Goal: Information Seeking & Learning: Learn about a topic

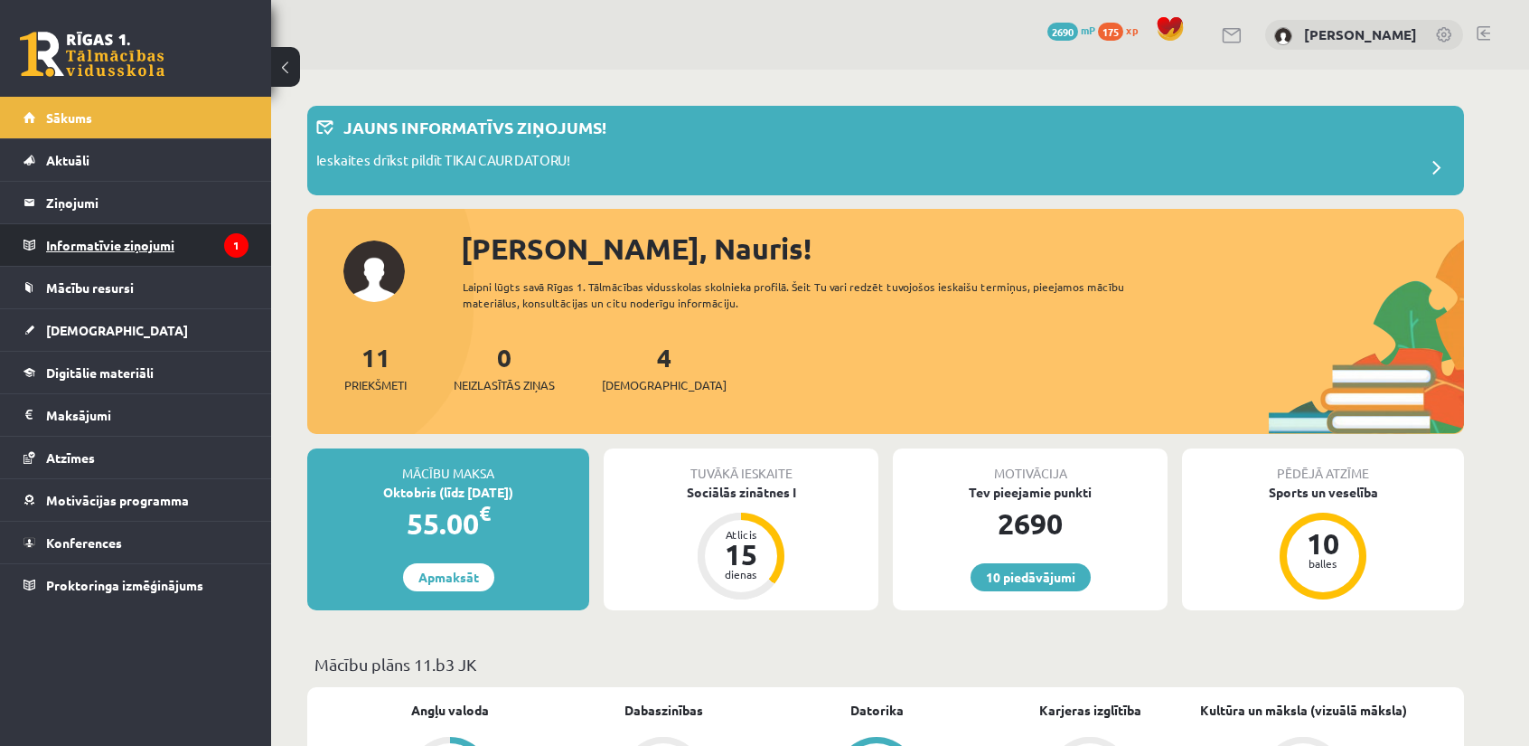
click at [164, 247] on legend "Informatīvie ziņojumi 1" at bounding box center [147, 245] width 202 height 42
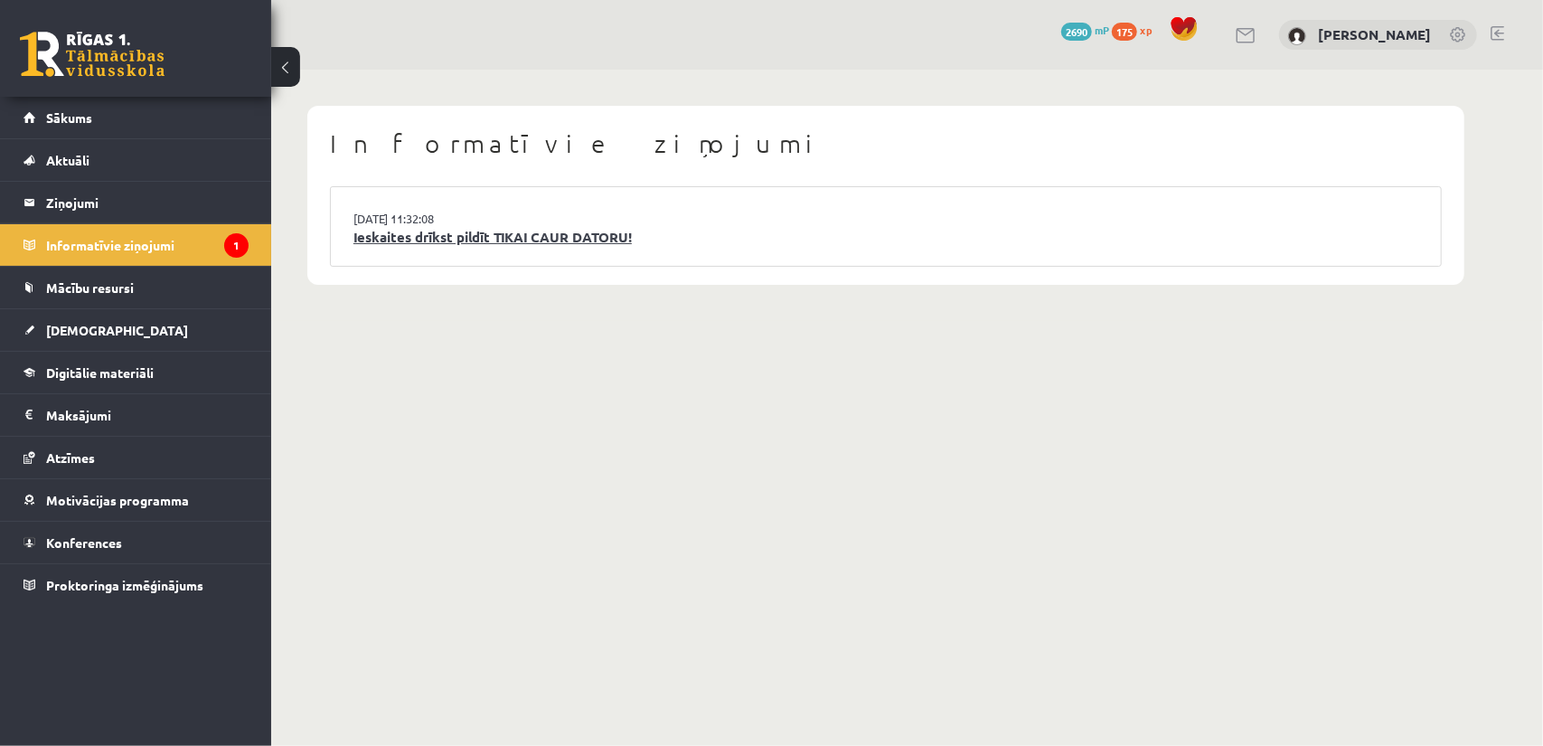
click at [522, 238] on link "Ieskaites drīkst pildīt TIKAI CAUR DATORU!" at bounding box center [885, 237] width 1065 height 21
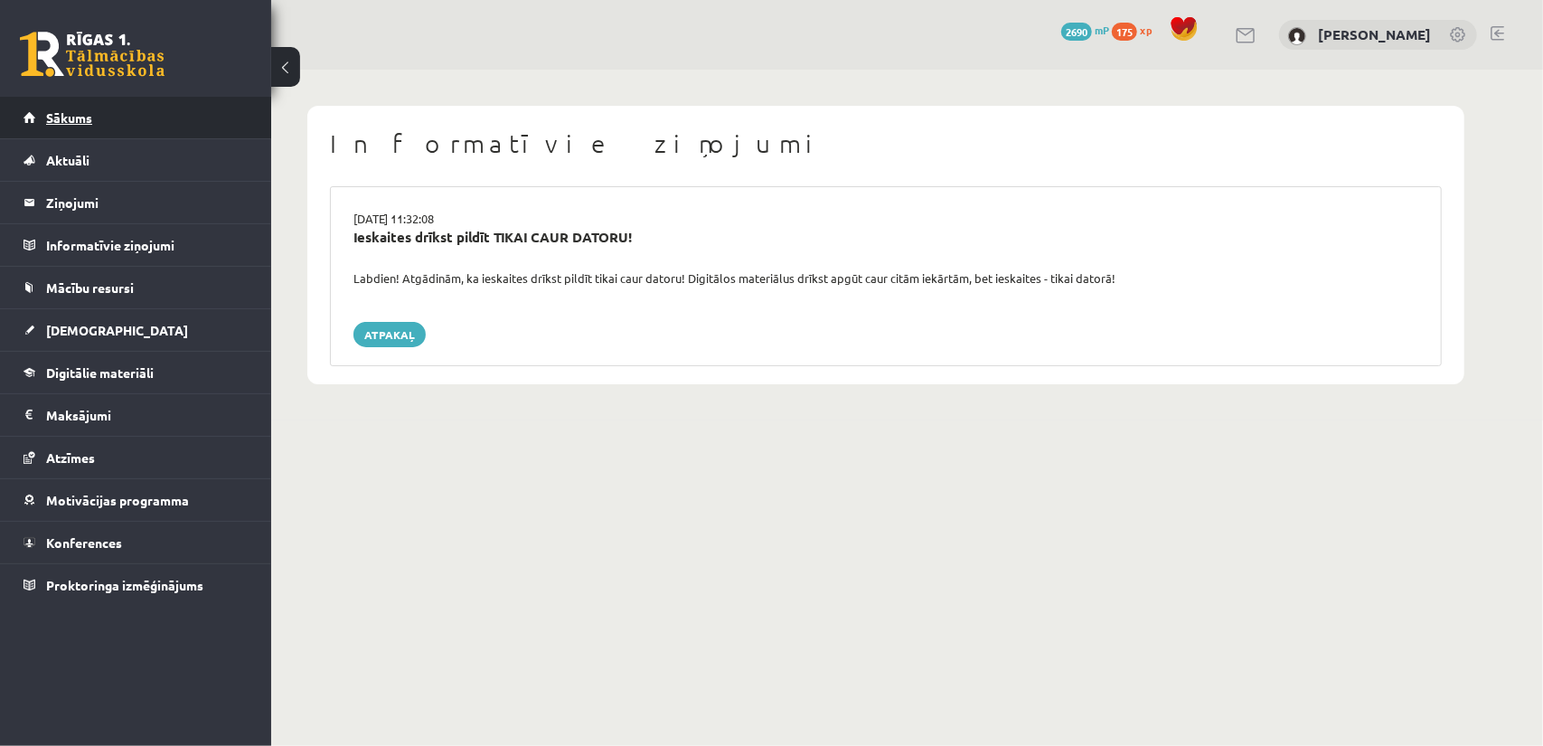
click at [99, 127] on link "Sākums" at bounding box center [135, 118] width 225 height 42
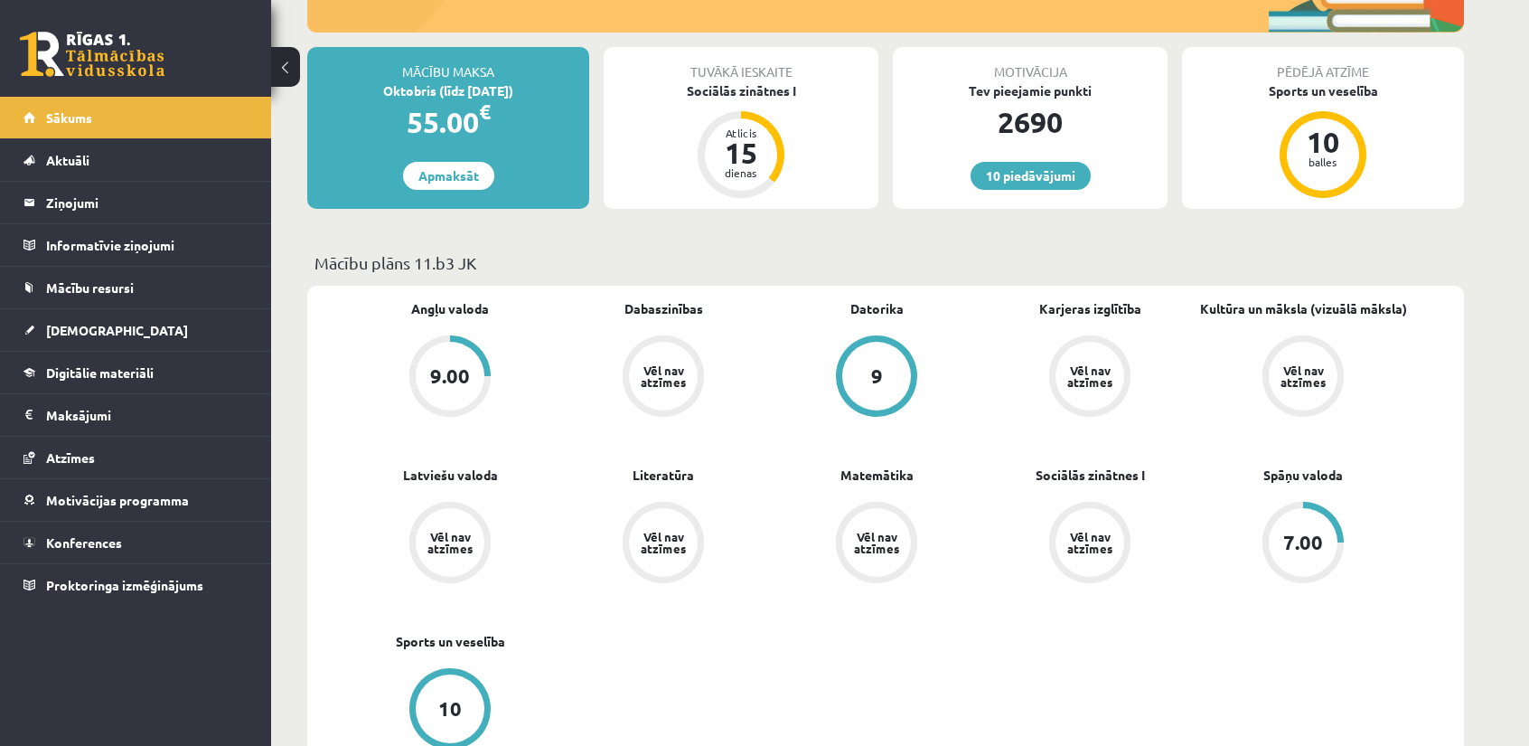
scroll to position [362, 0]
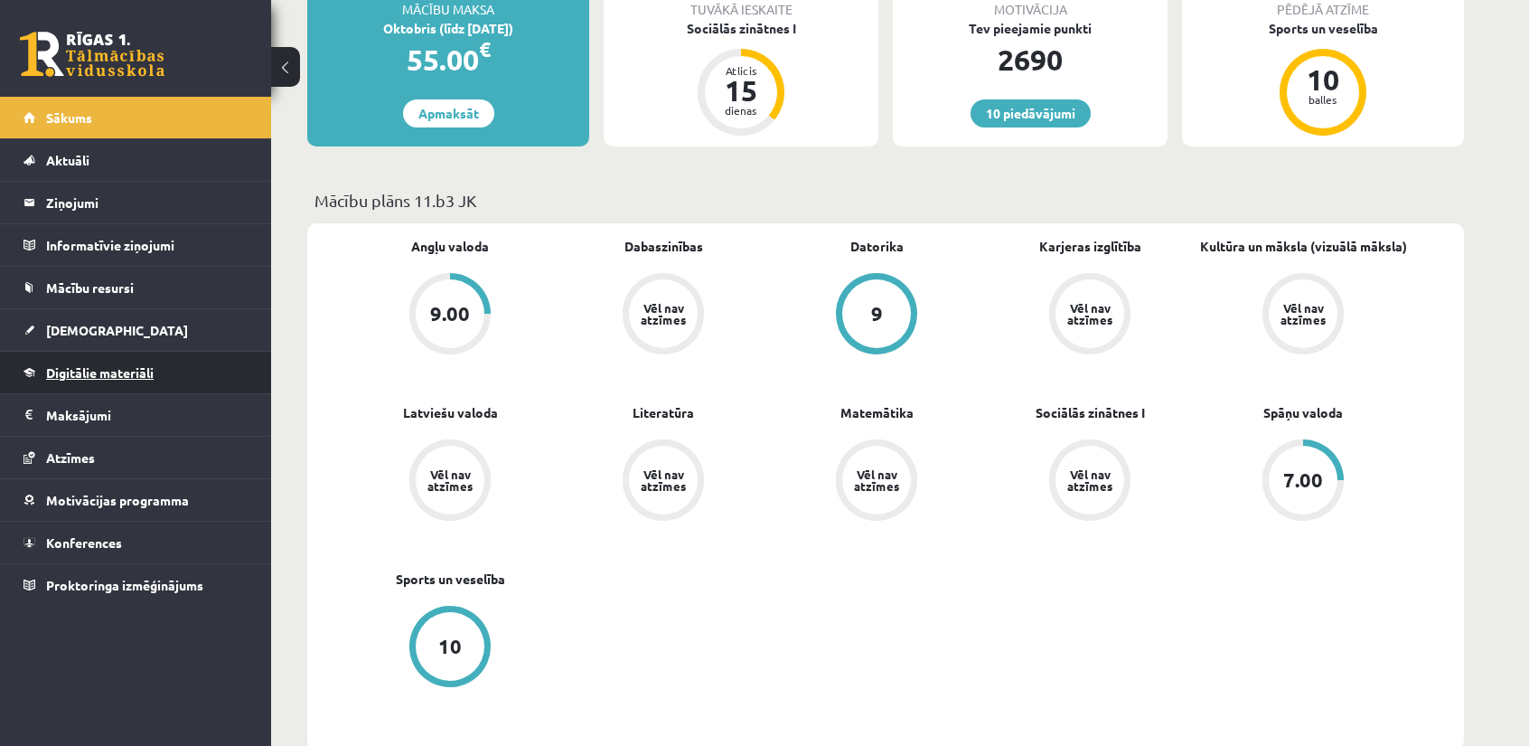
click at [102, 381] on link "Digitālie materiāli" at bounding box center [135, 373] width 225 height 42
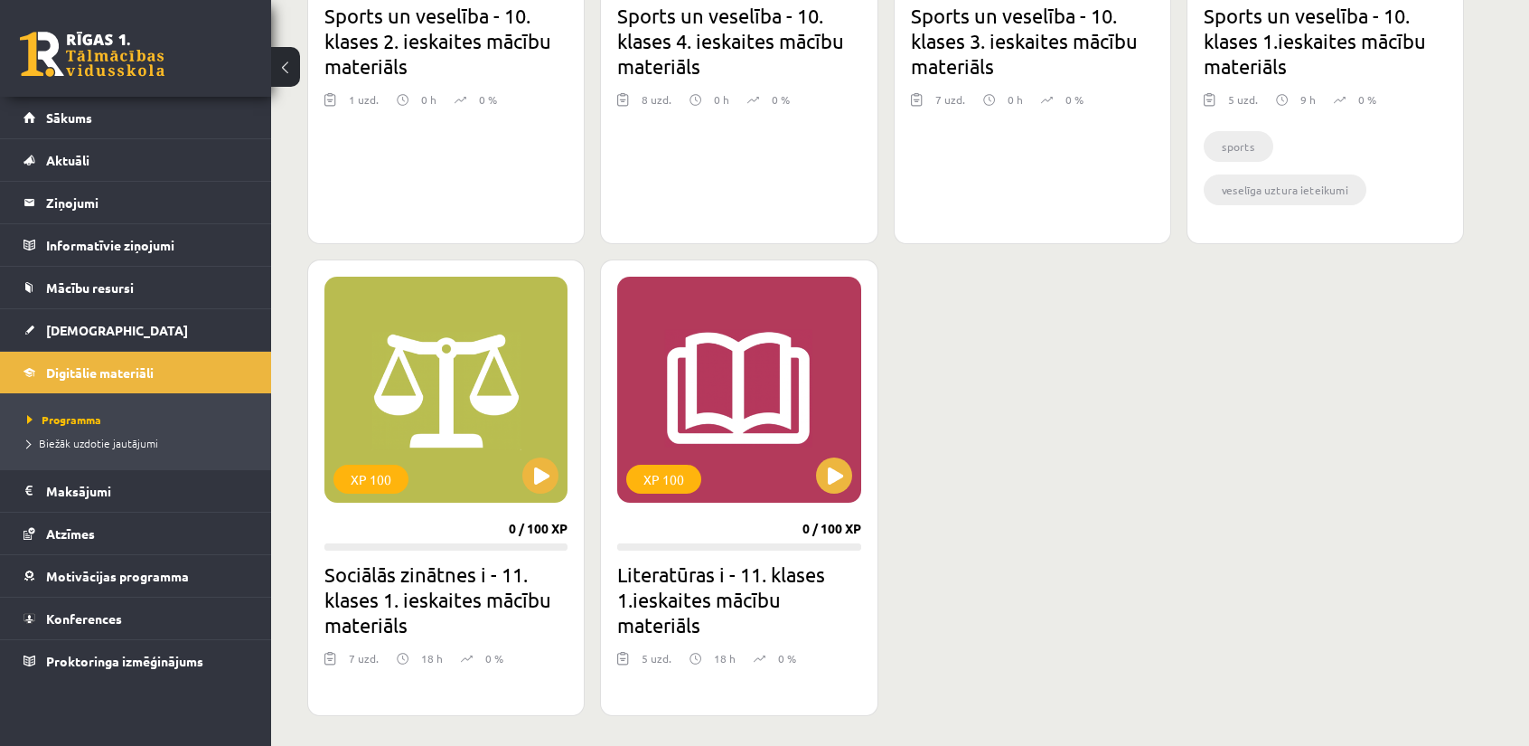
scroll to position [1446, 0]
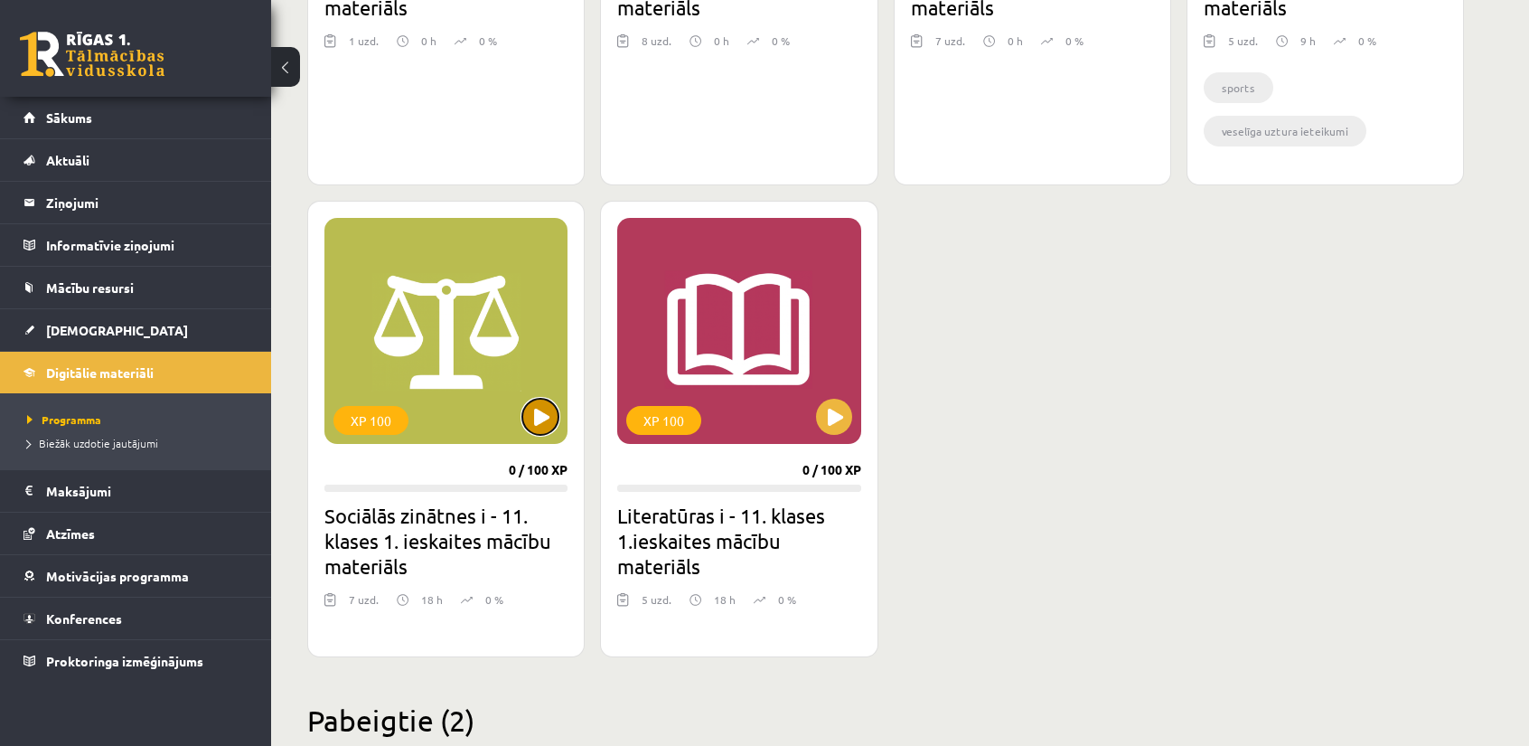
click at [531, 418] on button at bounding box center [540, 417] width 36 height 36
click at [828, 422] on button at bounding box center [834, 417] width 36 height 36
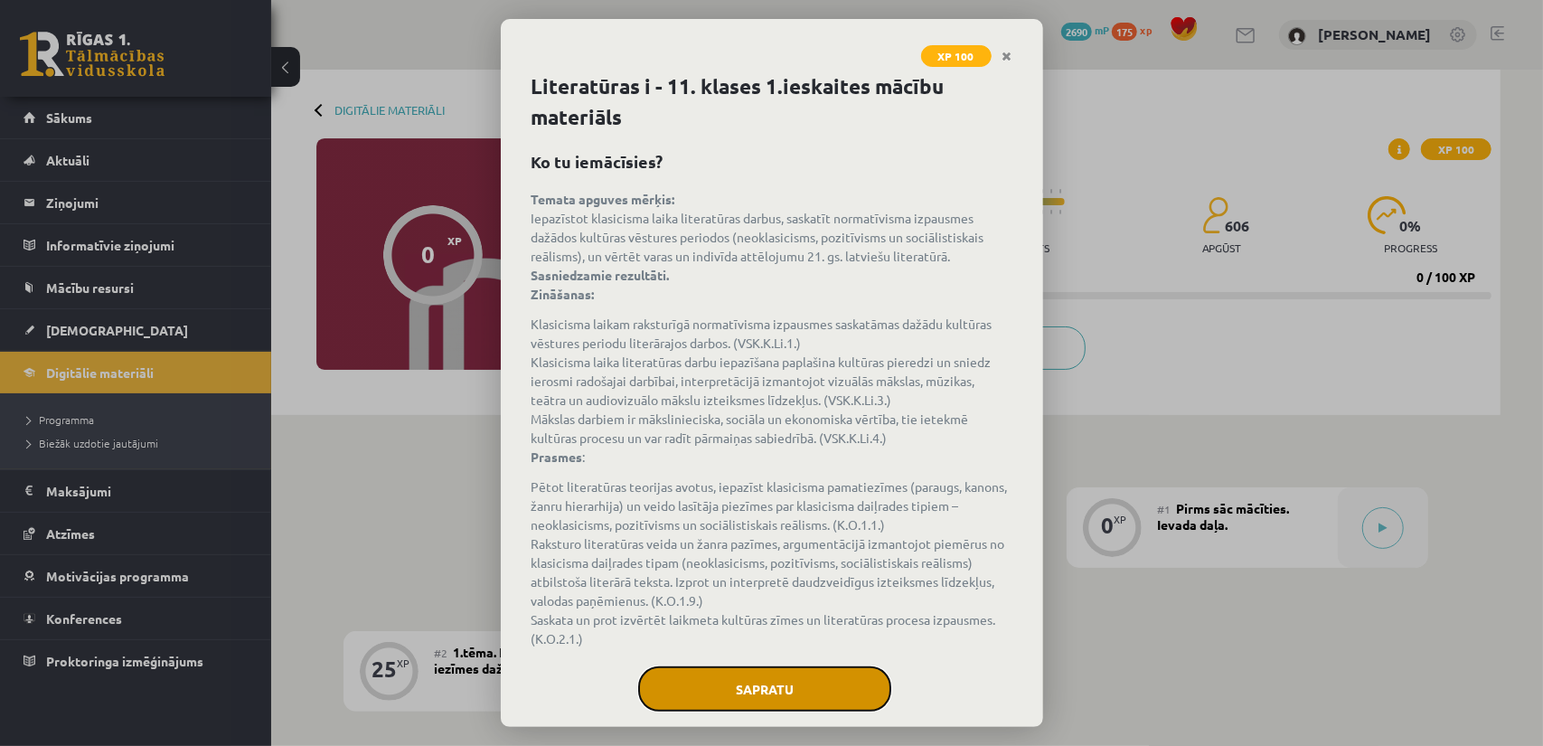
click at [750, 682] on button "Sapratu" at bounding box center [764, 688] width 253 height 45
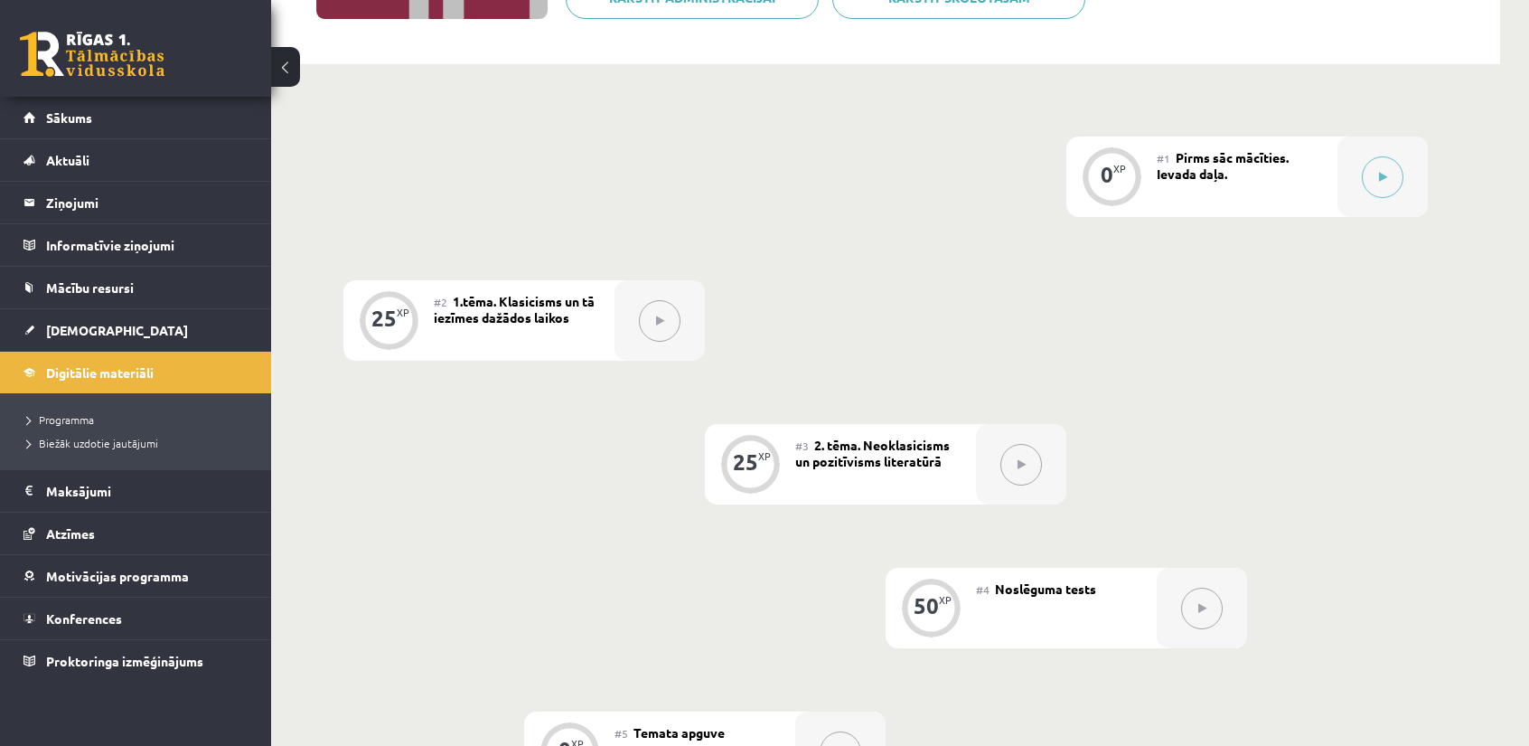
scroll to position [362, 0]
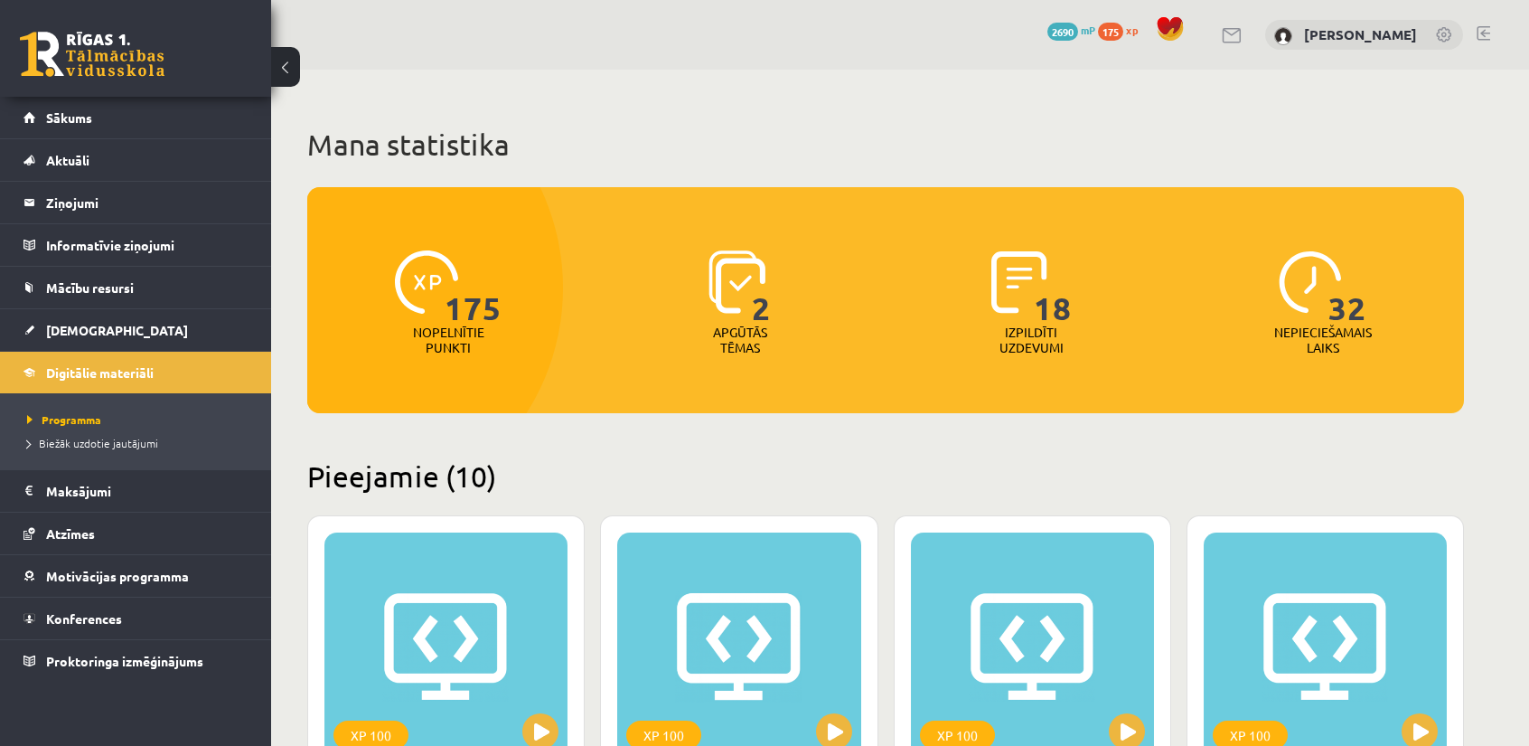
scroll to position [1444, 0]
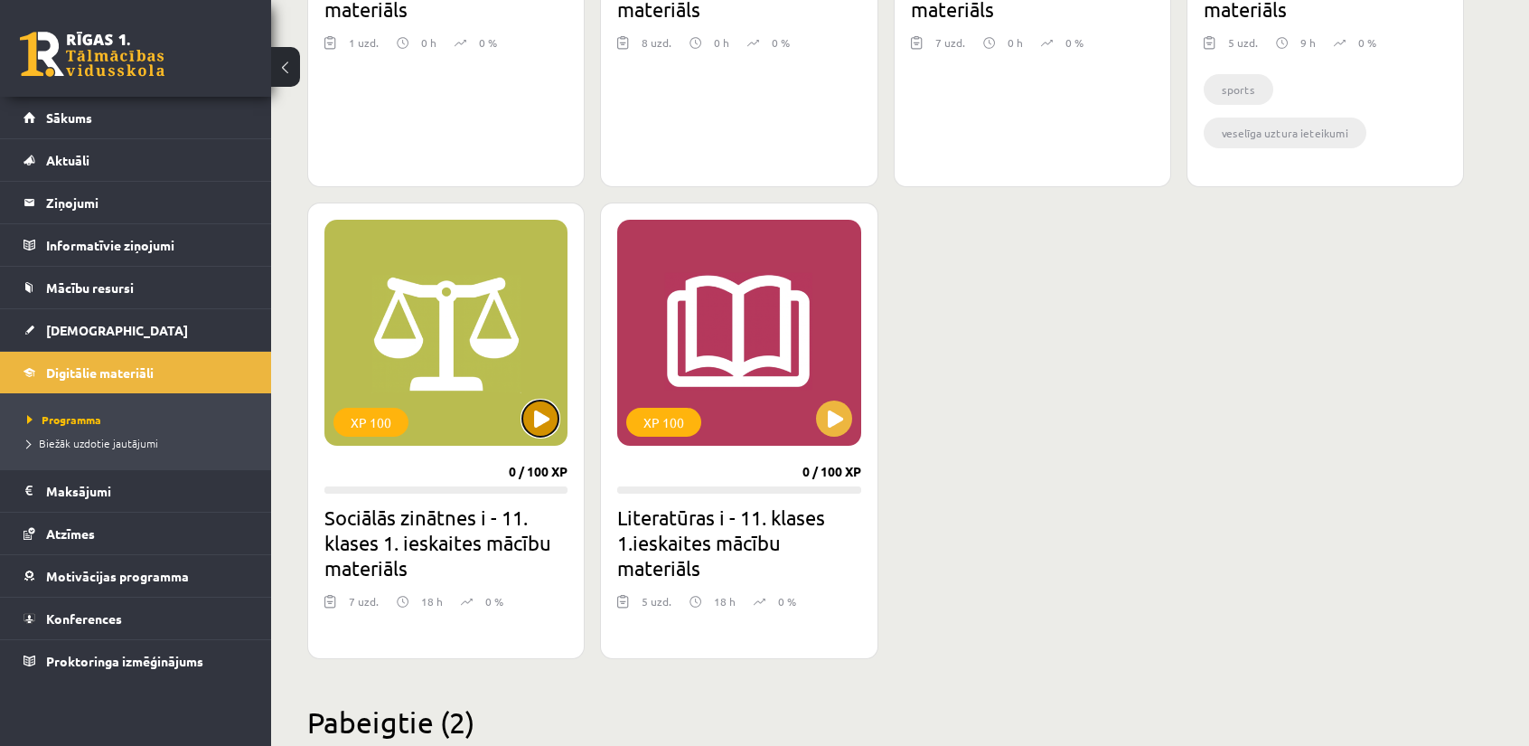
click at [540, 411] on button at bounding box center [540, 418] width 36 height 36
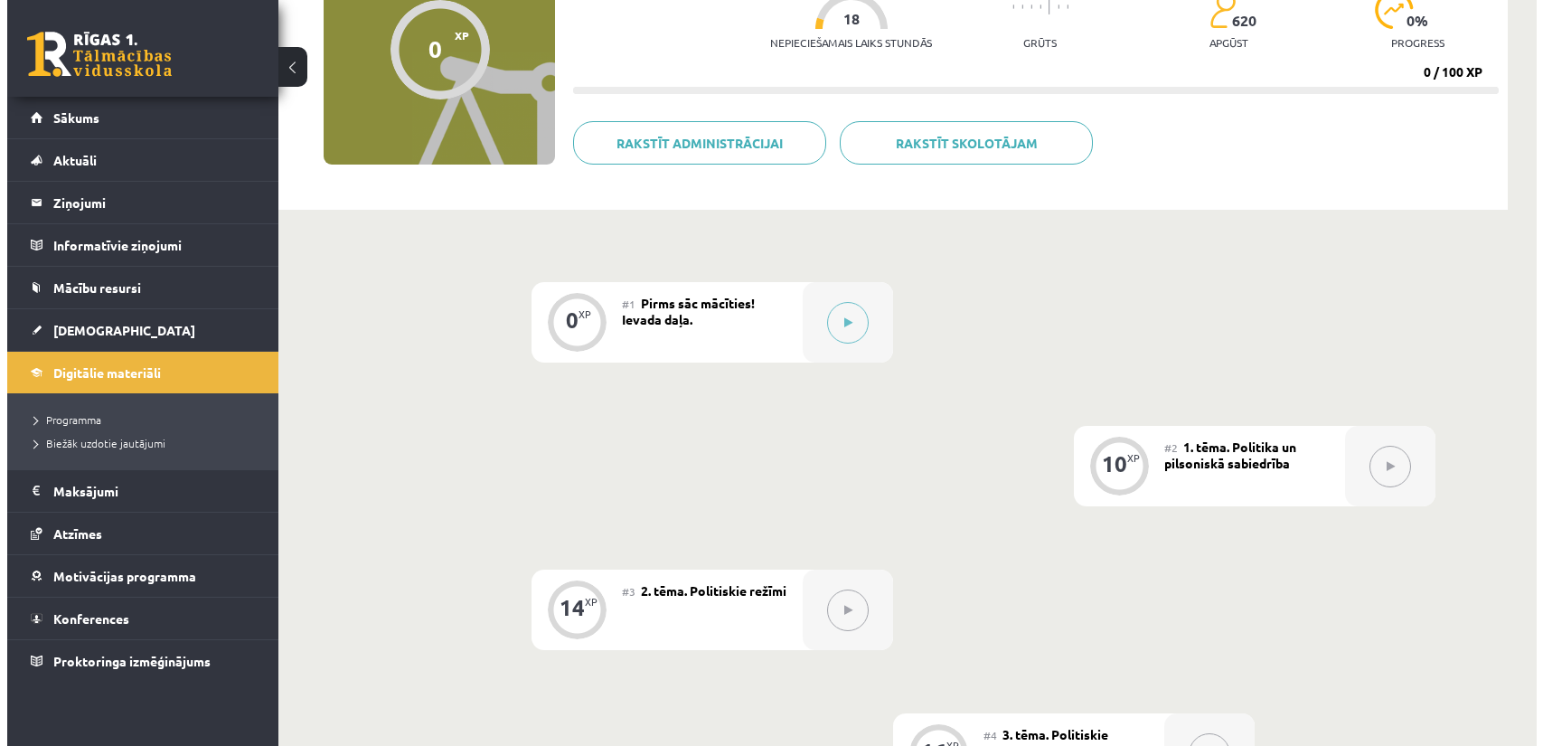
scroll to position [271, 0]
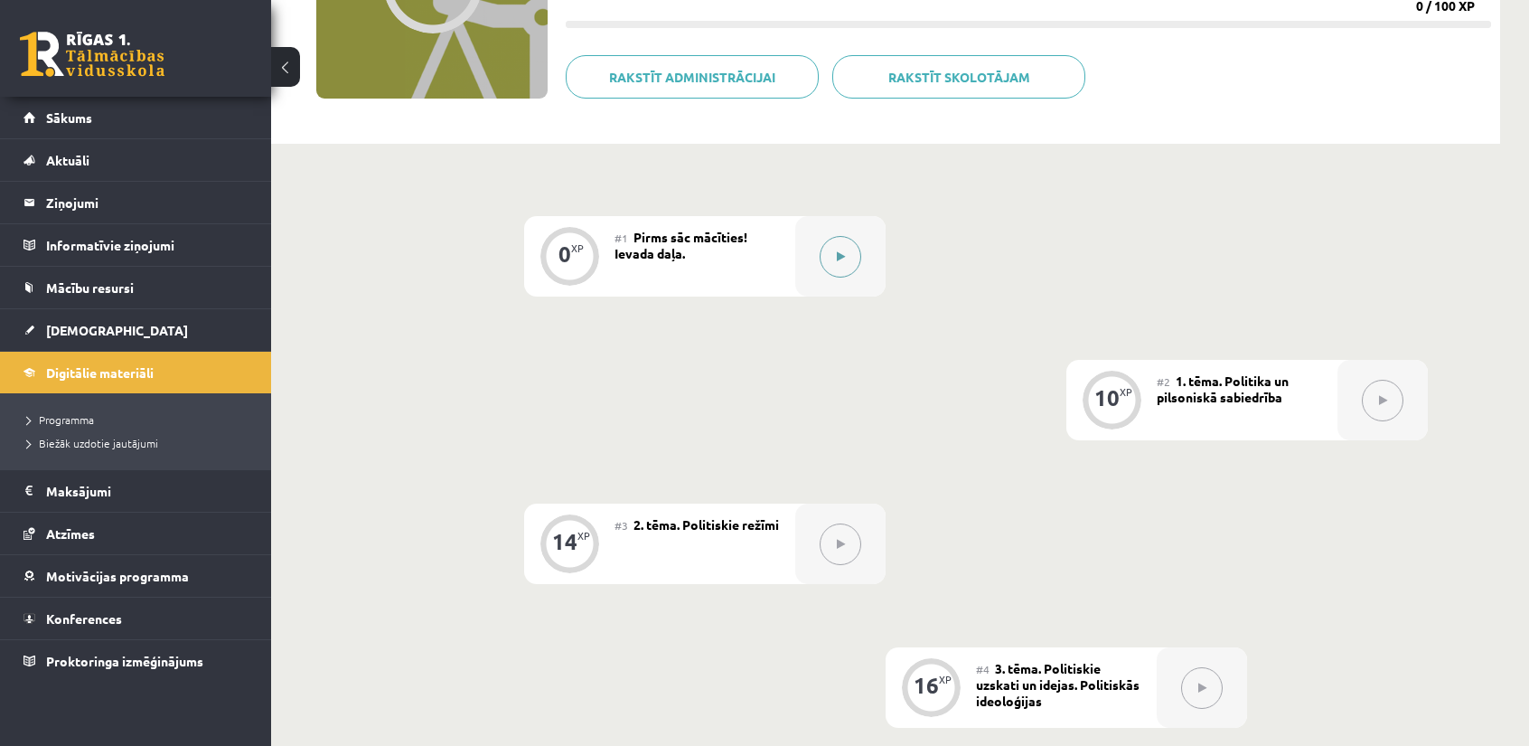
click at [828, 260] on button at bounding box center [841, 257] width 42 height 42
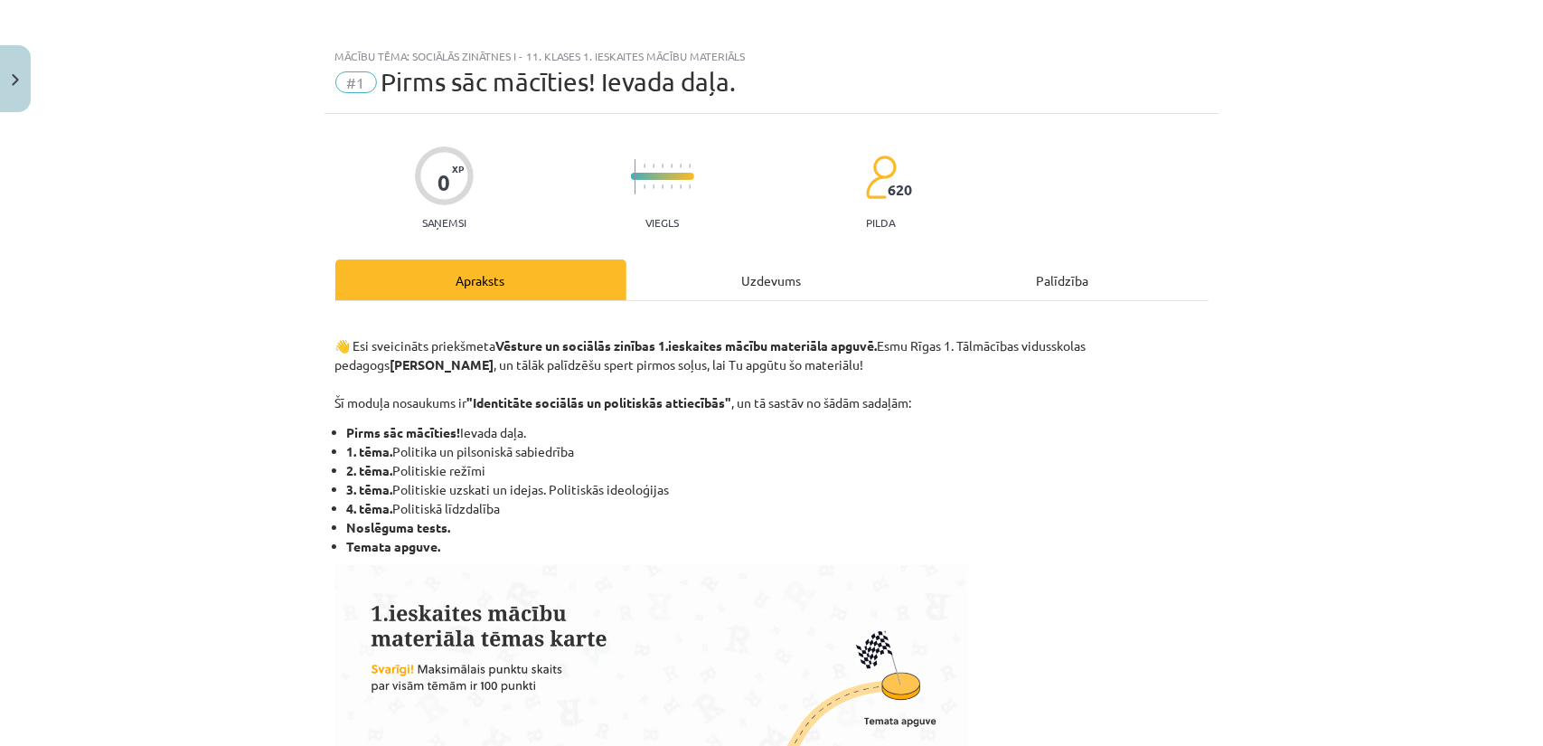
scroll to position [0, 0]
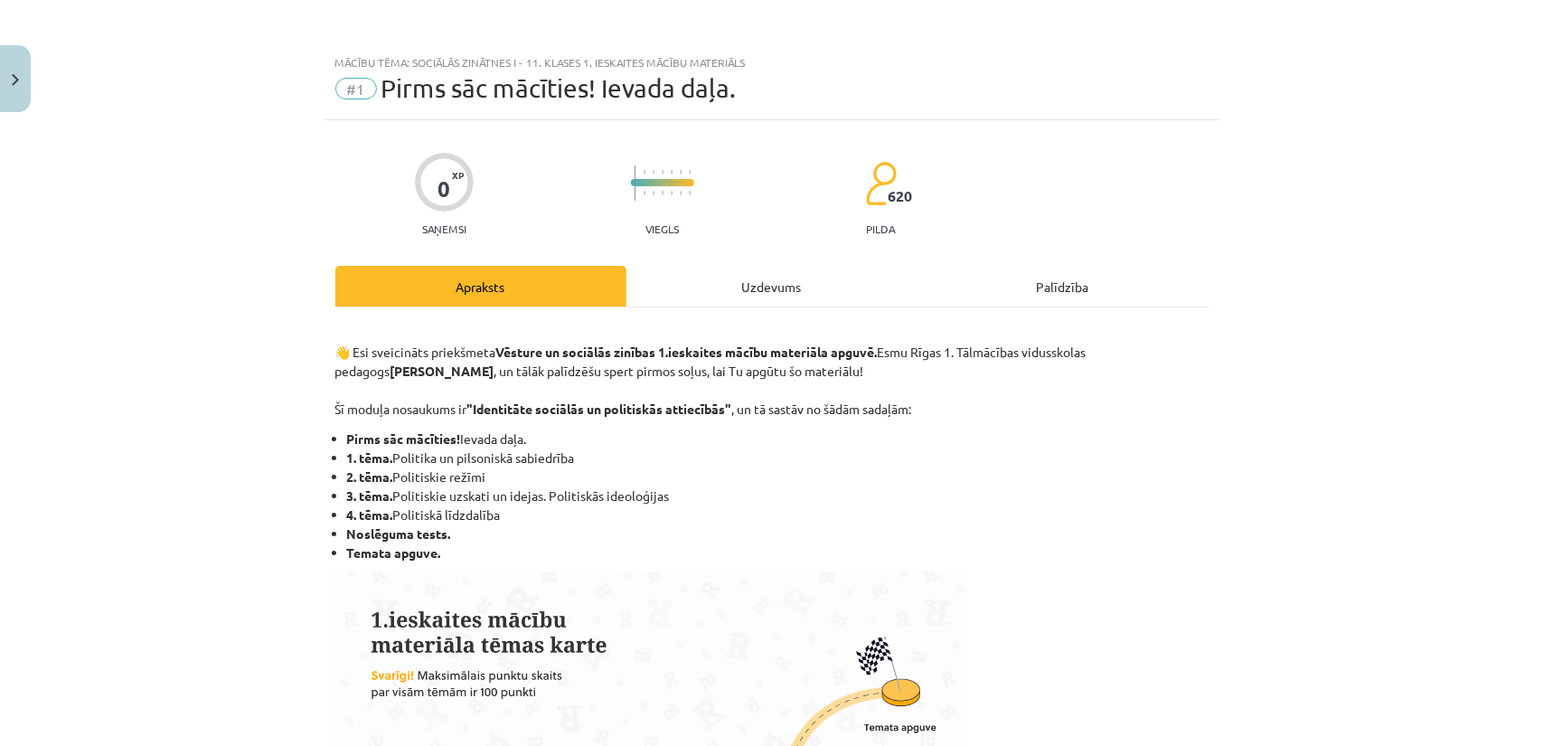
click at [696, 288] on div "Uzdevums" at bounding box center [771, 286] width 291 height 41
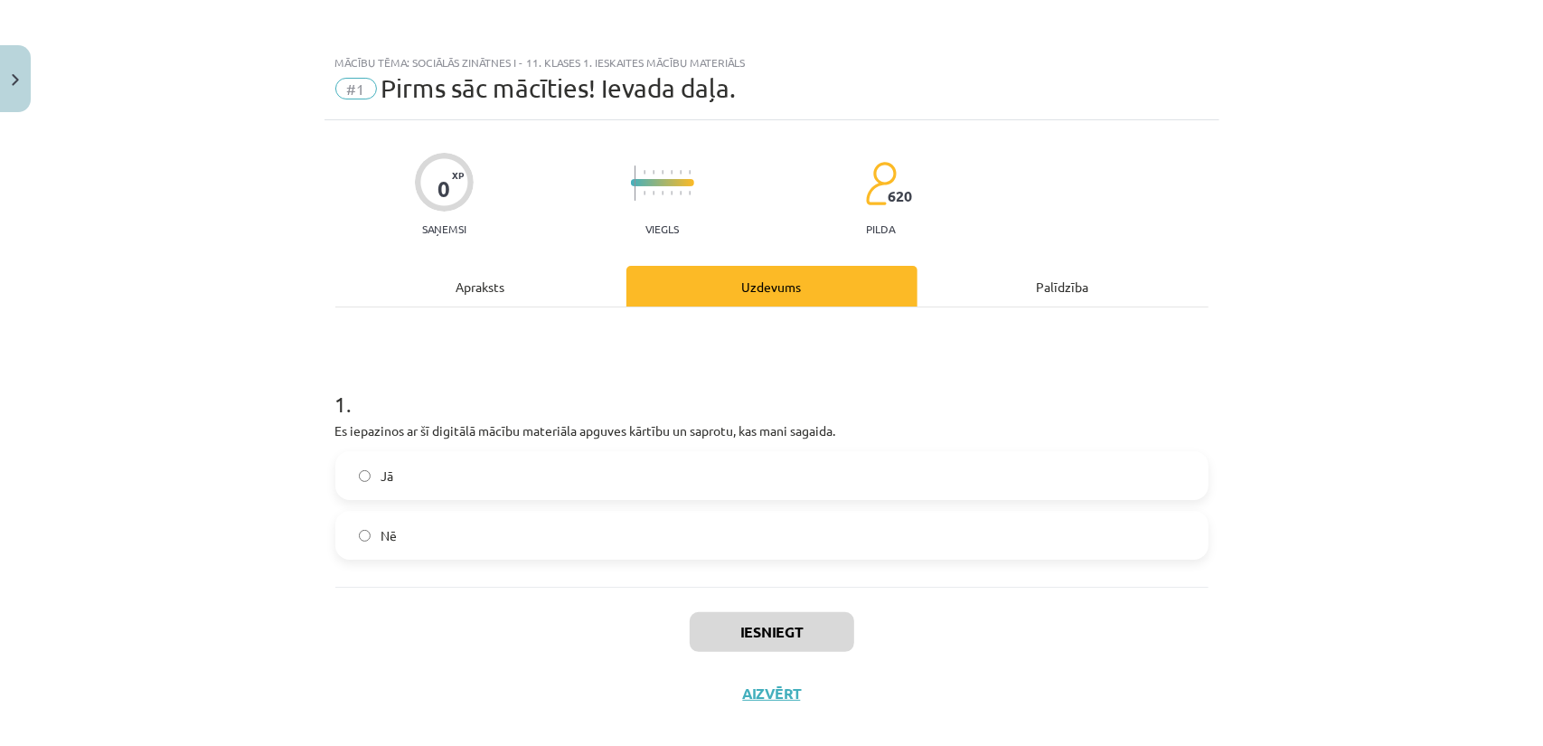
scroll to position [22, 0]
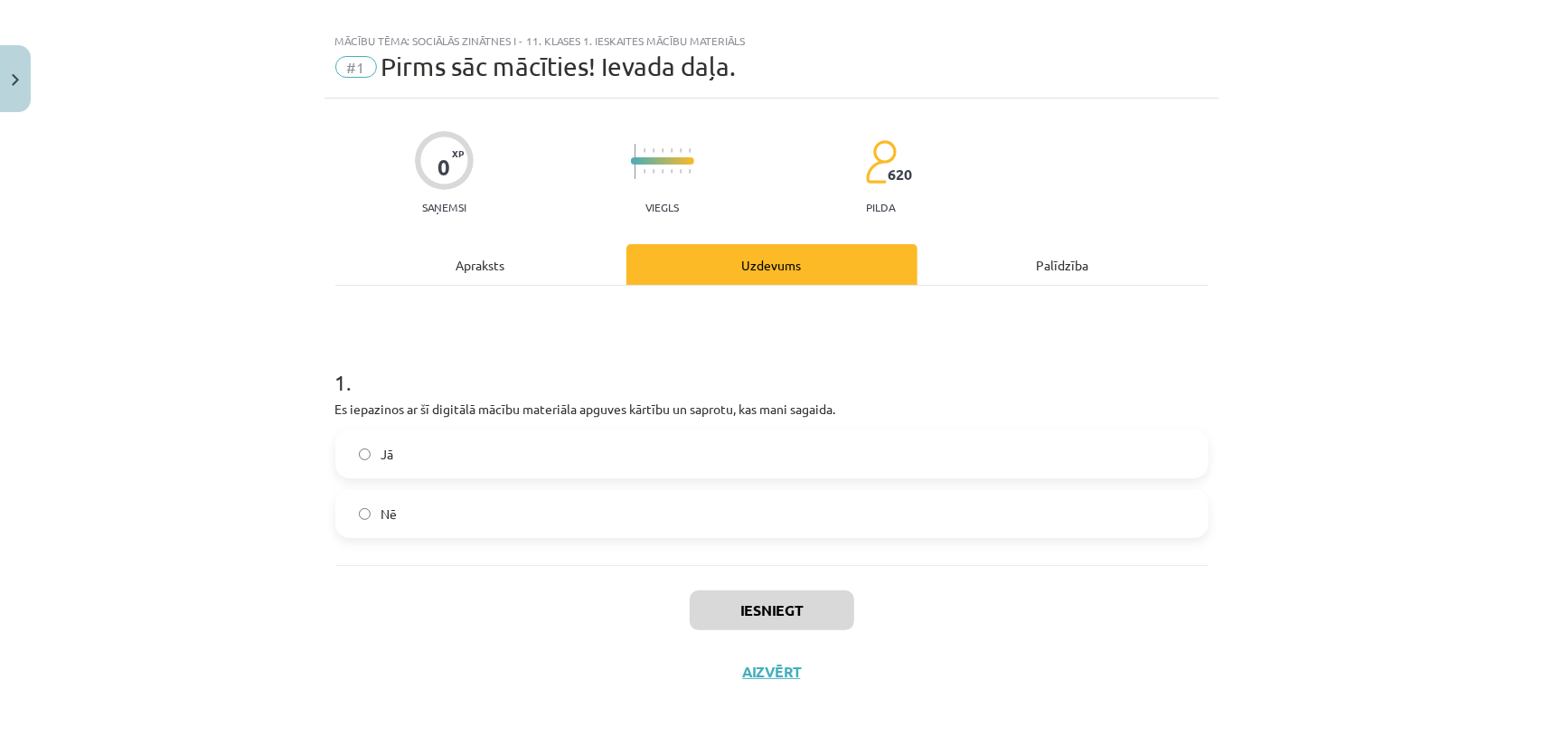
click at [542, 465] on label "Jā" at bounding box center [771, 453] width 869 height 45
click at [716, 604] on button "Iesniegt" at bounding box center [772, 610] width 164 height 40
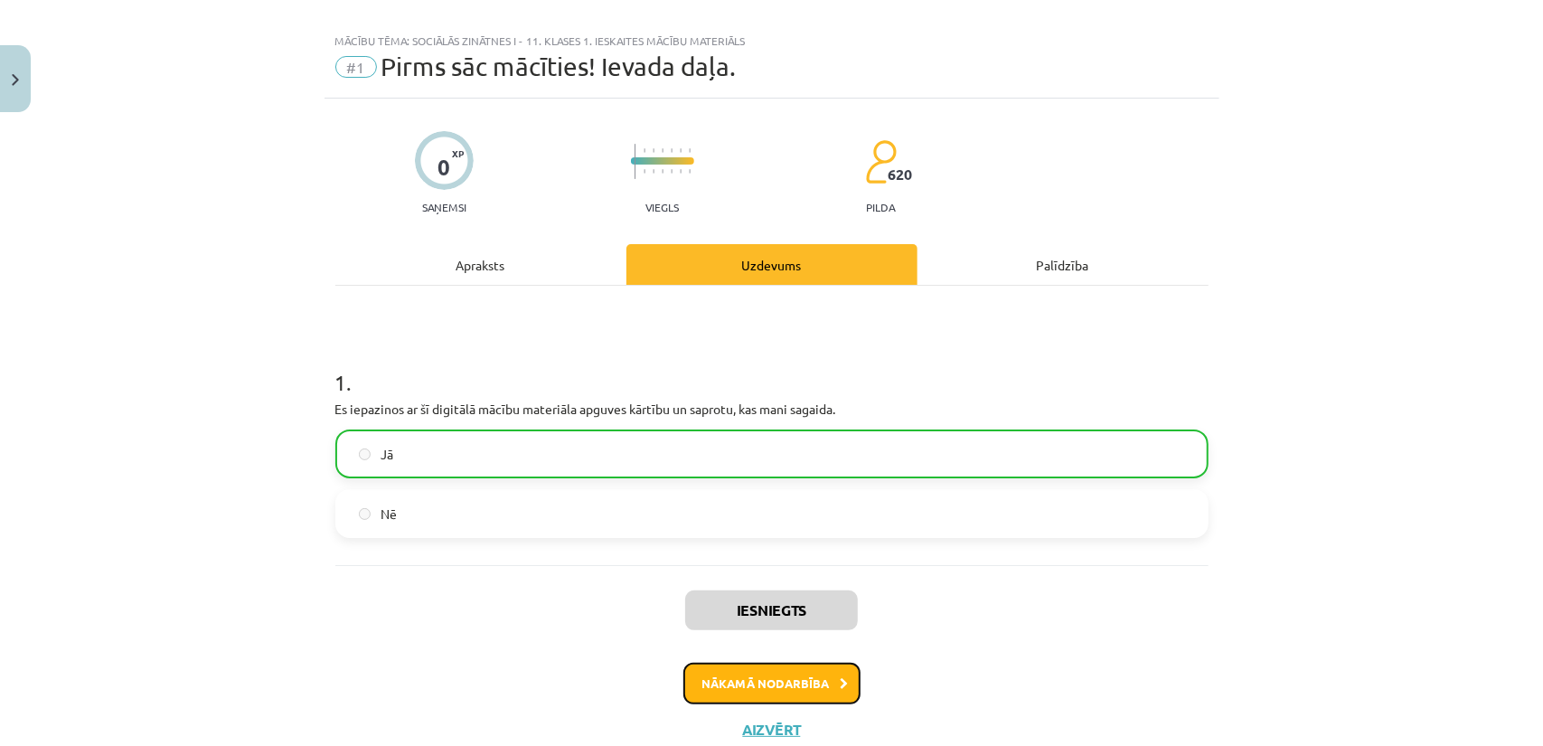
click at [769, 686] on button "Nākamā nodarbība" at bounding box center [771, 684] width 177 height 42
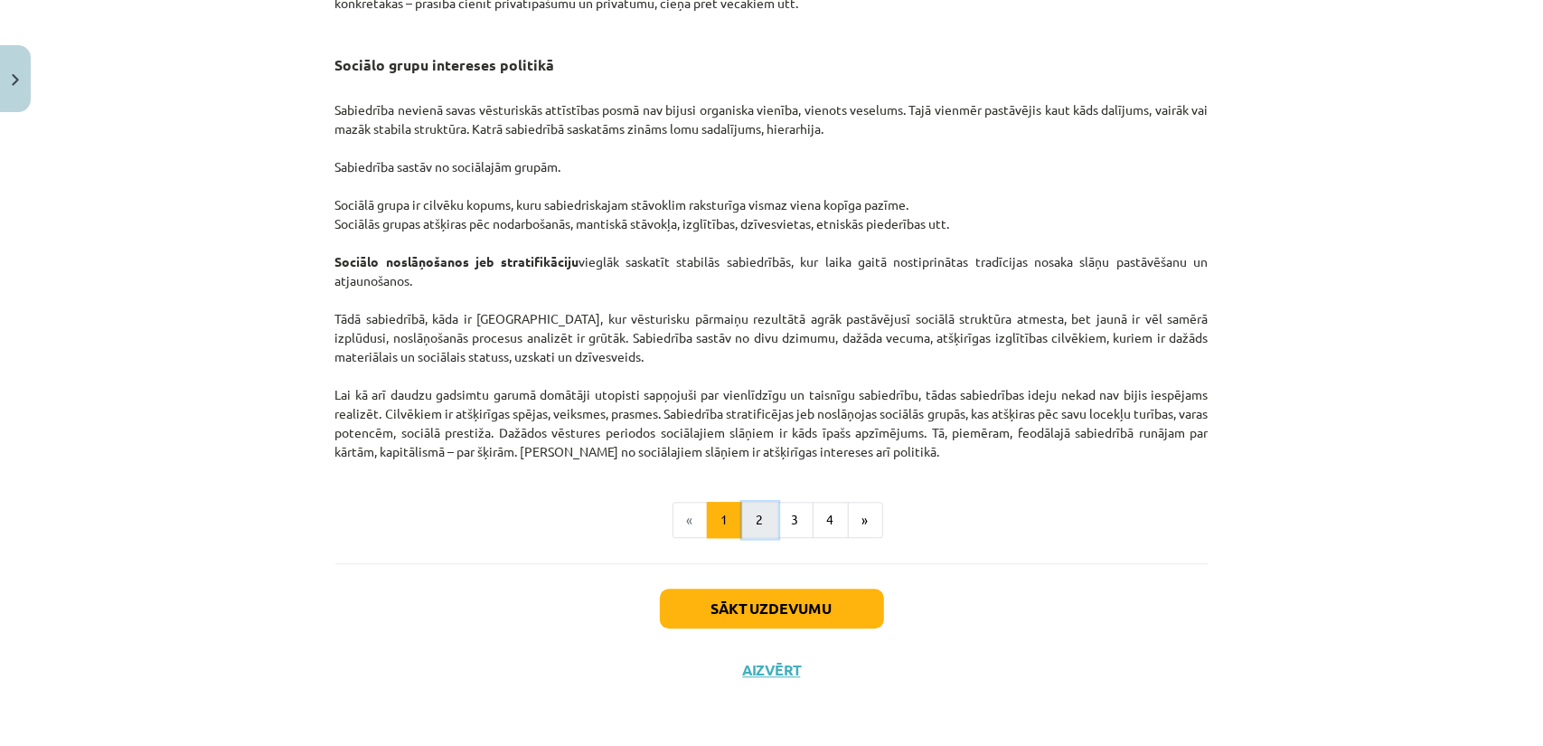
click at [757, 518] on button "2" at bounding box center [760, 520] width 36 height 36
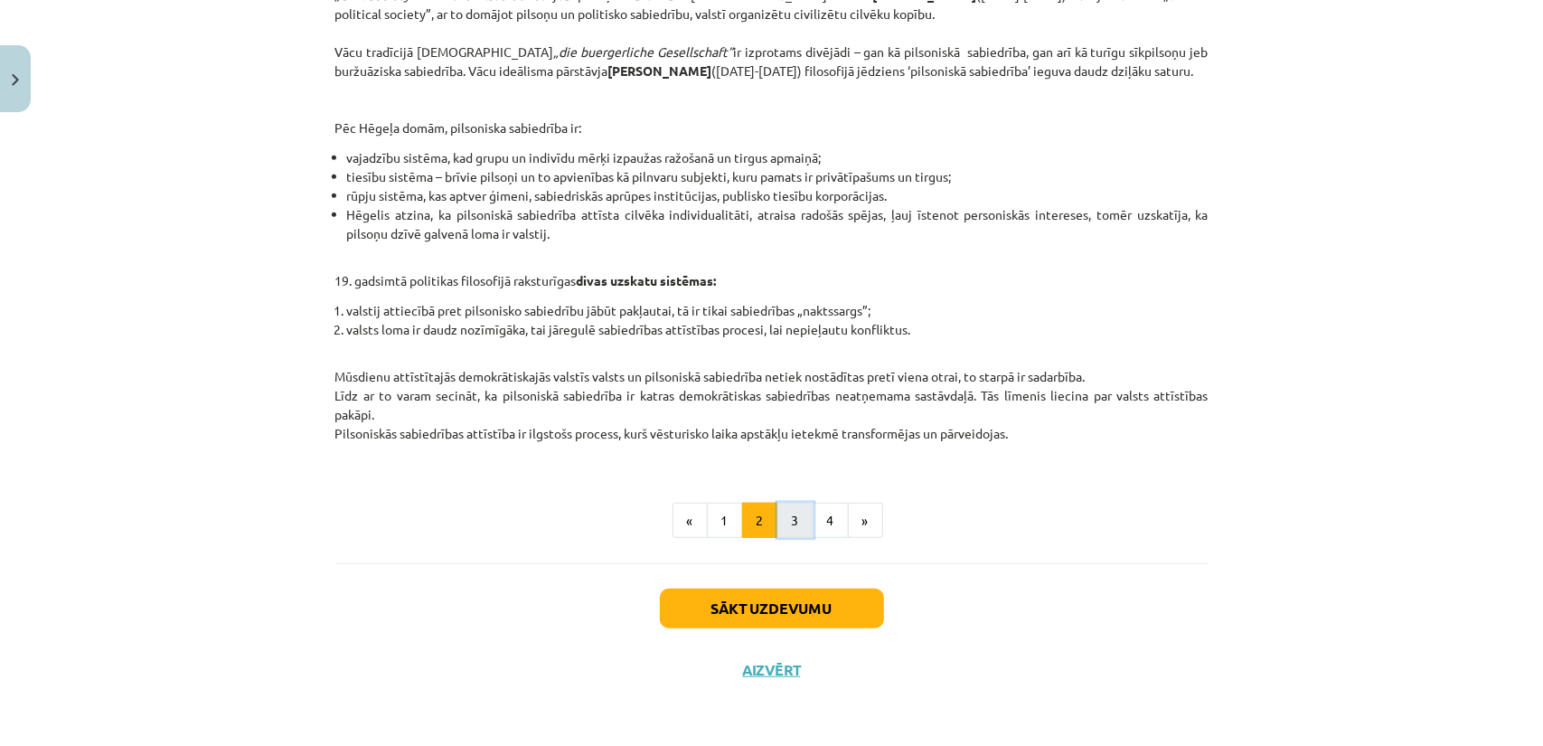
click at [792, 526] on button "3" at bounding box center [795, 521] width 36 height 36
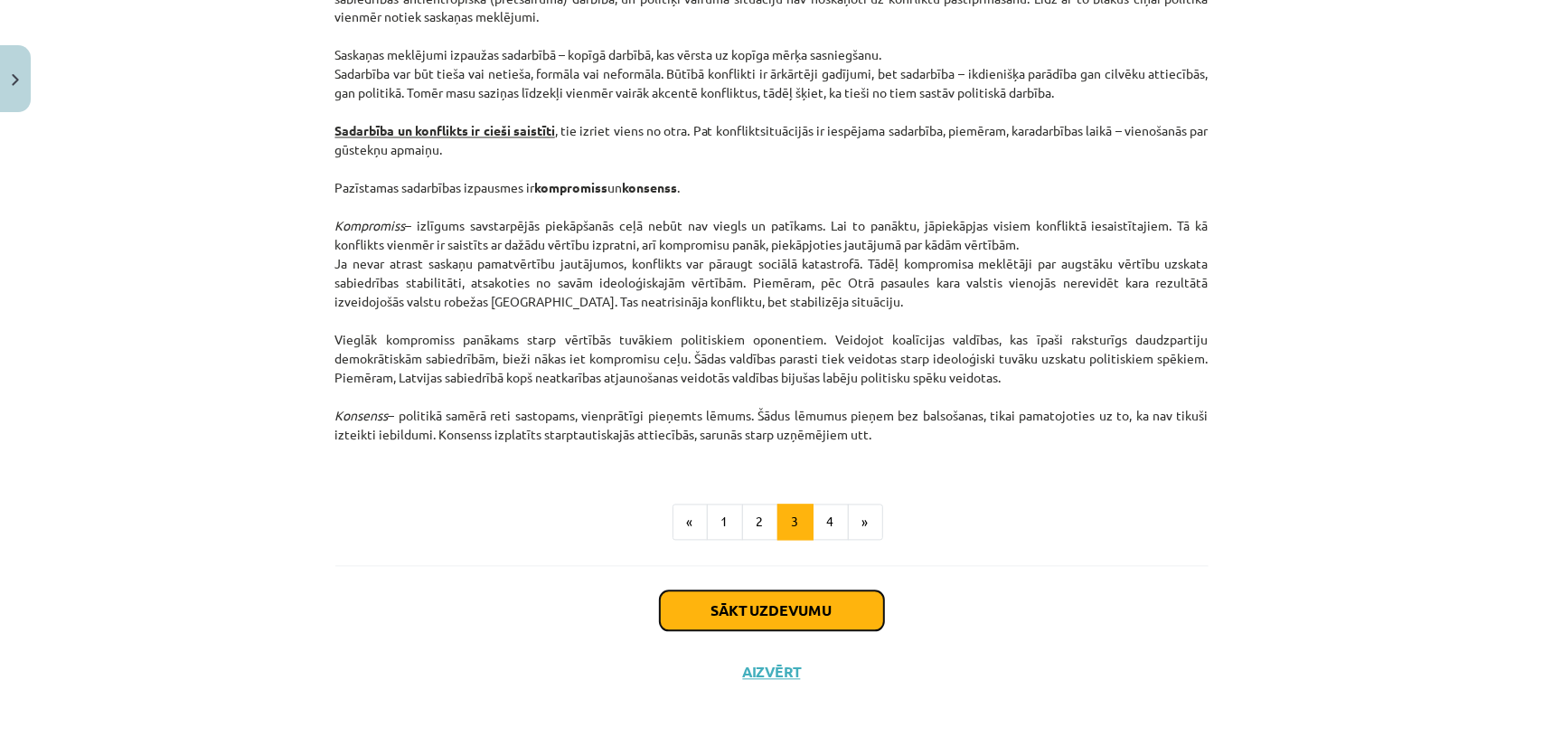
click at [809, 616] on button "Sākt uzdevumu" at bounding box center [772, 611] width 224 height 40
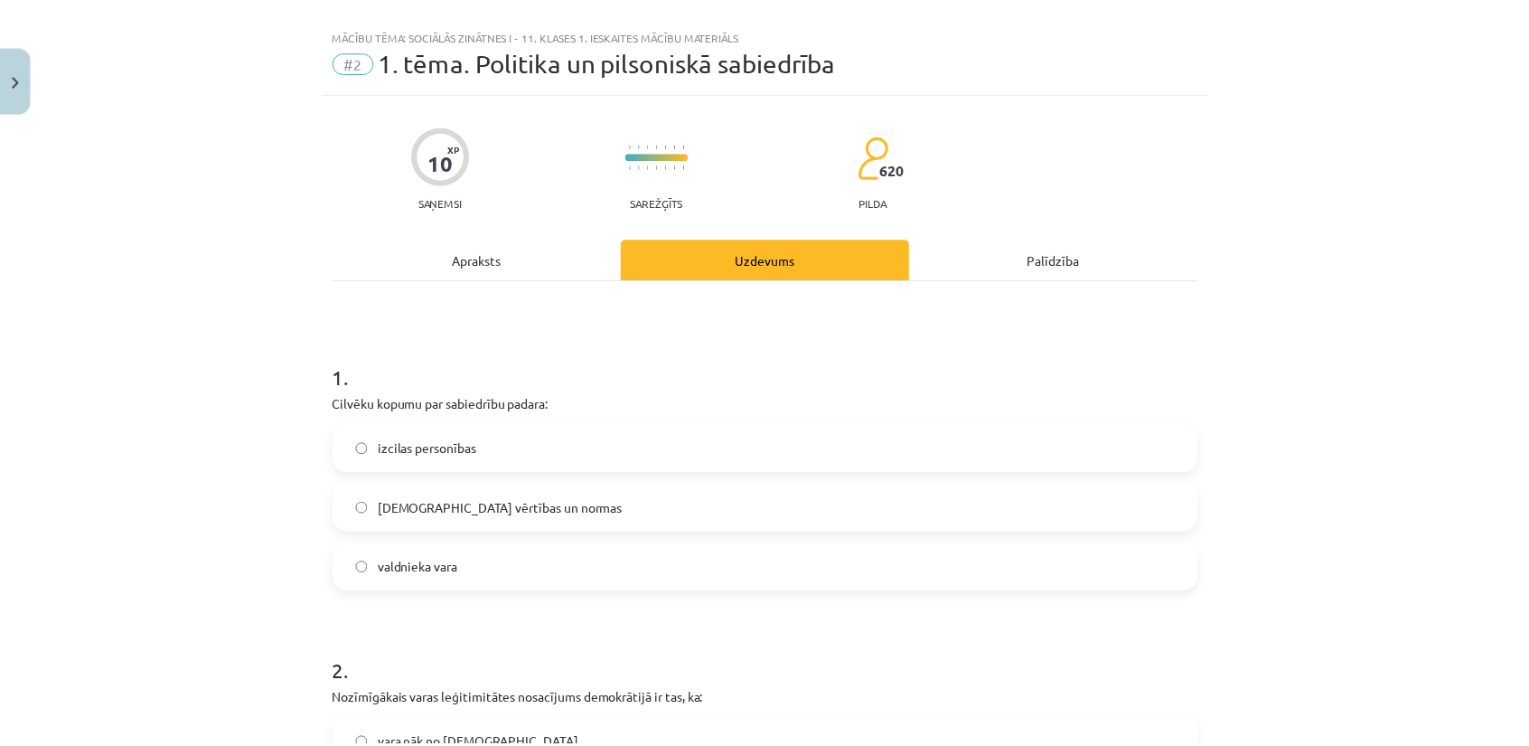
scroll to position [0, 0]
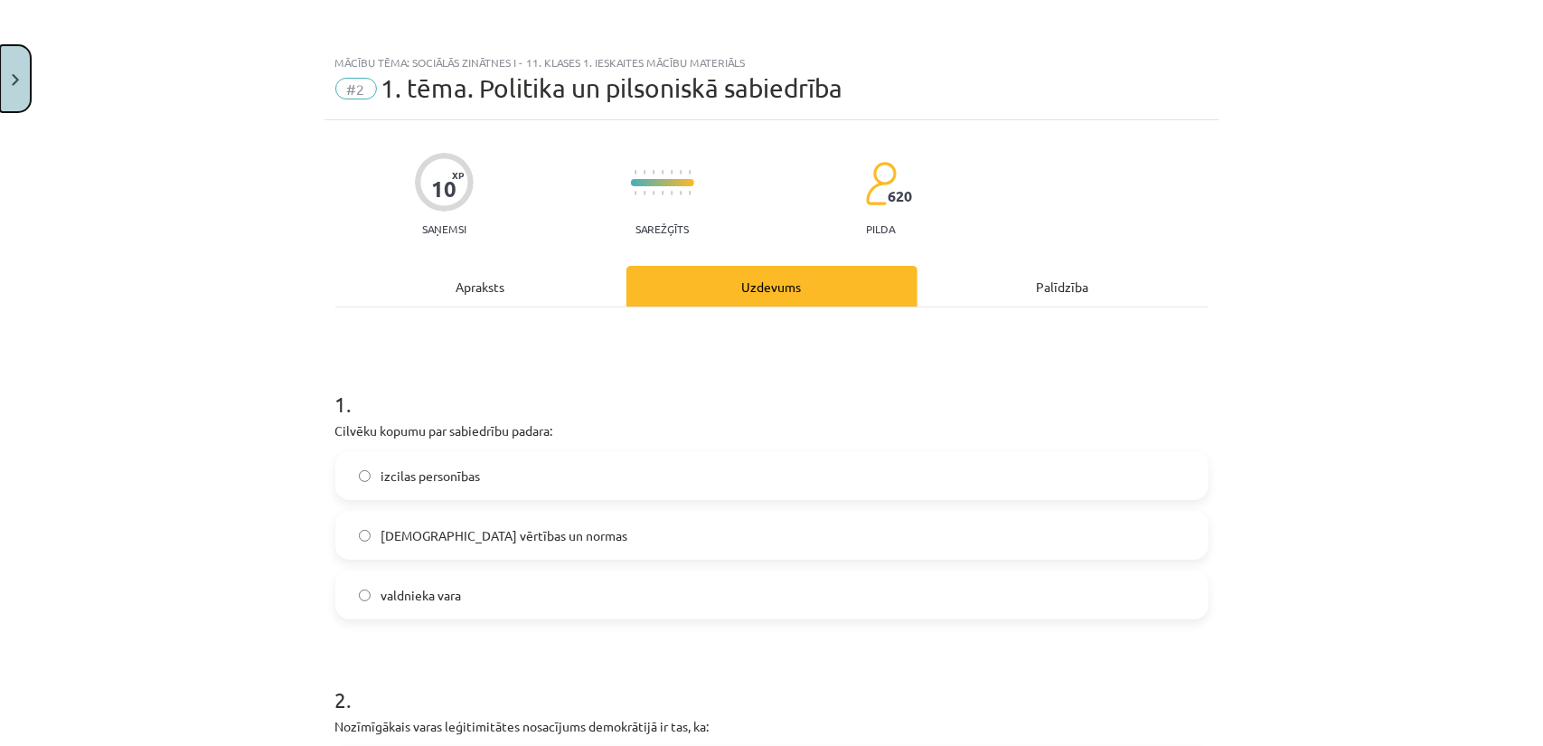
click at [28, 83] on button "Close" at bounding box center [15, 78] width 31 height 67
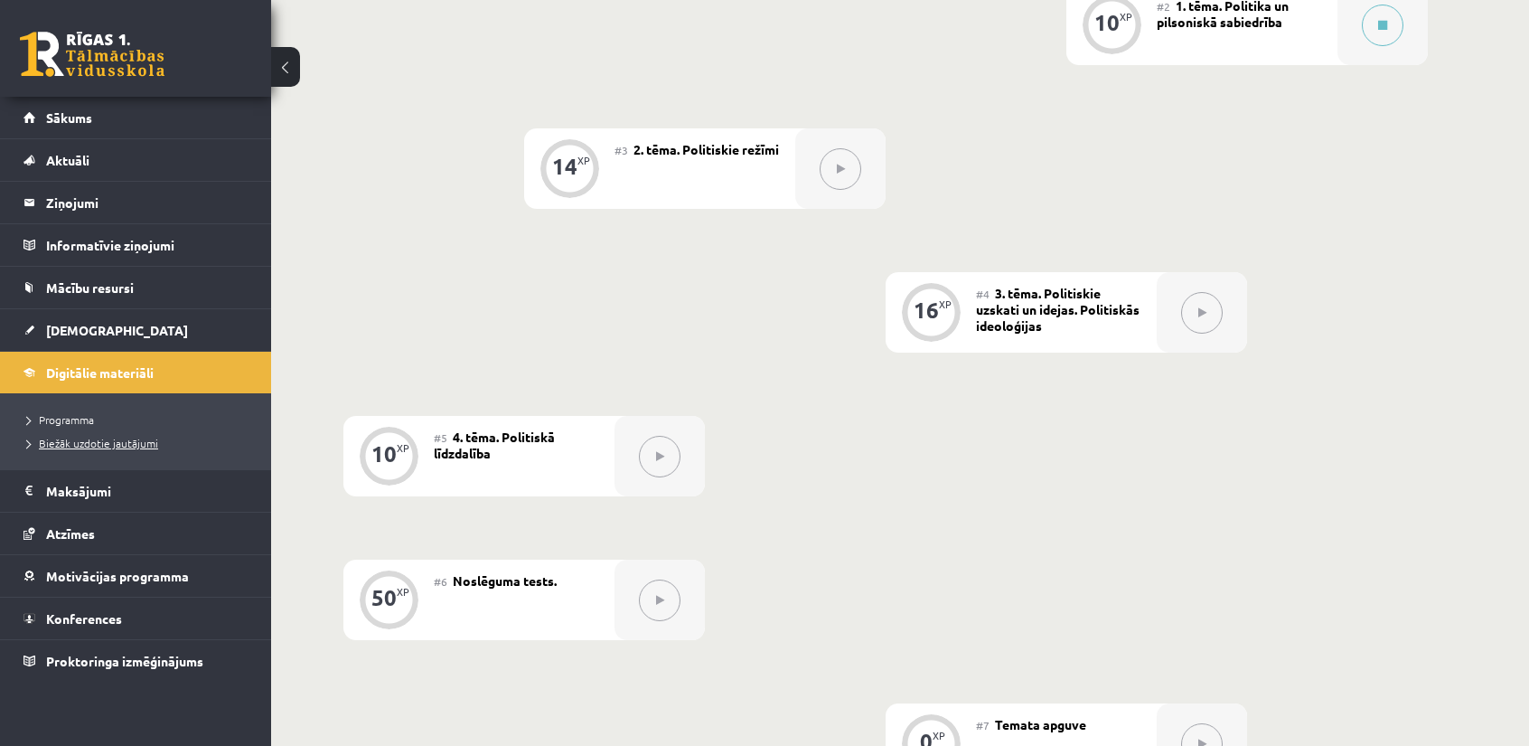
scroll to position [633, 0]
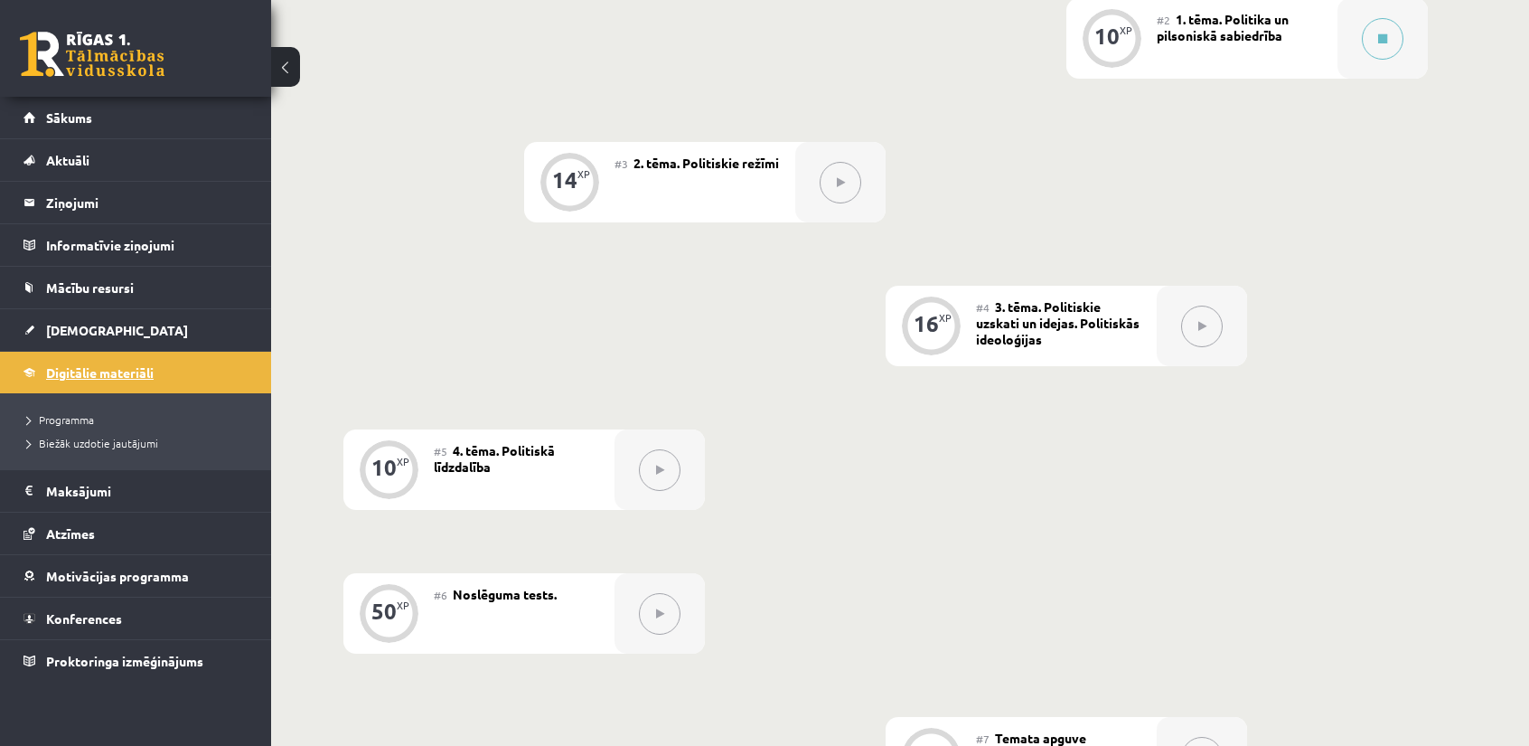
click at [81, 384] on link "Digitālie materiāli" at bounding box center [135, 373] width 225 height 42
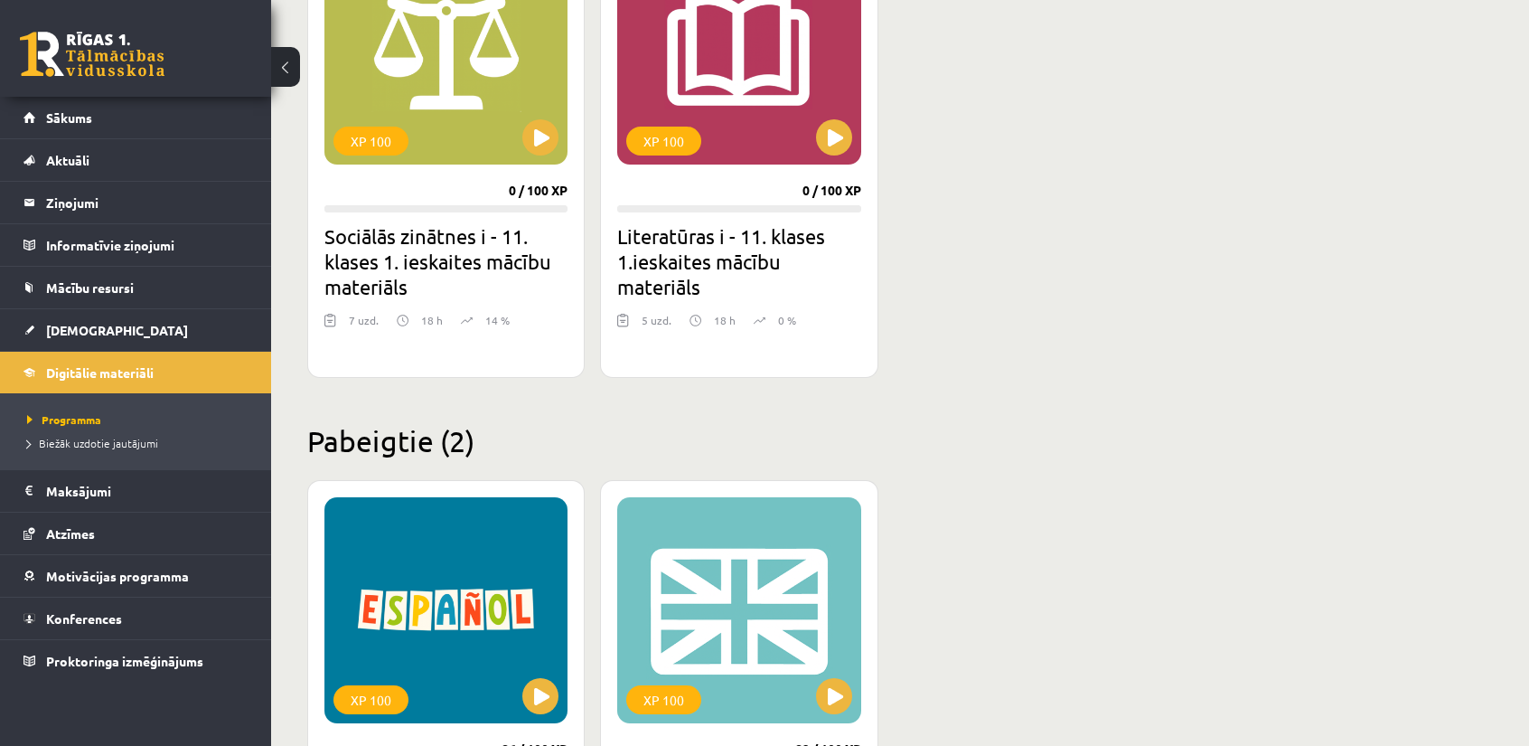
scroll to position [1717, 0]
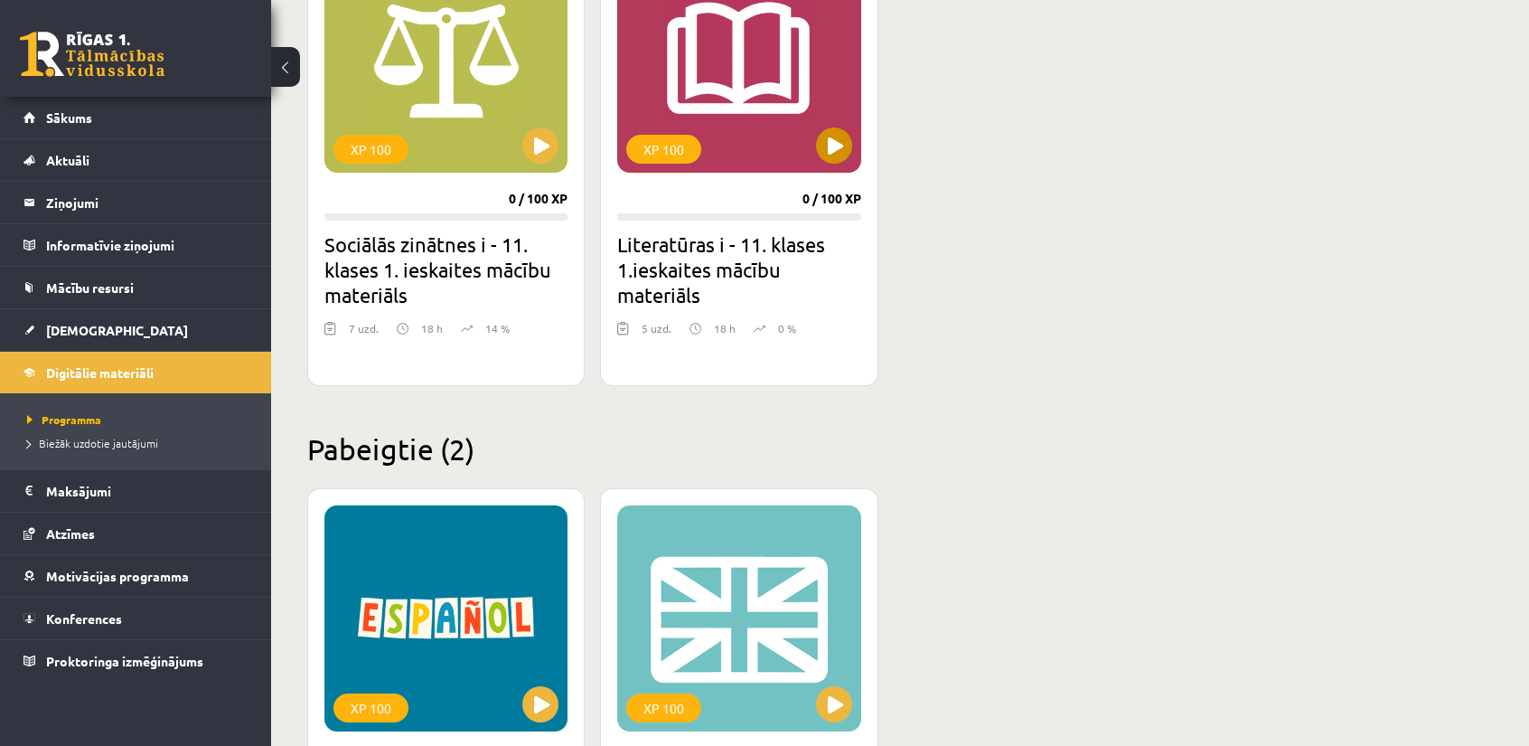
click at [821, 157] on div "XP 100" at bounding box center [738, 60] width 243 height 226
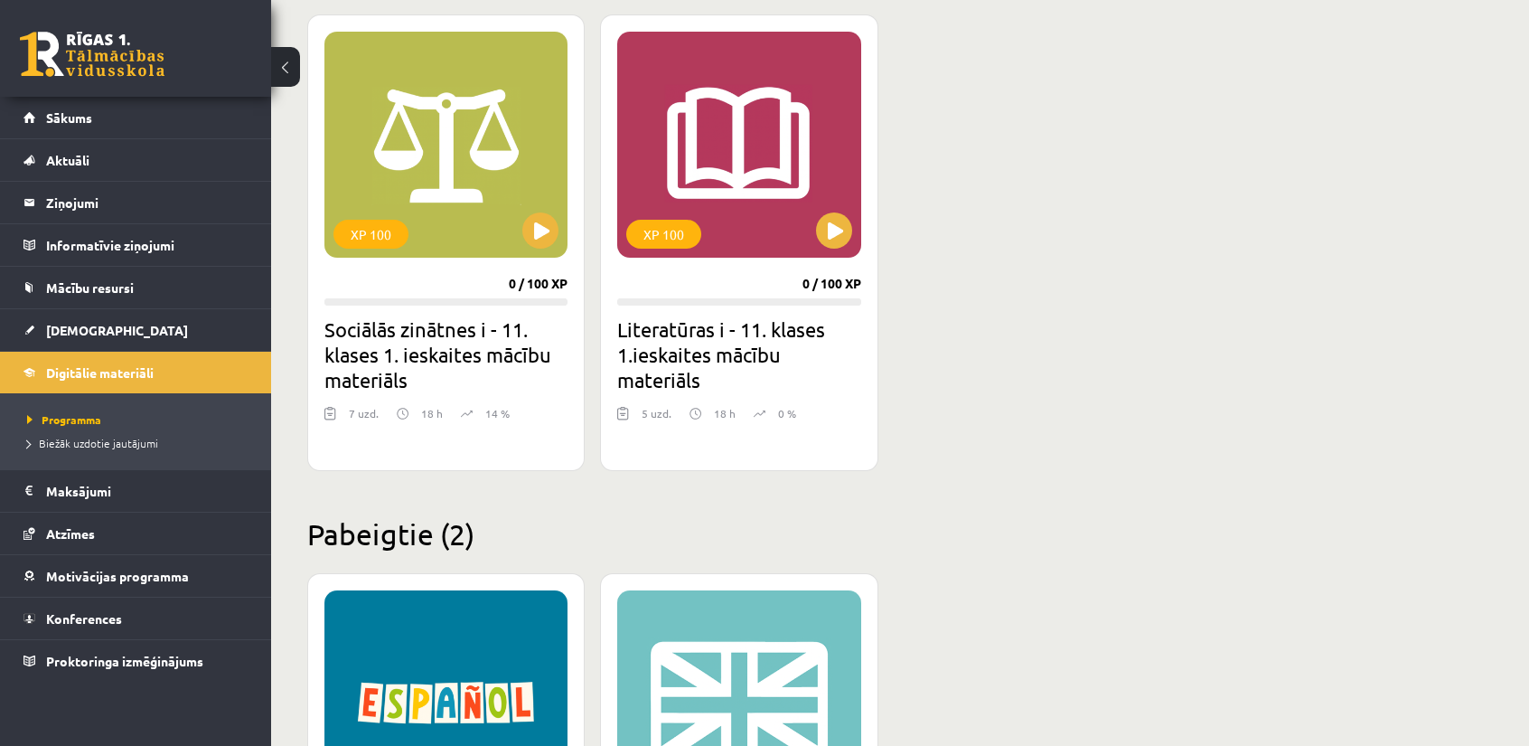
scroll to position [1627, 0]
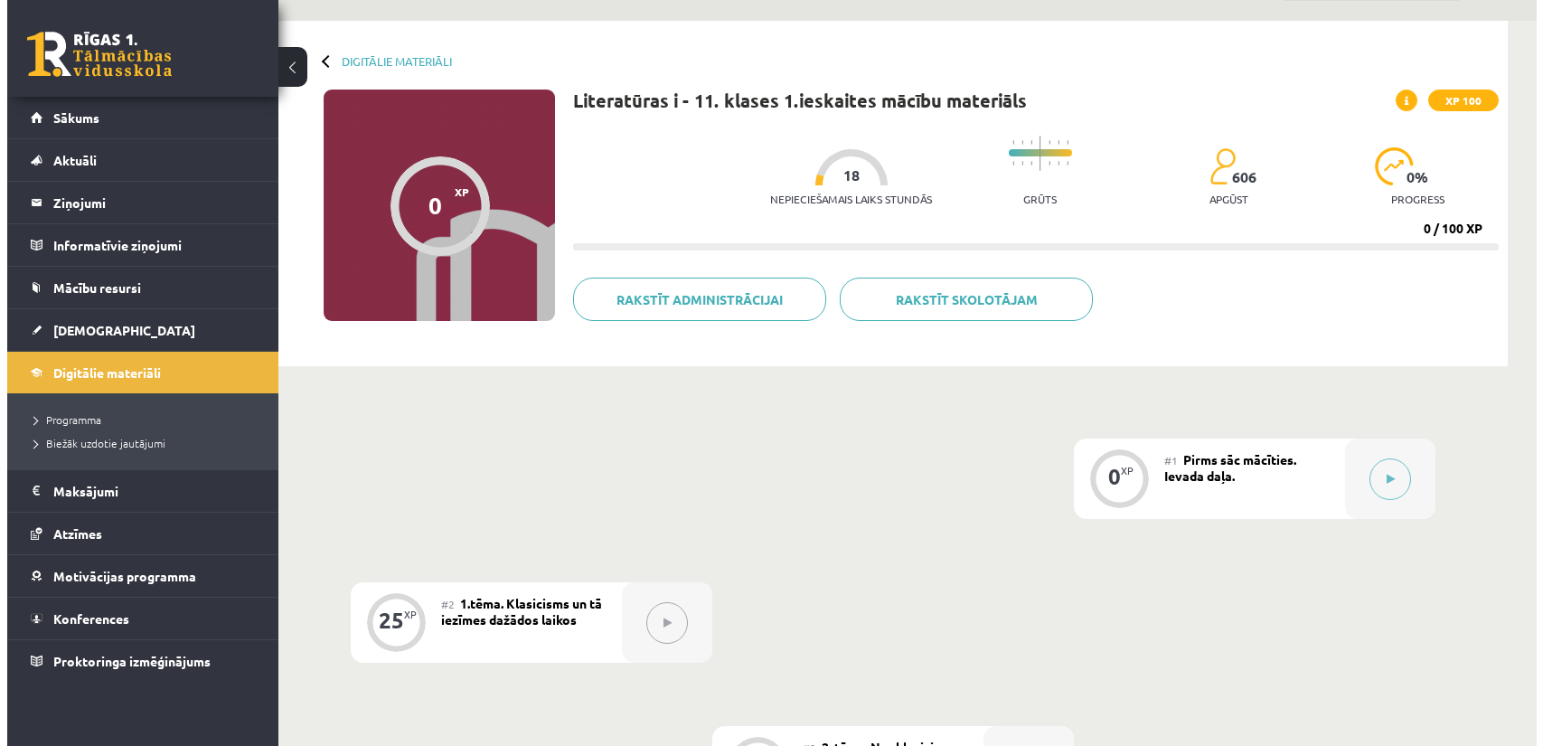
scroll to position [271, 0]
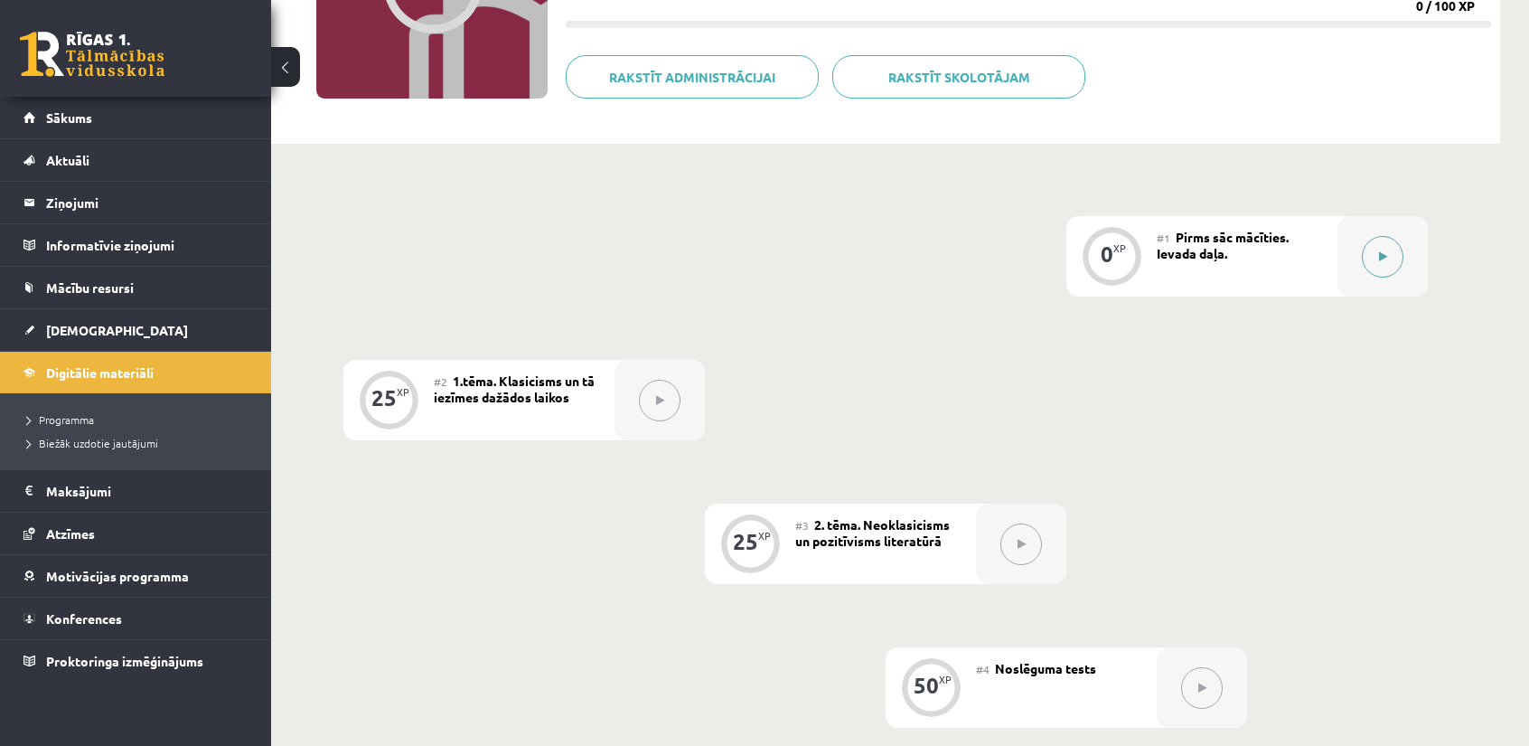
click at [1380, 264] on button at bounding box center [1383, 257] width 42 height 42
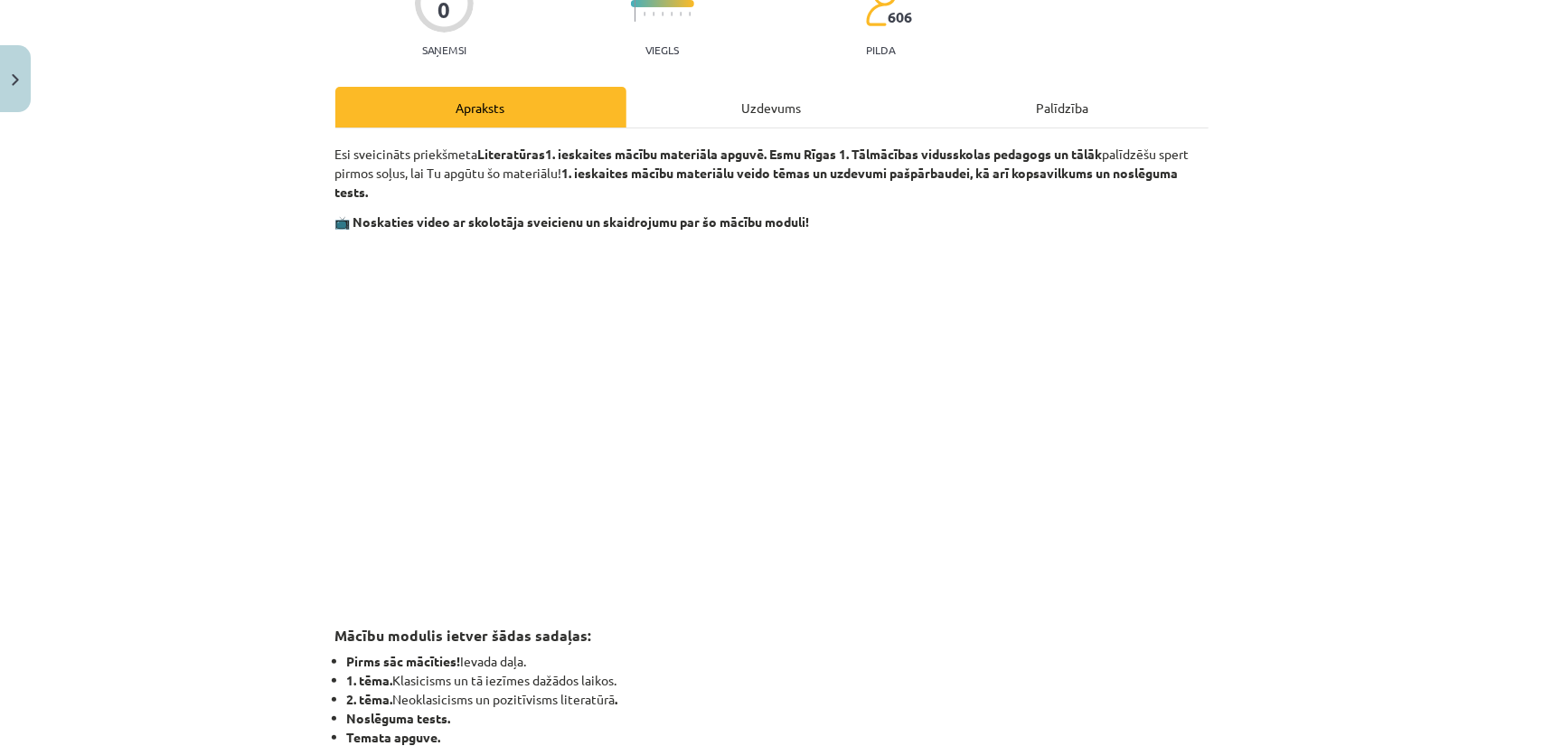
scroll to position [181, 0]
click at [1129, 554] on p at bounding box center [771, 405] width 873 height 330
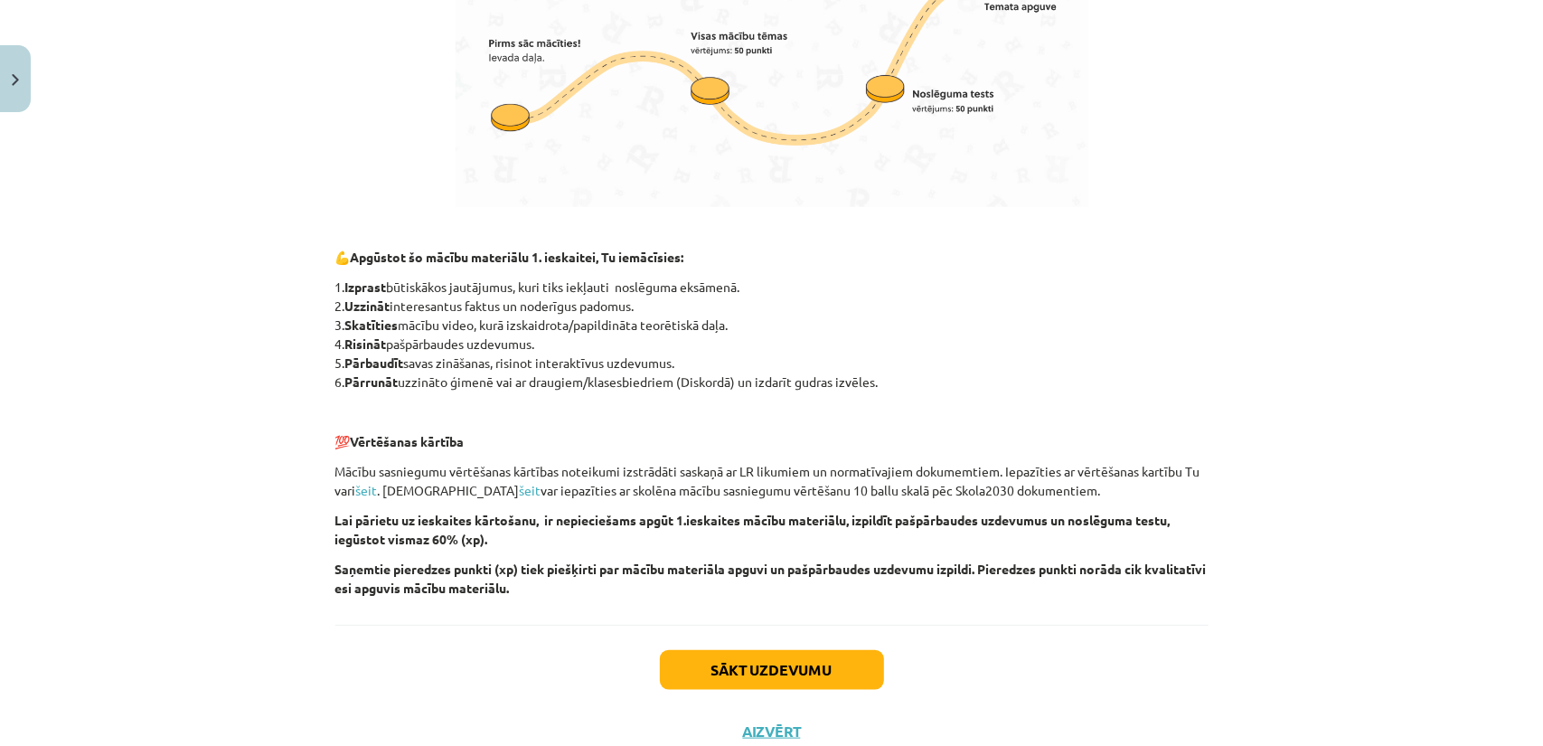
scroll to position [1143, 0]
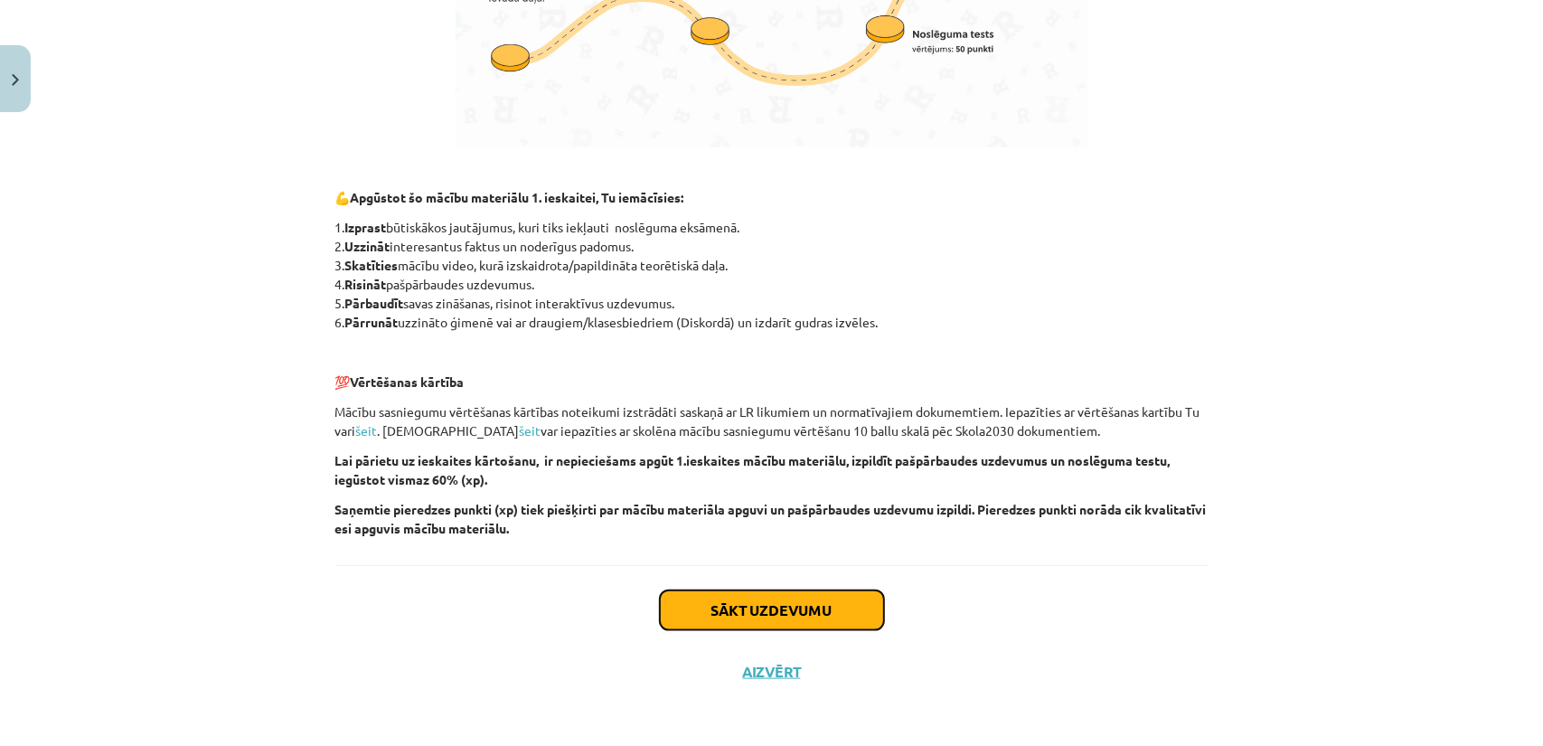
click at [819, 609] on button "Sākt uzdevumu" at bounding box center [772, 610] width 224 height 40
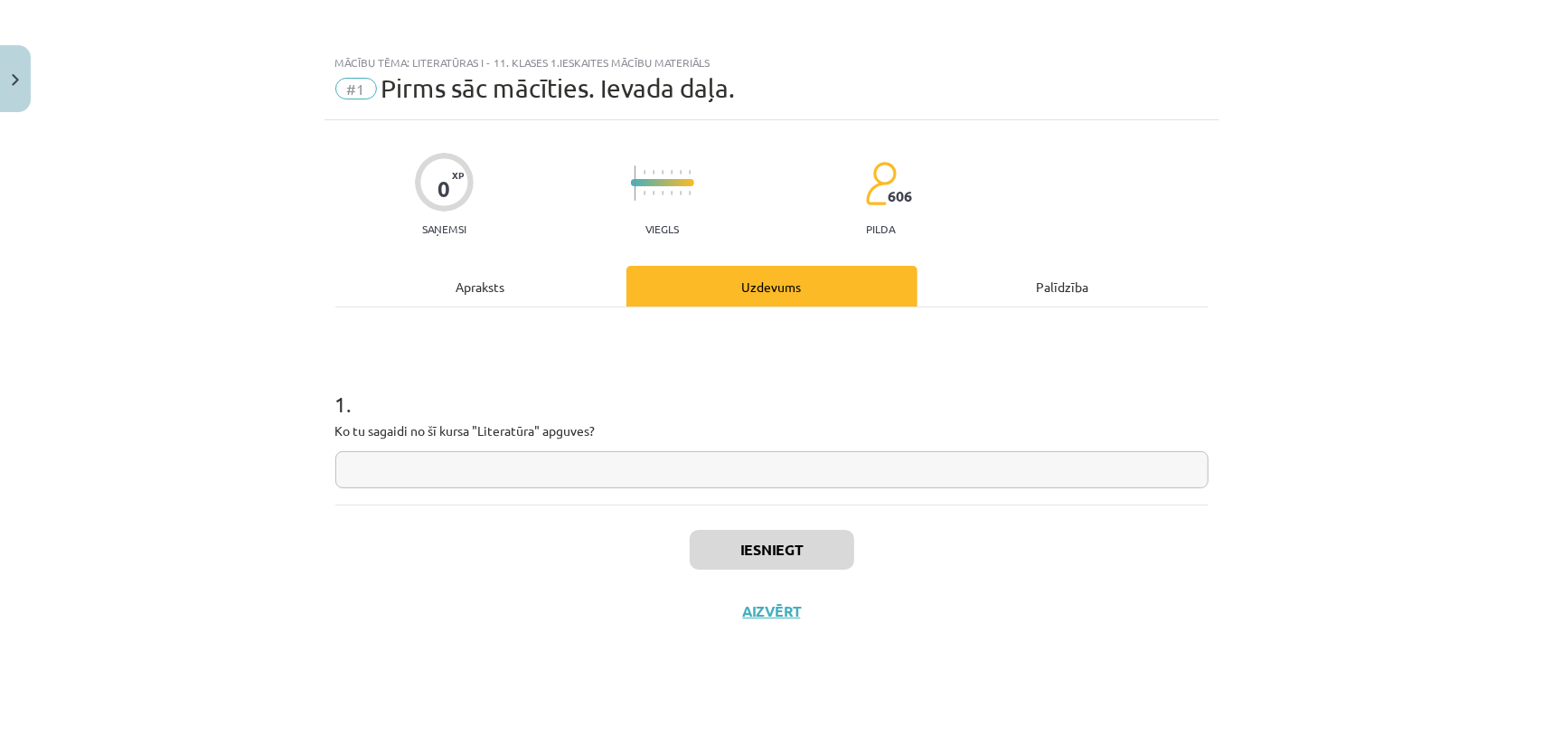
scroll to position [0, 0]
click at [517, 466] on input "text" at bounding box center [771, 469] width 873 height 37
drag, startPoint x: 476, startPoint y: 468, endPoint x: 404, endPoint y: 482, distance: 73.6
click at [404, 482] on input "**********" at bounding box center [771, 469] width 873 height 37
type input "**********"
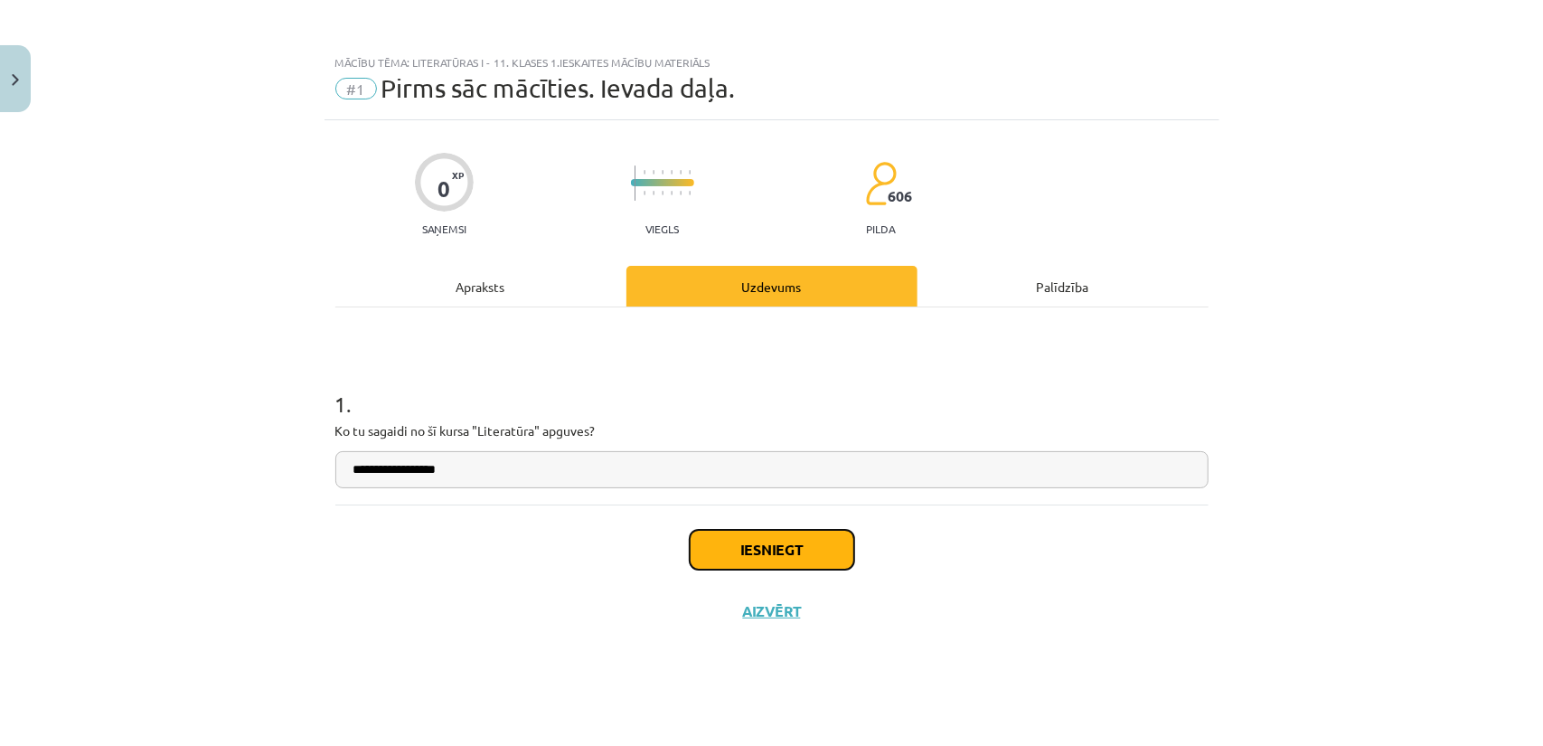
click at [745, 542] on button "Iesniegt" at bounding box center [772, 550] width 164 height 40
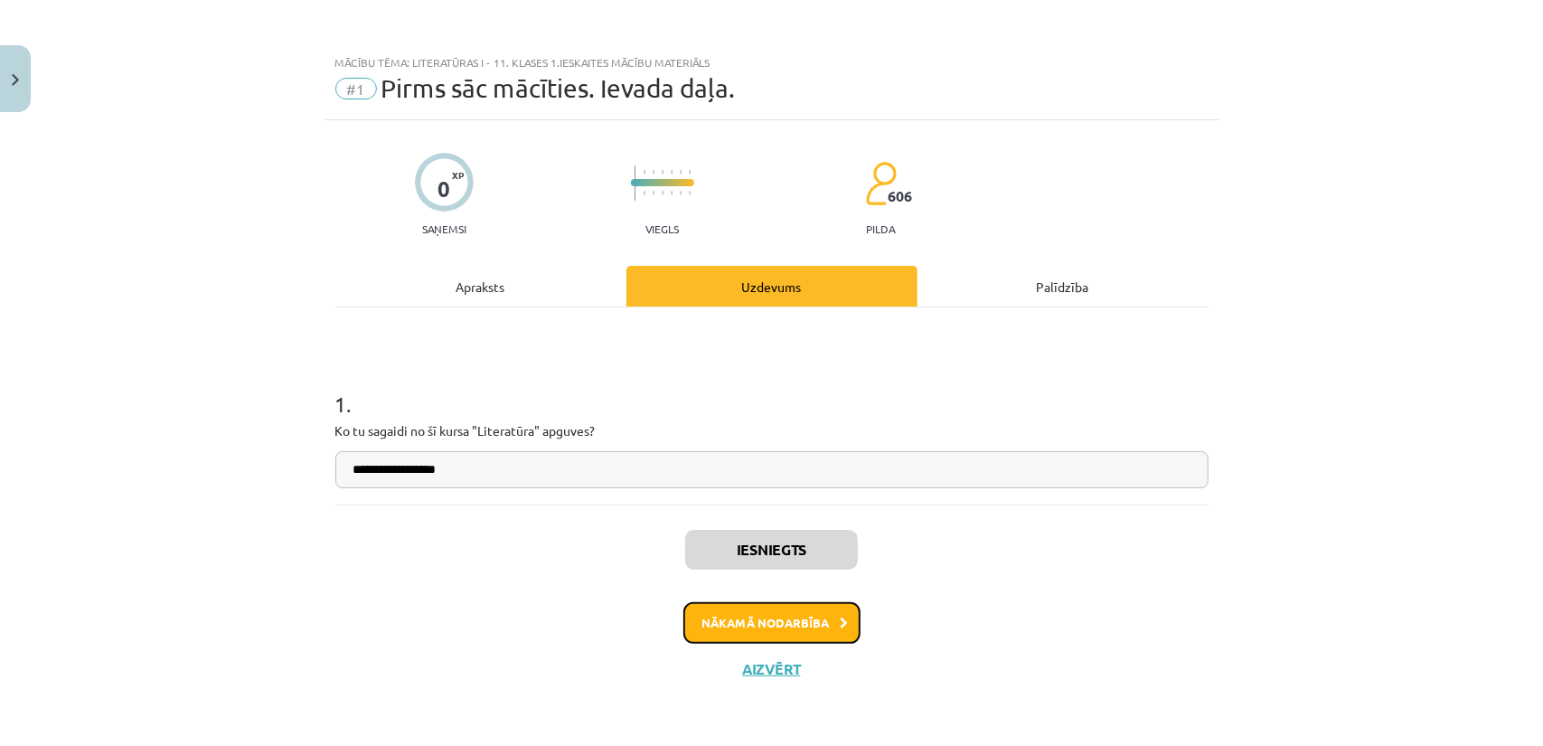
click at [790, 612] on button "Nākamā nodarbība" at bounding box center [771, 623] width 177 height 42
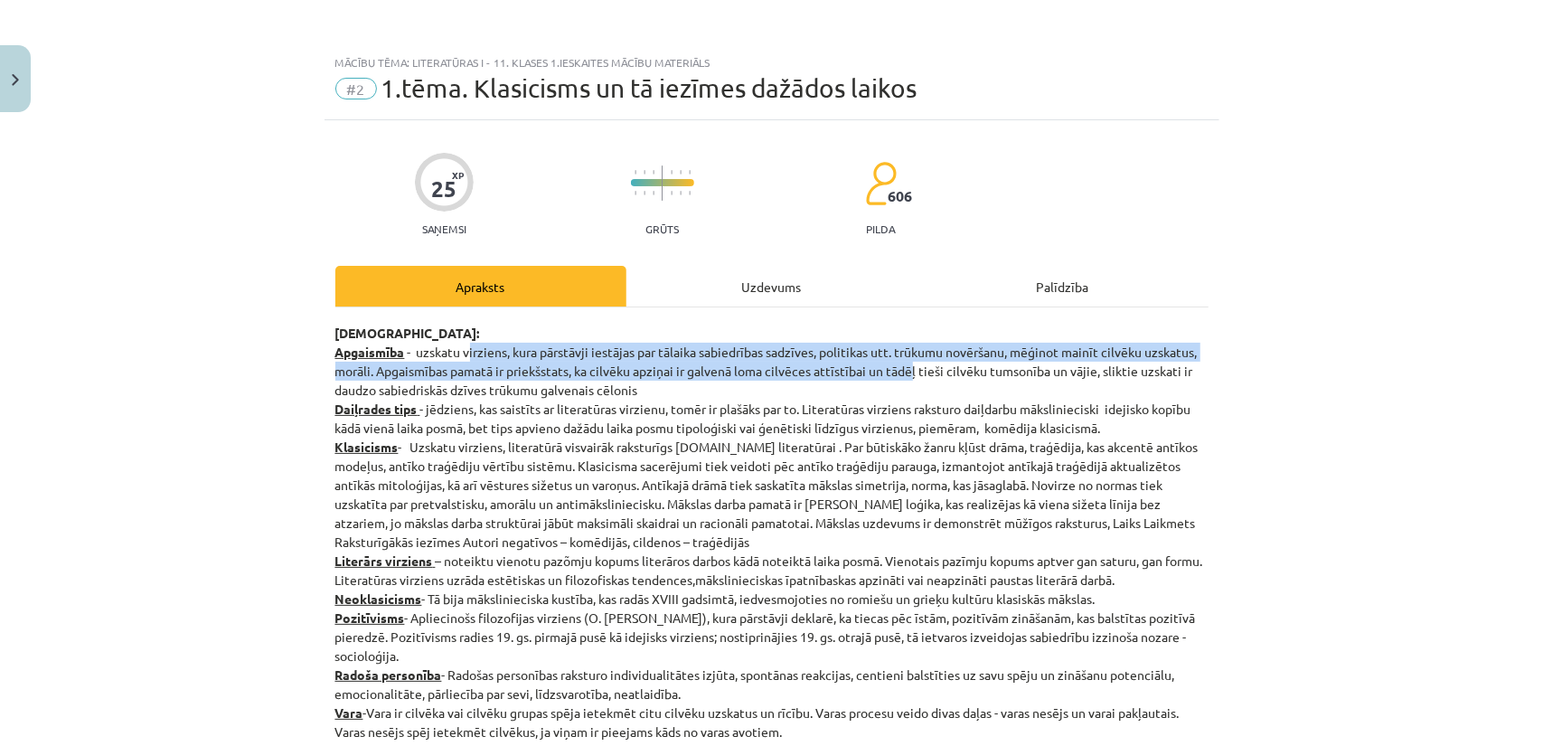
drag, startPoint x: 466, startPoint y: 352, endPoint x: 909, endPoint y: 361, distance: 443.0
click at [909, 361] on p "Jēdzieni: Apgaismība - uzskatu virziens, kura pārstāvji iestājas par tālaika sa…" at bounding box center [771, 552] width 873 height 456
click at [902, 359] on p "Jēdzieni: Apgaismība - uzskatu virziens, kura pārstāvji iestājas par tālaika sa…" at bounding box center [771, 552] width 873 height 456
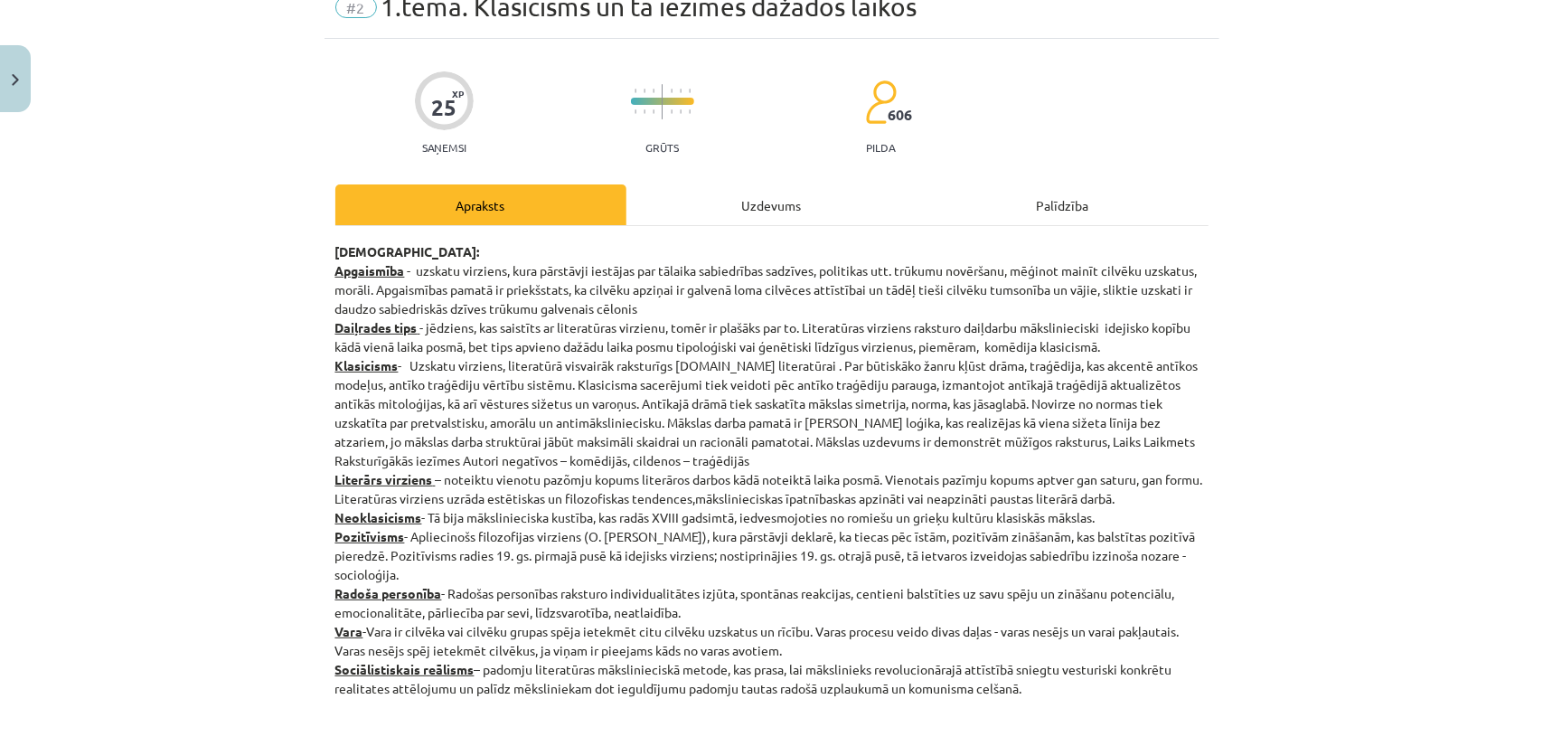
scroll to position [90, 0]
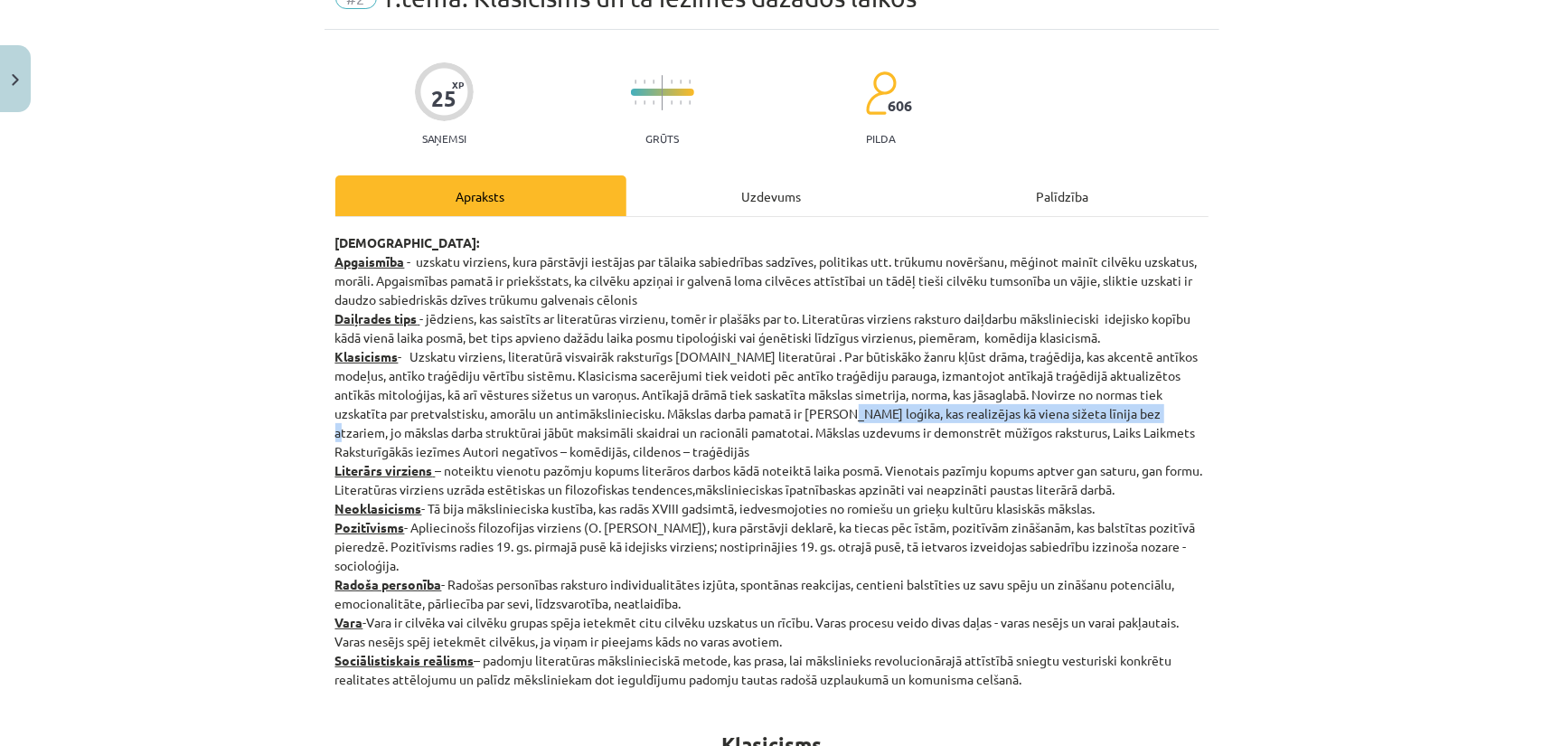
drag, startPoint x: 813, startPoint y: 413, endPoint x: 1117, endPoint y: 415, distance: 304.6
click at [1117, 415] on p "Jēdzieni: Apgaismība - uzskatu virziens, kura pārstāvji iestājas par tālaika sa…" at bounding box center [771, 461] width 873 height 456
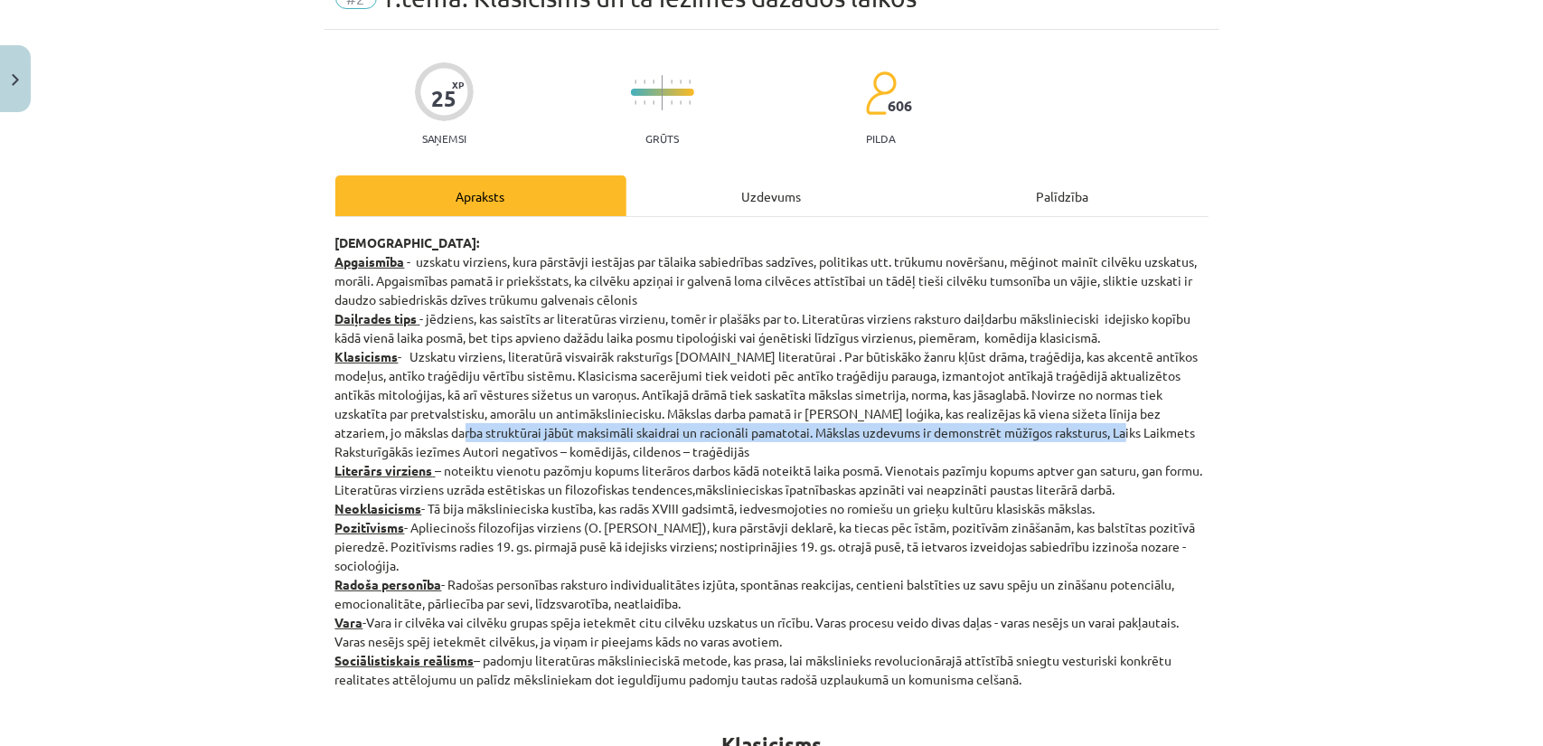
drag, startPoint x: 398, startPoint y: 428, endPoint x: 1057, endPoint y: 438, distance: 659.9
click at [1057, 438] on p "Jēdzieni: Apgaismība - uzskatu virziens, kura pārstāvji iestājas par tālaika sa…" at bounding box center [771, 461] width 873 height 456
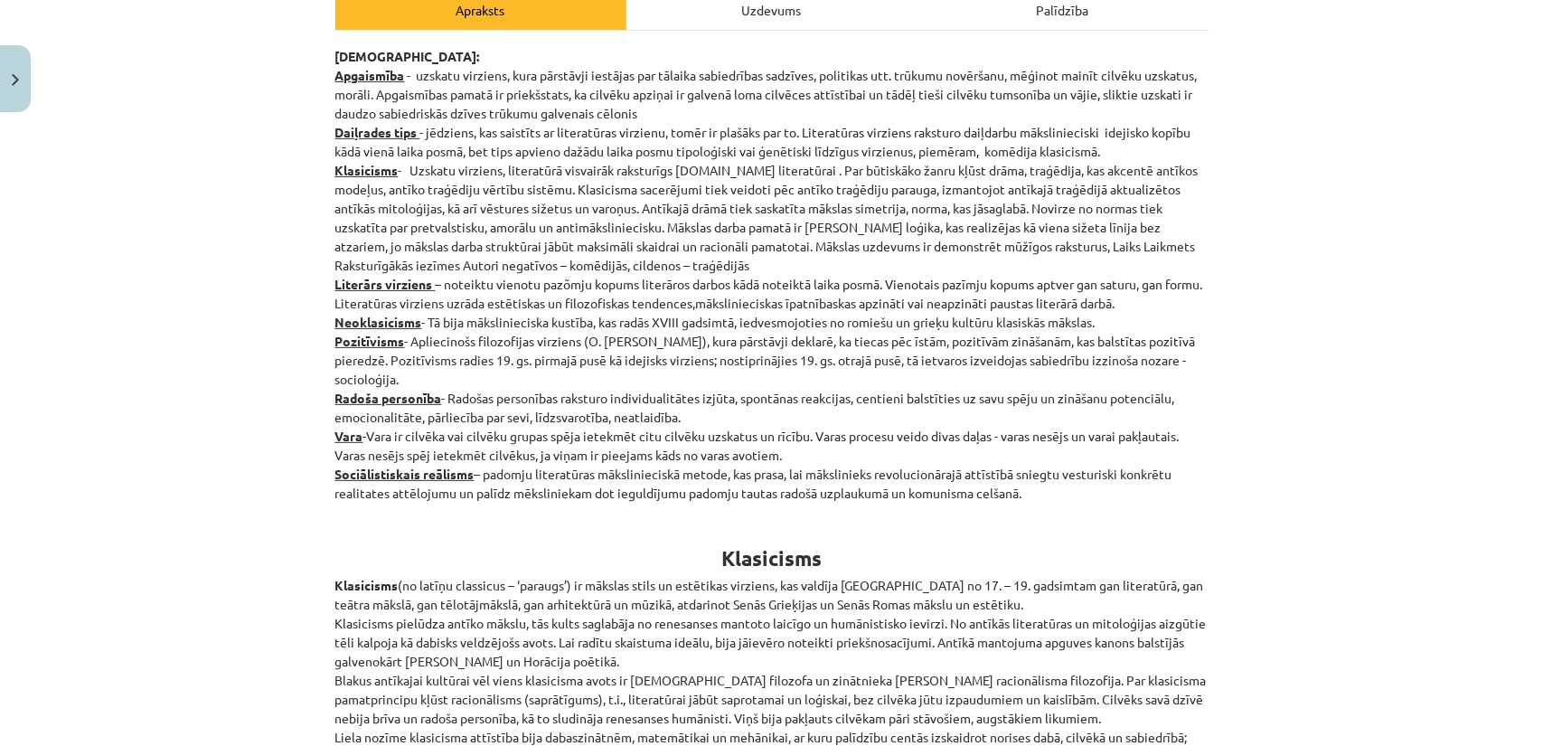
scroll to position [271, 0]
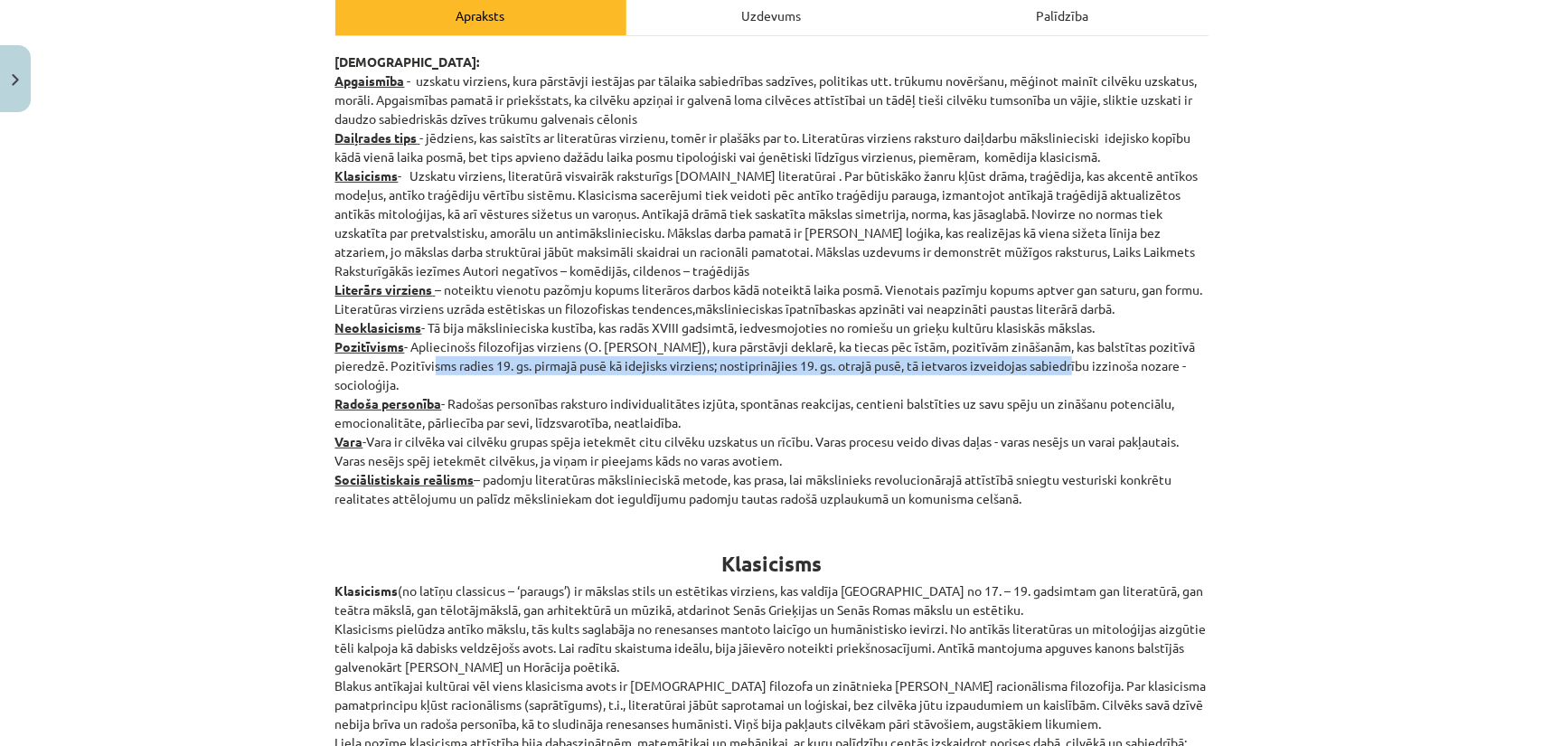
drag, startPoint x: 403, startPoint y: 368, endPoint x: 1052, endPoint y: 367, distance: 649.0
click at [1038, 366] on p "Jēdzieni: Apgaismība - uzskatu virziens, kura pārstāvji iestājas par tālaika sa…" at bounding box center [771, 280] width 873 height 456
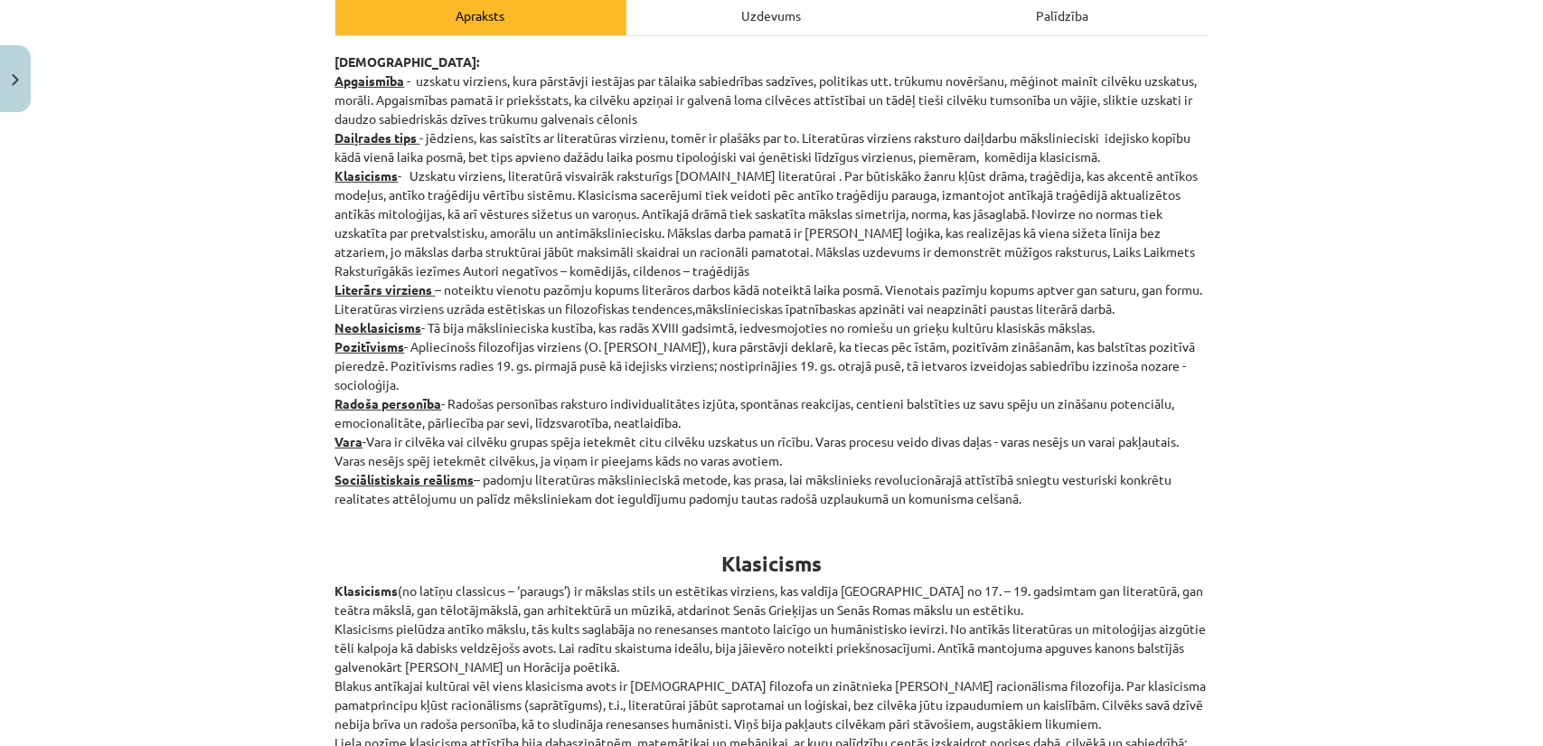
click at [1064, 364] on p "Jēdzieni: Apgaismība - uzskatu virziens, kura pārstāvji iestājas par tālaika sa…" at bounding box center [771, 280] width 873 height 456
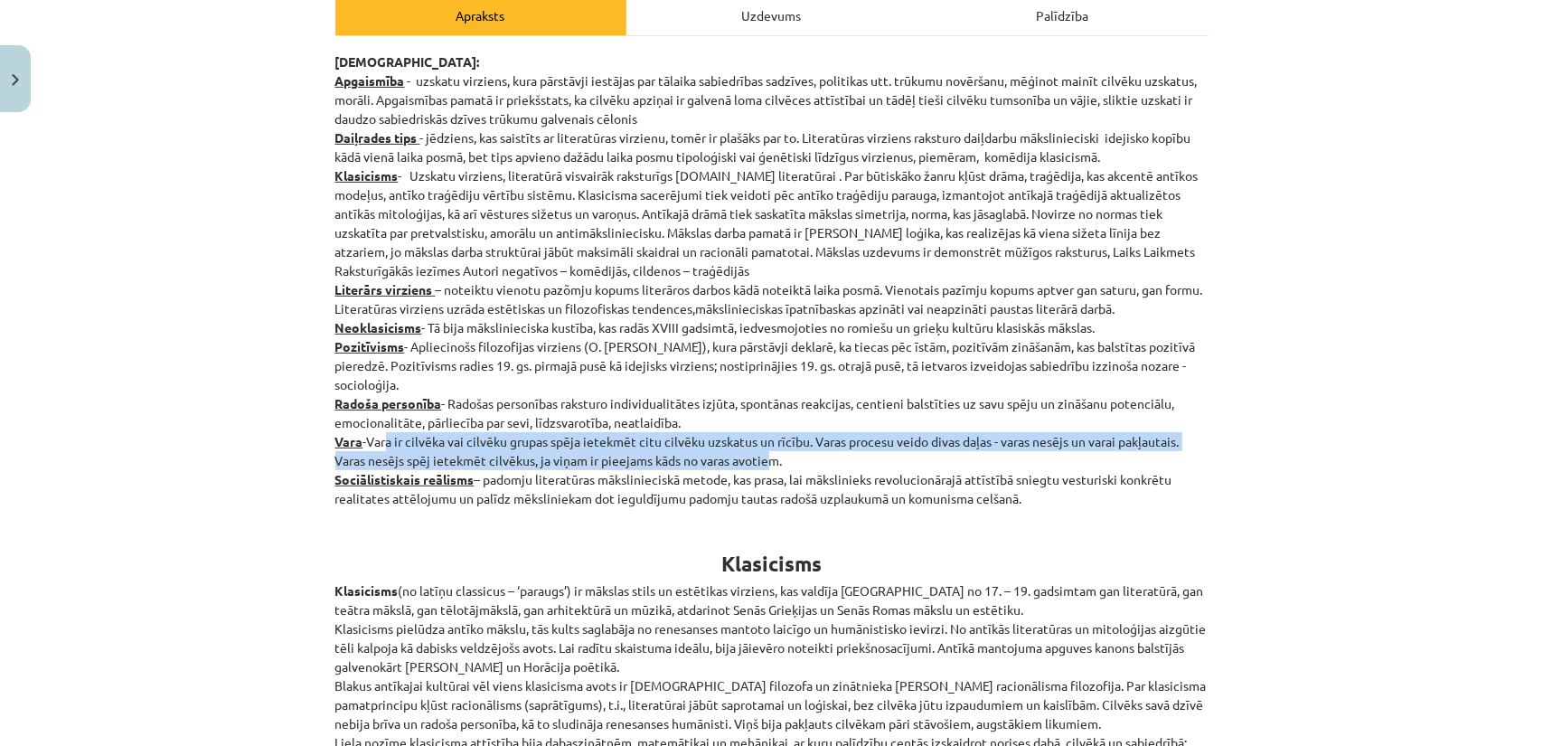
drag, startPoint x: 387, startPoint y: 445, endPoint x: 768, endPoint y: 461, distance: 381.8
click at [768, 461] on p "Jēdzieni: Apgaismība - uzskatu virziens, kura pārstāvji iestājas par tālaika sa…" at bounding box center [771, 280] width 873 height 456
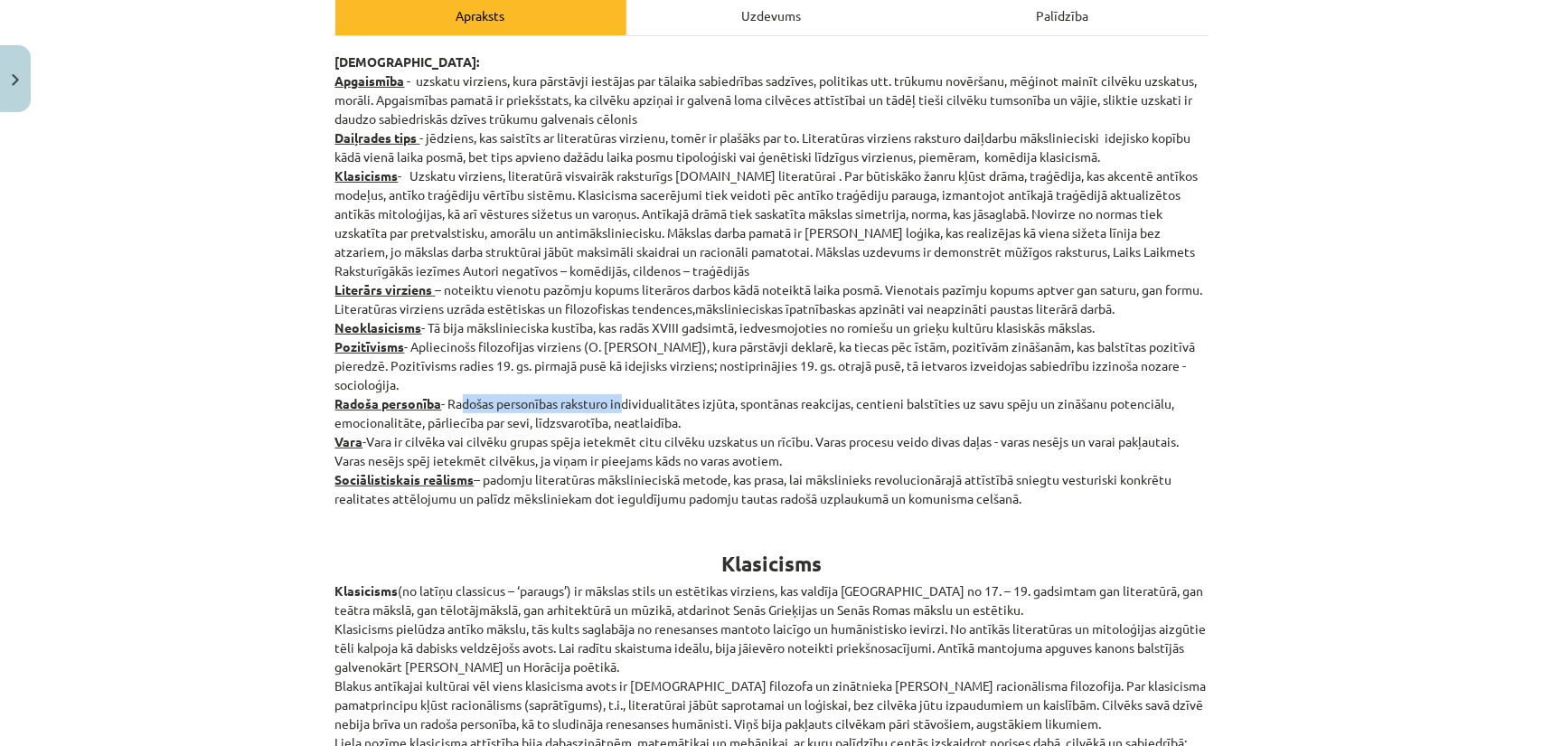
drag, startPoint x: 456, startPoint y: 404, endPoint x: 616, endPoint y: 398, distance: 160.1
click at [615, 398] on p "Jēdzieni: Apgaismība - uzskatu virziens, kura pārstāvji iestājas par tālaika sa…" at bounding box center [771, 280] width 873 height 456
click at [593, 399] on p "Jēdzieni: Apgaismība - uzskatu virziens, kura pārstāvji iestājas par tālaika sa…" at bounding box center [771, 280] width 873 height 456
click at [687, 399] on p "Jēdzieni: Apgaismība - uzskatu virziens, kura pārstāvji iestājas par tālaika sa…" at bounding box center [771, 280] width 873 height 456
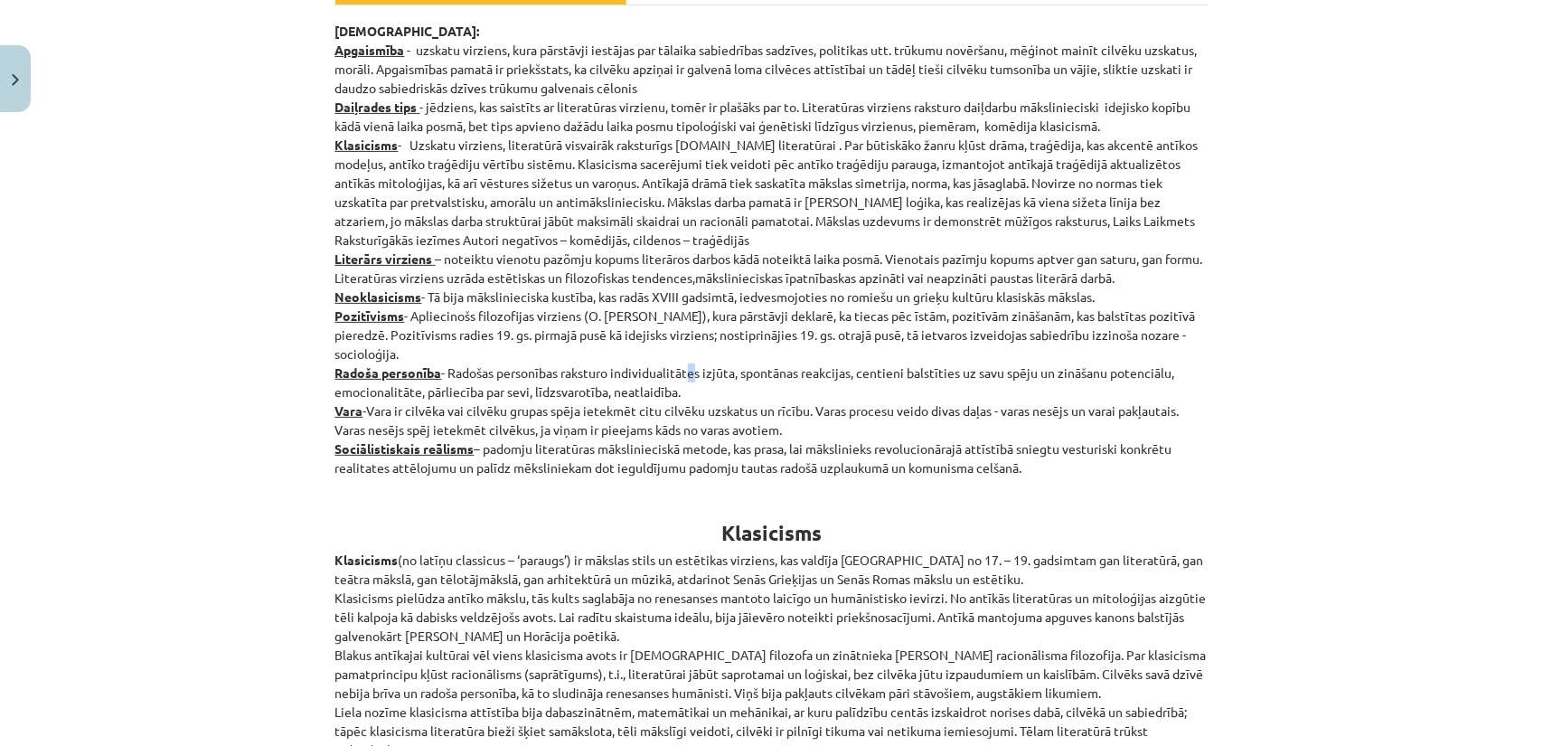
scroll to position [362, 0]
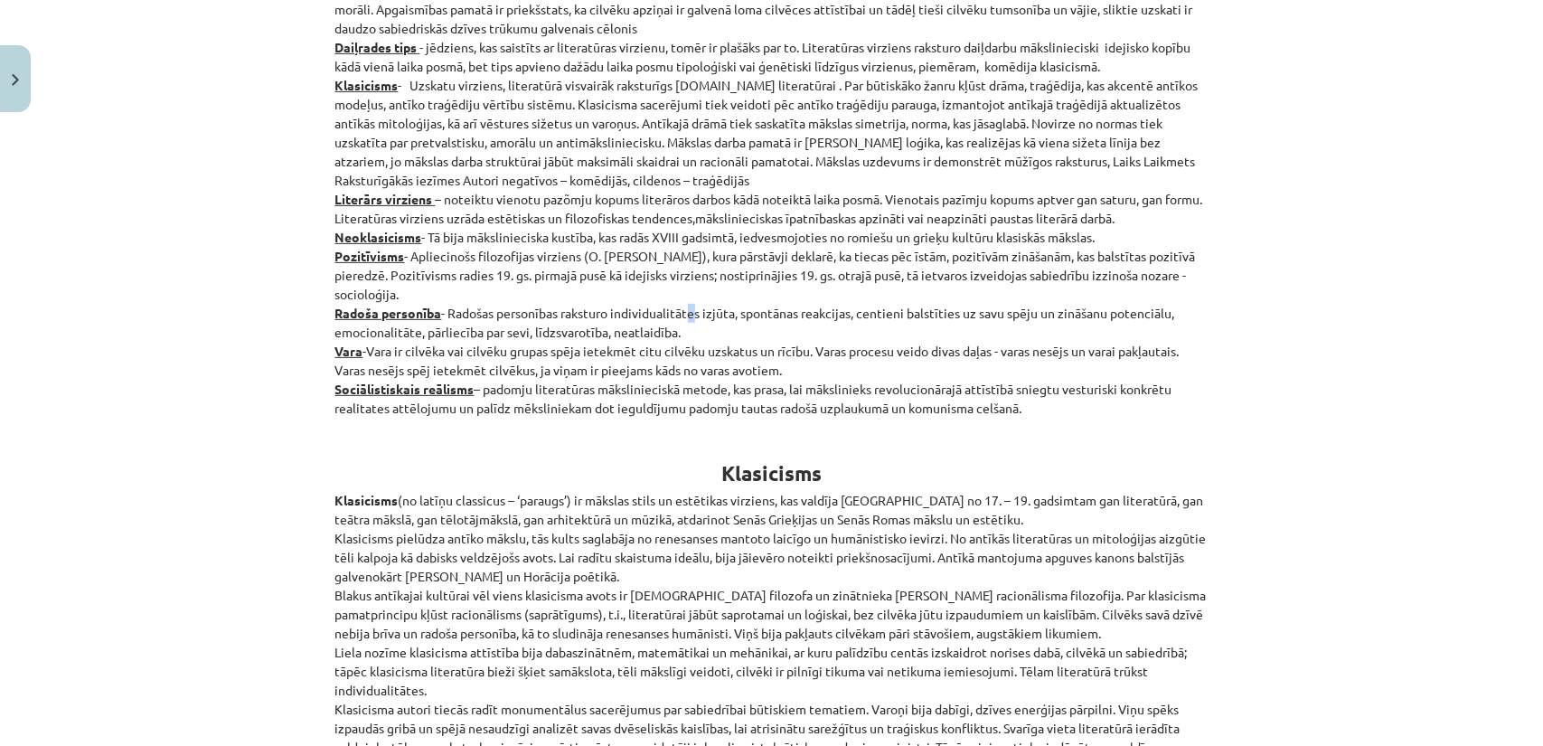
drag, startPoint x: 478, startPoint y: 391, endPoint x: 1023, endPoint y: 415, distance: 545.5
click at [1023, 415] on p "Jēdzieni: Apgaismība - uzskatu virziens, kura pārstāvji iestājas par tālaika sa…" at bounding box center [771, 190] width 873 height 456
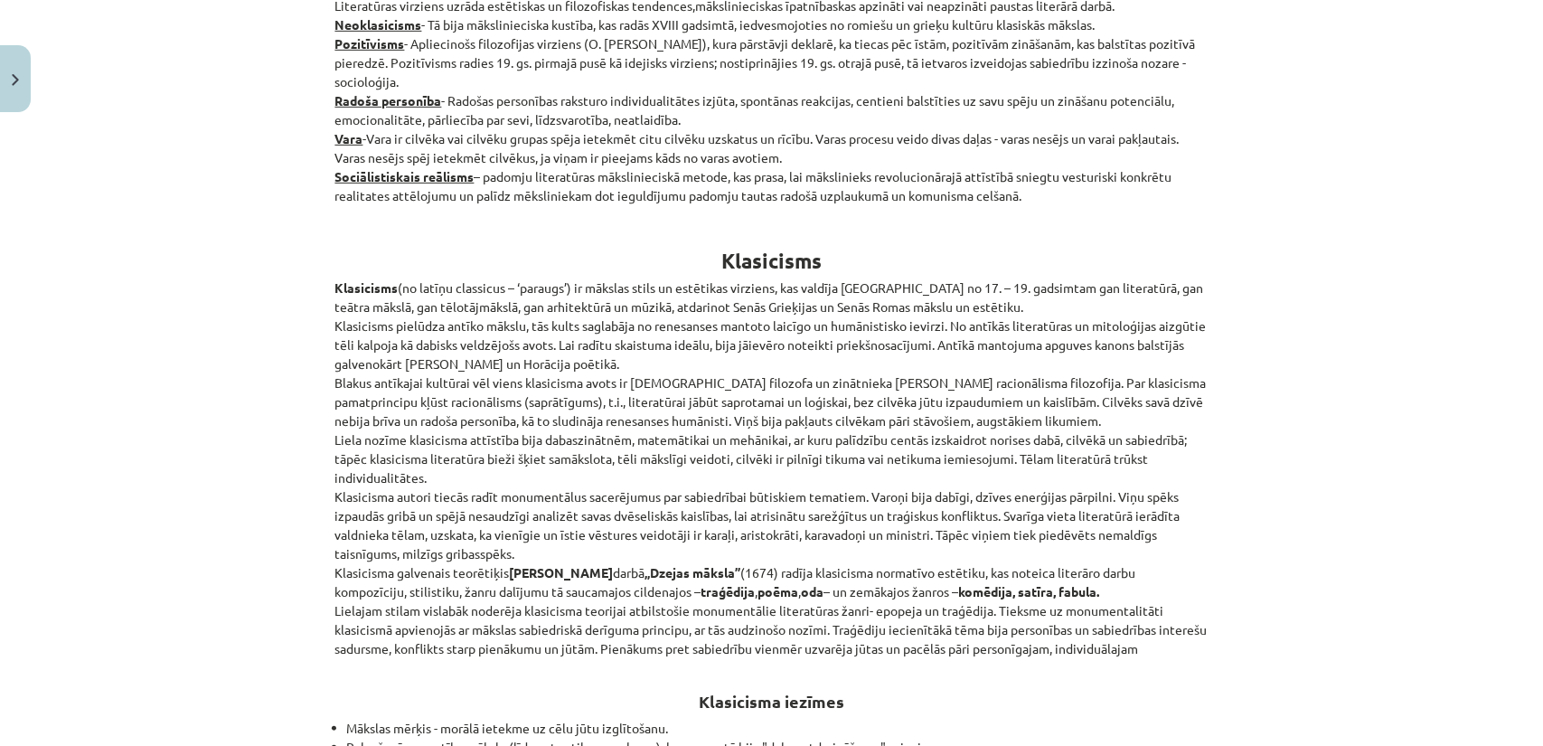
scroll to position [633, 0]
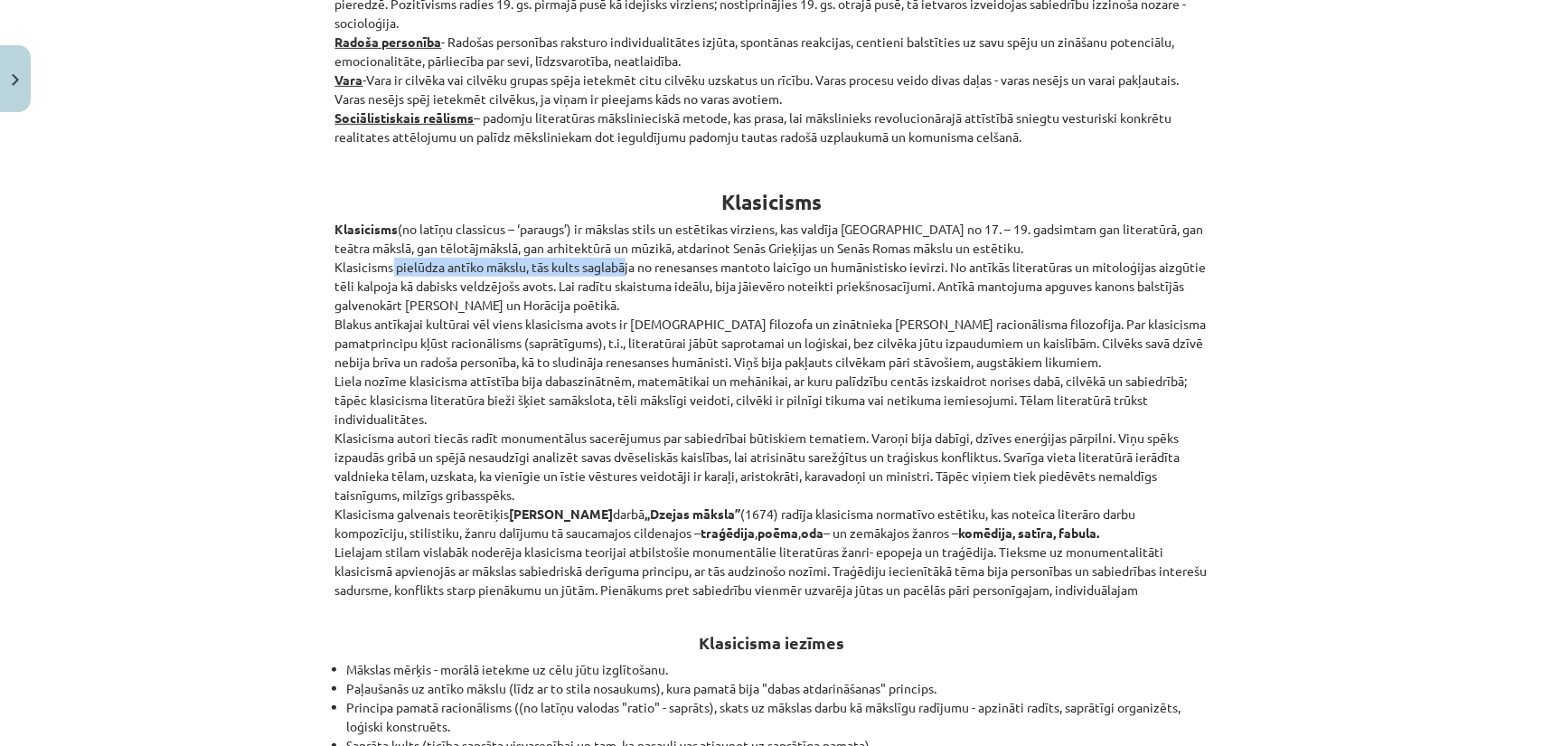
drag, startPoint x: 403, startPoint y: 260, endPoint x: 616, endPoint y: 270, distance: 212.6
click at [616, 270] on p "Klasicisms (no latīņu classicus – ‘paraugs’) ir mākslas stils un estētikas virz…" at bounding box center [771, 410] width 873 height 380
click at [616, 274] on p "Klasicisms (no latīņu classicus – ‘paraugs’) ir mākslas stils un estētikas virz…" at bounding box center [771, 410] width 873 height 380
drag, startPoint x: 390, startPoint y: 286, endPoint x: 653, endPoint y: 286, distance: 263.0
click at [653, 286] on p "Klasicisms (no latīņu classicus – ‘paraugs’) ir mākslas stils un estētikas virz…" at bounding box center [771, 410] width 873 height 380
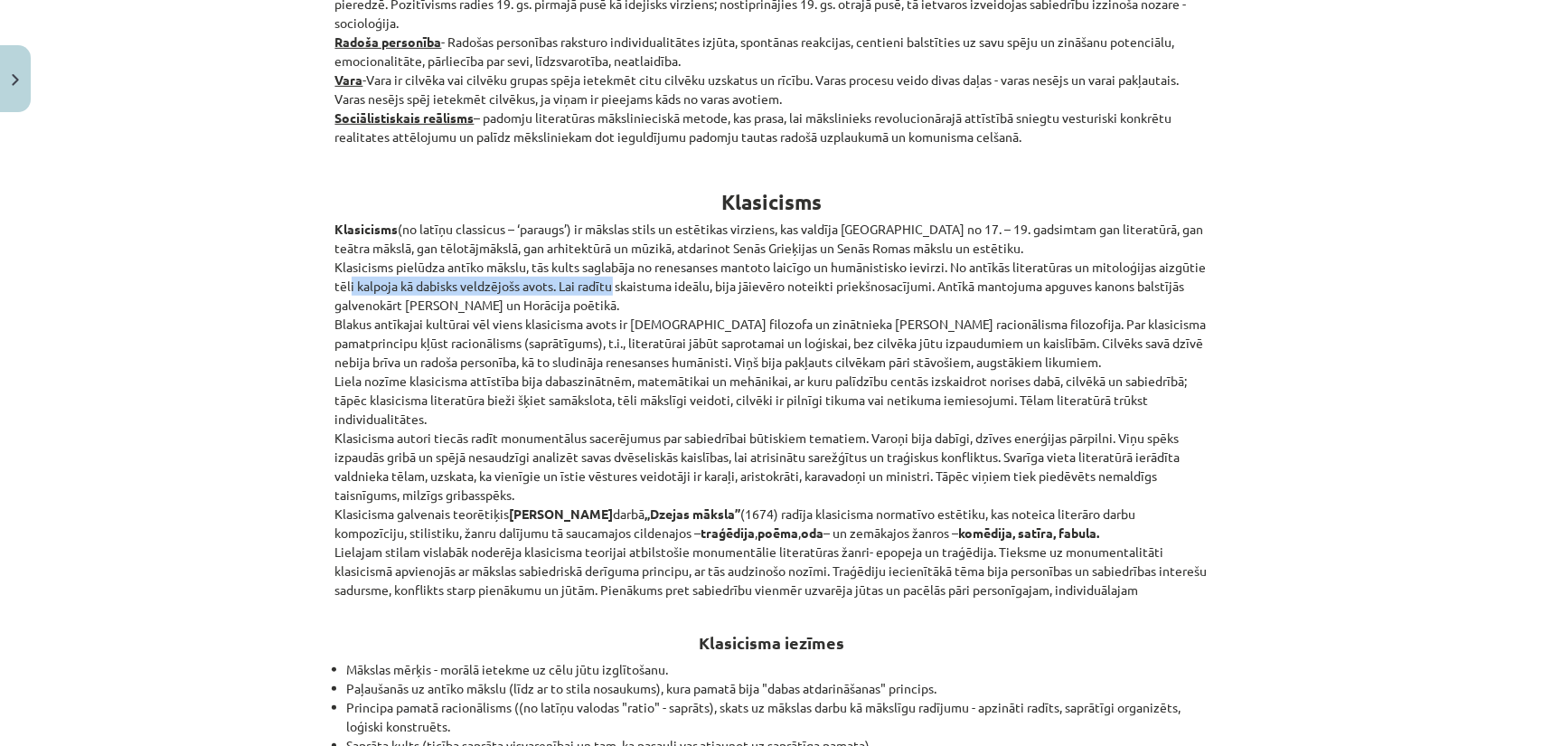
click at [653, 286] on p "Klasicisms (no latīņu classicus – ‘paraugs’) ir mākslas stils un estētikas virz…" at bounding box center [771, 410] width 873 height 380
drag, startPoint x: 989, startPoint y: 343, endPoint x: 1097, endPoint y: 345, distance: 108.5
click at [1095, 344] on p "Klasicisms (no latīņu classicus – ‘paraugs’) ir mākslas stils un estētikas virz…" at bounding box center [771, 410] width 873 height 380
click at [1099, 345] on p "Klasicisms (no latīņu classicus – ‘paraugs’) ir mākslas stils un estētikas virz…" at bounding box center [771, 410] width 873 height 380
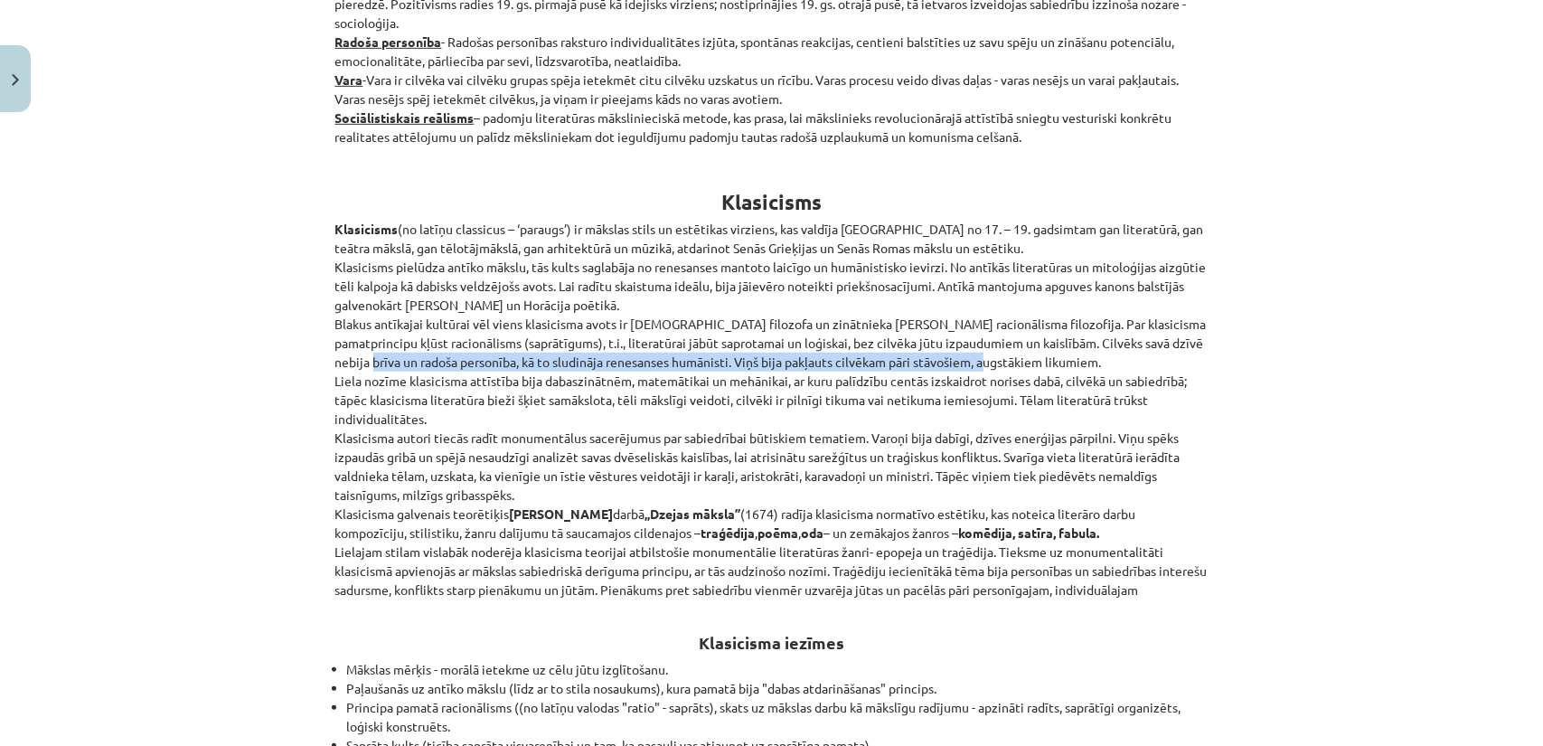
drag, startPoint x: 351, startPoint y: 359, endPoint x: 969, endPoint y: 364, distance: 618.2
click at [969, 364] on p "Klasicisms (no latīņu classicus – ‘paraugs’) ir mākslas stils un estētikas virz…" at bounding box center [771, 410] width 873 height 380
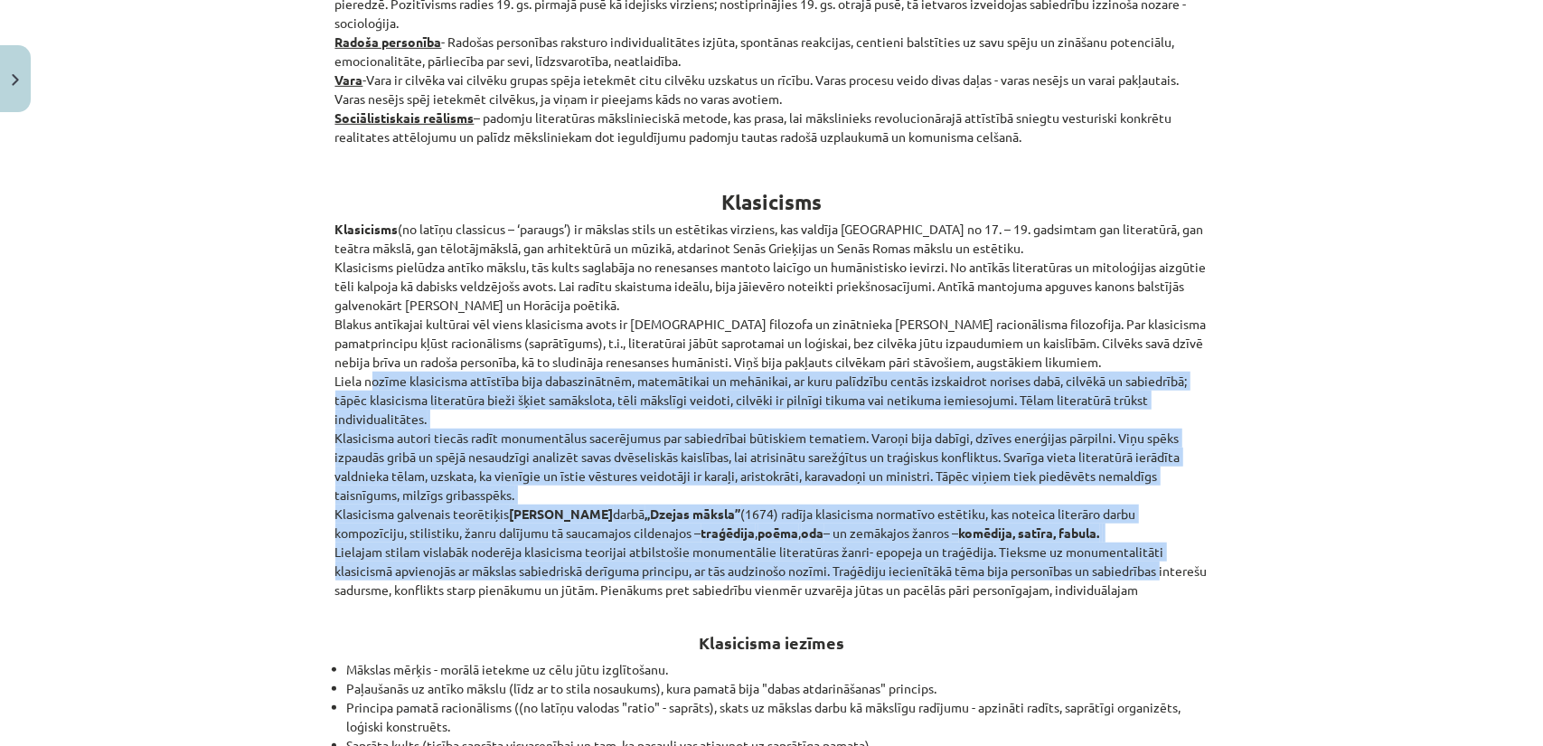
drag, startPoint x: 356, startPoint y: 379, endPoint x: 1168, endPoint y: 572, distance: 834.4
click at [1168, 572] on p "Klasicisms (no latīņu classicus – ‘paraugs’) ir mākslas stils un estētikas virz…" at bounding box center [771, 410] width 873 height 380
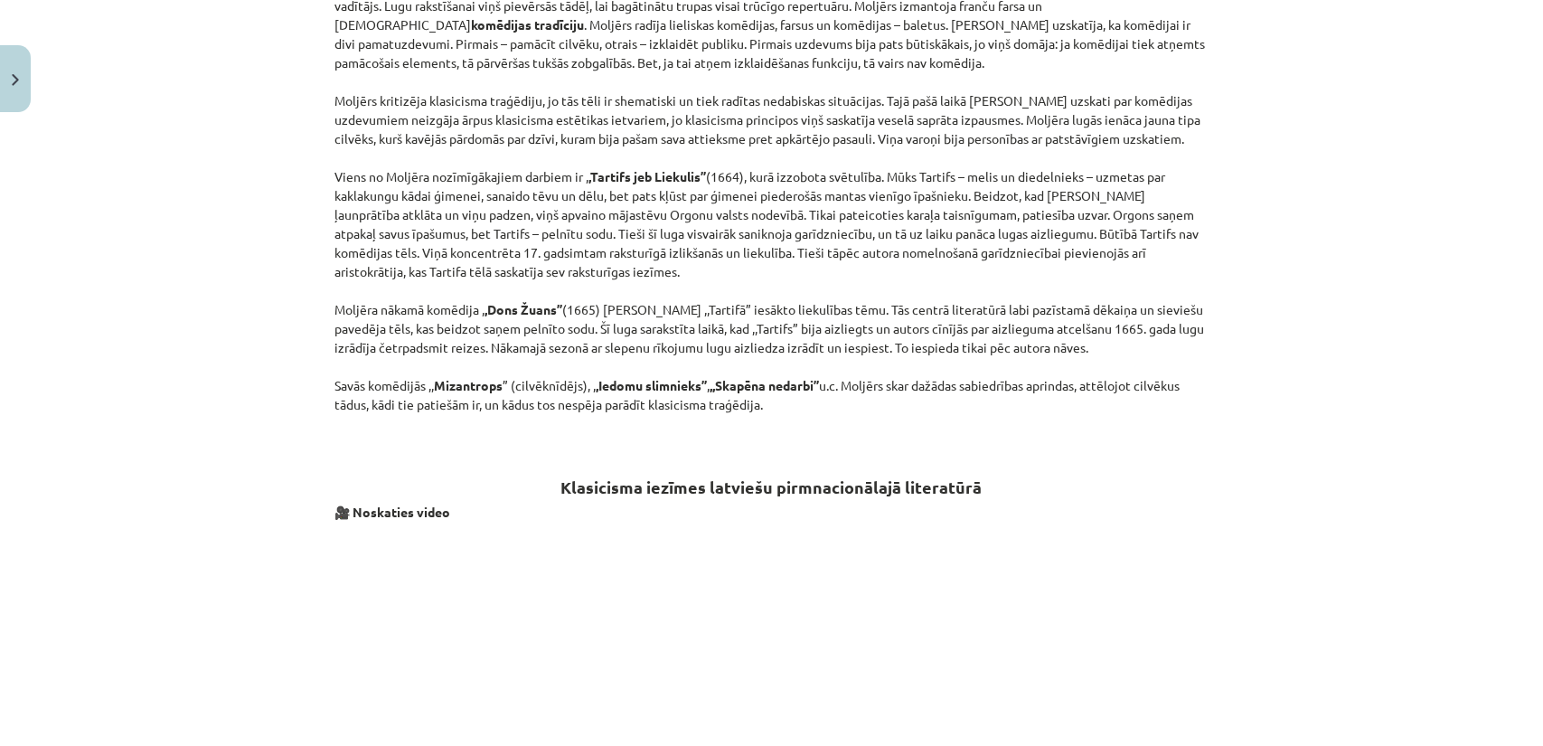
scroll to position [1808, 0]
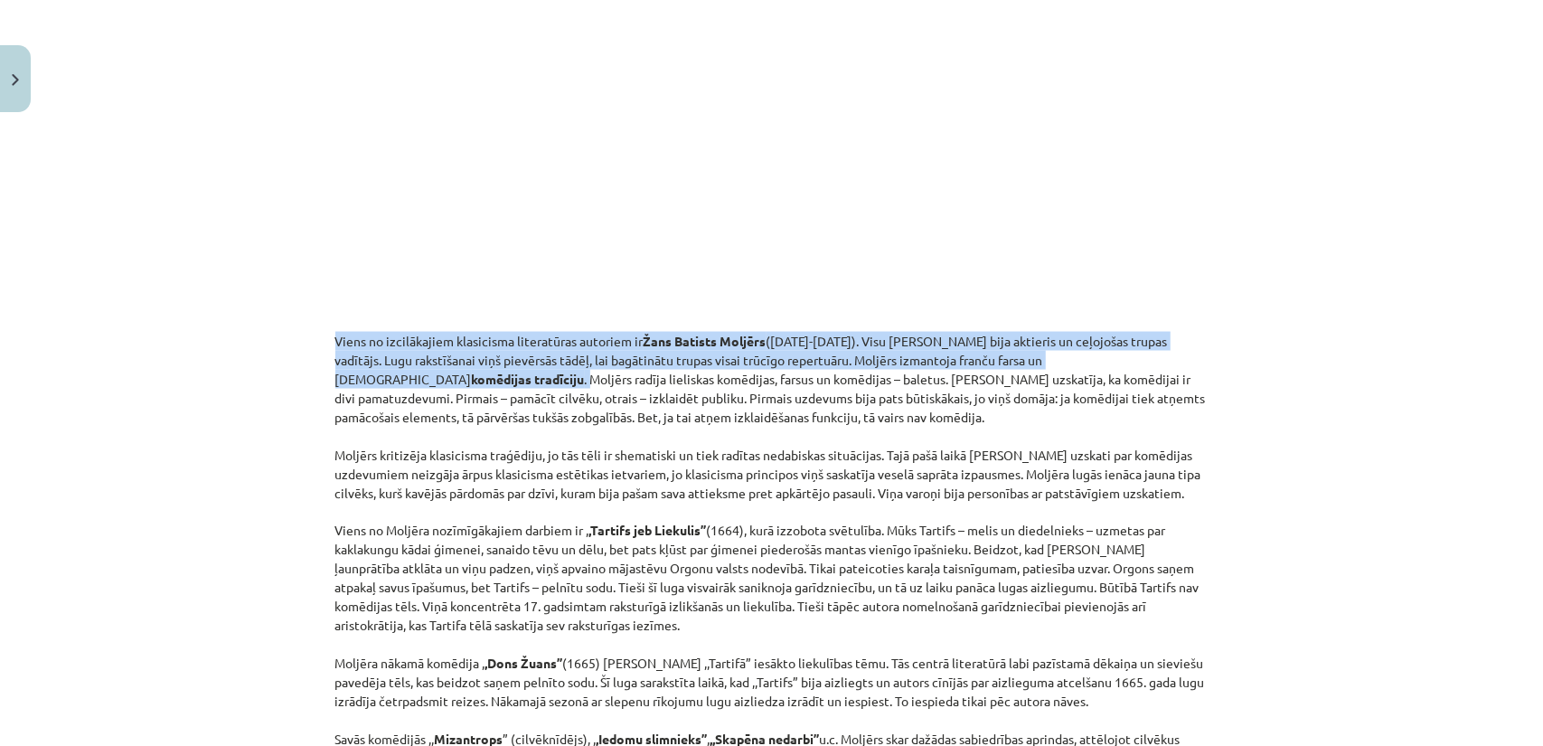
drag, startPoint x: 336, startPoint y: 341, endPoint x: 1147, endPoint y: 359, distance: 810.9
click at [1147, 359] on p "Viens no izcilākajiem klasicisma literatūras autoriem ir Žans Batists Moljērs (…" at bounding box center [771, 550] width 873 height 437
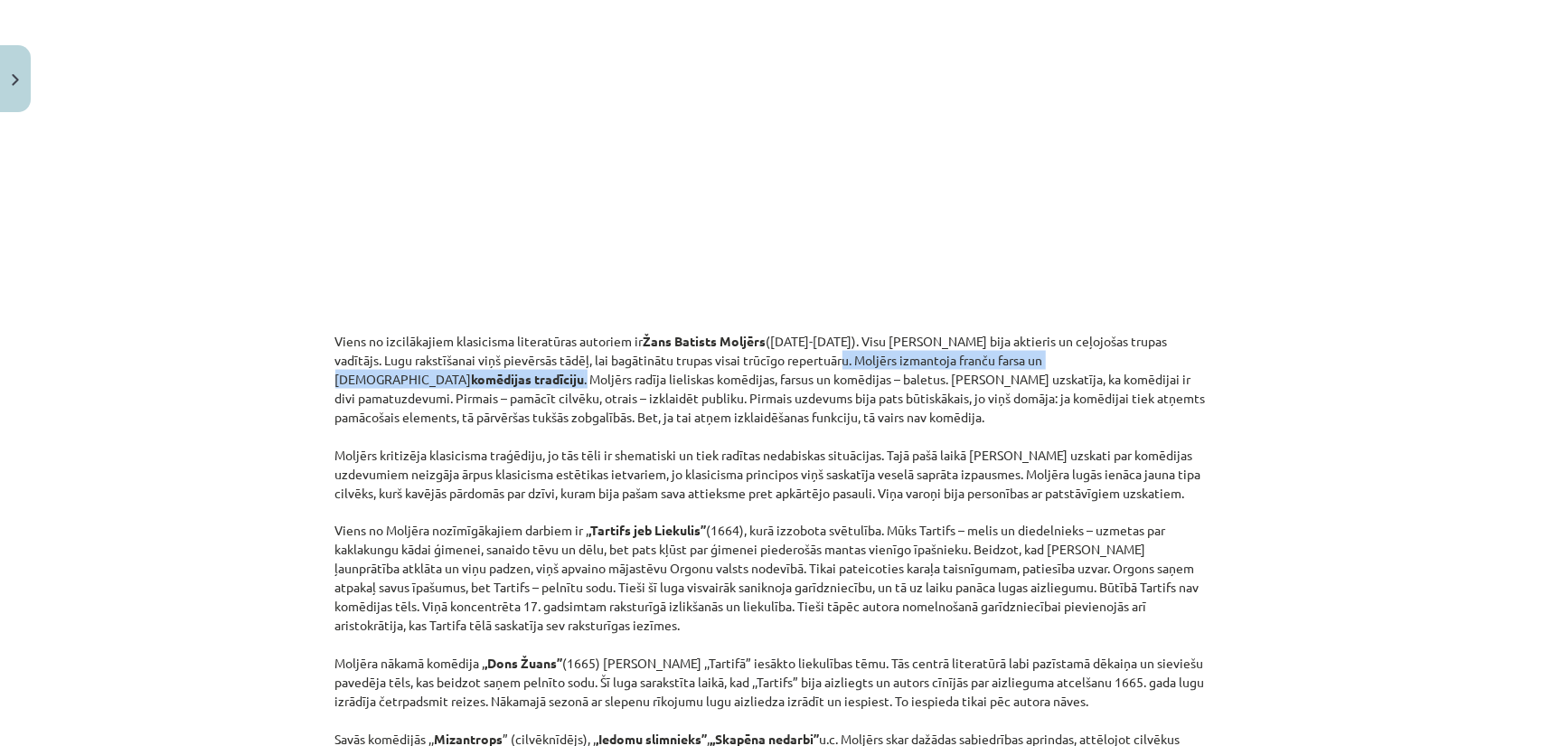
drag, startPoint x: 821, startPoint y: 359, endPoint x: 1142, endPoint y: 367, distance: 321.9
click at [1142, 367] on p "Viens no izcilākajiem klasicisma literatūras autoriem ir Žans Batists Moljērs (…" at bounding box center [771, 550] width 873 height 437
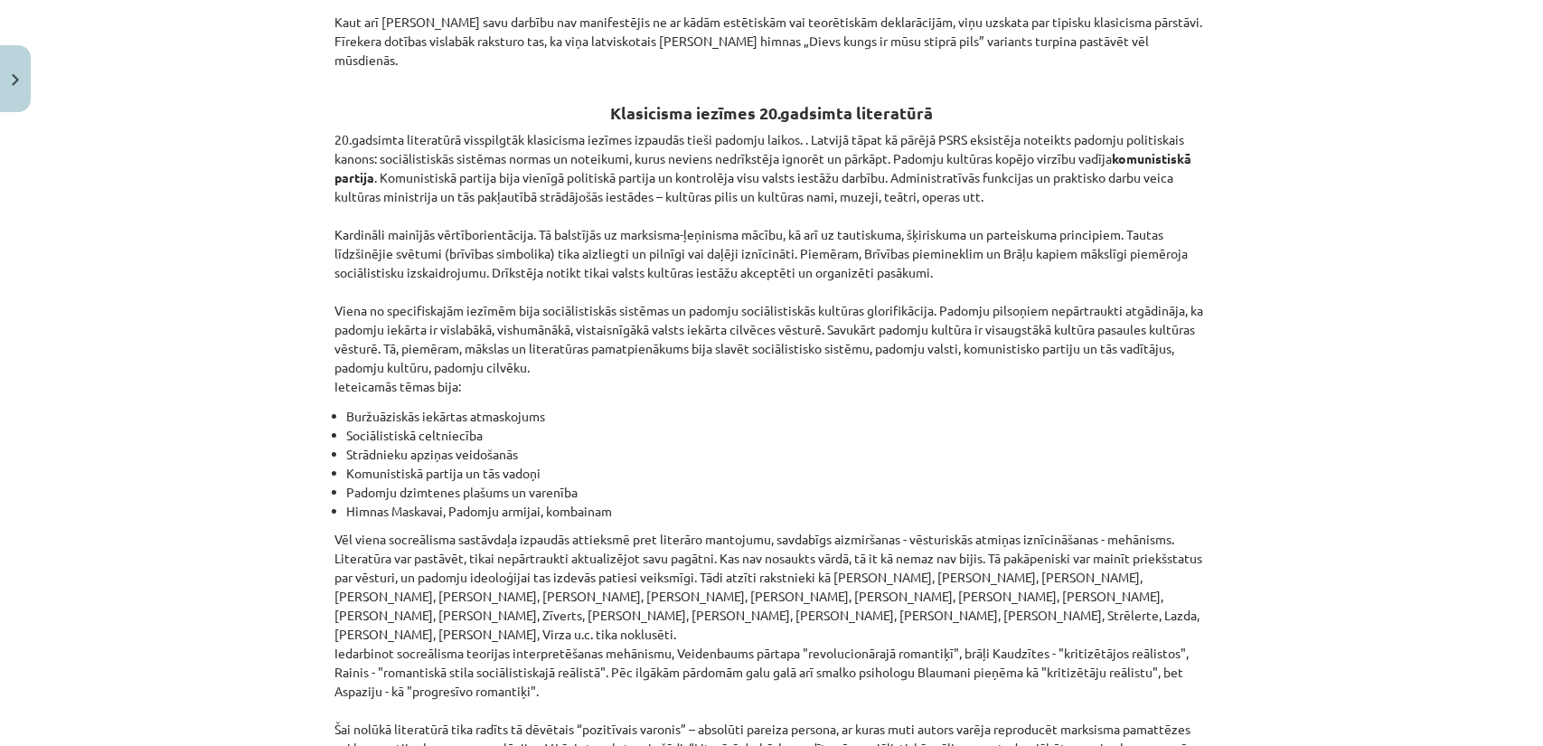
scroll to position [4060, 0]
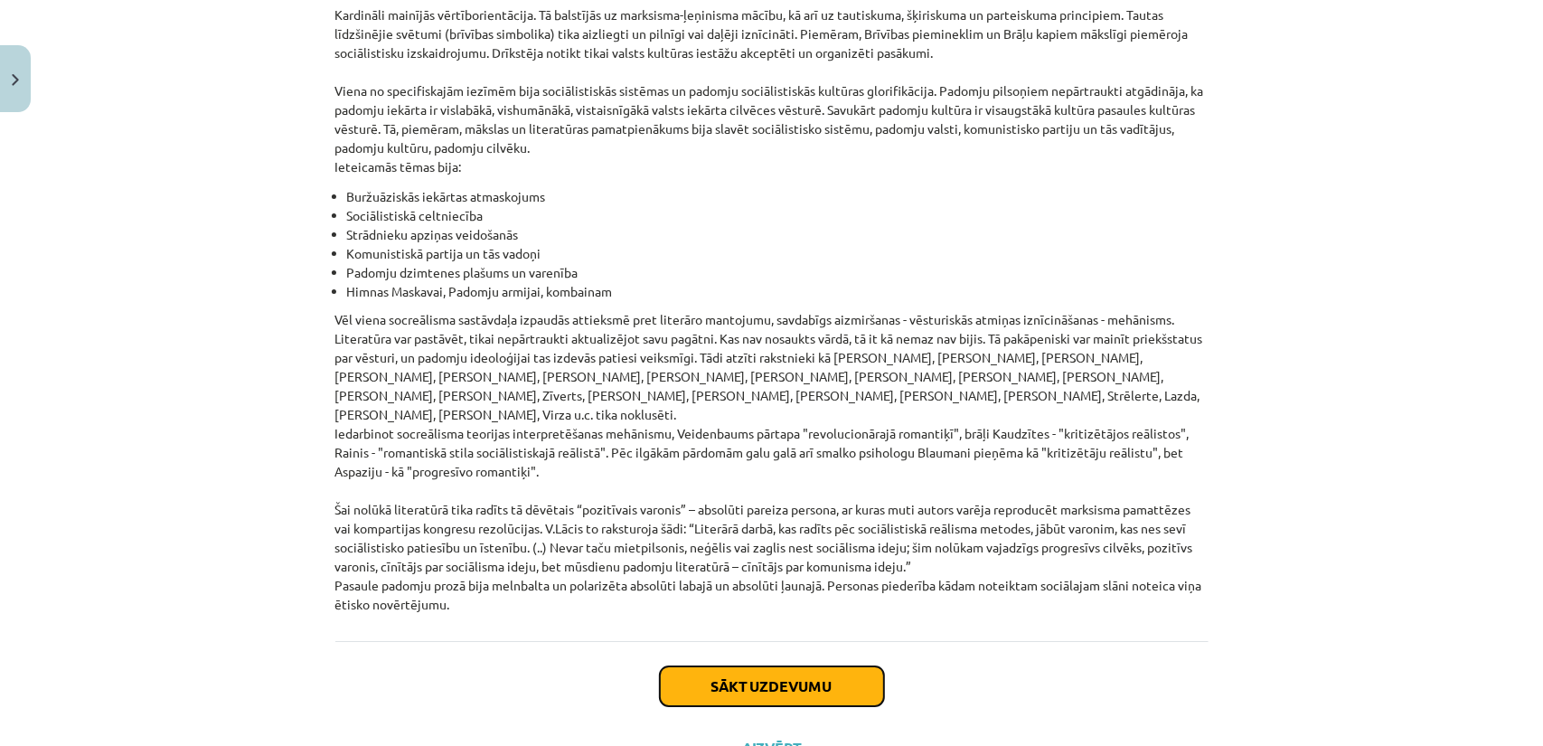
click at [722, 666] on button "Sākt uzdevumu" at bounding box center [772, 686] width 224 height 40
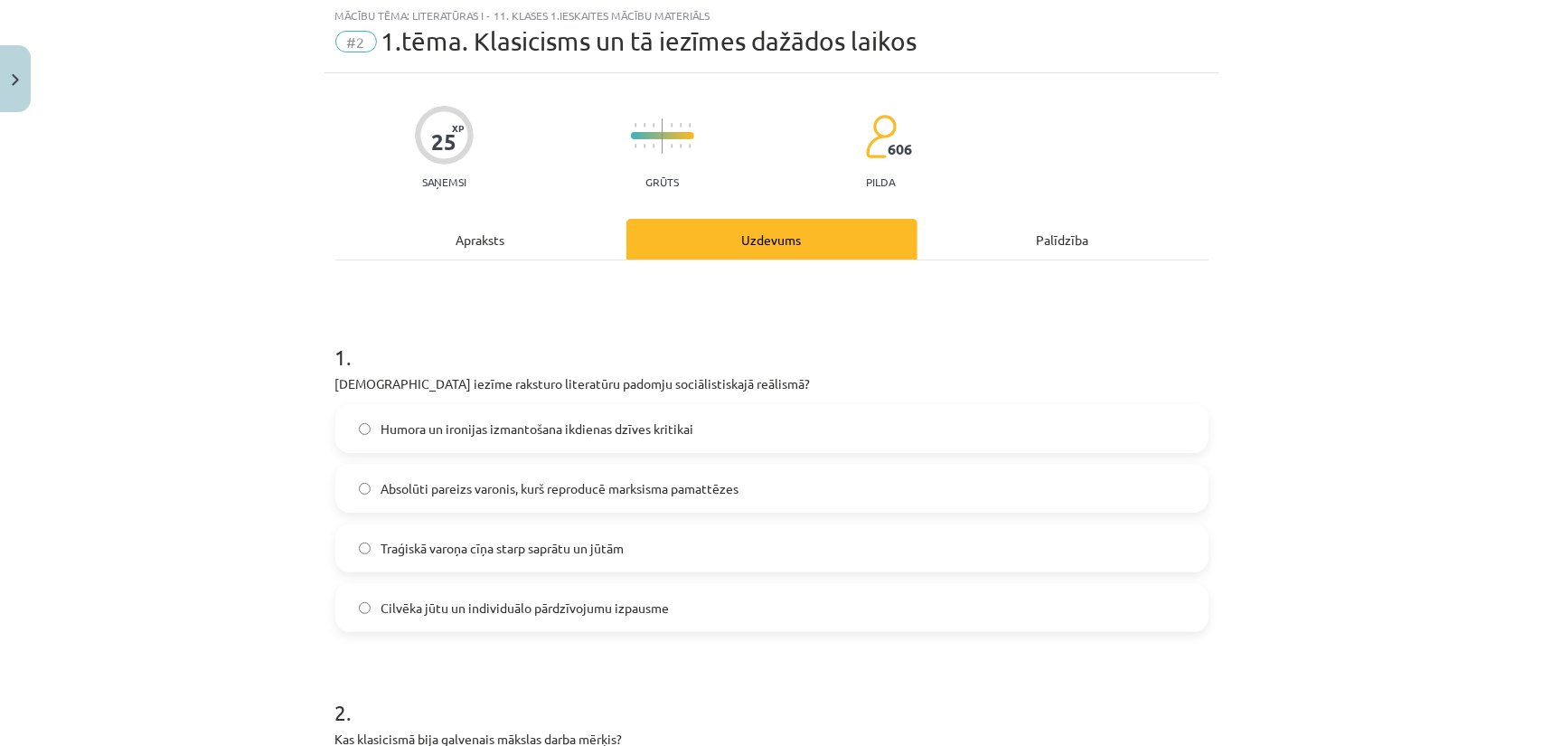
scroll to position [45, 0]
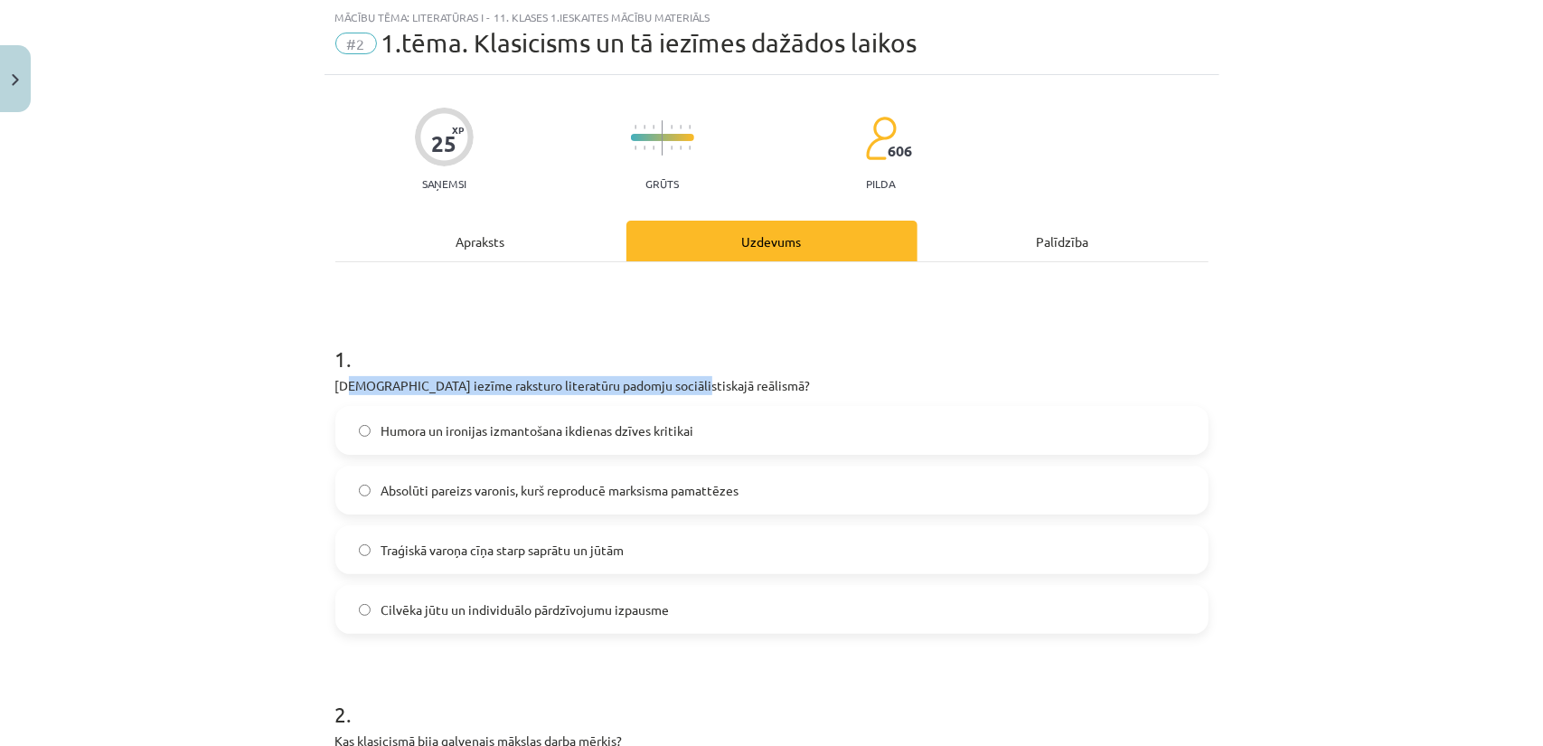
drag, startPoint x: 340, startPoint y: 388, endPoint x: 667, endPoint y: 388, distance: 327.2
click at [667, 388] on p "Kura iezīme raksturo literatūru padomju sociālistiskajā reālismā?" at bounding box center [771, 385] width 873 height 19
click at [463, 246] on div "Apraksts" at bounding box center [480, 241] width 291 height 41
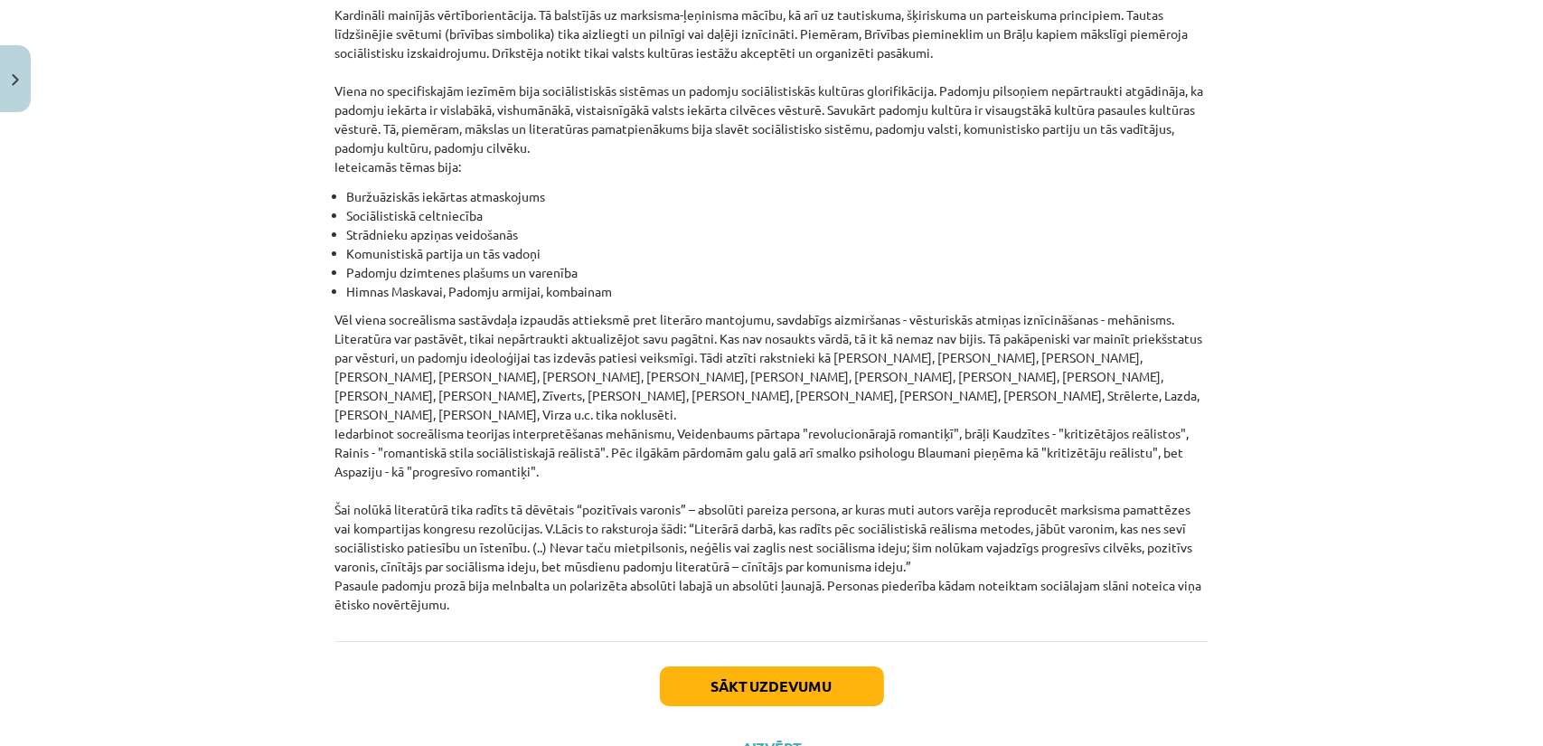
scroll to position [376, 0]
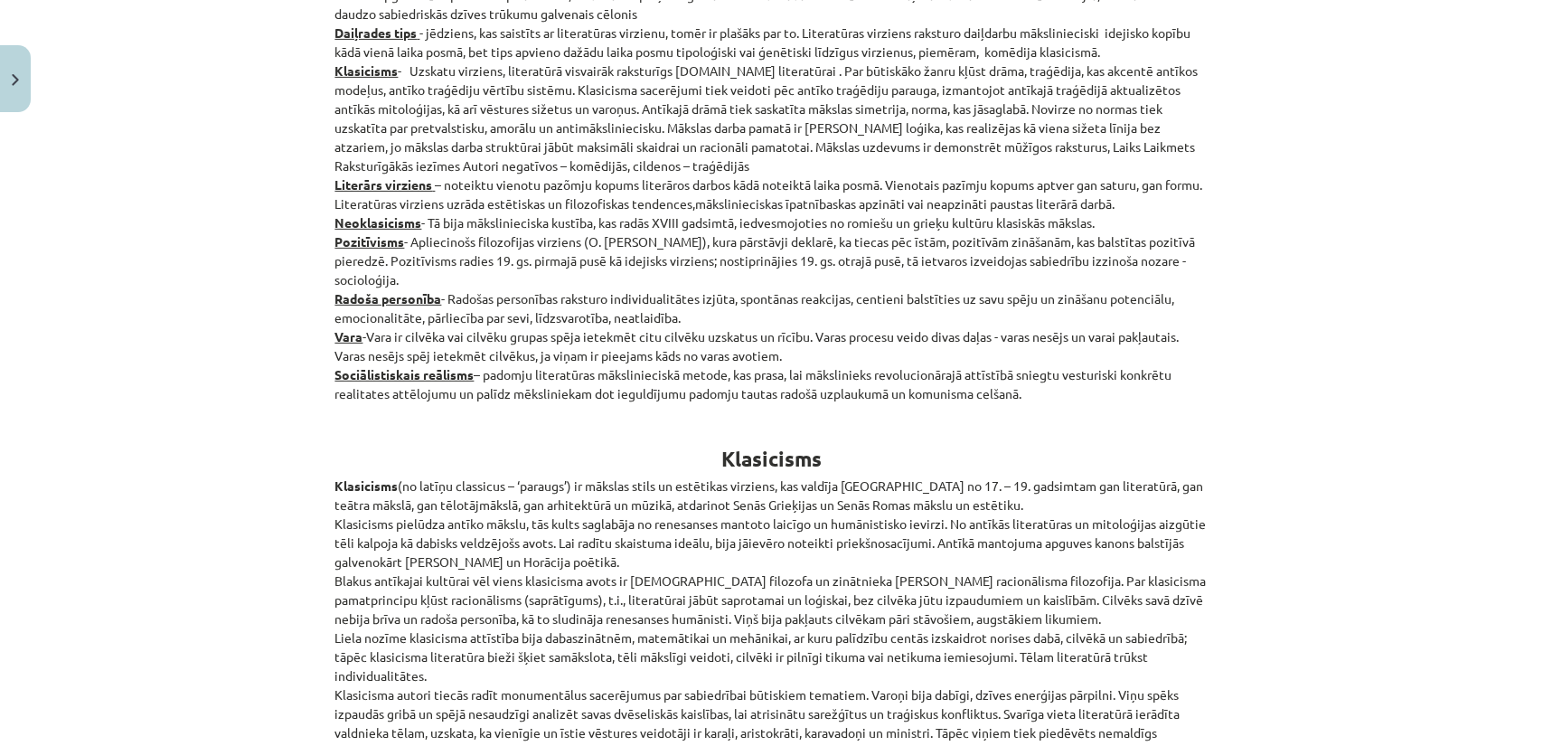
click at [684, 381] on p "Jēdzieni: Apgaismība - uzskatu virziens, kura pārstāvji iestājas par tālaika sa…" at bounding box center [771, 176] width 873 height 456
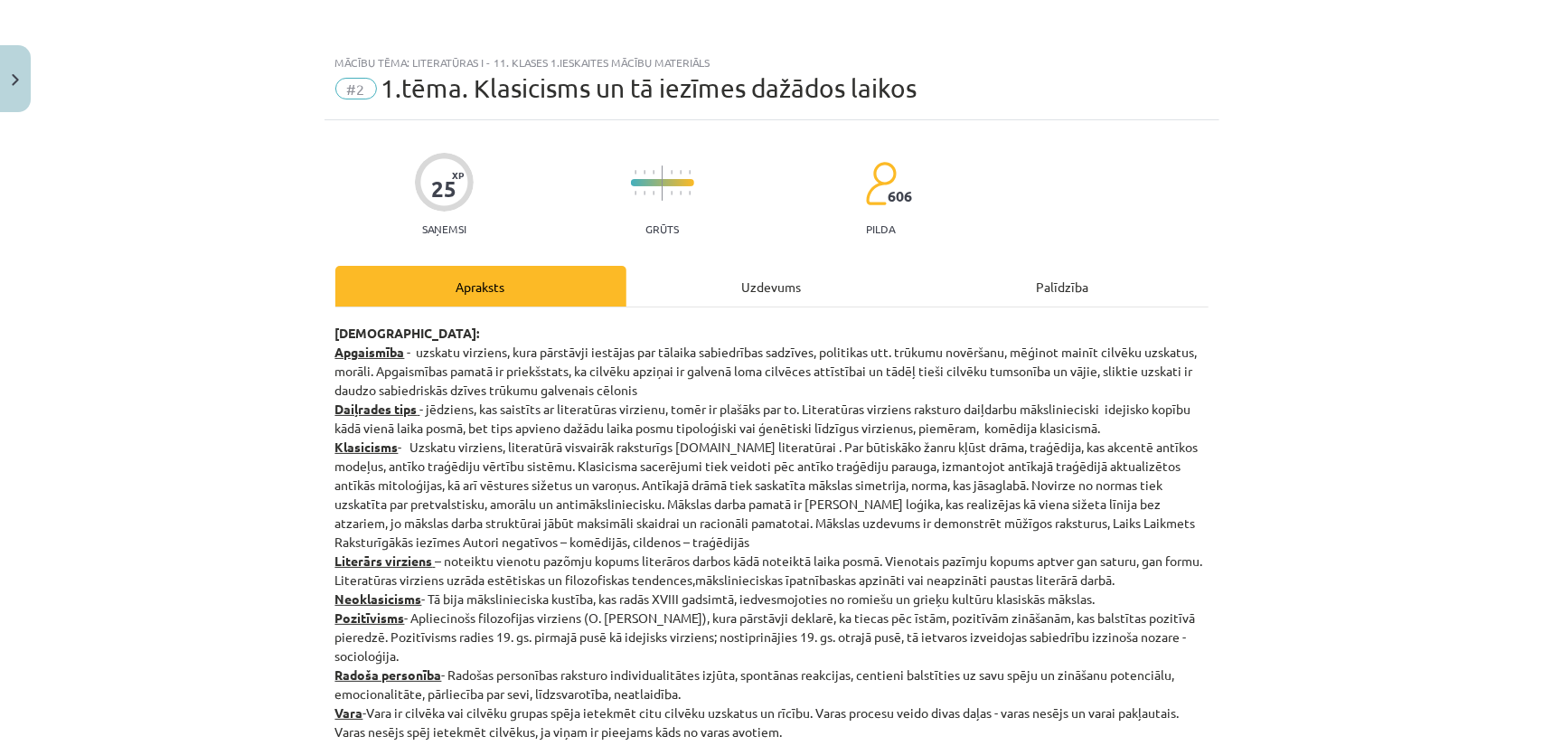
click at [721, 294] on div "Uzdevums" at bounding box center [771, 286] width 291 height 41
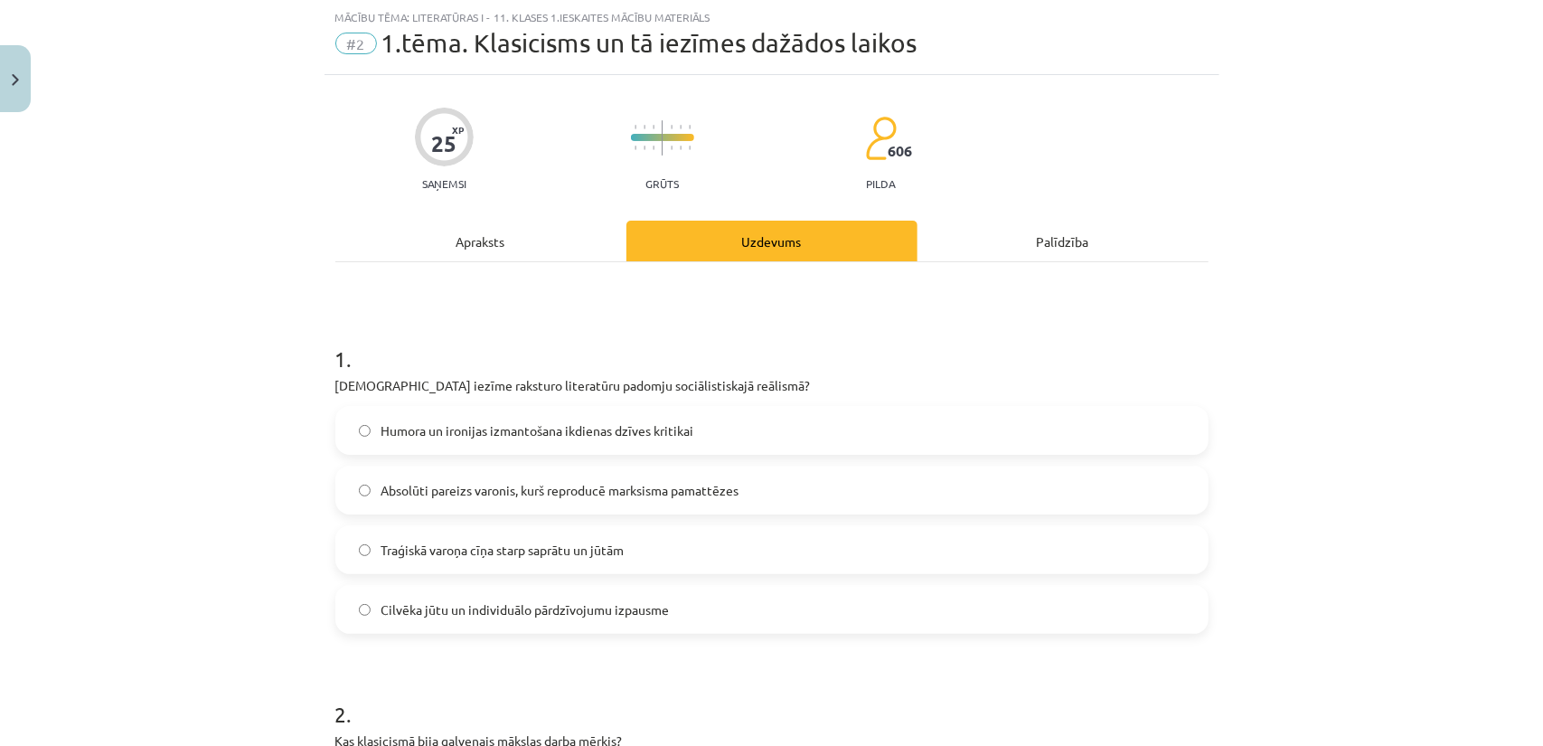
click at [549, 606] on span "Cilvēka jūtu un individuālo pārdzīvojumu izpausme" at bounding box center [525, 609] width 288 height 19
click at [518, 248] on div "Apraksts" at bounding box center [480, 241] width 291 height 41
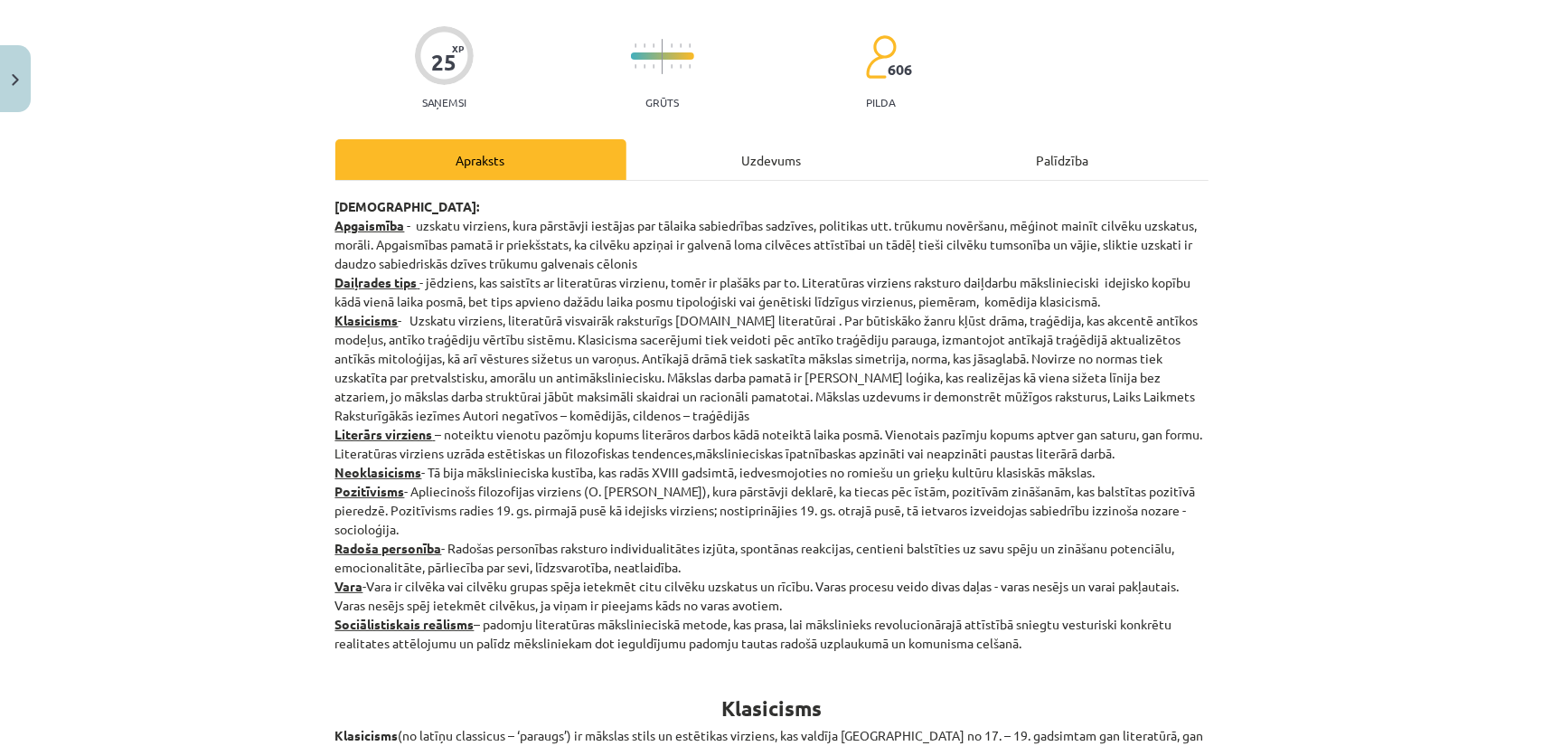
scroll to position [136, 0]
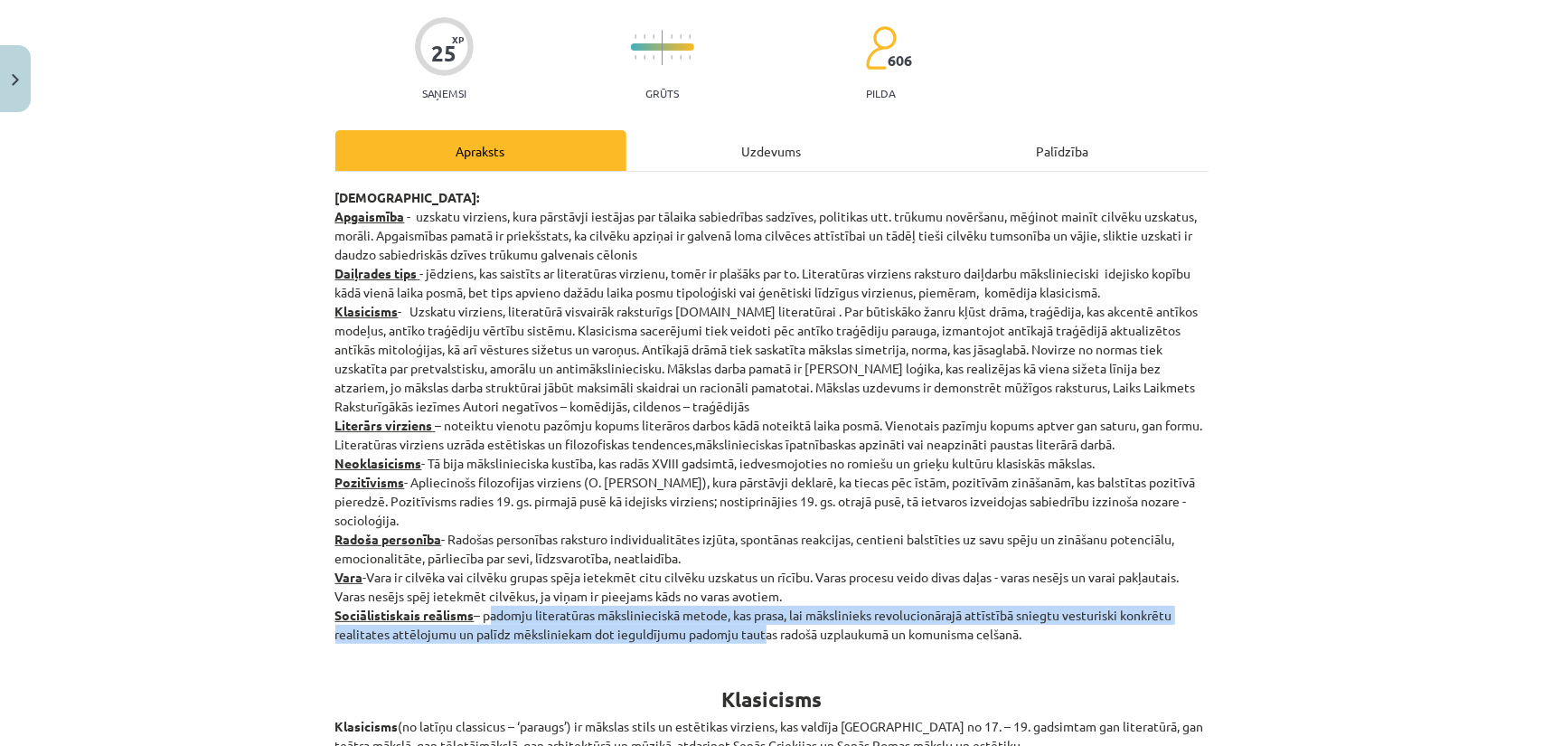
drag, startPoint x: 486, startPoint y: 614, endPoint x: 757, endPoint y: 639, distance: 272.3
click at [757, 639] on p "Jēdzieni: Apgaismība - uzskatu virziens, kura pārstāvji iestājas par tālaika sa…" at bounding box center [771, 416] width 873 height 456
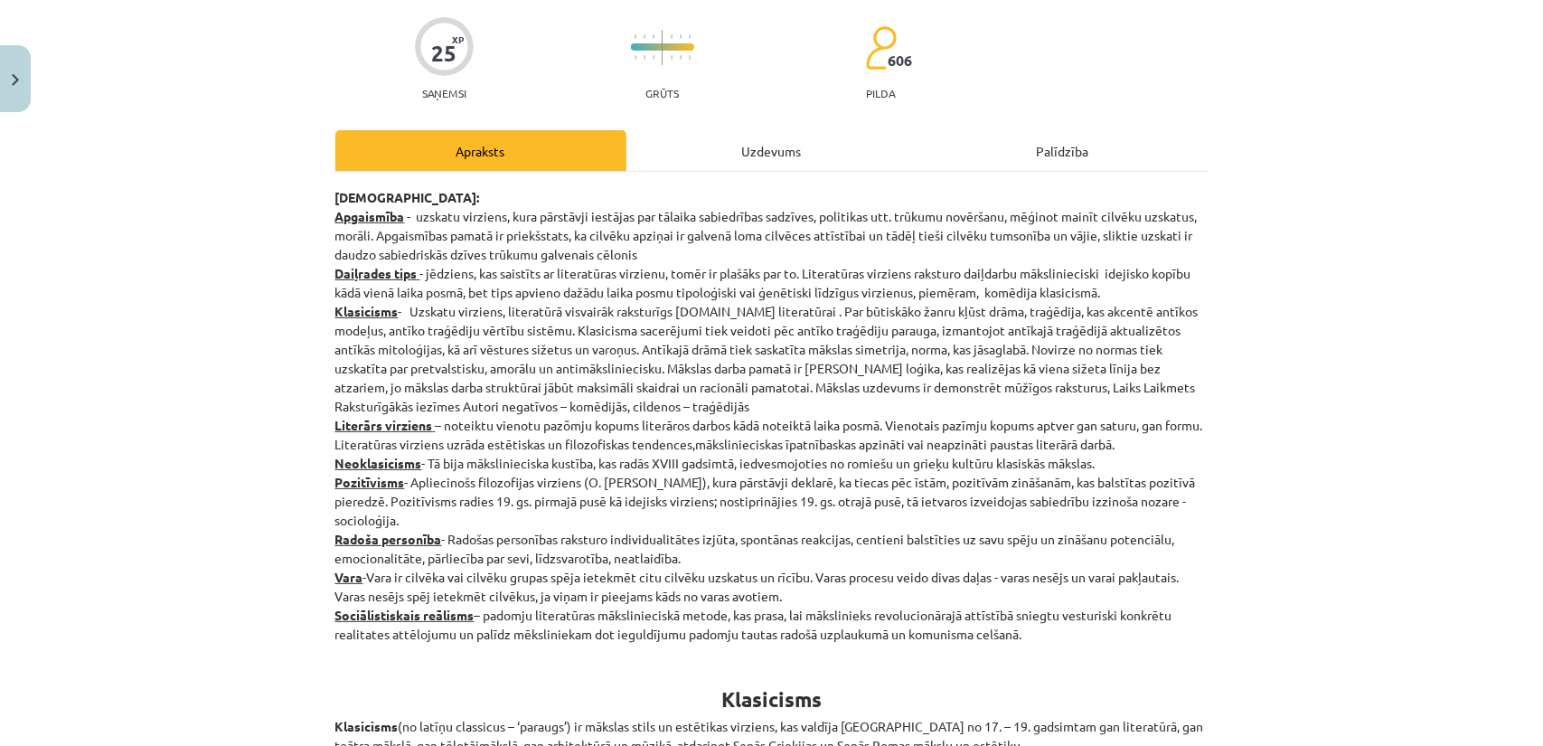
click at [732, 145] on div "Uzdevums" at bounding box center [771, 150] width 291 height 41
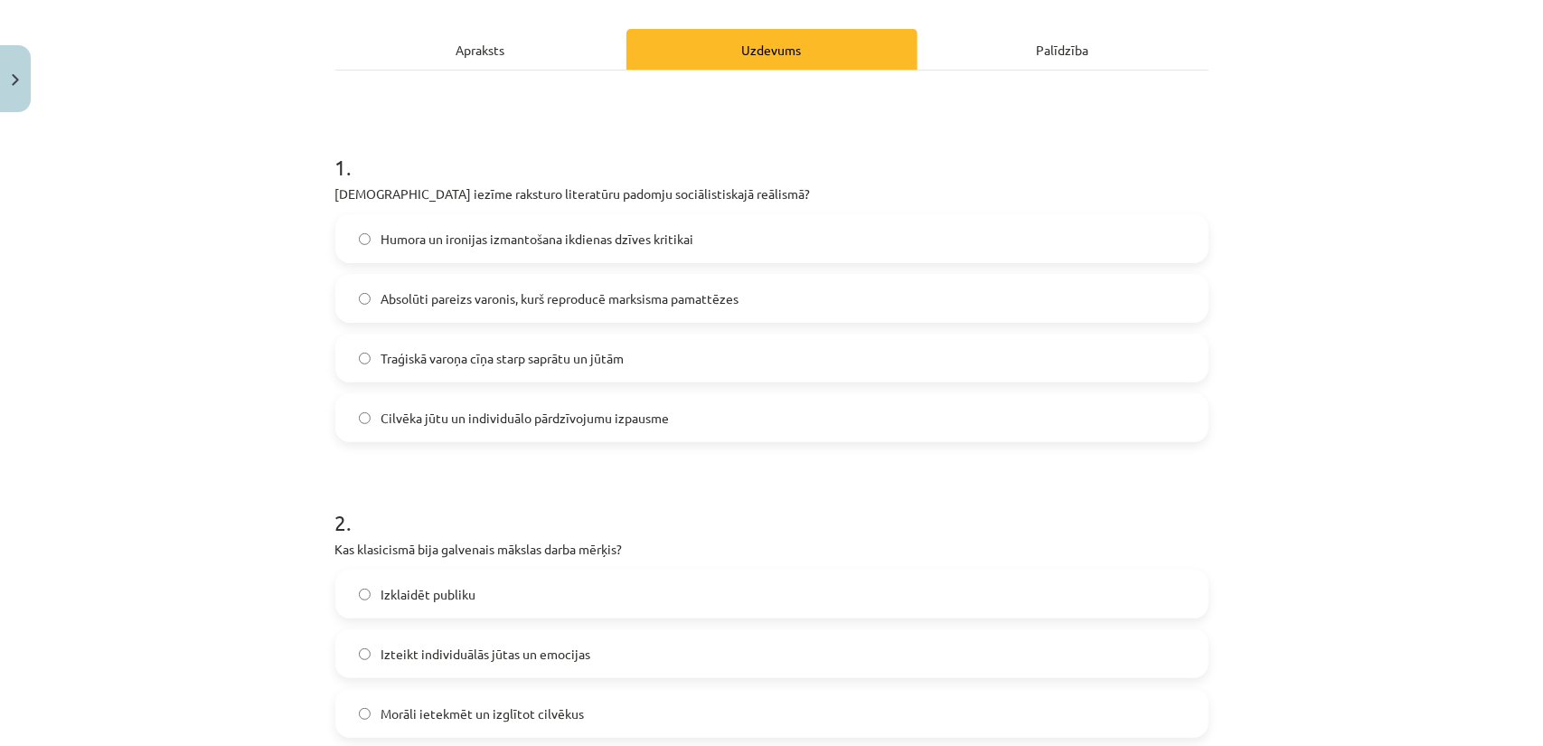
scroll to position [316, 0]
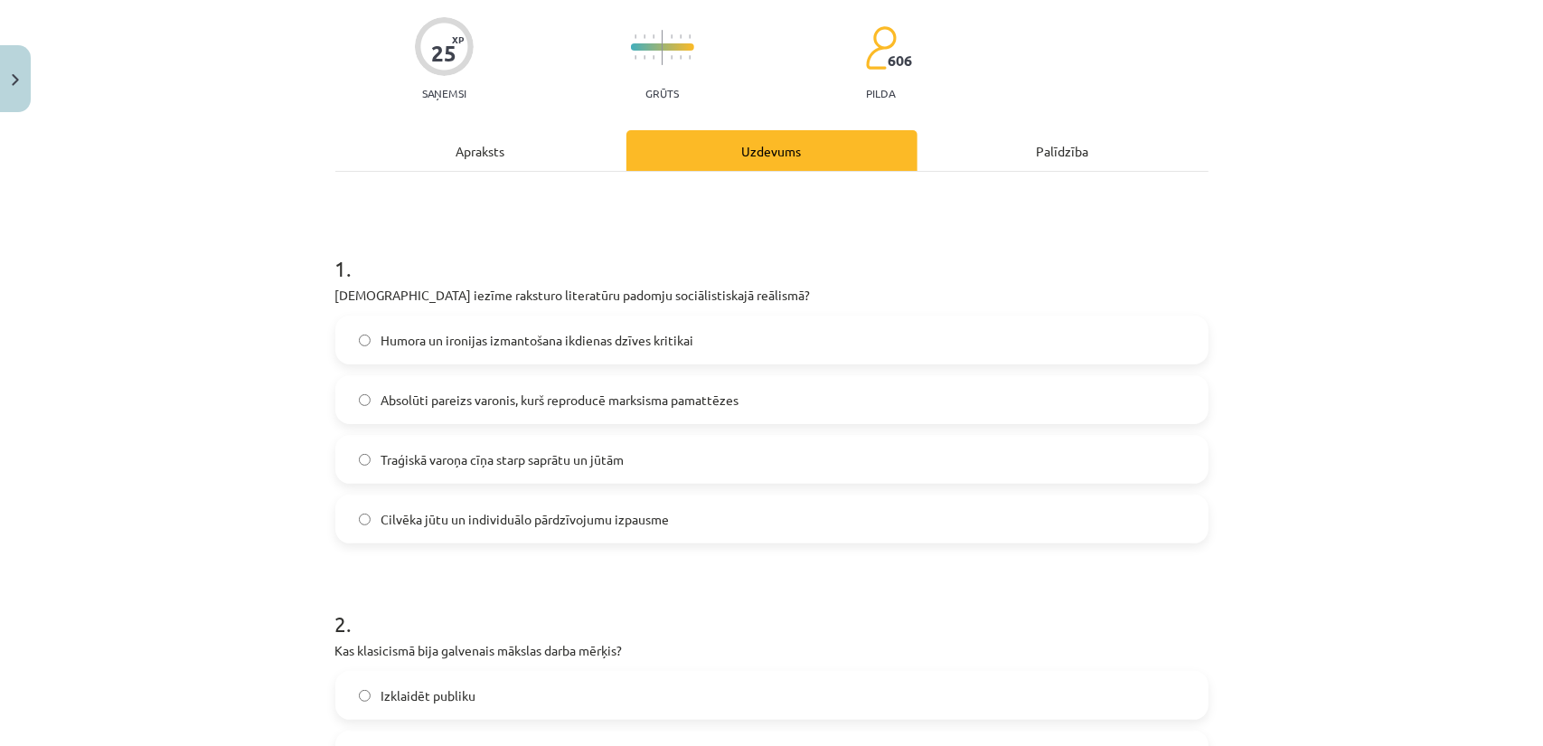
click at [531, 153] on div "Apraksts" at bounding box center [480, 150] width 291 height 41
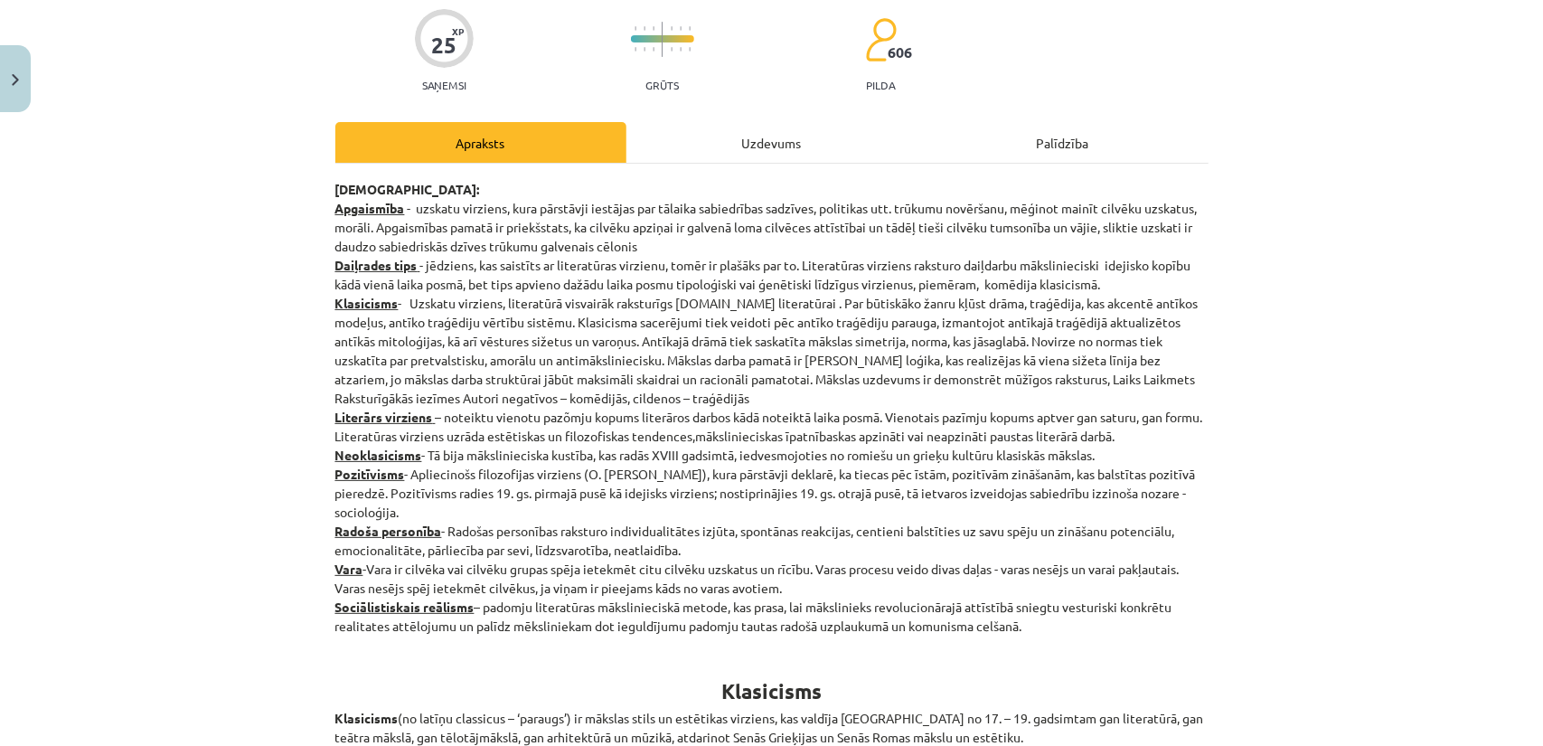
scroll to position [136, 0]
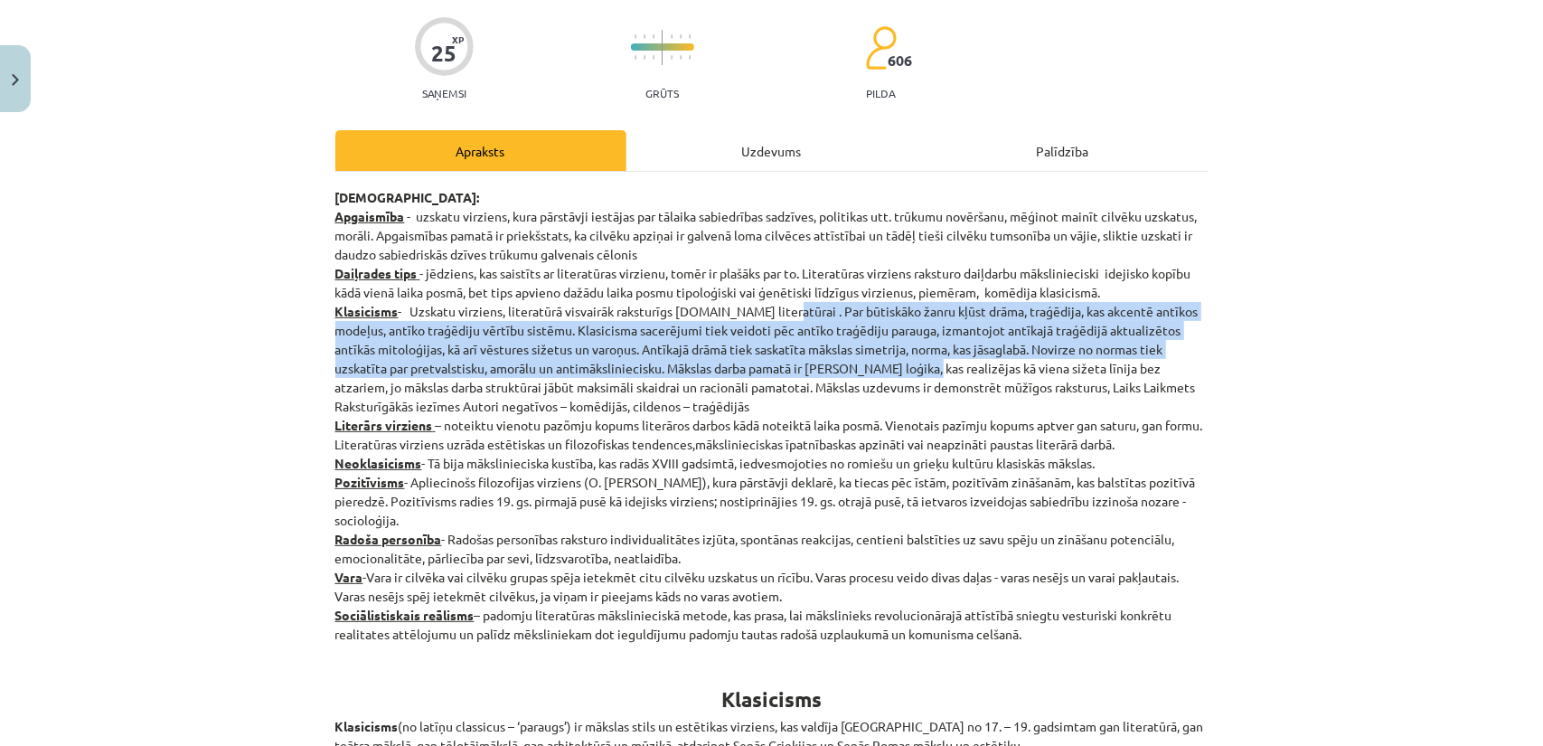
drag, startPoint x: 774, startPoint y: 312, endPoint x: 883, endPoint y: 366, distance: 122.1
click at [883, 366] on p "Jēdzieni: Apgaismība - uzskatu virziens, kura pārstāvji iestājas par tālaika sa…" at bounding box center [771, 416] width 873 height 456
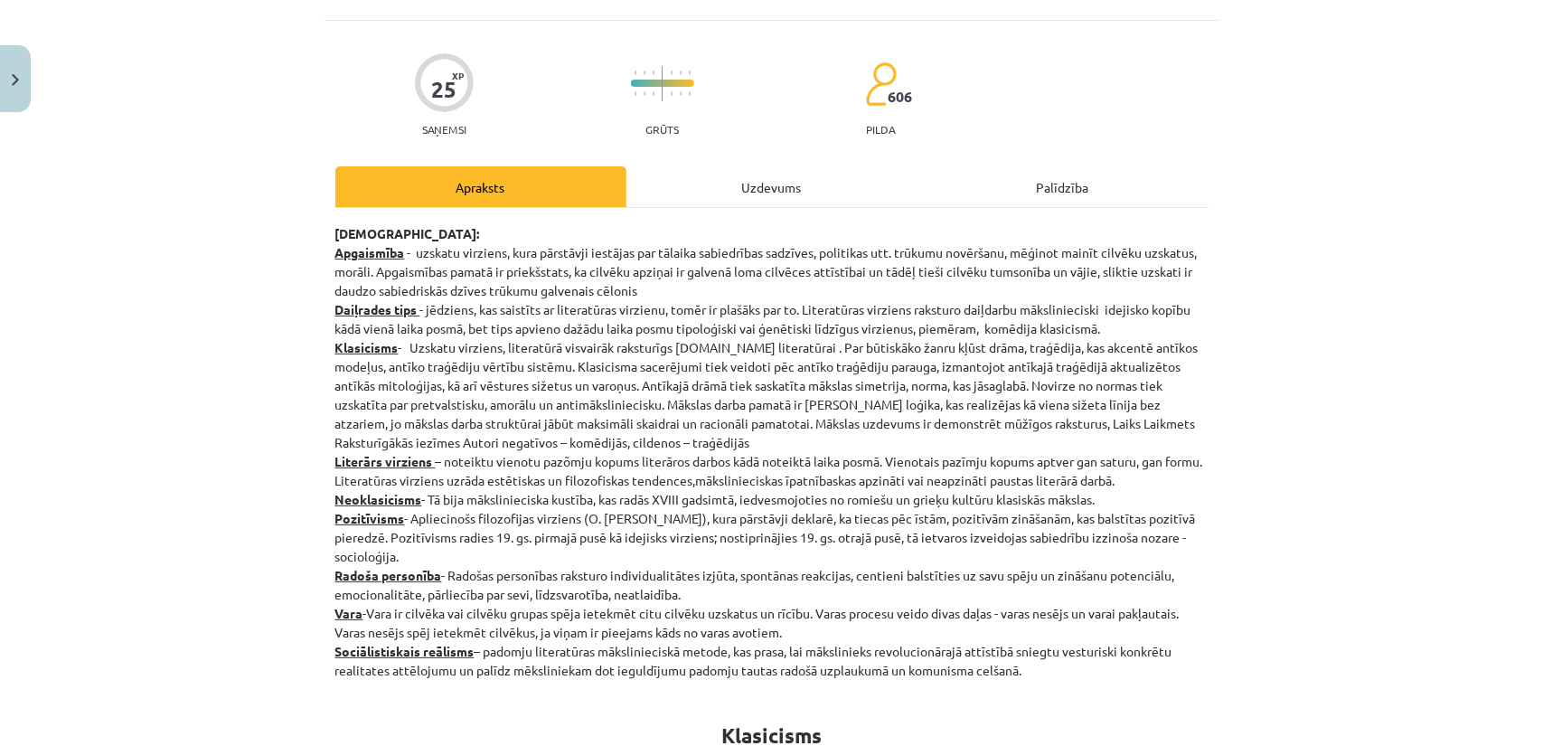
scroll to position [0, 0]
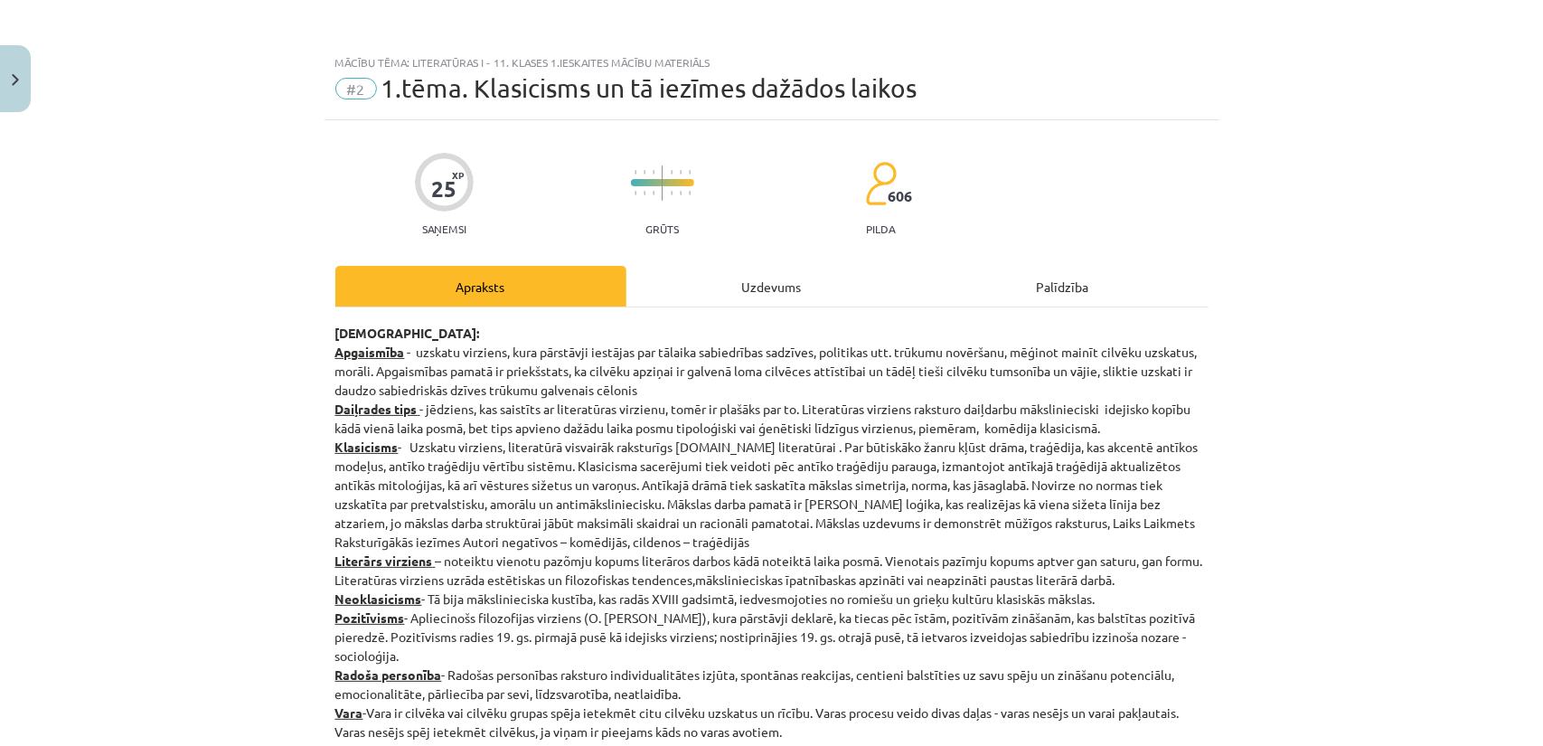
click at [698, 297] on div "Uzdevums" at bounding box center [771, 286] width 291 height 41
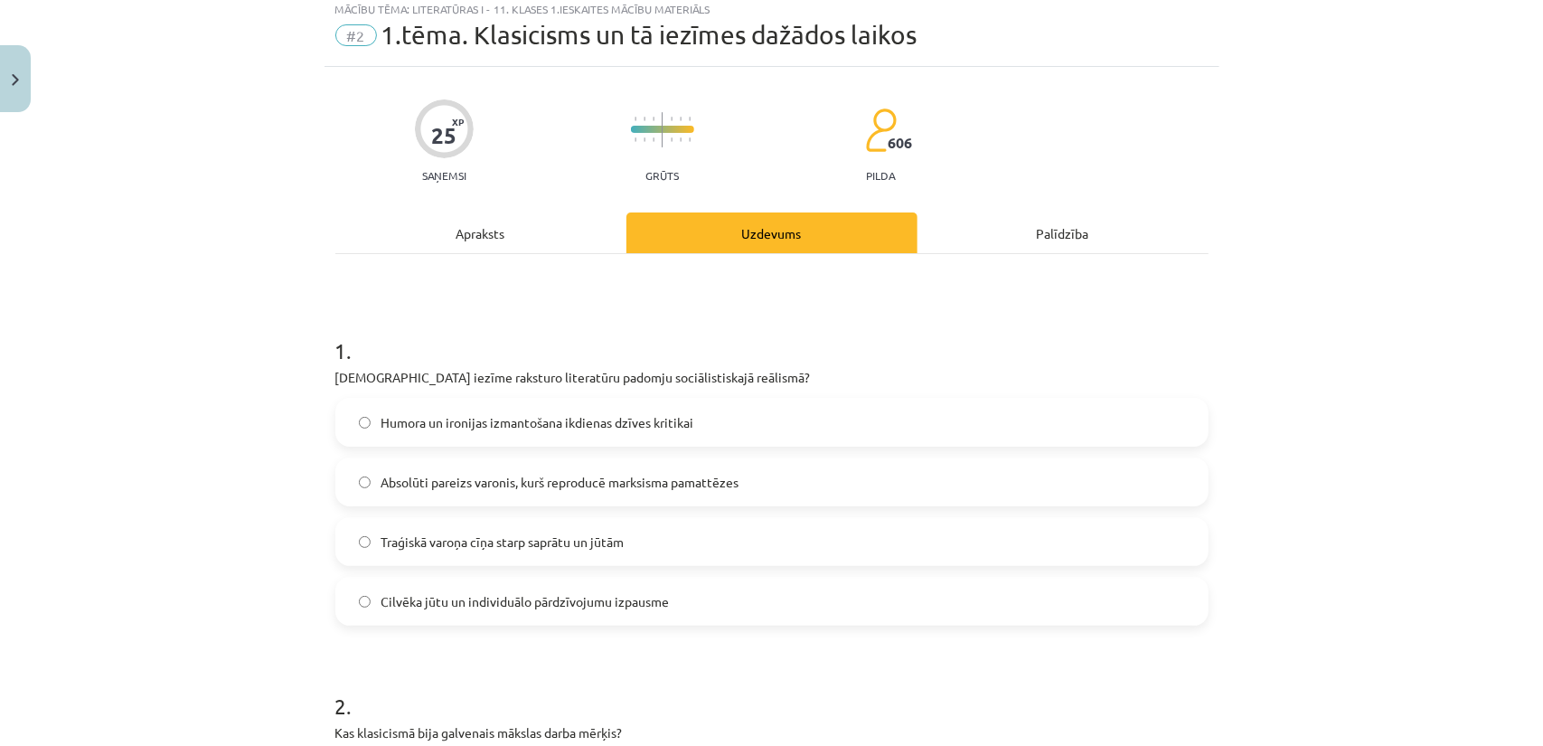
scroll to position [45, 0]
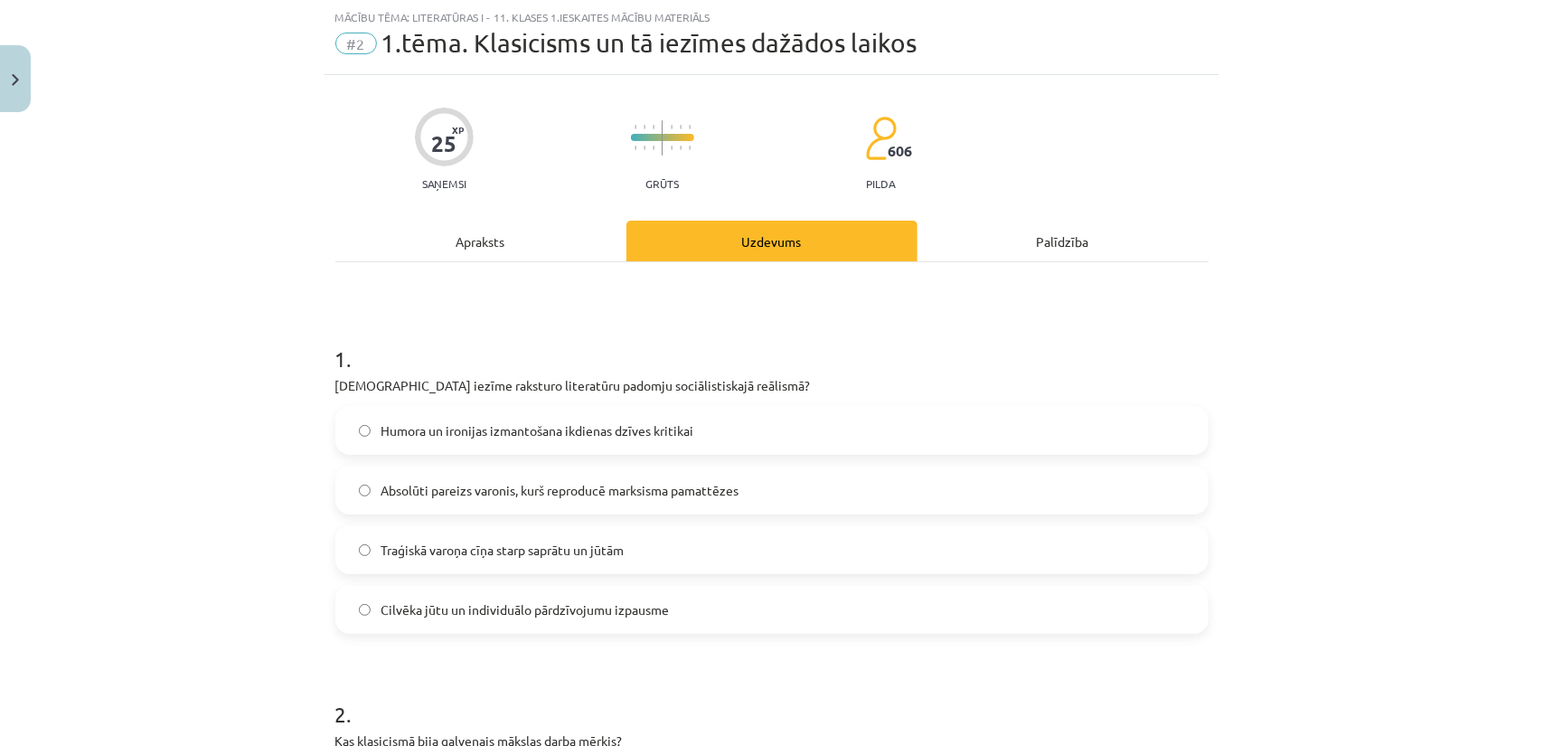
click at [536, 241] on div "Apraksts" at bounding box center [480, 241] width 291 height 41
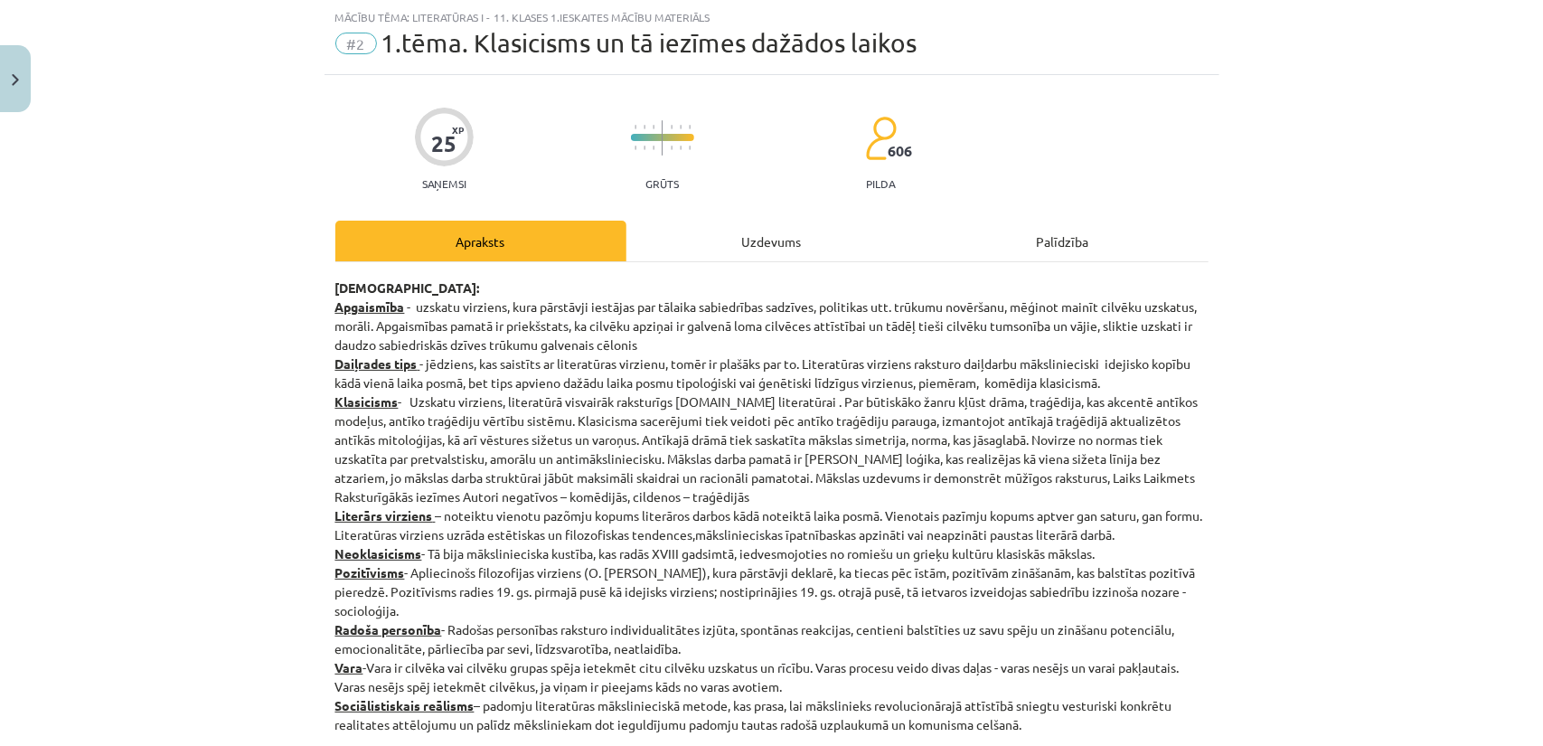
scroll to position [926, 0]
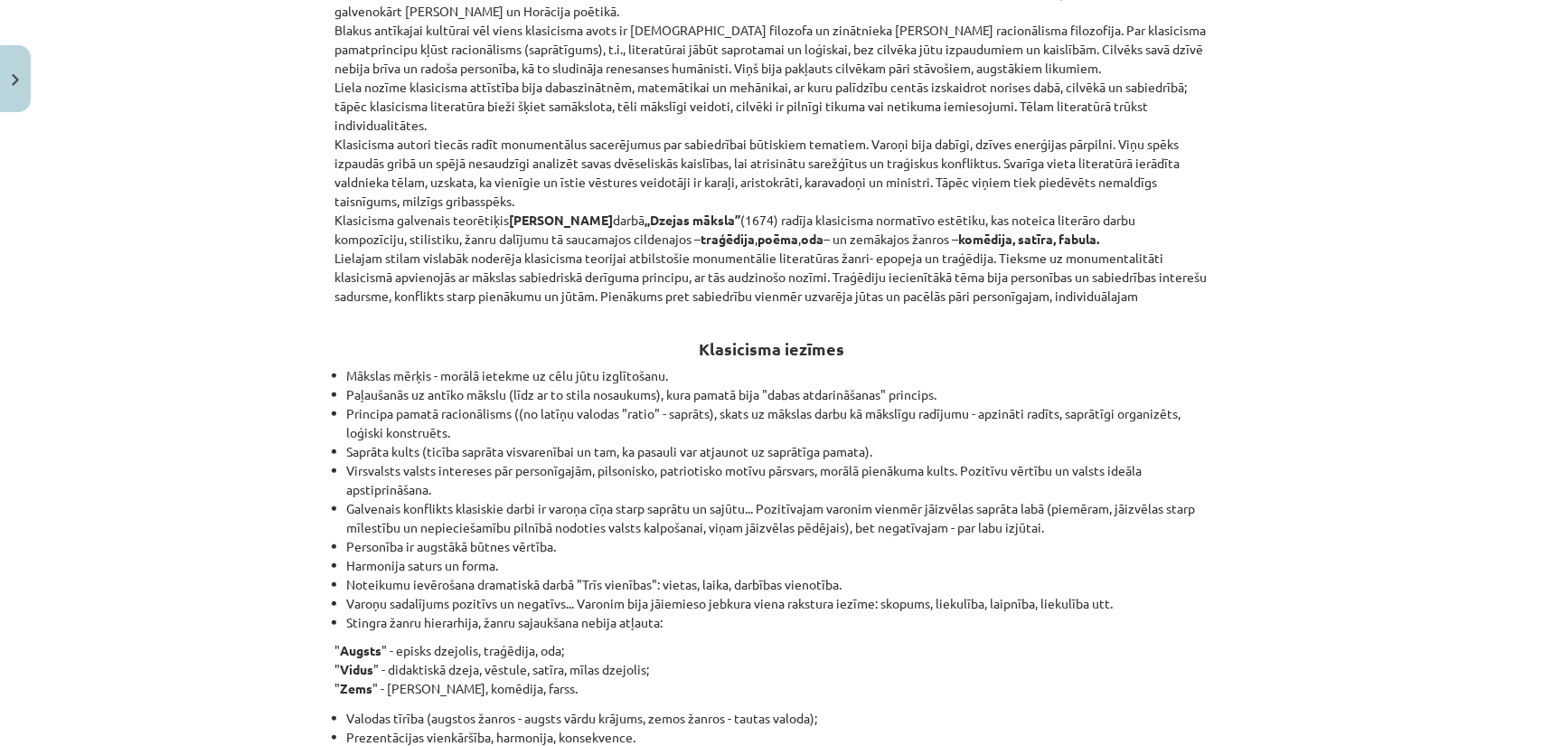
click at [984, 241] on strong "komēdija, satīra, fabula." at bounding box center [1029, 238] width 141 height 16
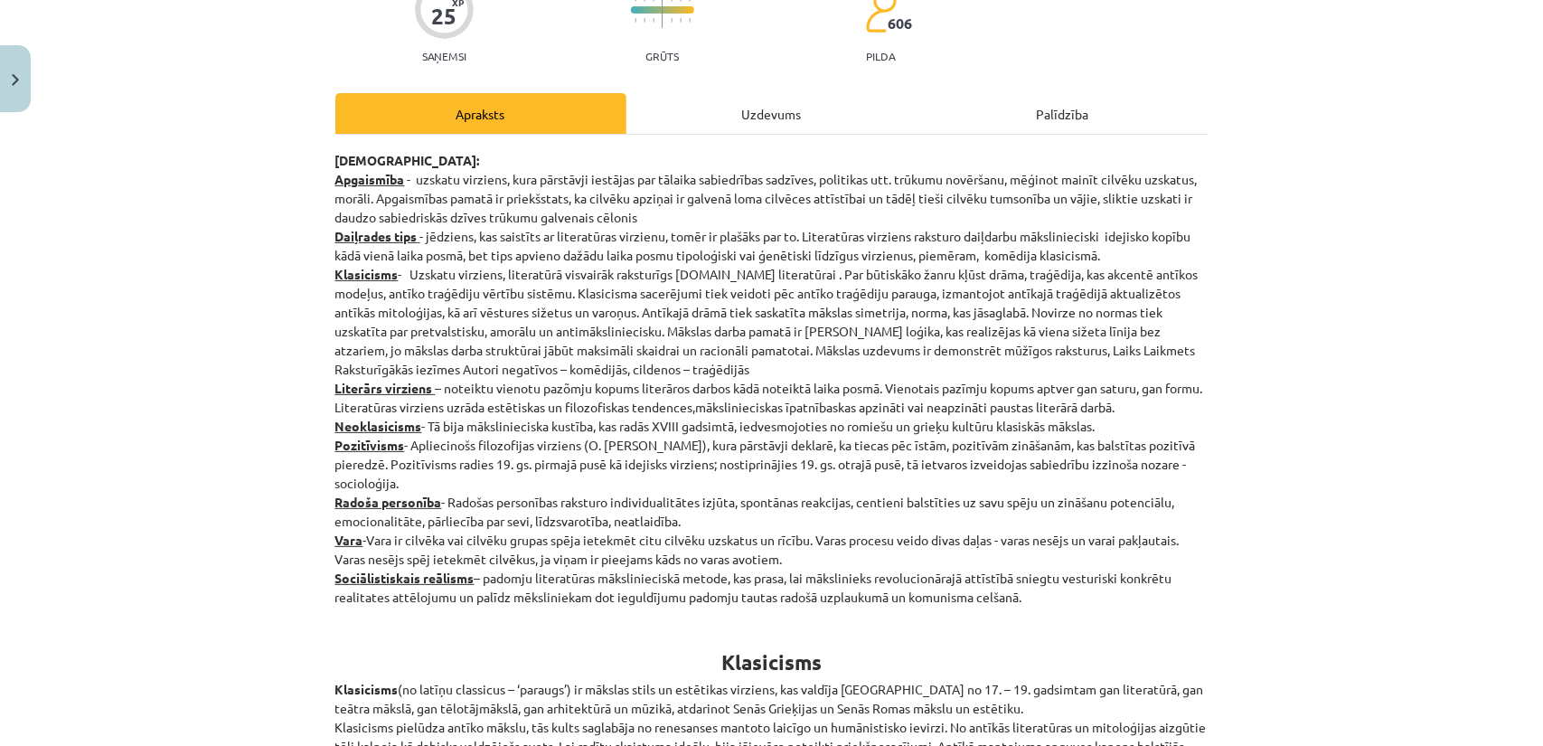
scroll to position [0, 0]
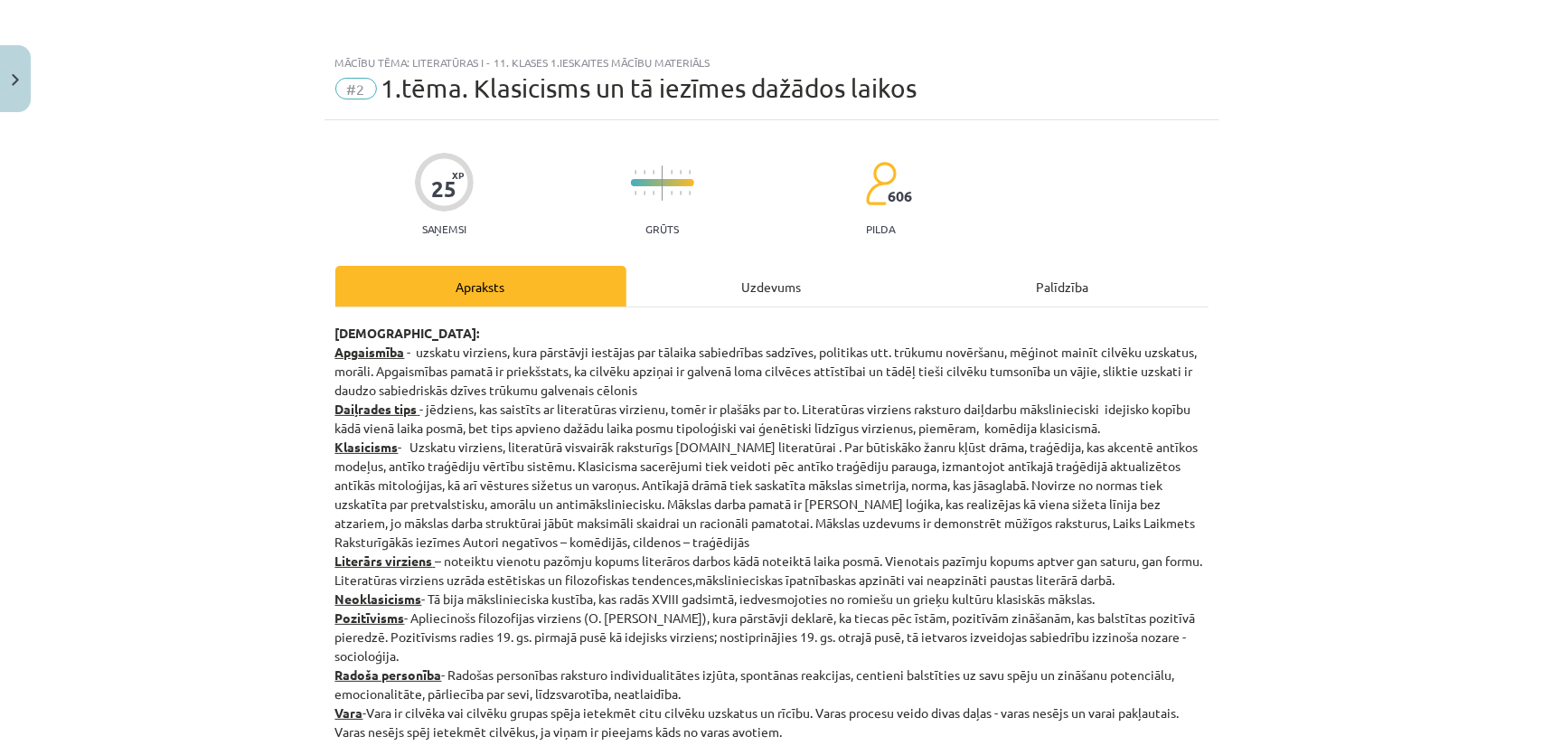
click at [716, 297] on div "Uzdevums" at bounding box center [771, 286] width 291 height 41
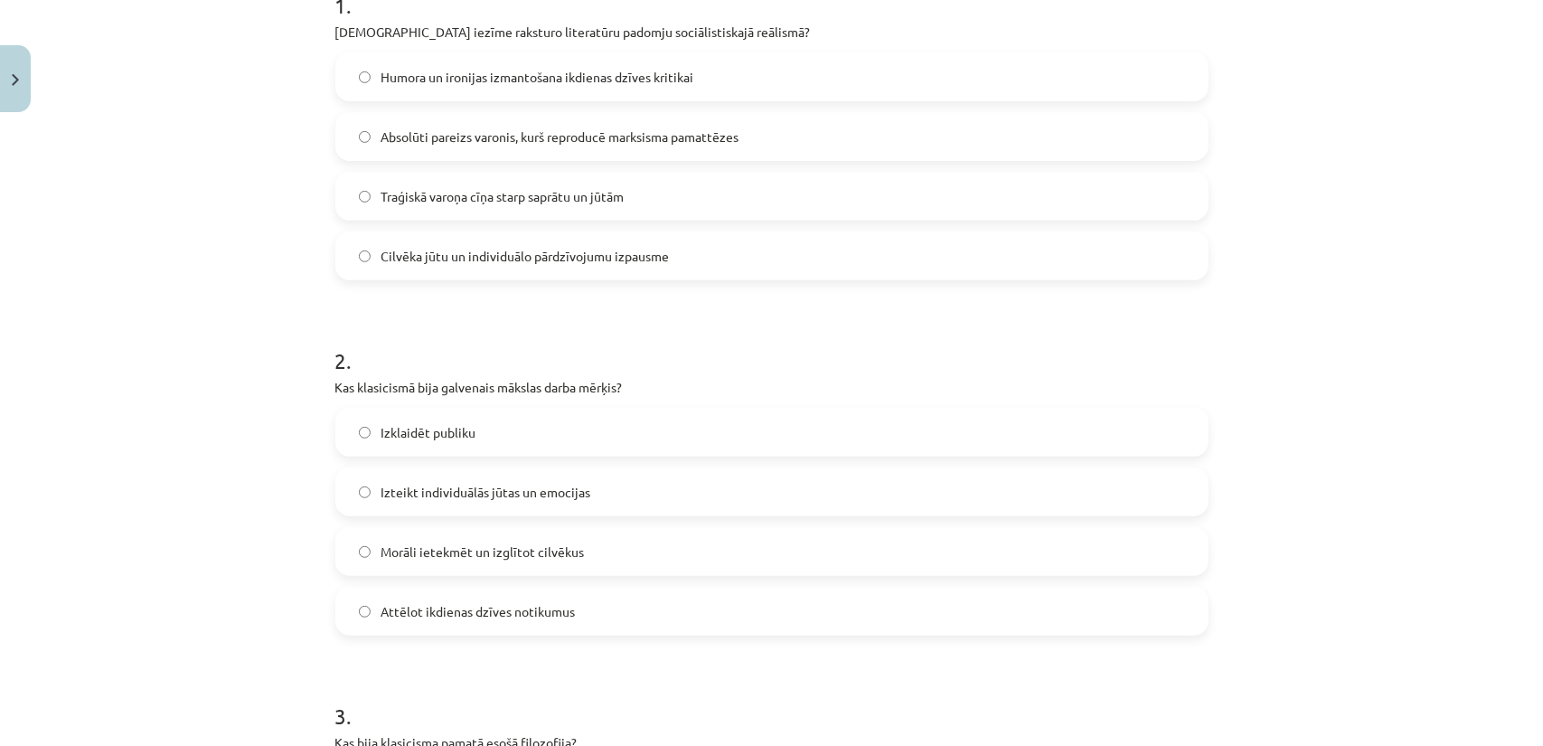
scroll to position [407, 0]
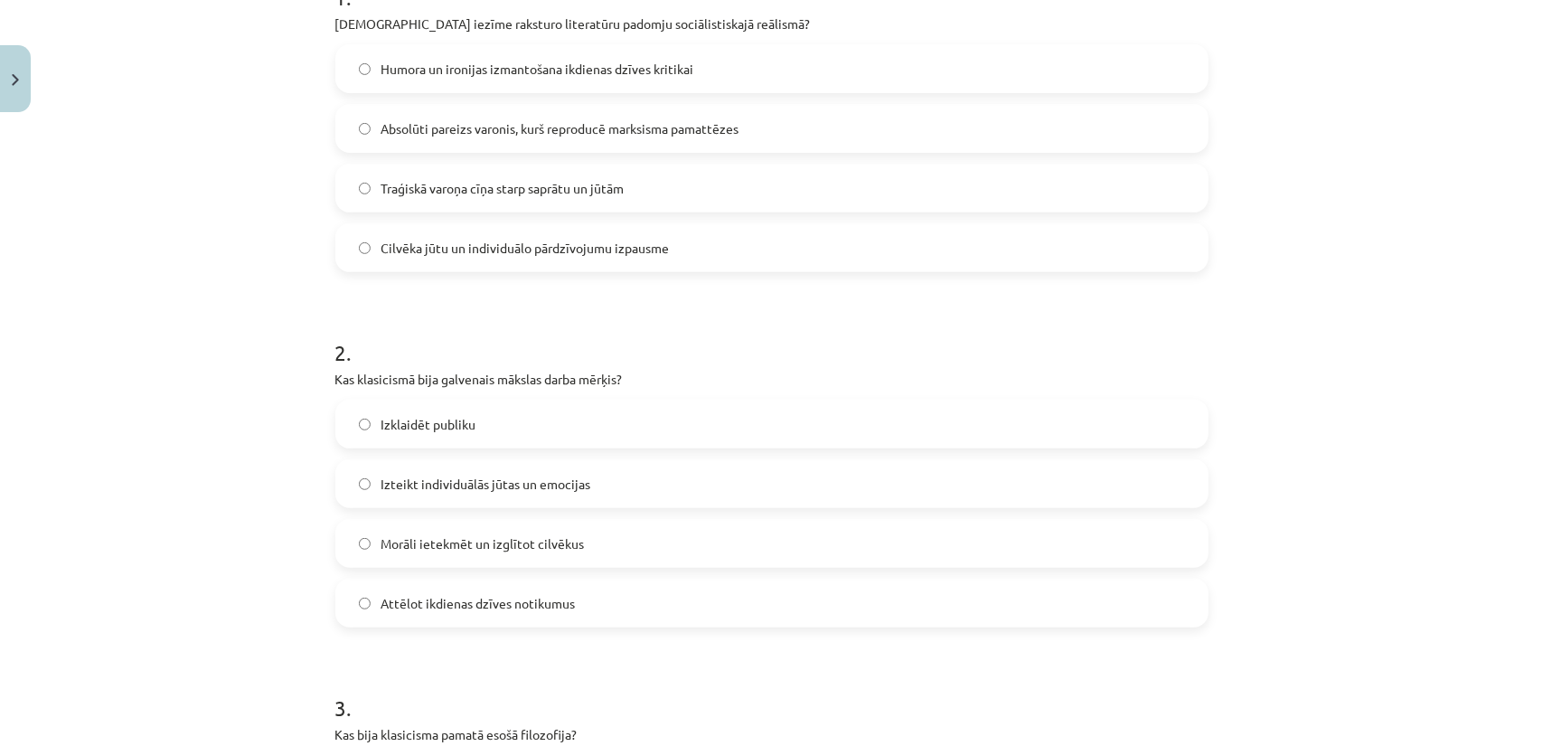
click at [564, 527] on label "Morāli ietekmēt un izglītot cilvēkus" at bounding box center [771, 543] width 869 height 45
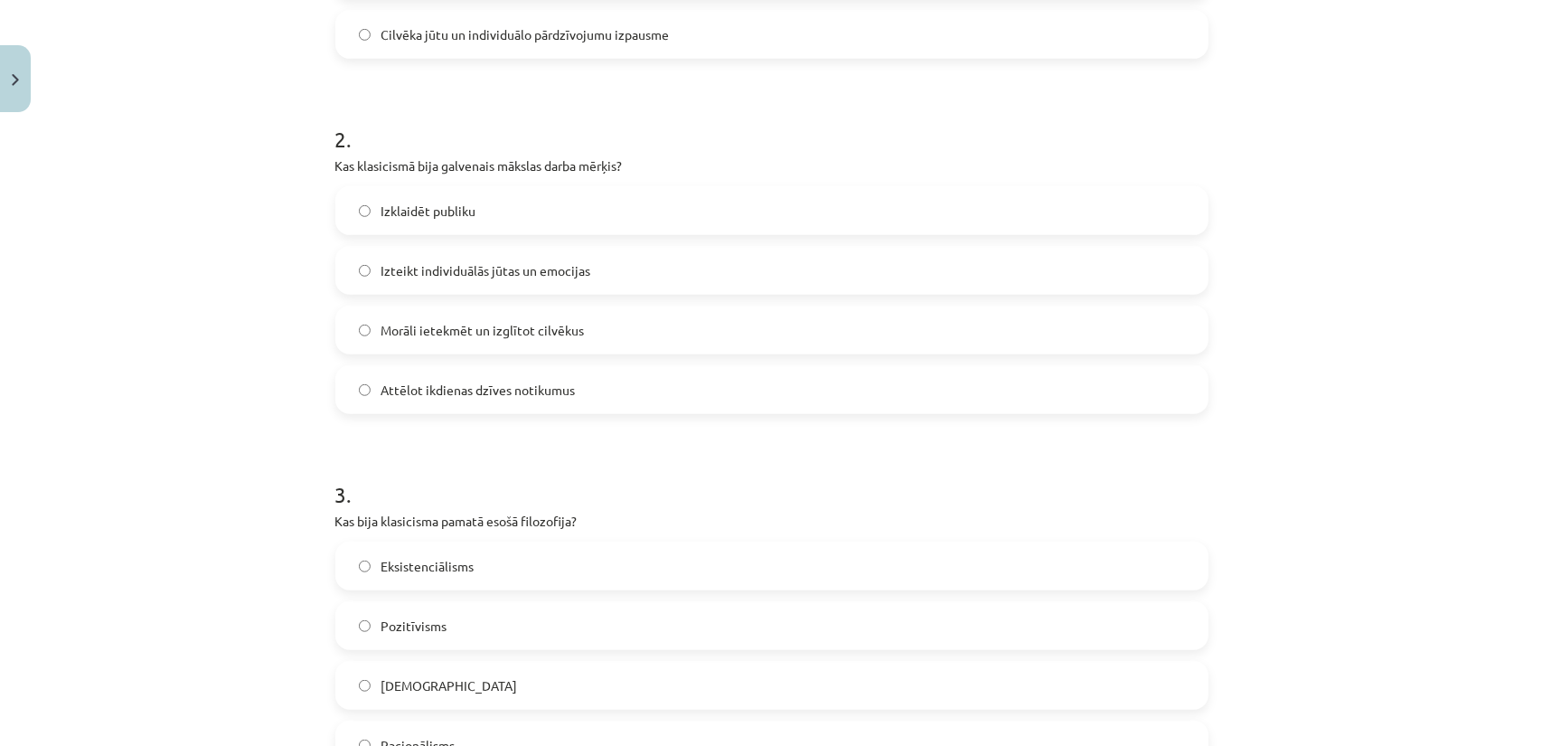
scroll to position [678, 0]
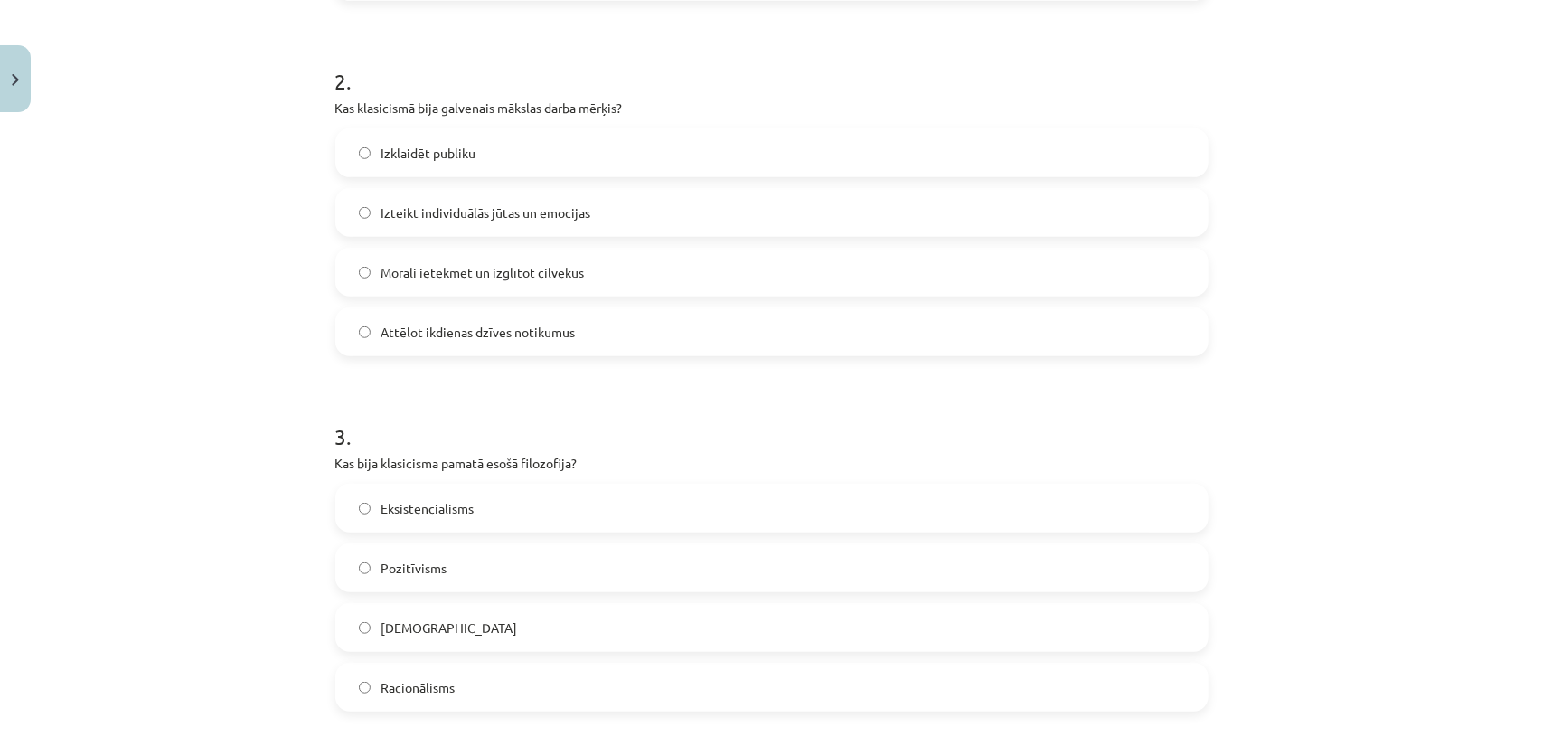
click at [389, 550] on label "Pozitīvisms" at bounding box center [771, 567] width 869 height 45
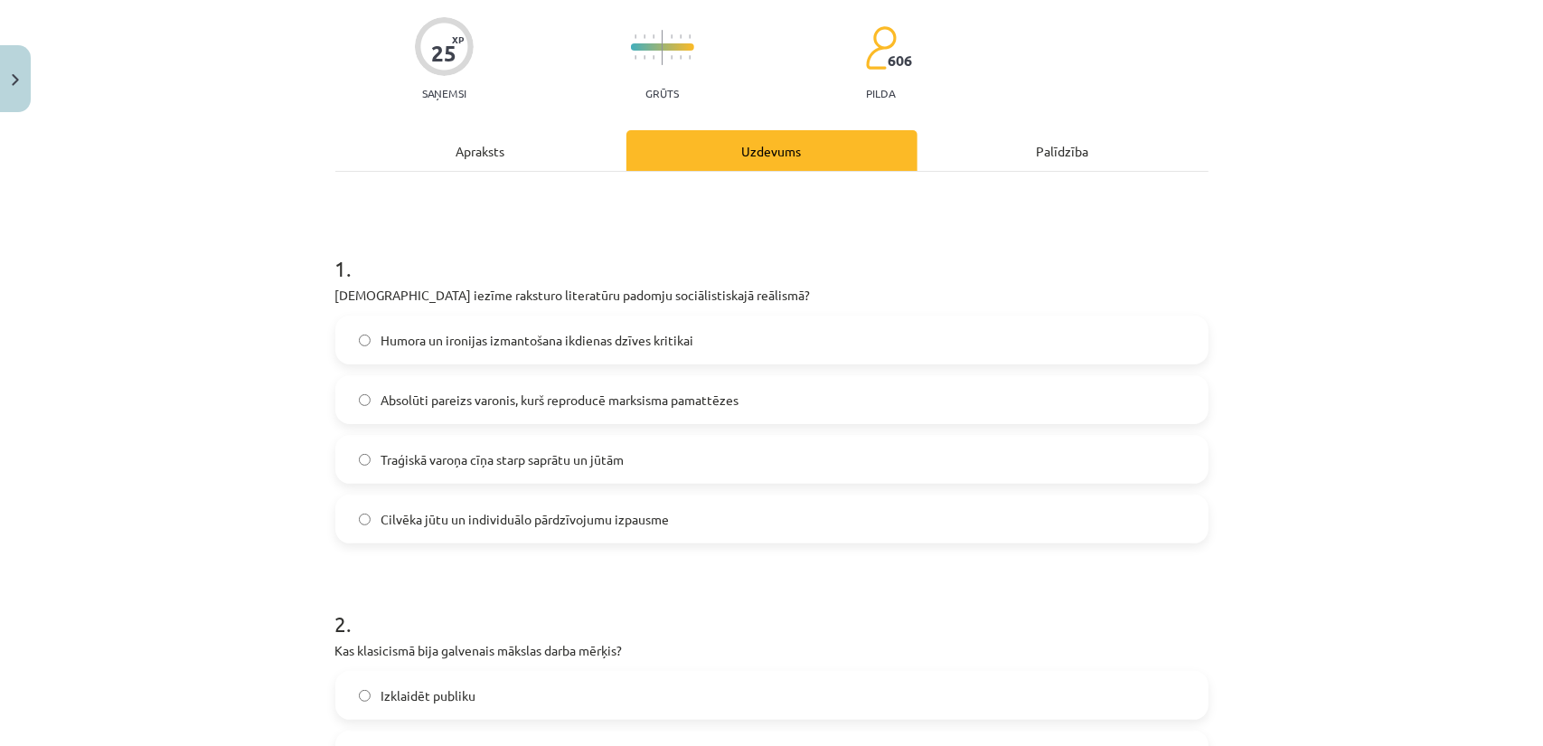
click at [426, 169] on div "Apraksts" at bounding box center [480, 150] width 291 height 41
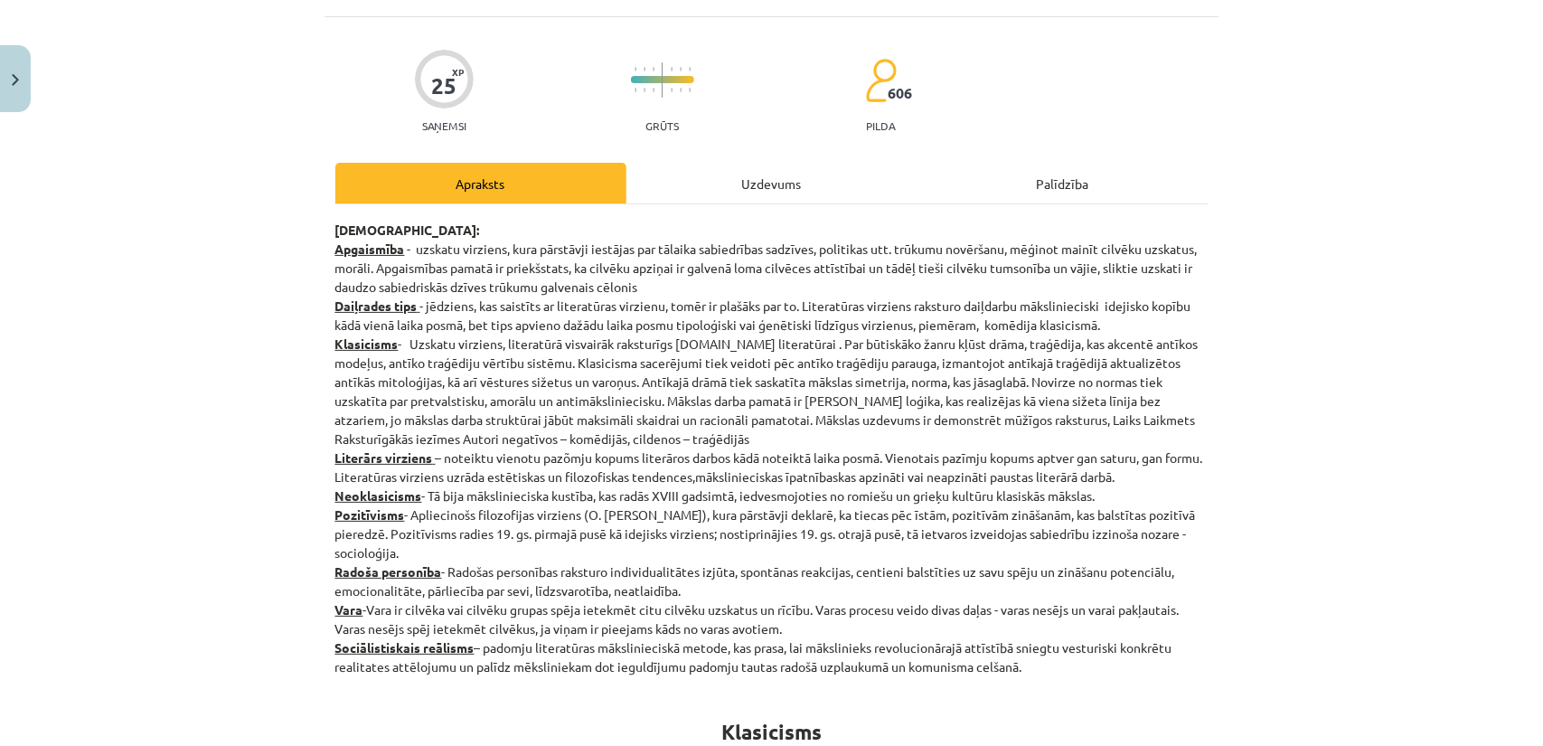
scroll to position [45, 0]
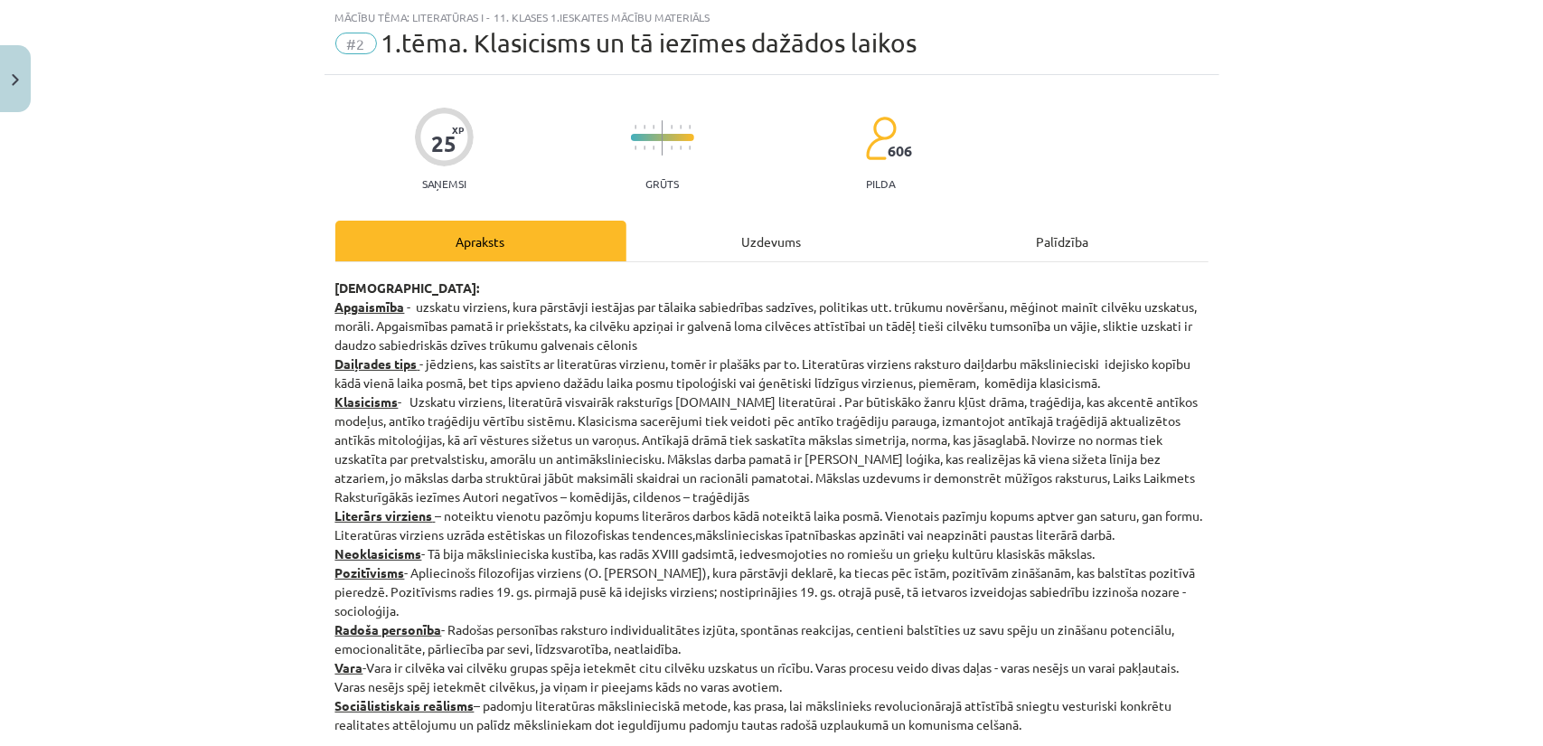
click at [710, 240] on div "Uzdevums" at bounding box center [771, 241] width 291 height 41
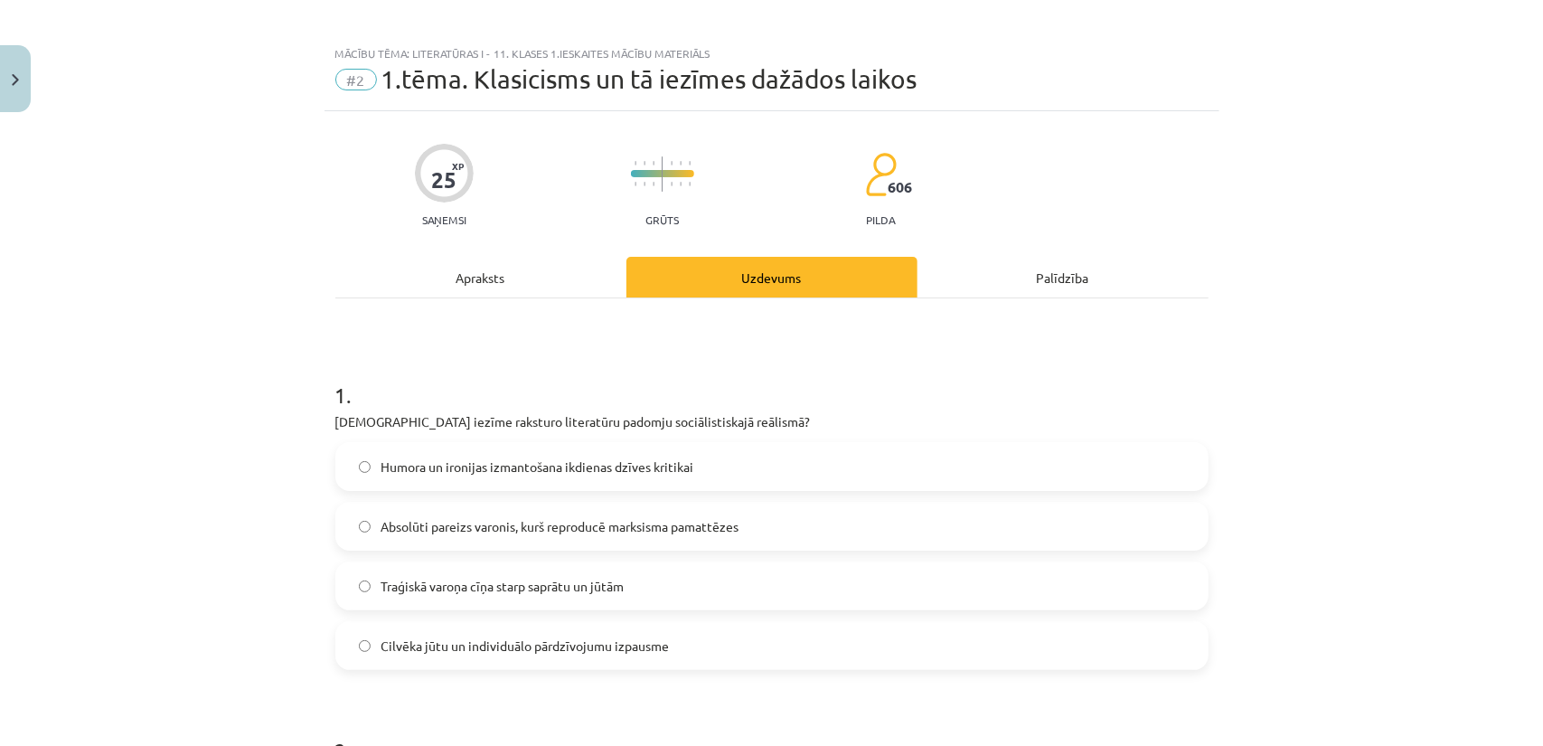
scroll to position [0, 0]
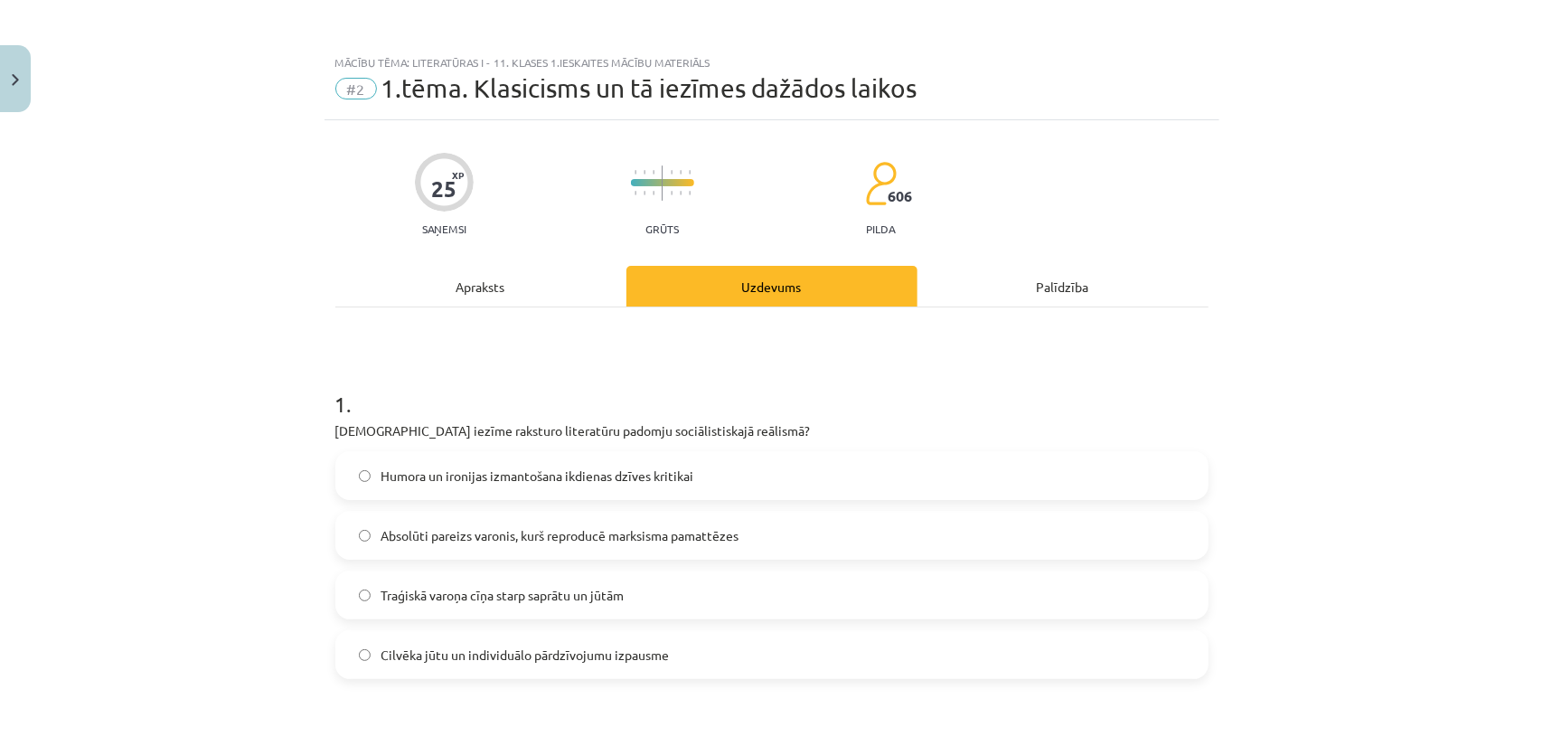
click at [474, 296] on div "Apraksts" at bounding box center [480, 286] width 291 height 41
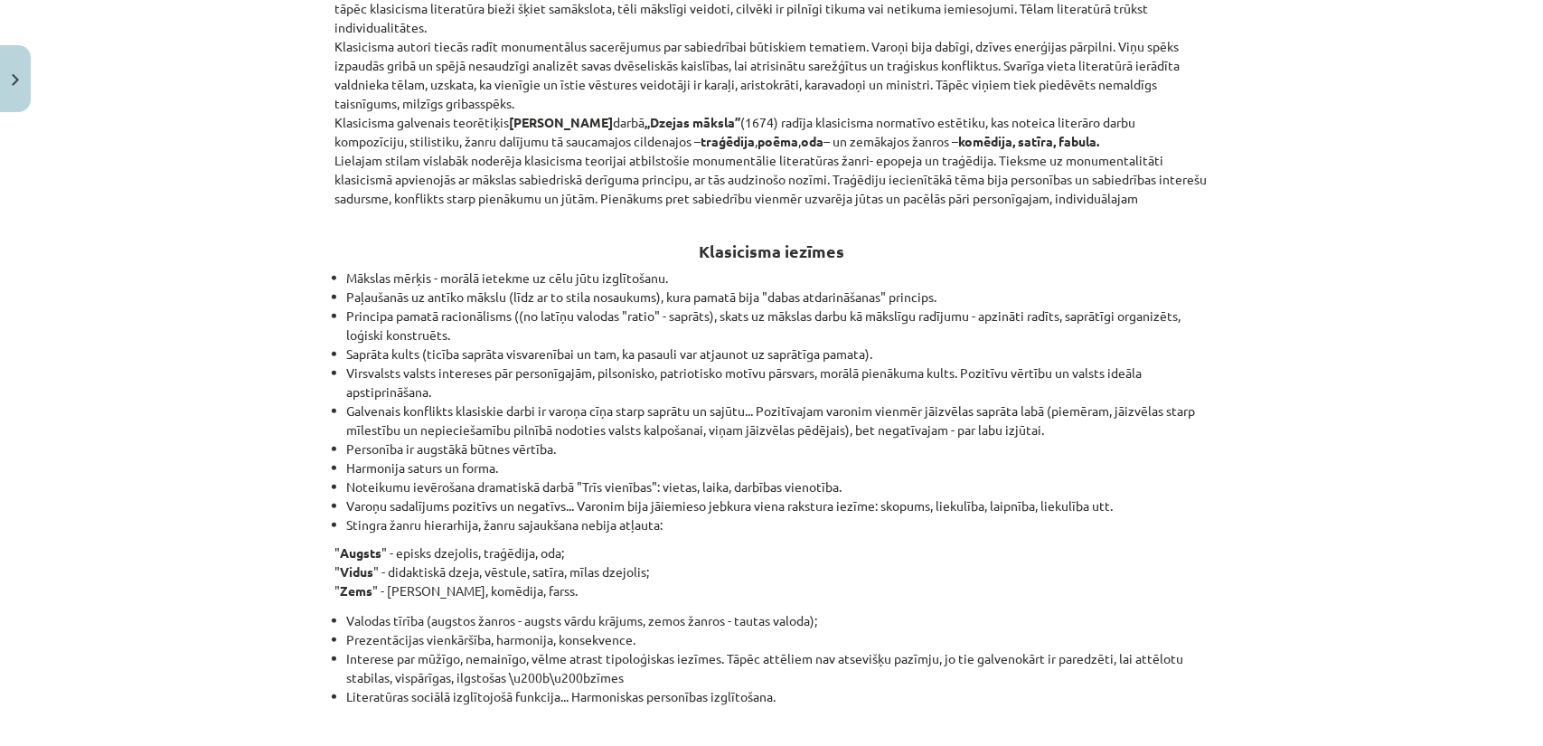
scroll to position [1039, 0]
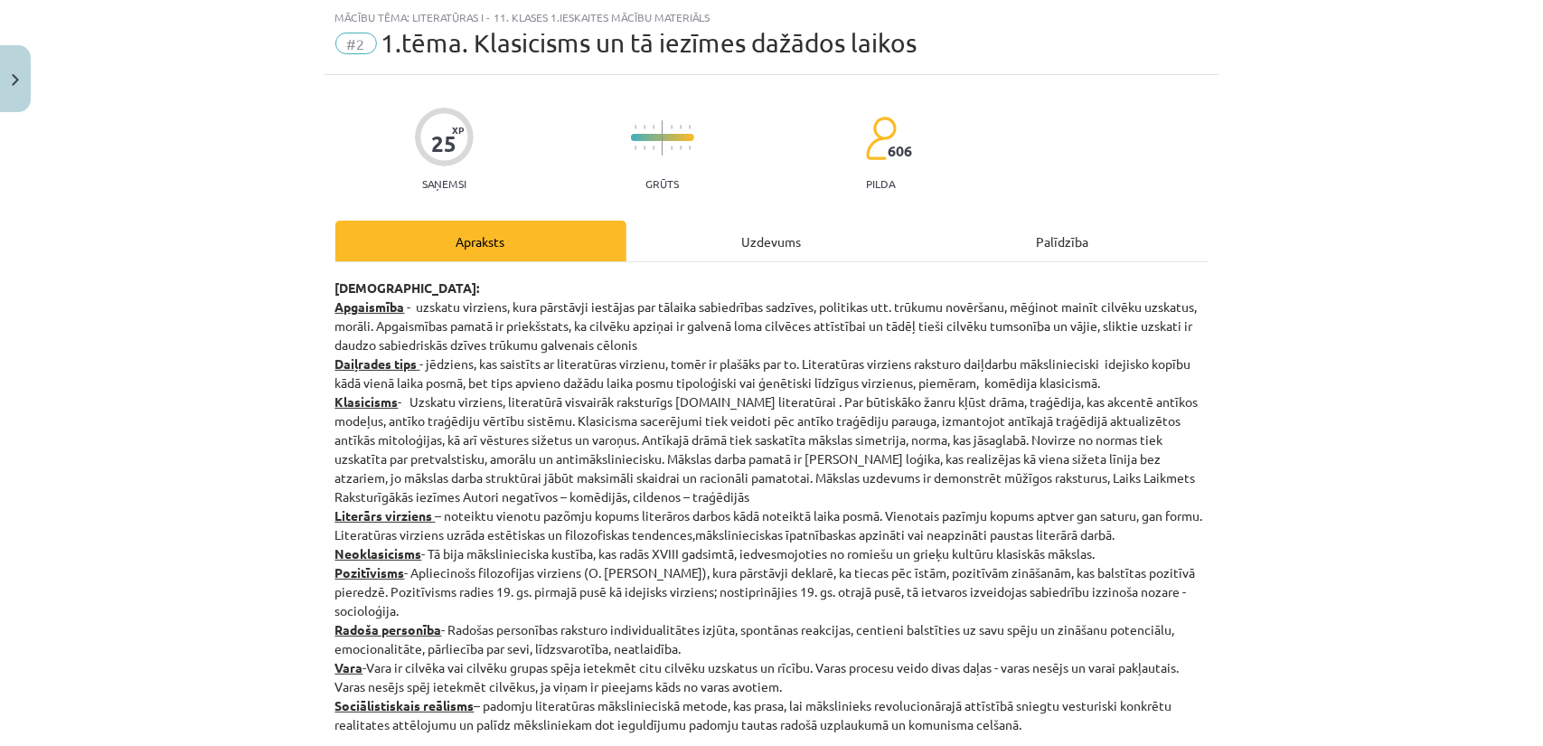
click at [697, 248] on div "Uzdevums" at bounding box center [771, 241] width 291 height 41
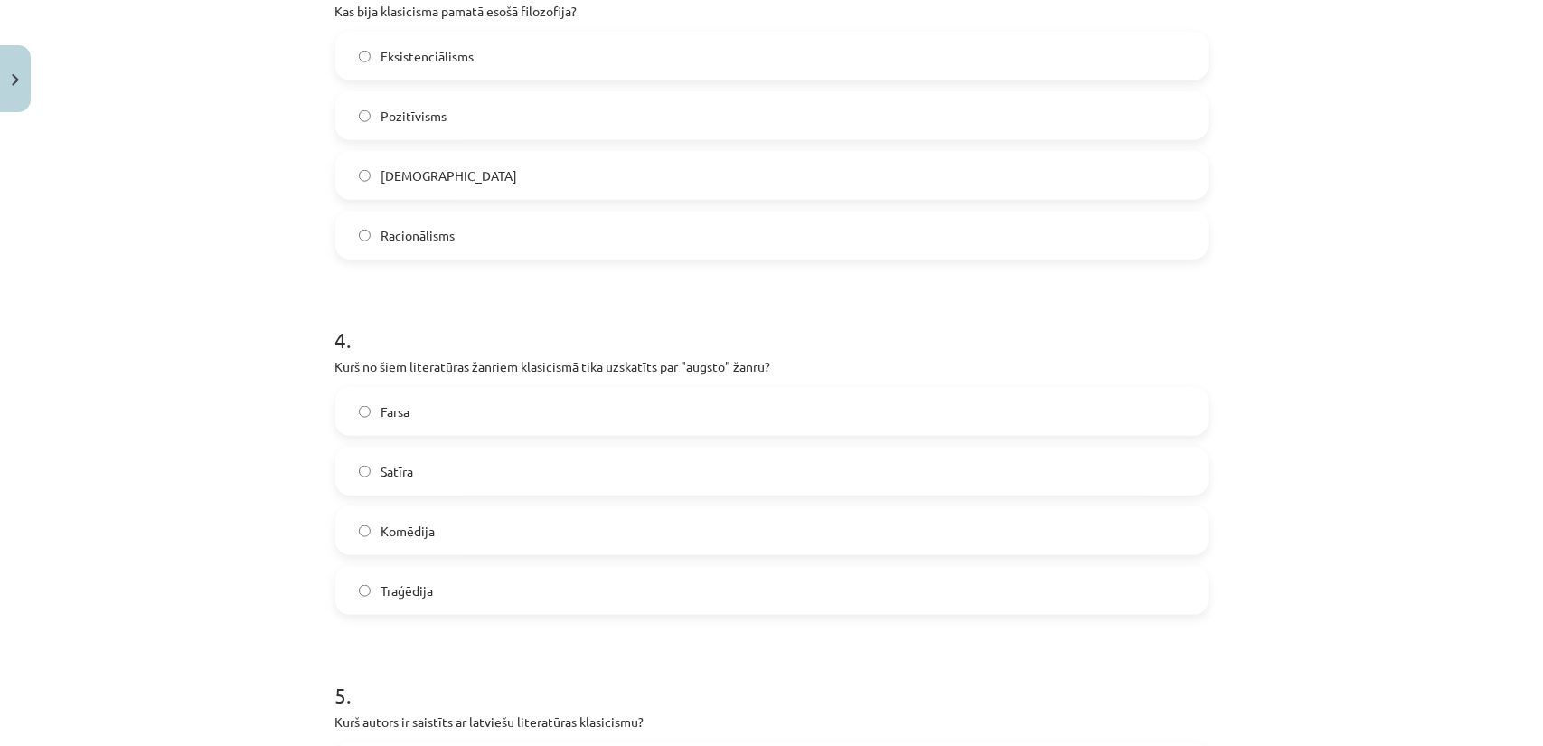
click at [442, 590] on label "Traģēdija" at bounding box center [771, 590] width 869 height 45
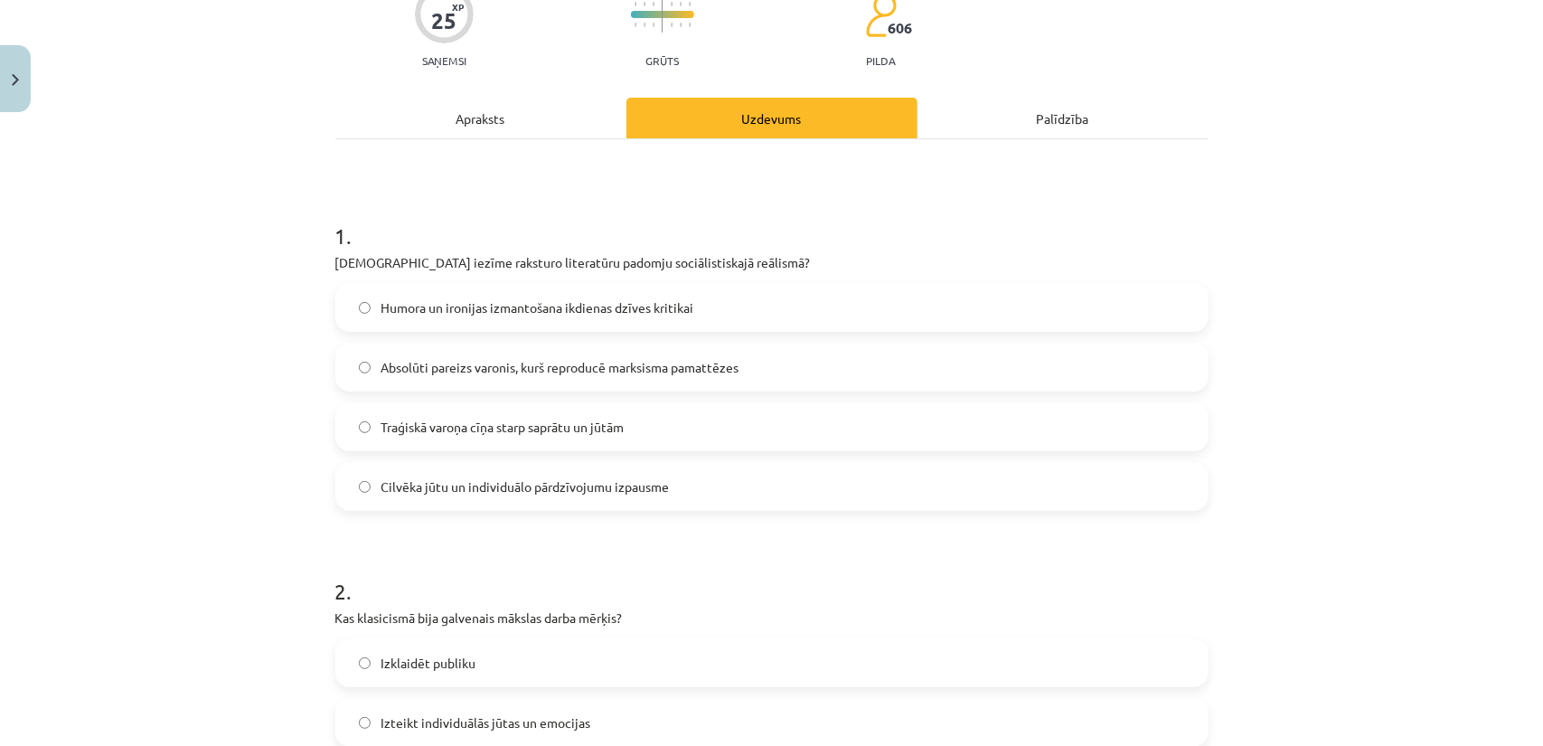
scroll to position [0, 0]
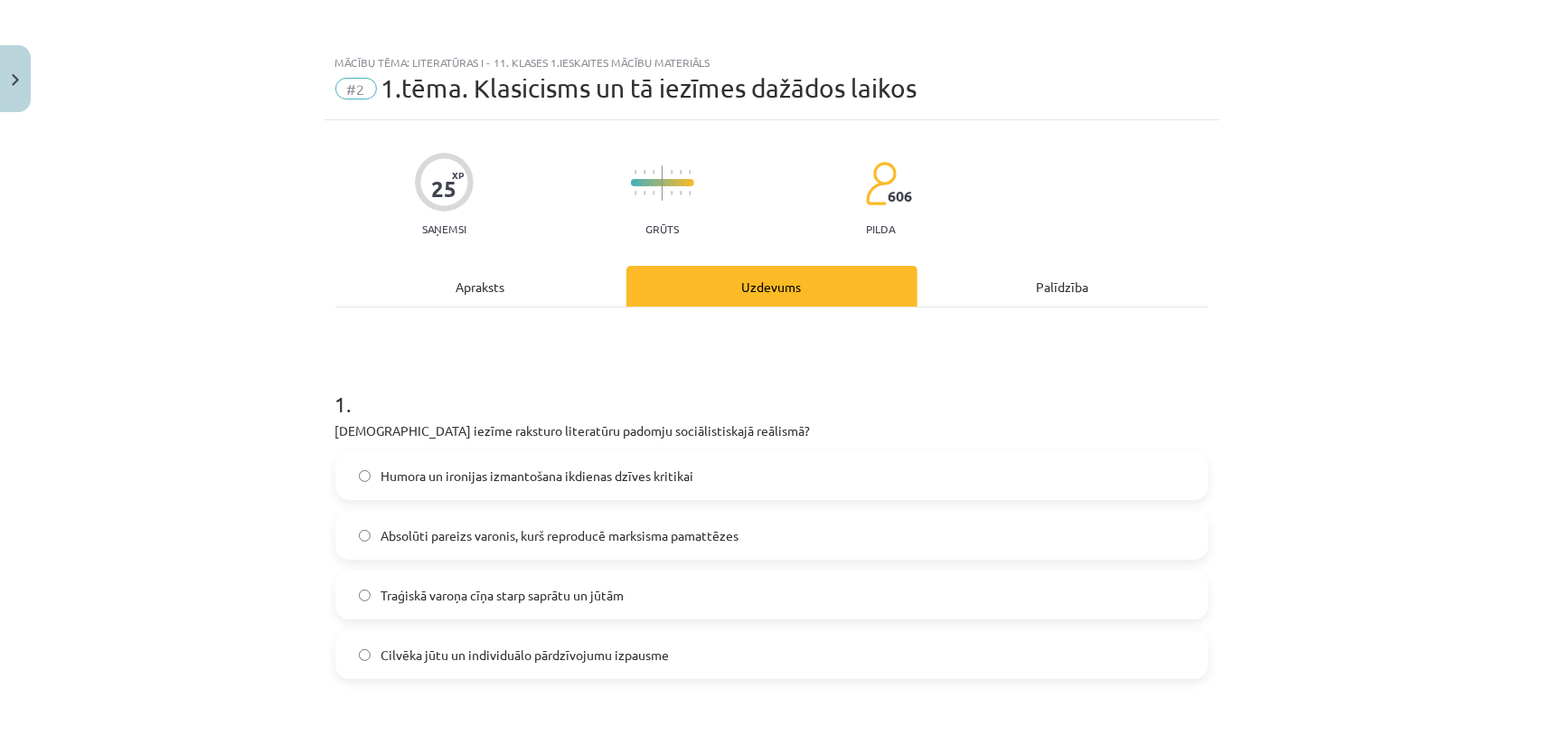
click at [485, 285] on div "Apraksts" at bounding box center [480, 286] width 291 height 41
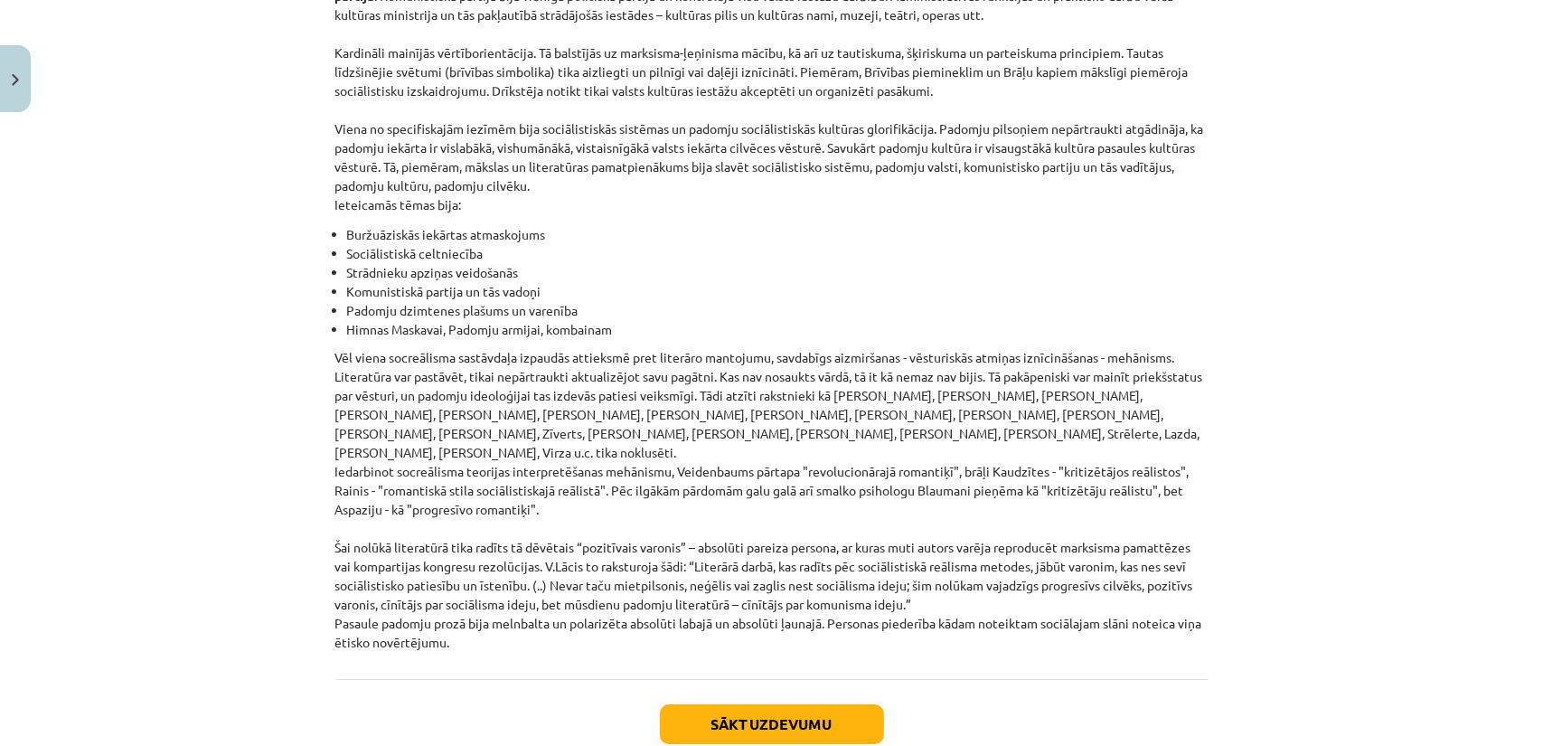
scroll to position [4060, 0]
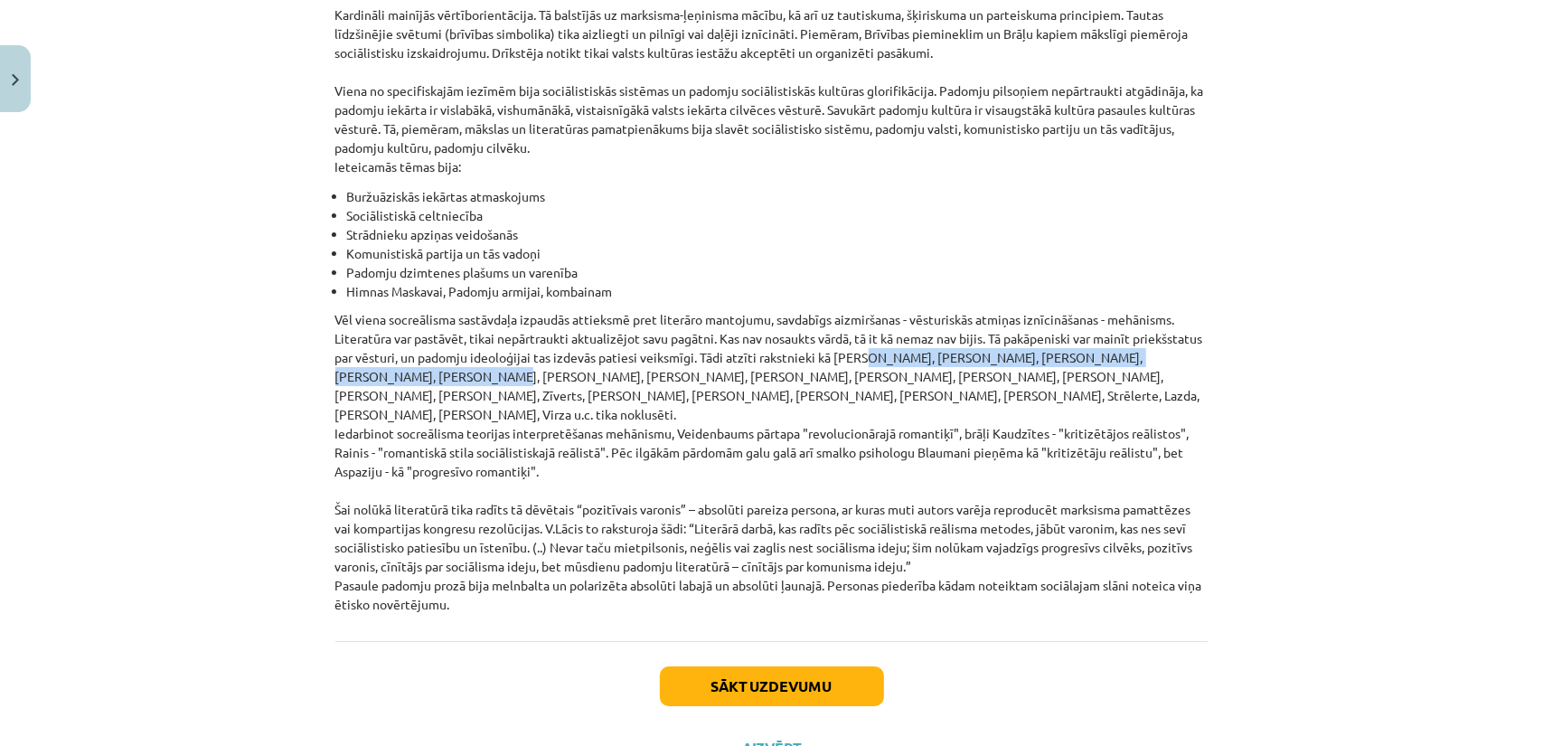
drag, startPoint x: 947, startPoint y: 303, endPoint x: 450, endPoint y: 324, distance: 497.5
click at [450, 324] on p "Vēl viena socreālisma sastāvdaļa izpaudās attieksmē pret literāro mantojumu, sa…" at bounding box center [771, 462] width 873 height 304
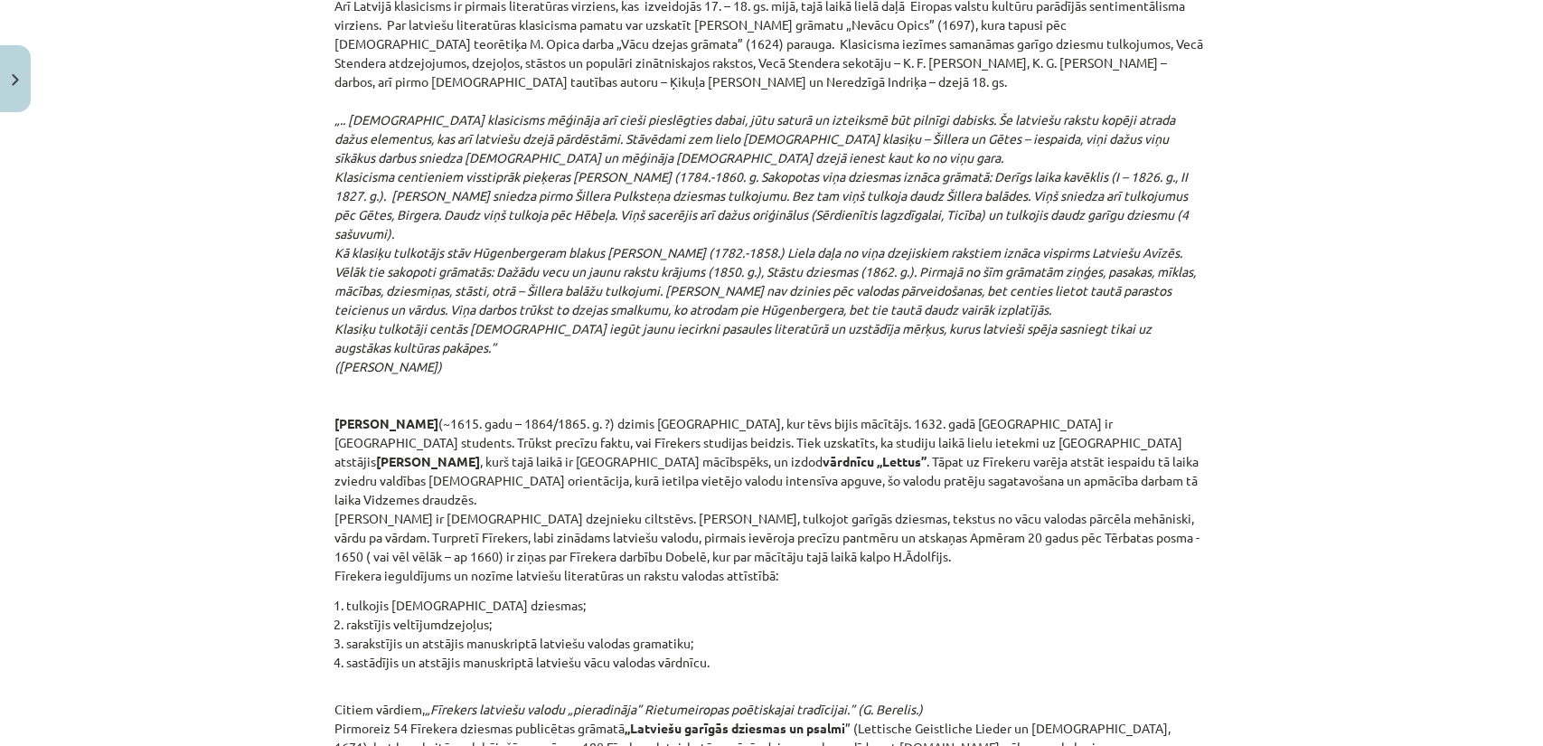
scroll to position [3066, 0]
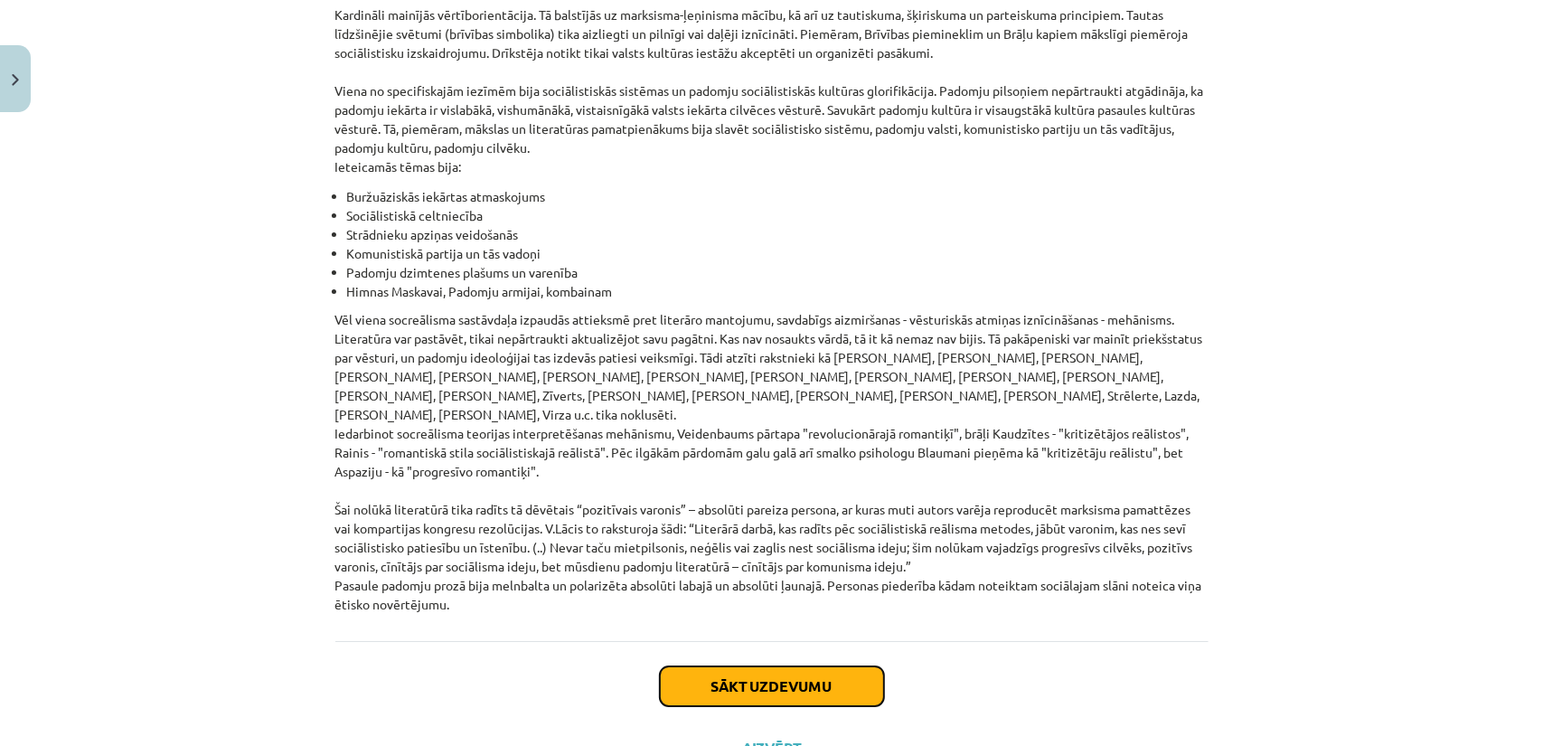
click at [779, 666] on button "Sākt uzdevumu" at bounding box center [772, 686] width 224 height 40
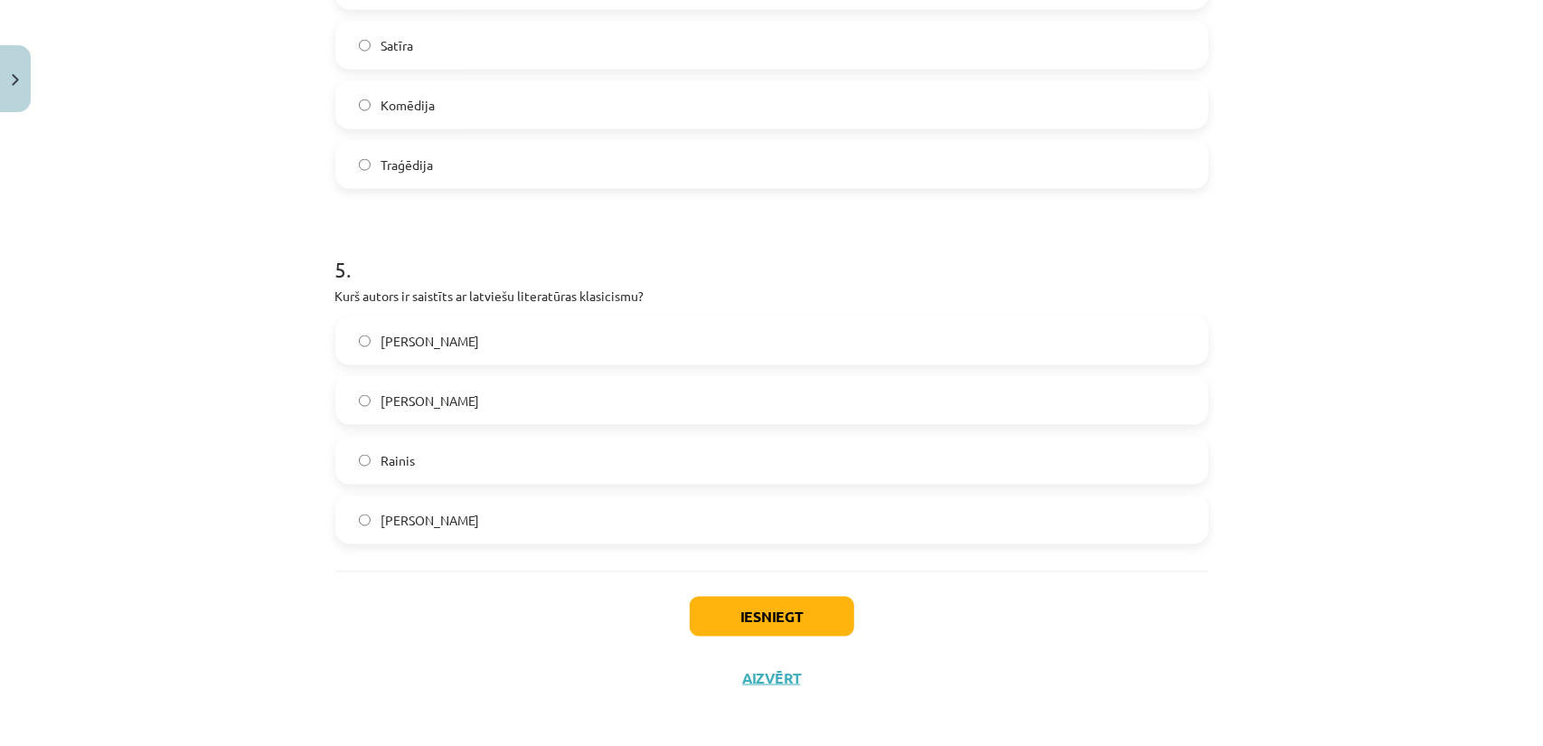
scroll to position [1562, 0]
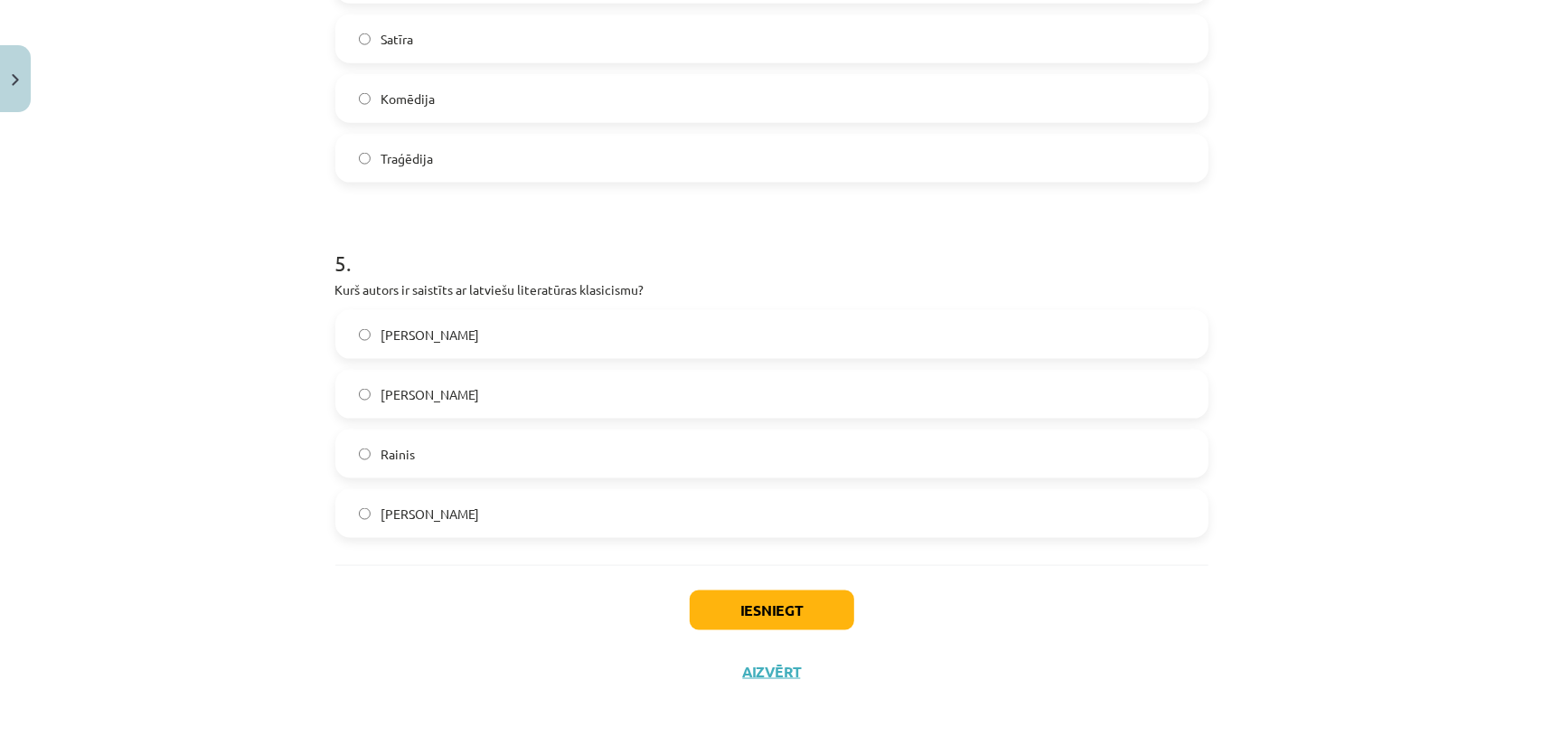
click at [452, 336] on span "Kristofers Fīrekers" at bounding box center [430, 334] width 99 height 19
click at [775, 608] on button "Iesniegt" at bounding box center [772, 610] width 164 height 40
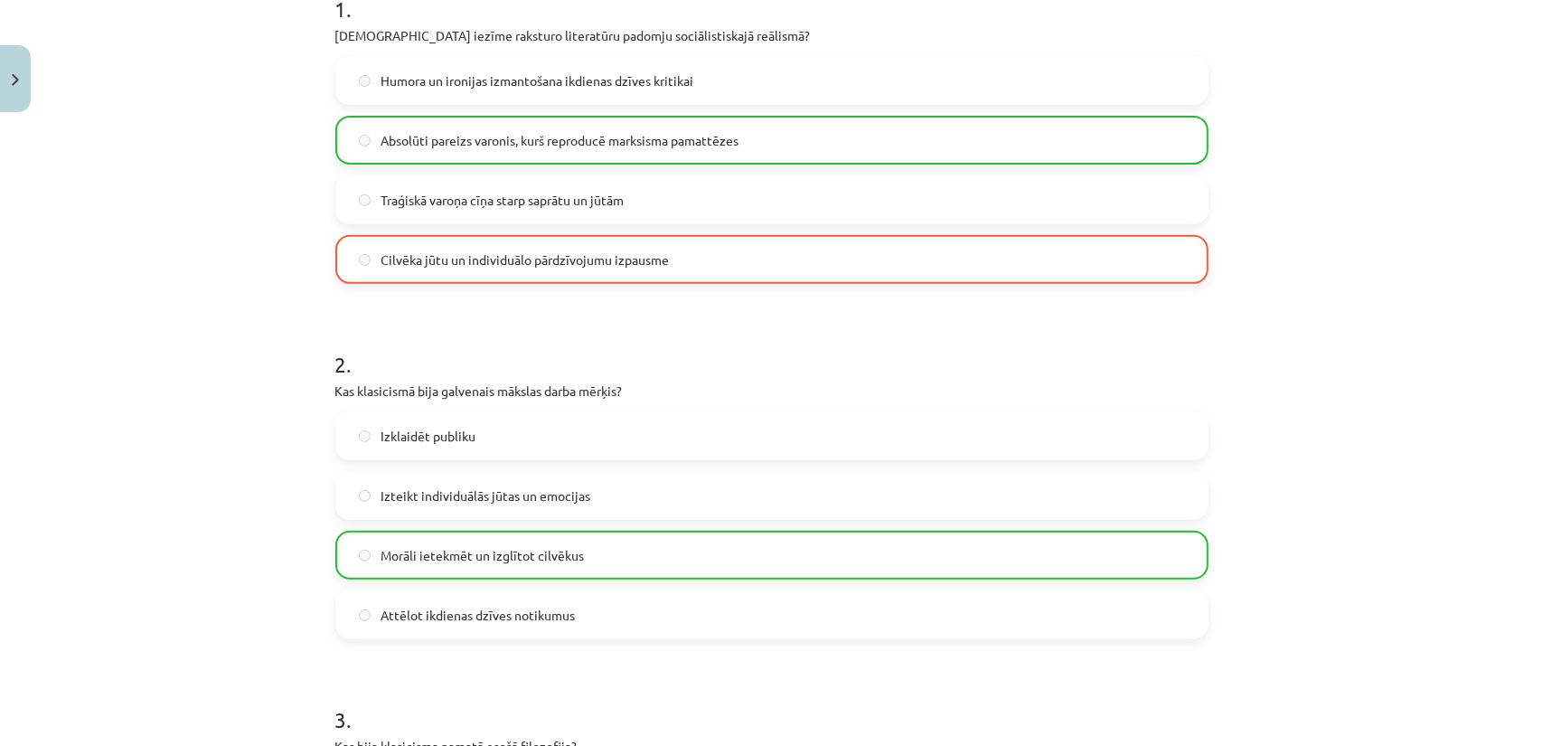
scroll to position [387, 0]
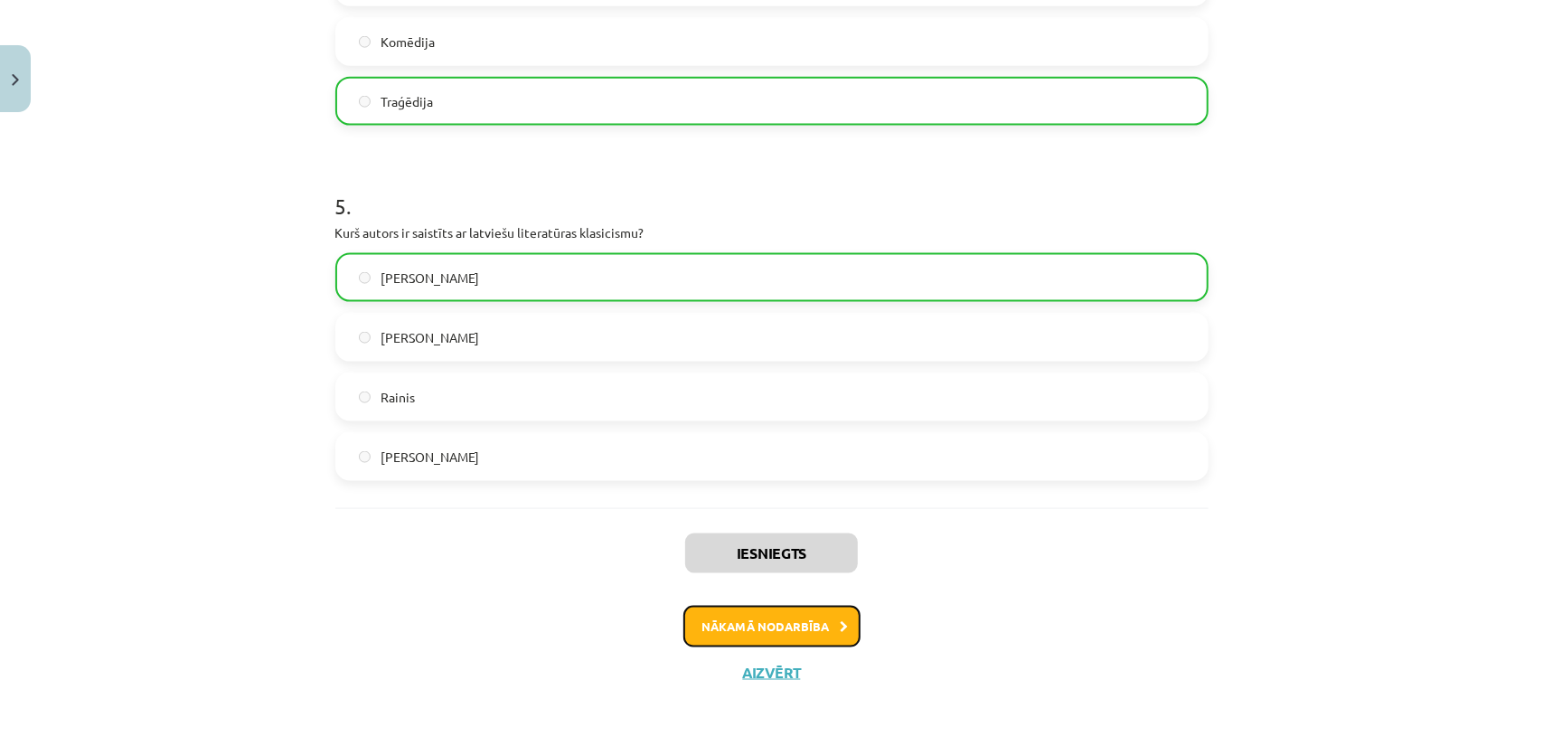
click at [795, 622] on button "Nākamā nodarbība" at bounding box center [771, 627] width 177 height 42
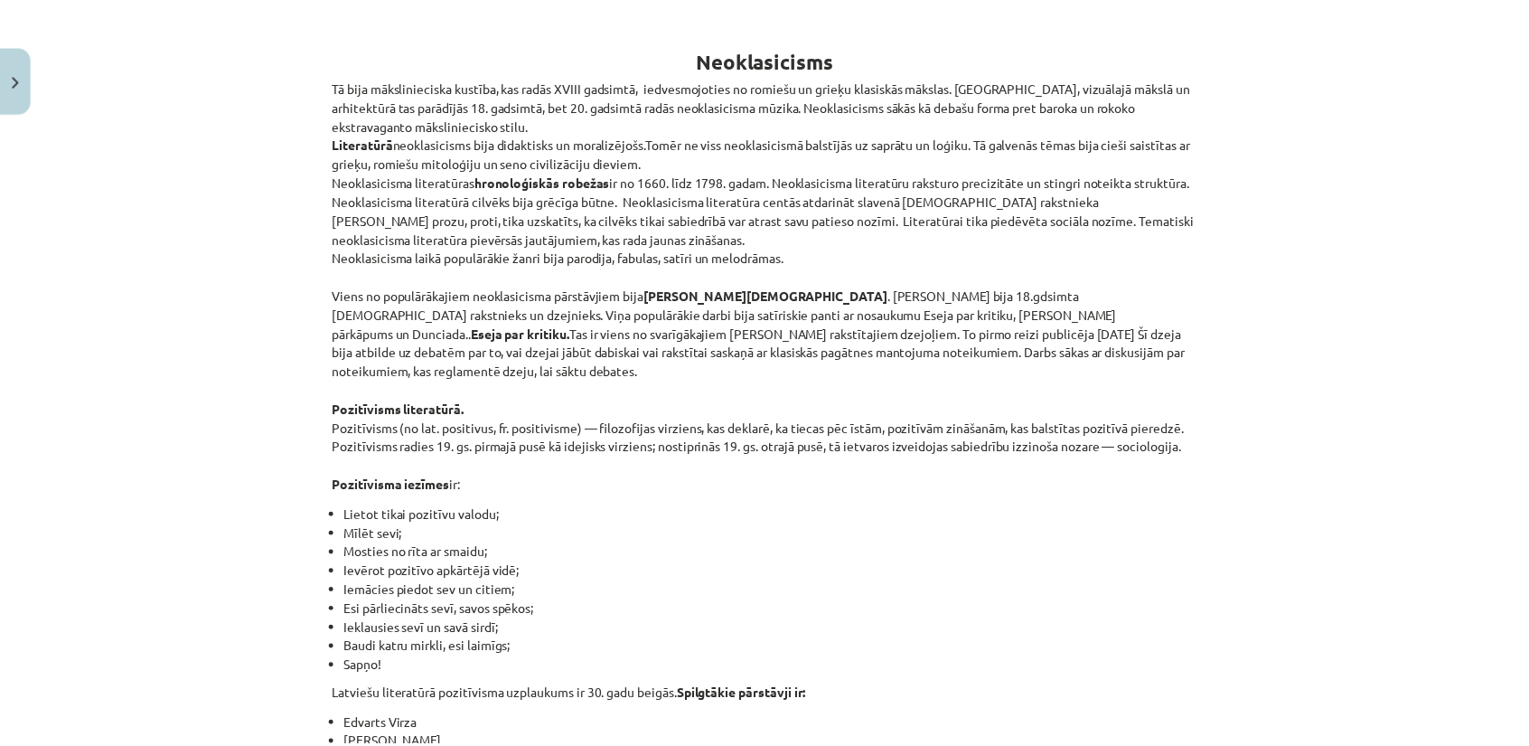
scroll to position [0, 0]
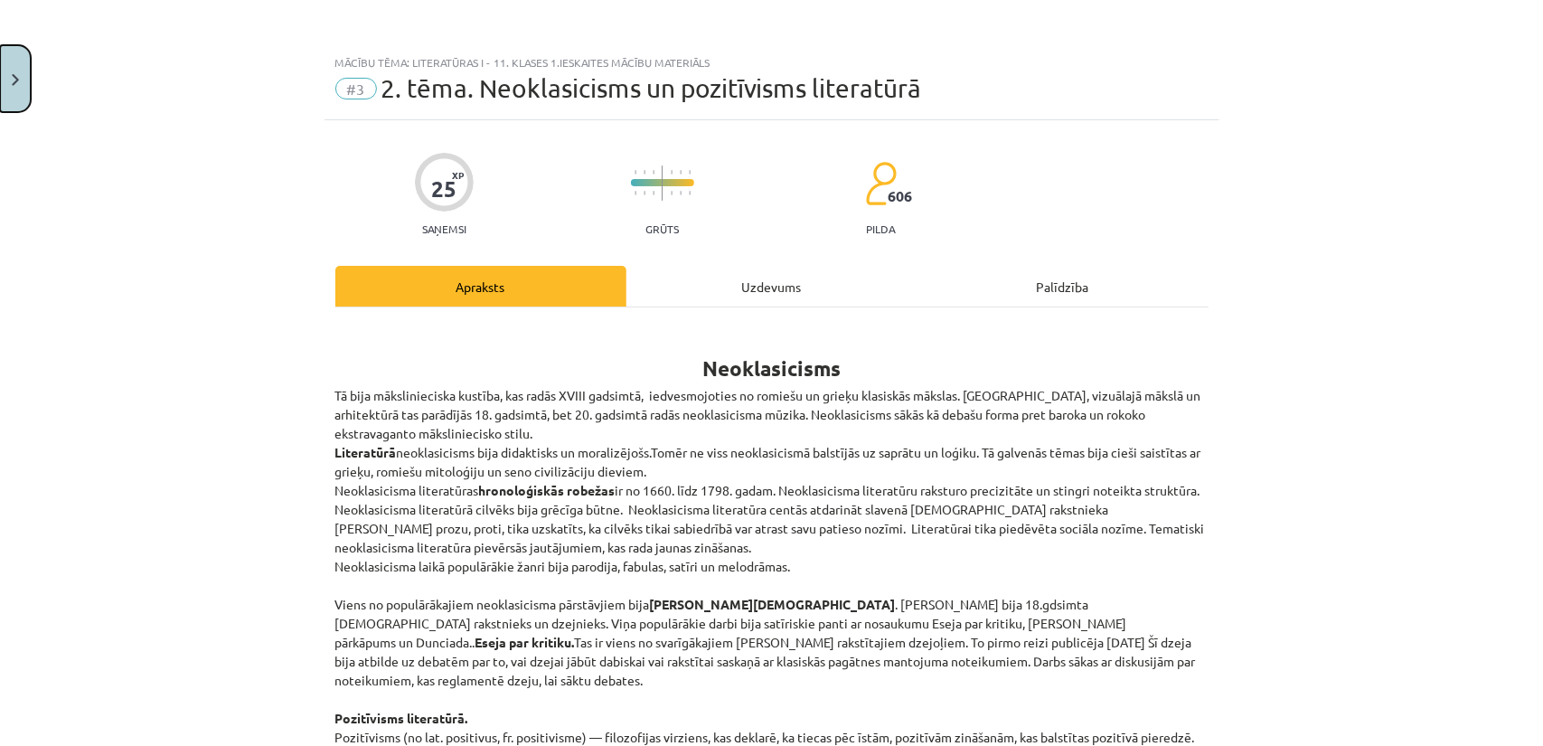
click at [9, 102] on button "Close" at bounding box center [15, 78] width 31 height 67
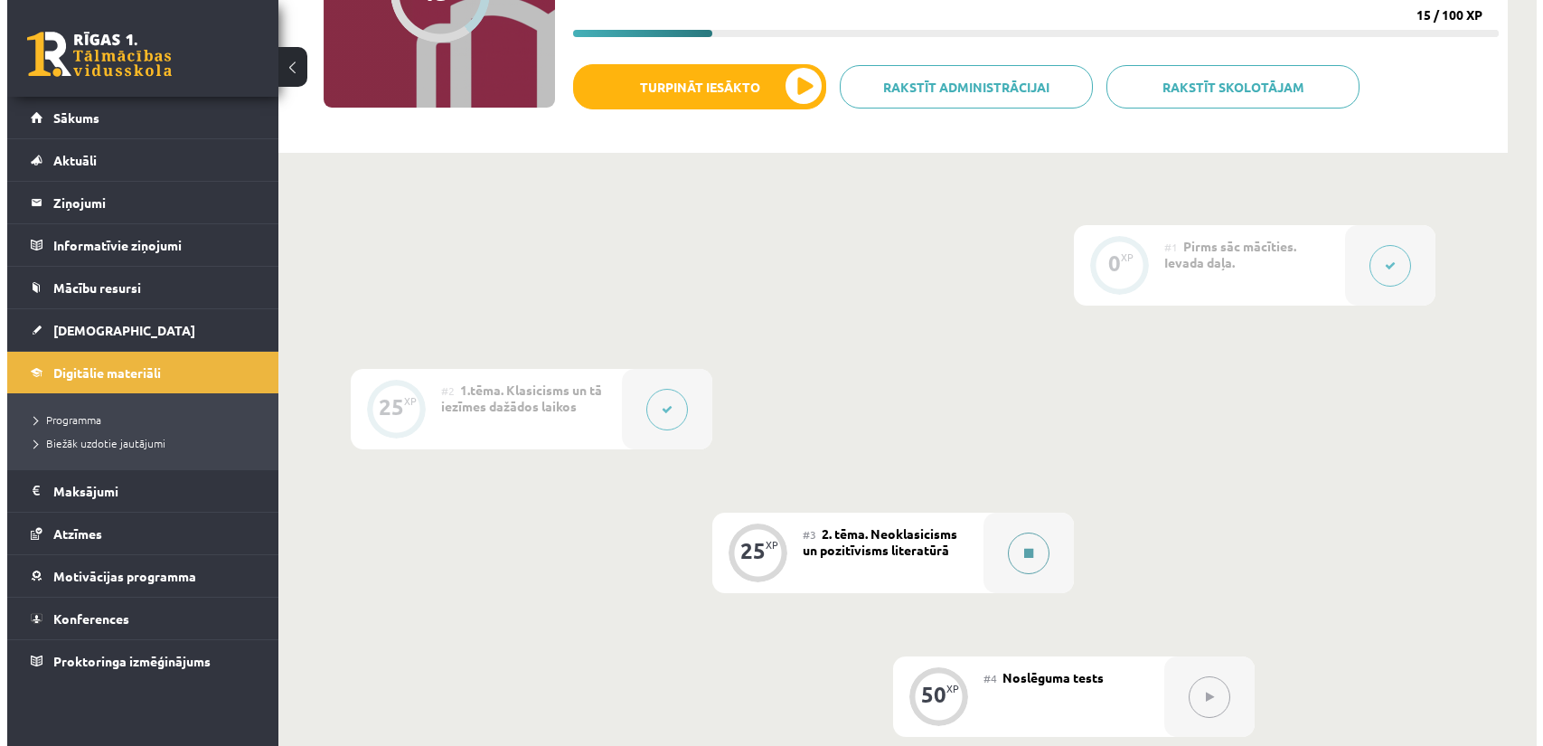
scroll to position [271, 0]
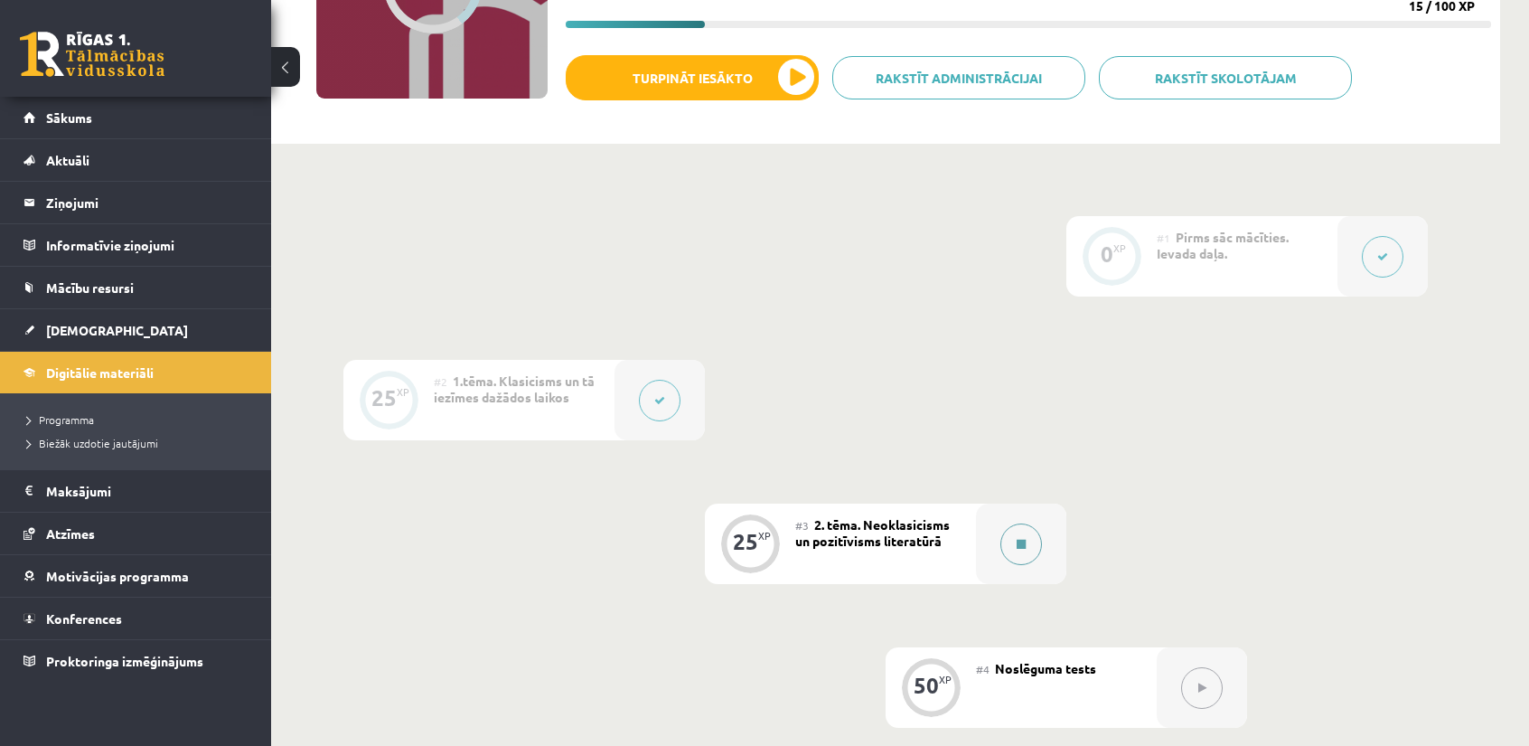
click at [1026, 544] on button at bounding box center [1022, 544] width 42 height 42
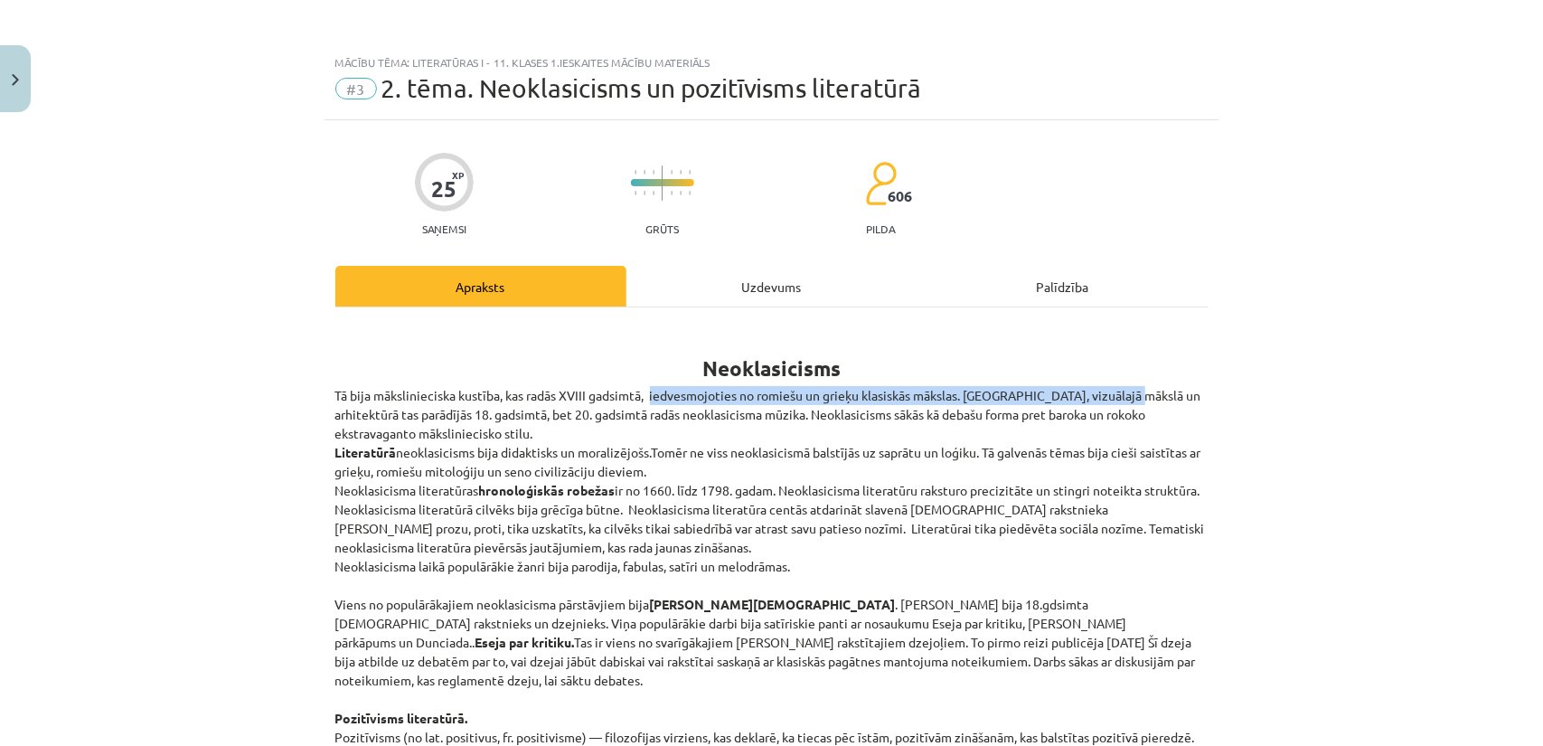
drag, startPoint x: 647, startPoint y: 396, endPoint x: 1123, endPoint y: 391, distance: 476.3
click at [1123, 391] on p "Tā bija mākslinieciska kustība, kas radās XVIII gadsimtā, iedvesmojoties no rom…" at bounding box center [771, 595] width 873 height 418
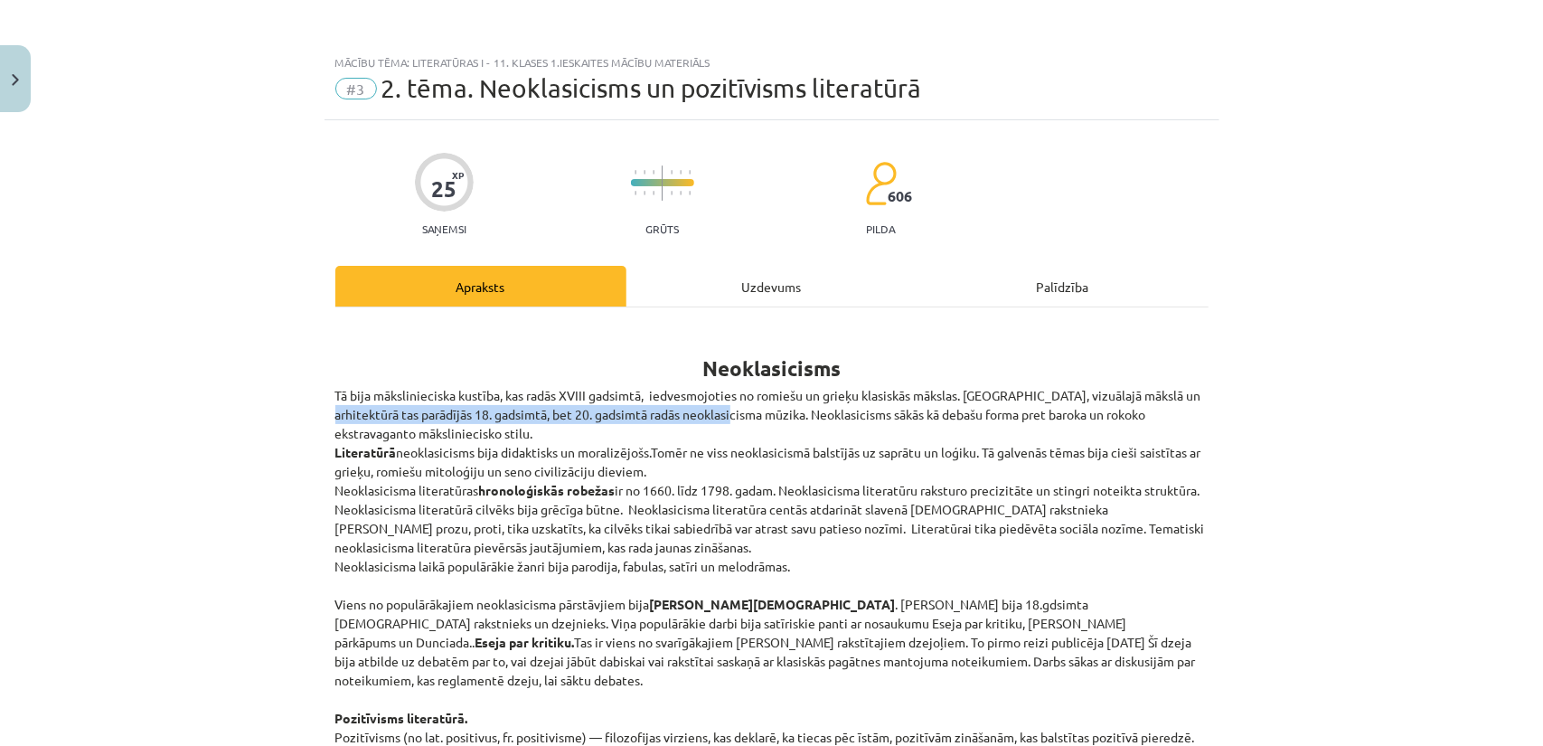
drag, startPoint x: 397, startPoint y: 410, endPoint x: 770, endPoint y: 412, distance: 373.3
click at [770, 412] on p "Tā bija mākslinieciska kustība, kas radās XVIII gadsimtā, iedvesmojoties no rom…" at bounding box center [771, 595] width 873 height 418
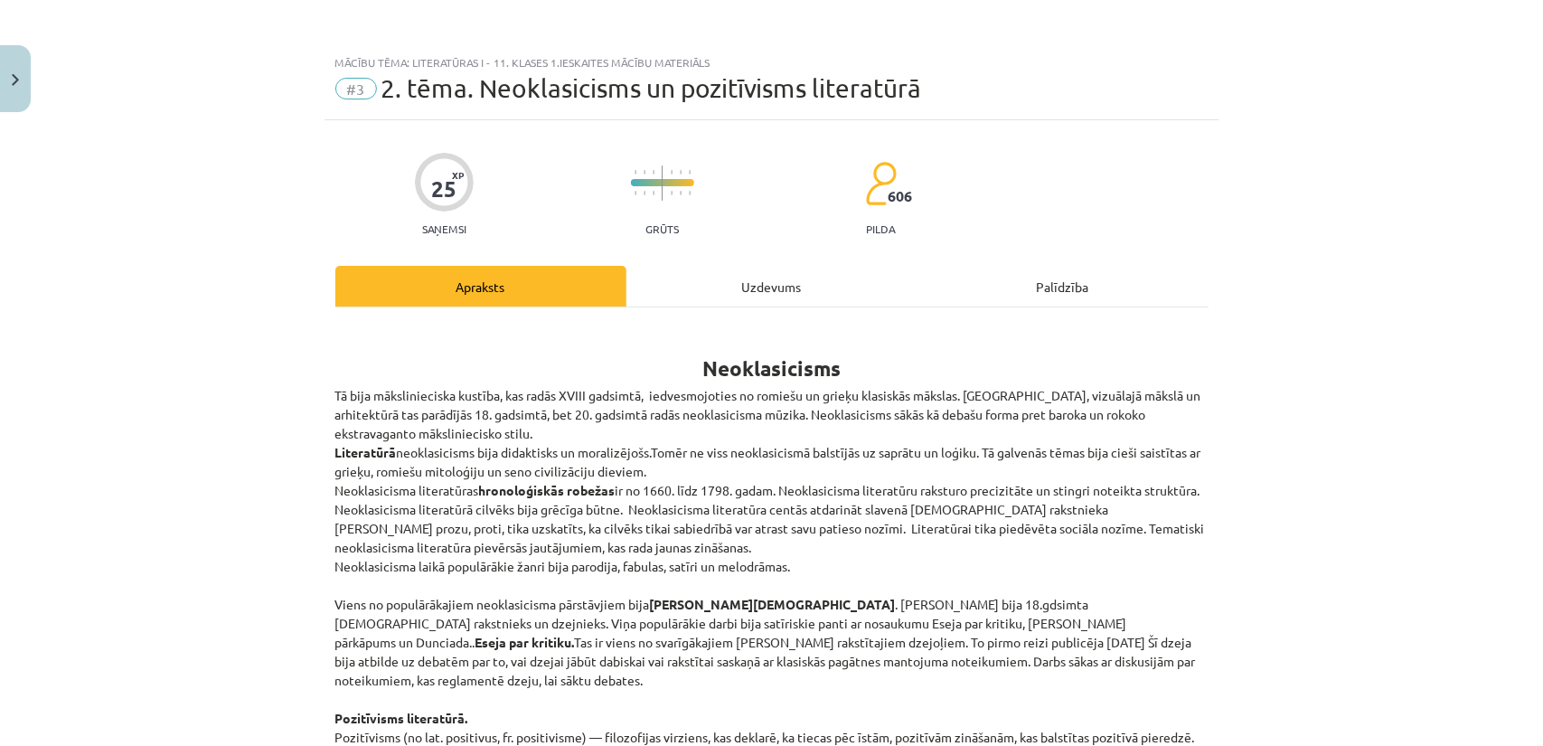
click at [756, 276] on div "Uzdevums" at bounding box center [771, 286] width 291 height 41
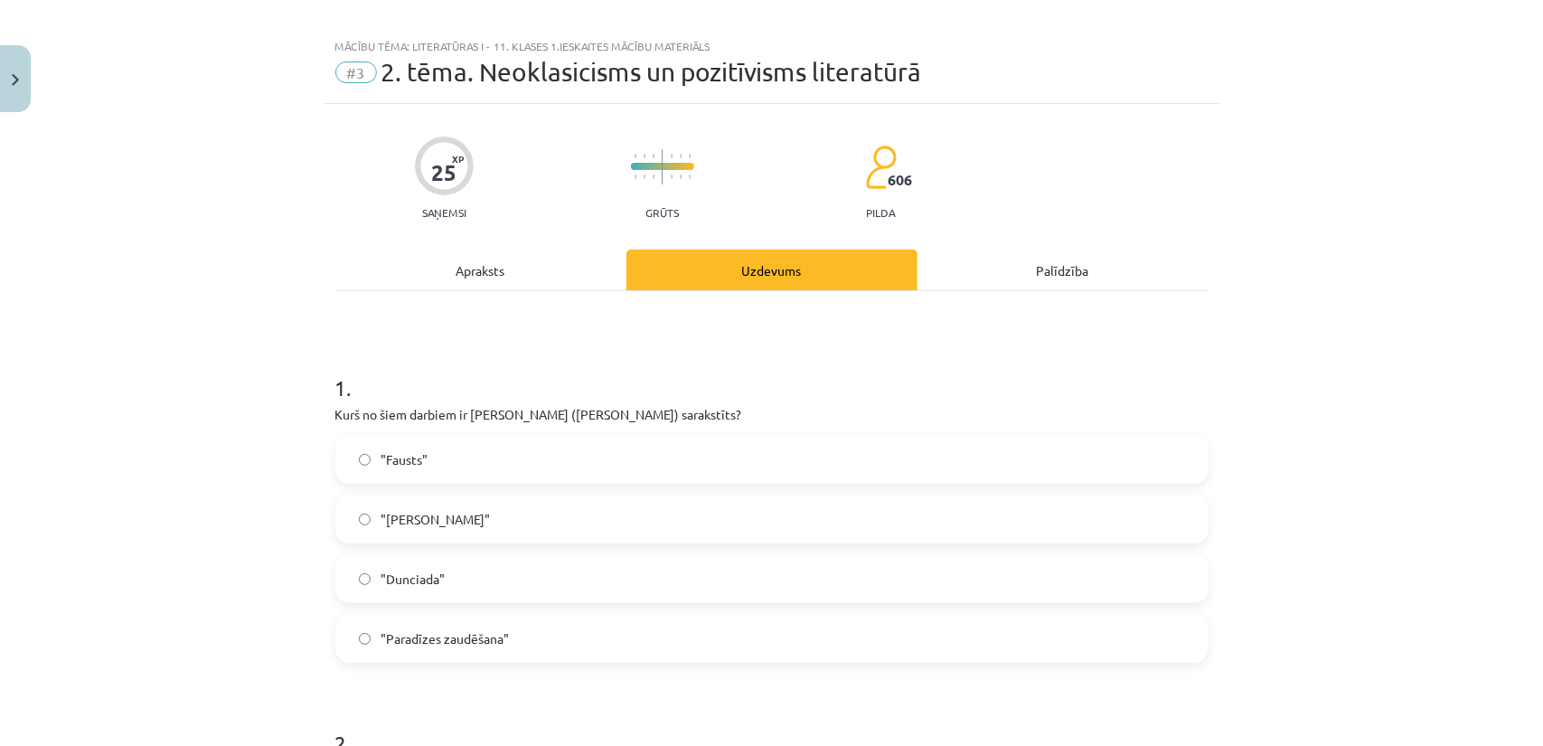
scroll to position [0, 0]
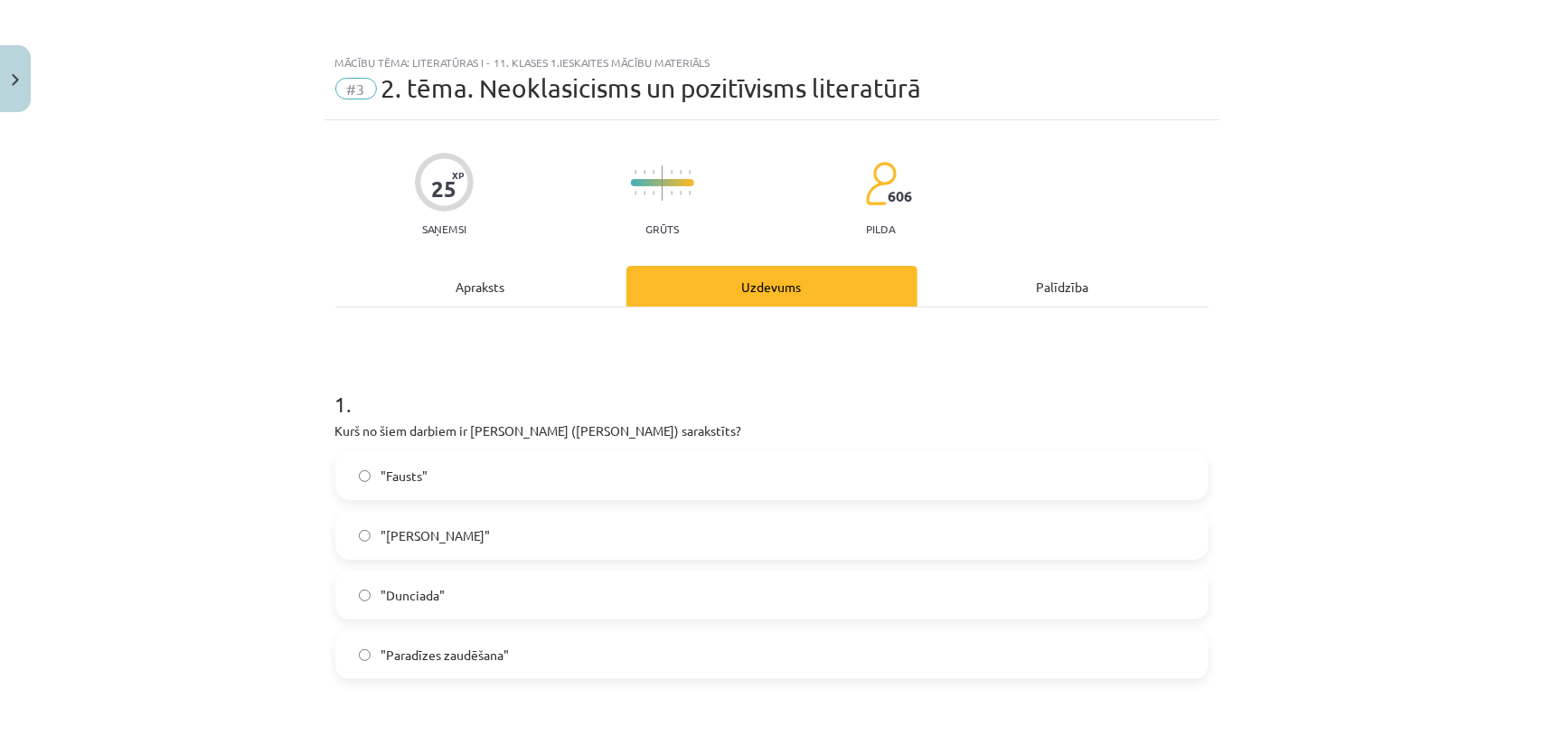
click at [421, 288] on div "Apraksts" at bounding box center [480, 286] width 291 height 41
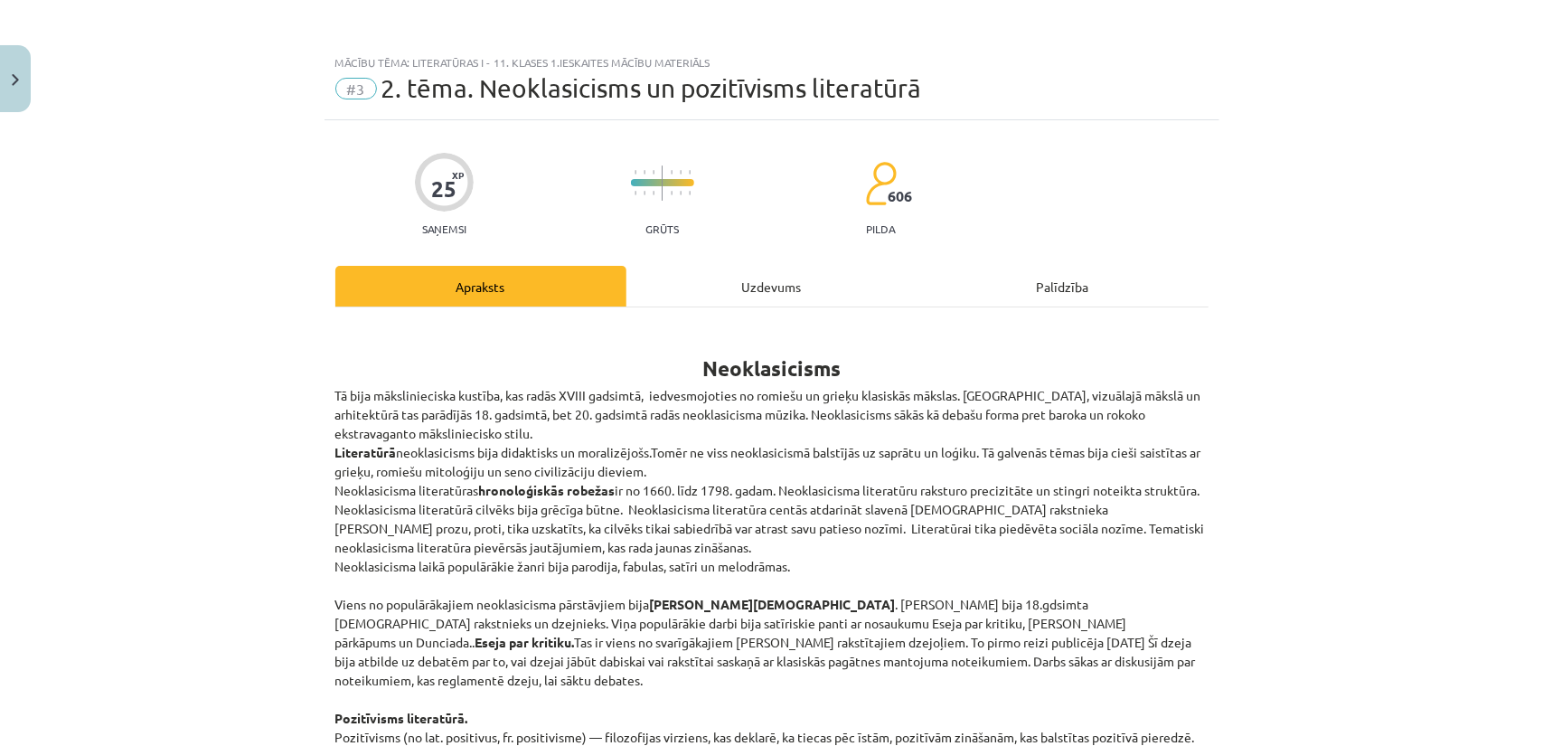
click at [710, 295] on div "Uzdevums" at bounding box center [771, 286] width 291 height 41
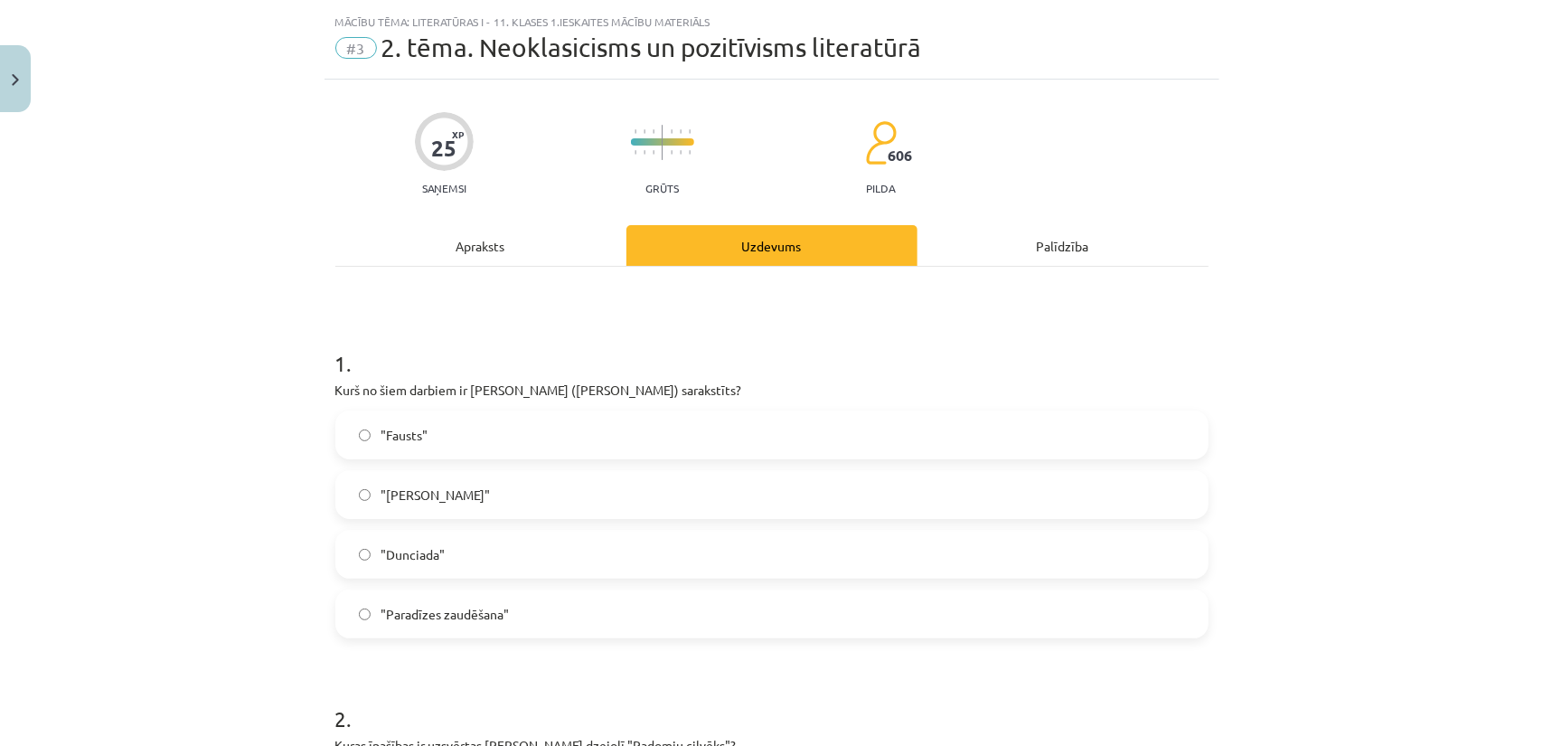
scroll to position [45, 0]
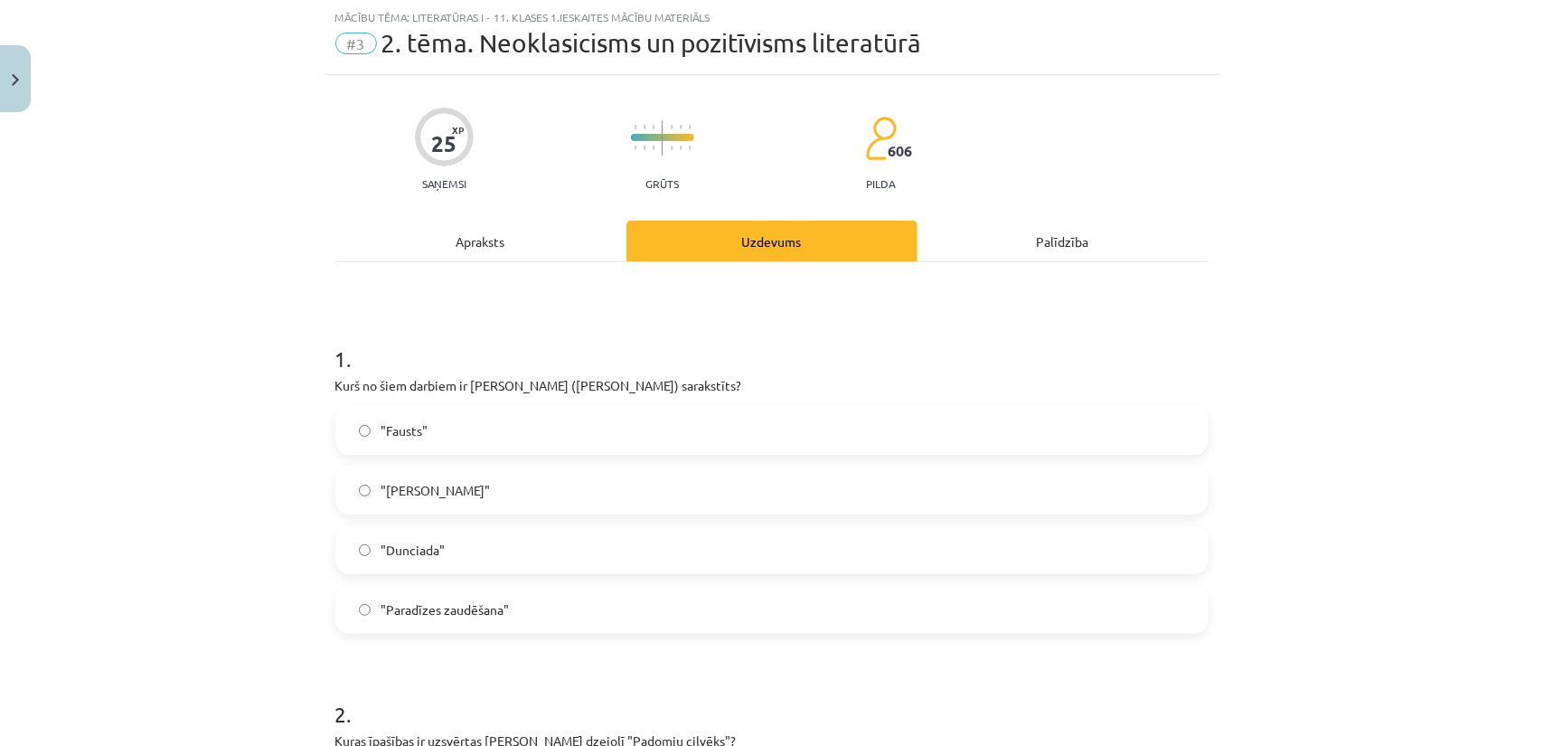
click at [510, 248] on div "Apraksts" at bounding box center [480, 241] width 291 height 41
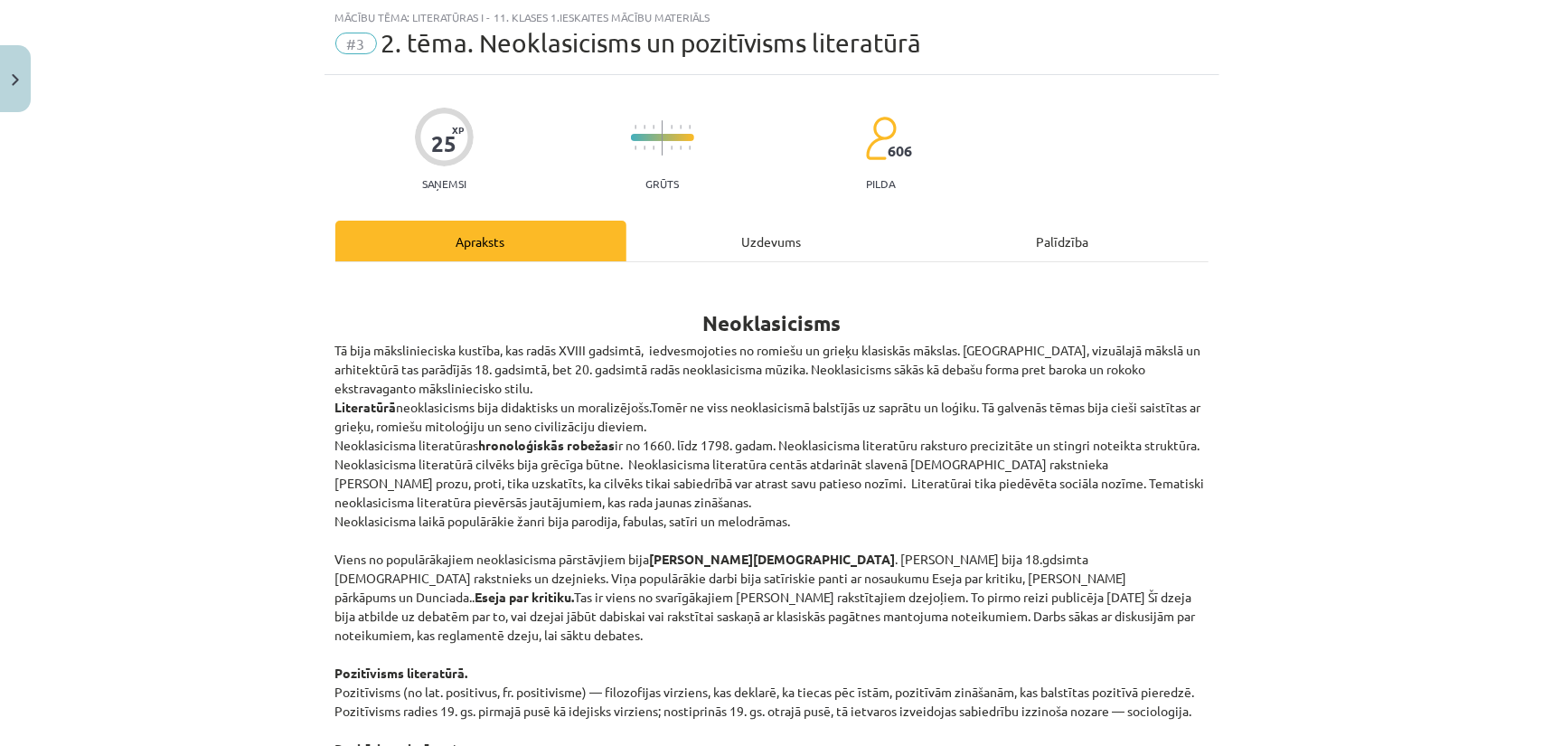
click at [704, 245] on div "Uzdevums" at bounding box center [771, 241] width 291 height 41
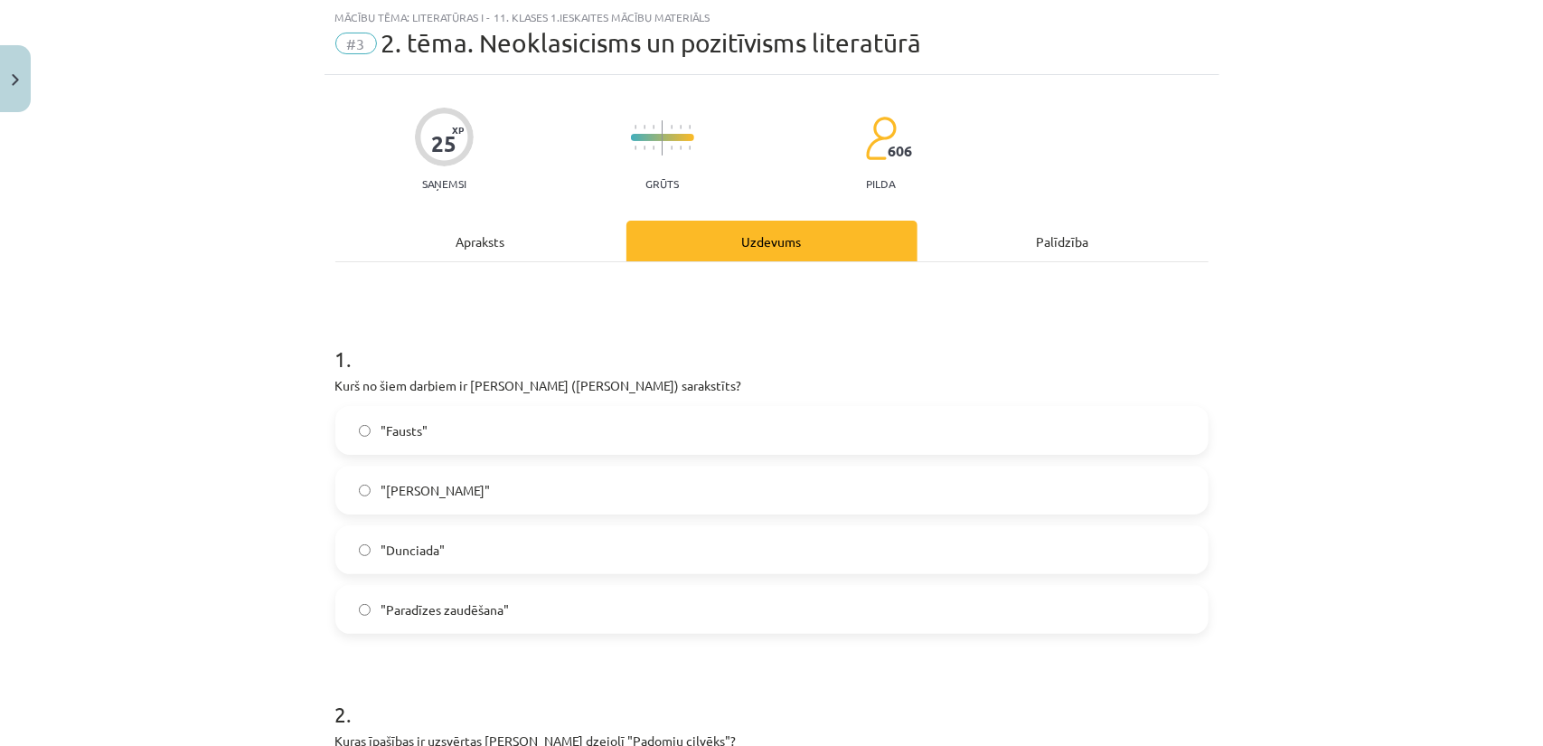
click at [470, 241] on div "Apraksts" at bounding box center [480, 241] width 291 height 41
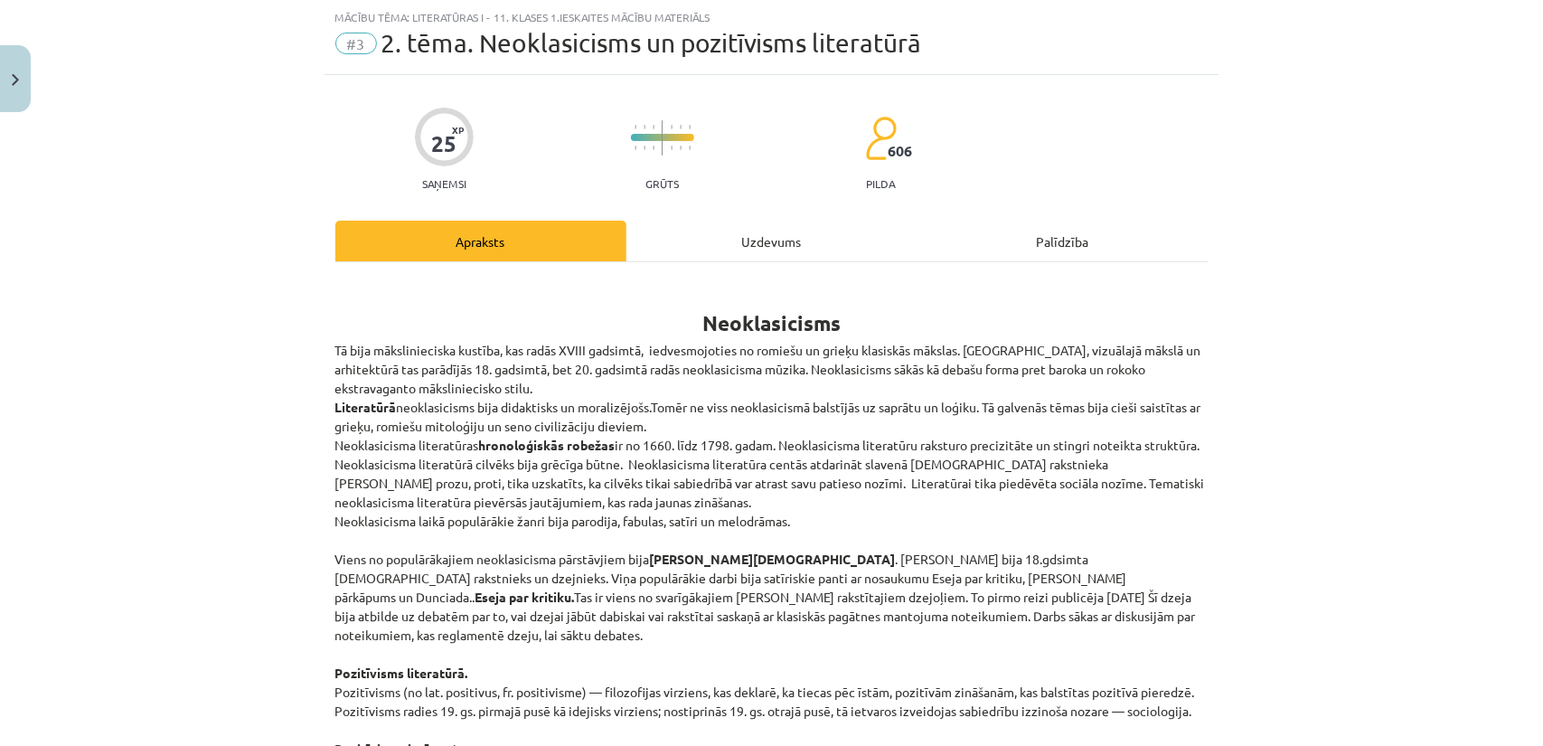
click at [679, 248] on div "Uzdevums" at bounding box center [771, 241] width 291 height 41
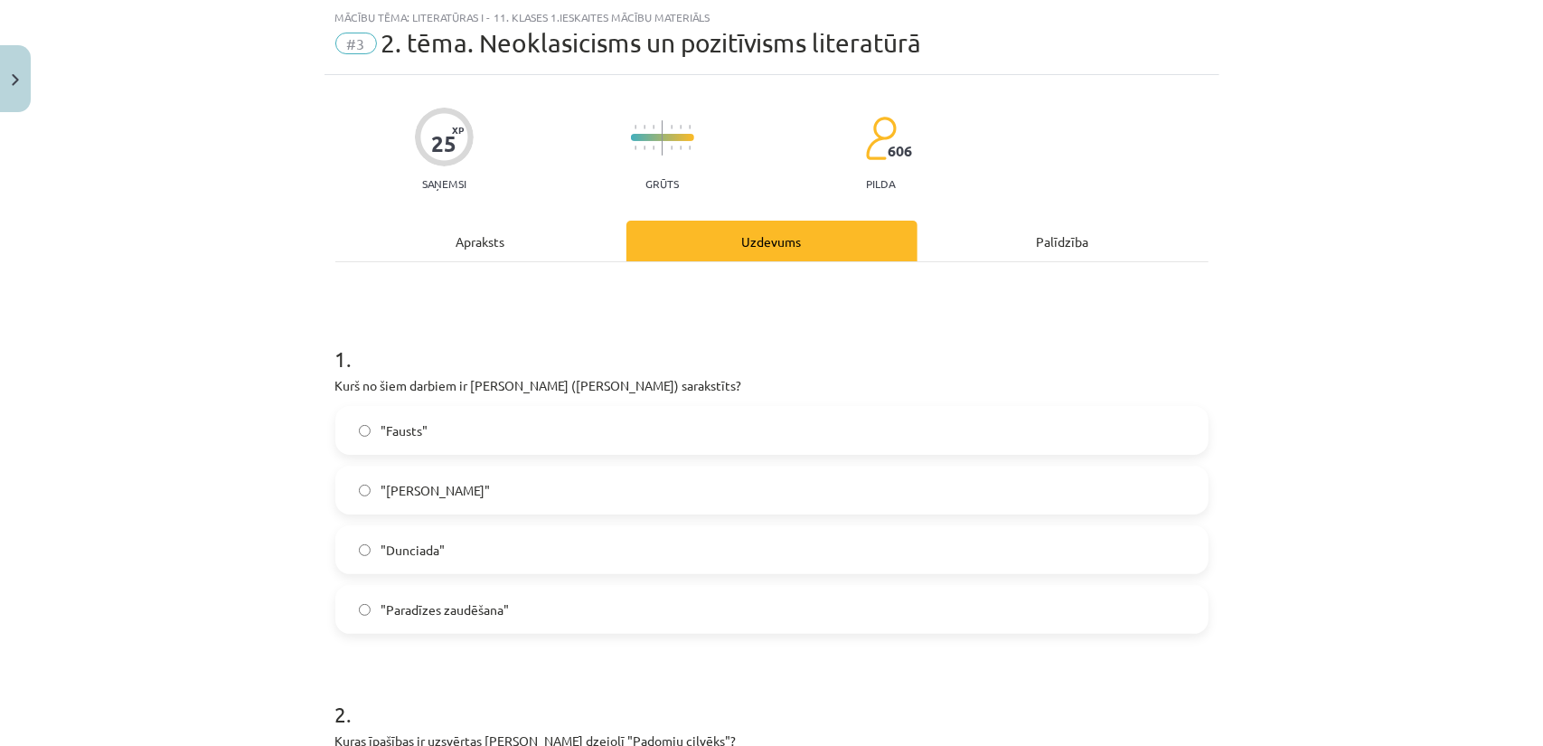
click at [484, 240] on div "Apraksts" at bounding box center [480, 241] width 291 height 41
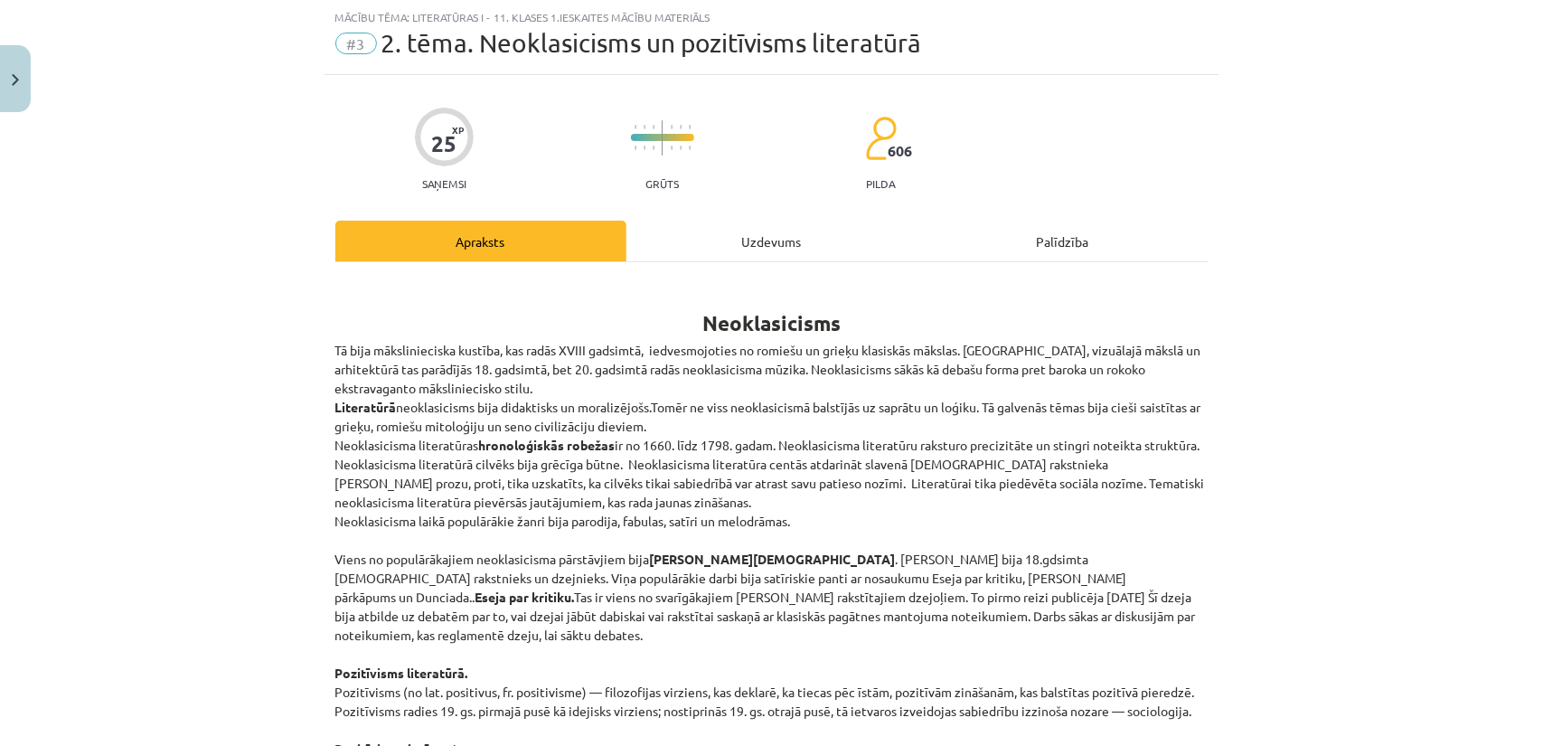
click at [703, 249] on div "Uzdevums" at bounding box center [771, 241] width 291 height 41
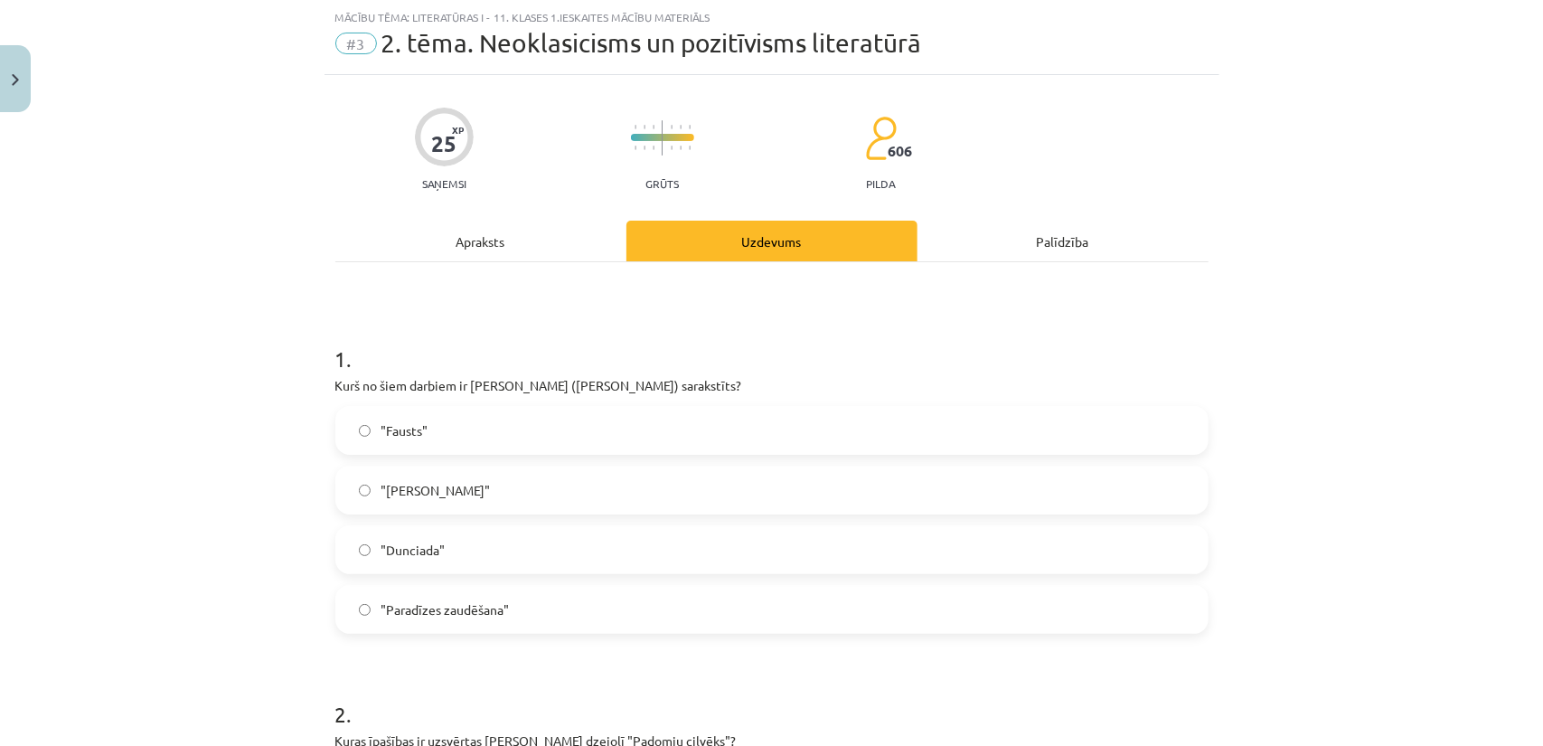
click at [512, 541] on label ""Dunciada"" at bounding box center [771, 549] width 869 height 45
click at [516, 241] on div "Apraksts" at bounding box center [480, 241] width 291 height 41
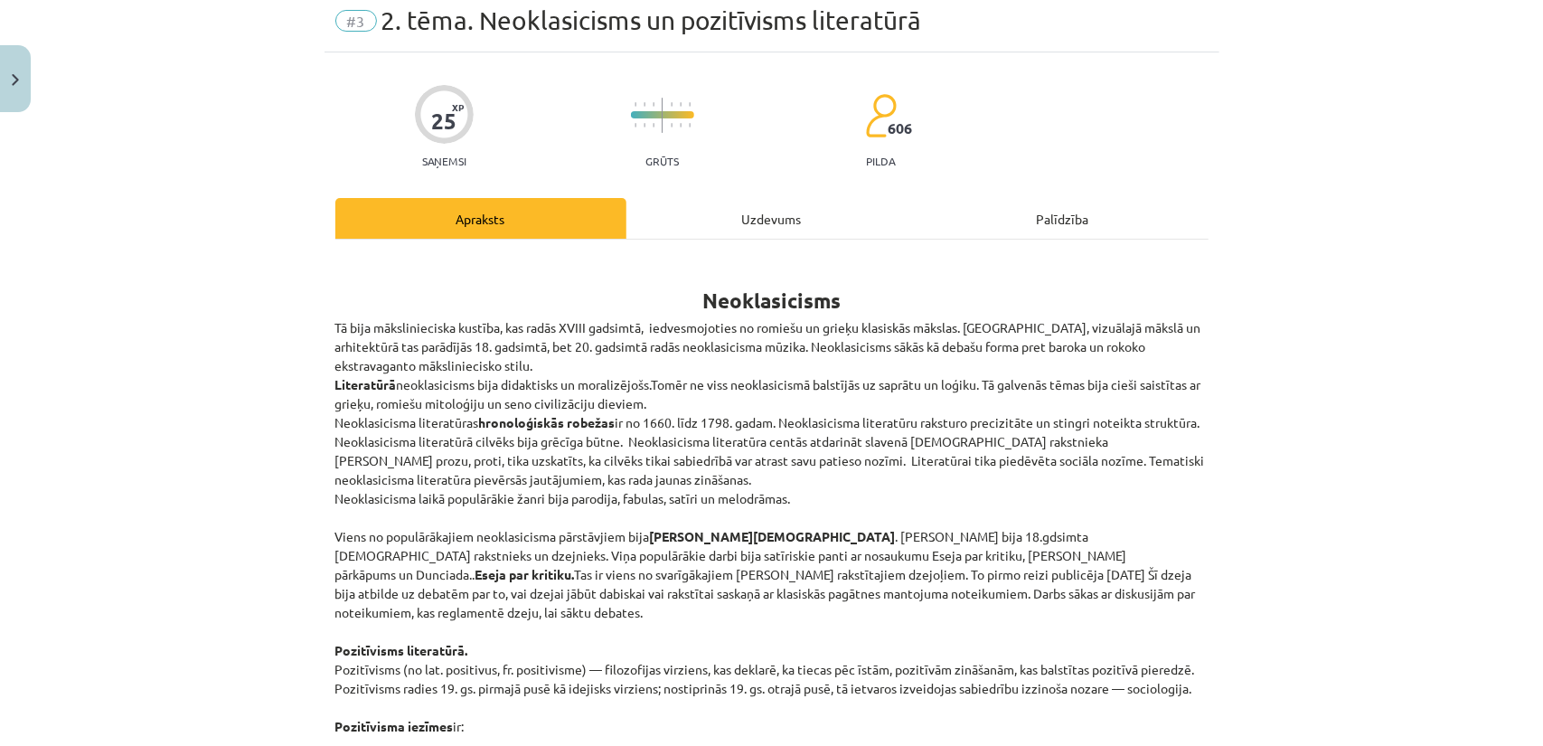
scroll to position [136, 0]
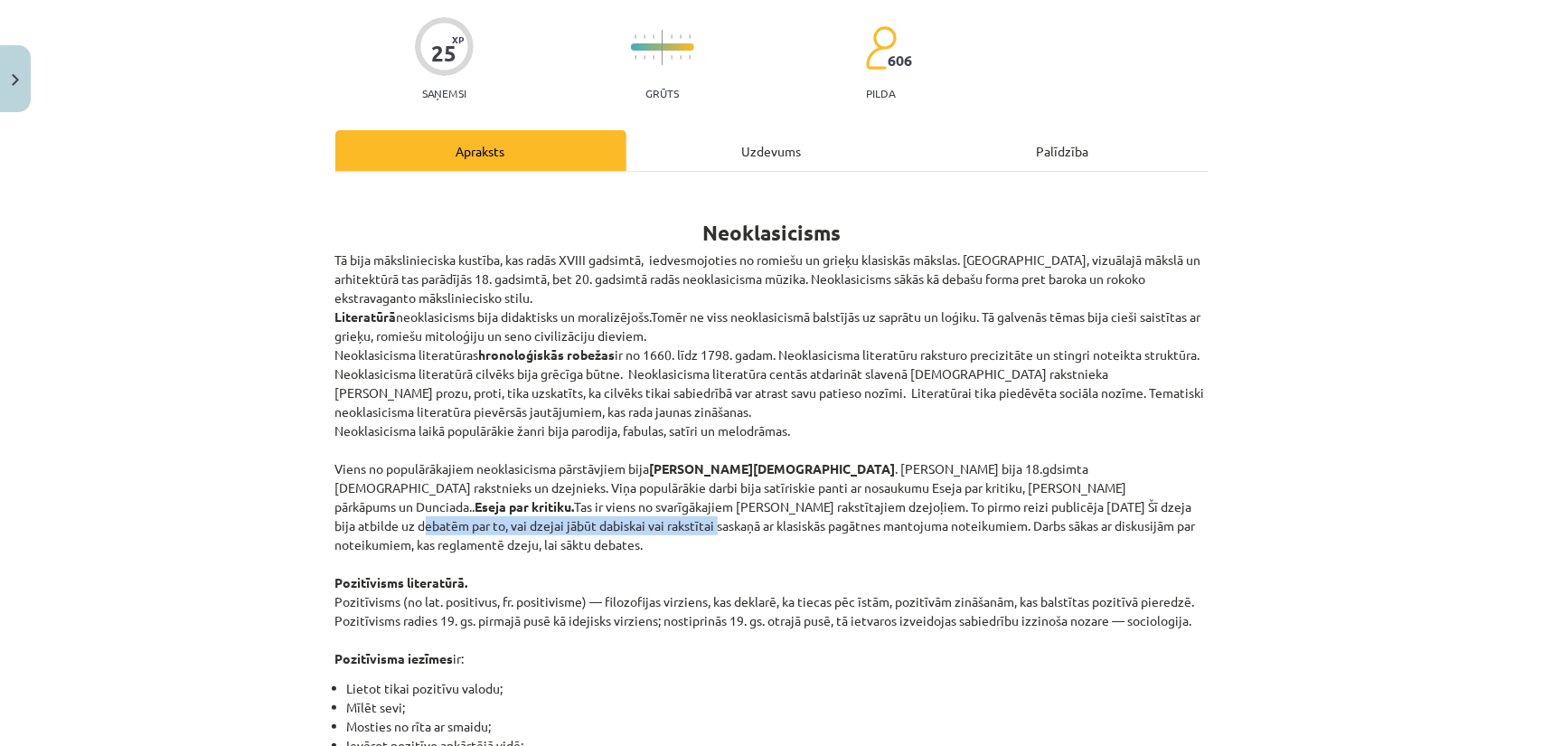
drag, startPoint x: 874, startPoint y: 507, endPoint x: 1159, endPoint y: 503, distance: 284.7
click at [1159, 503] on p "Tā bija mākslinieciska kustība, kas radās XVIII gadsimtā, iedvesmojoties no rom…" at bounding box center [771, 459] width 873 height 418
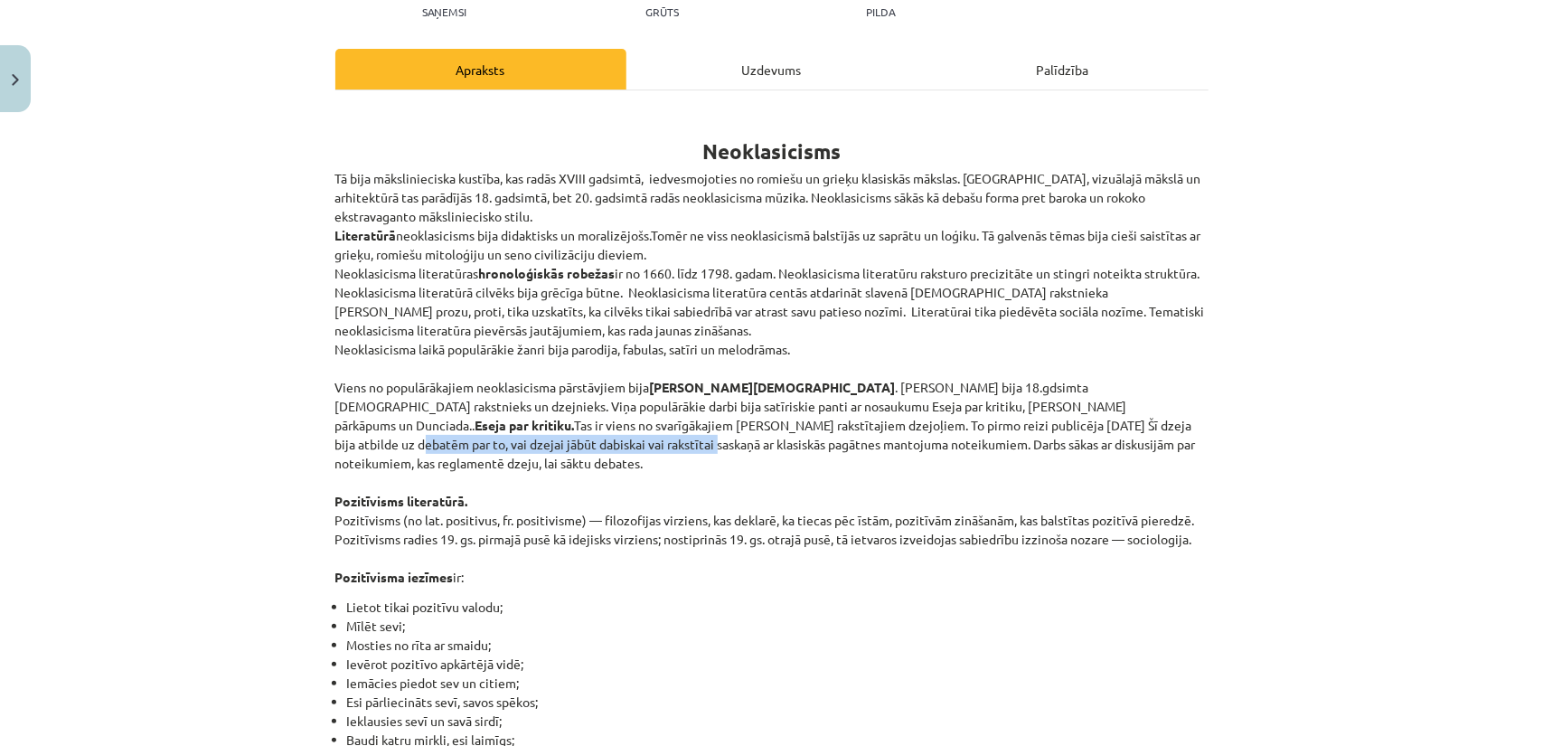
scroll to position [226, 0]
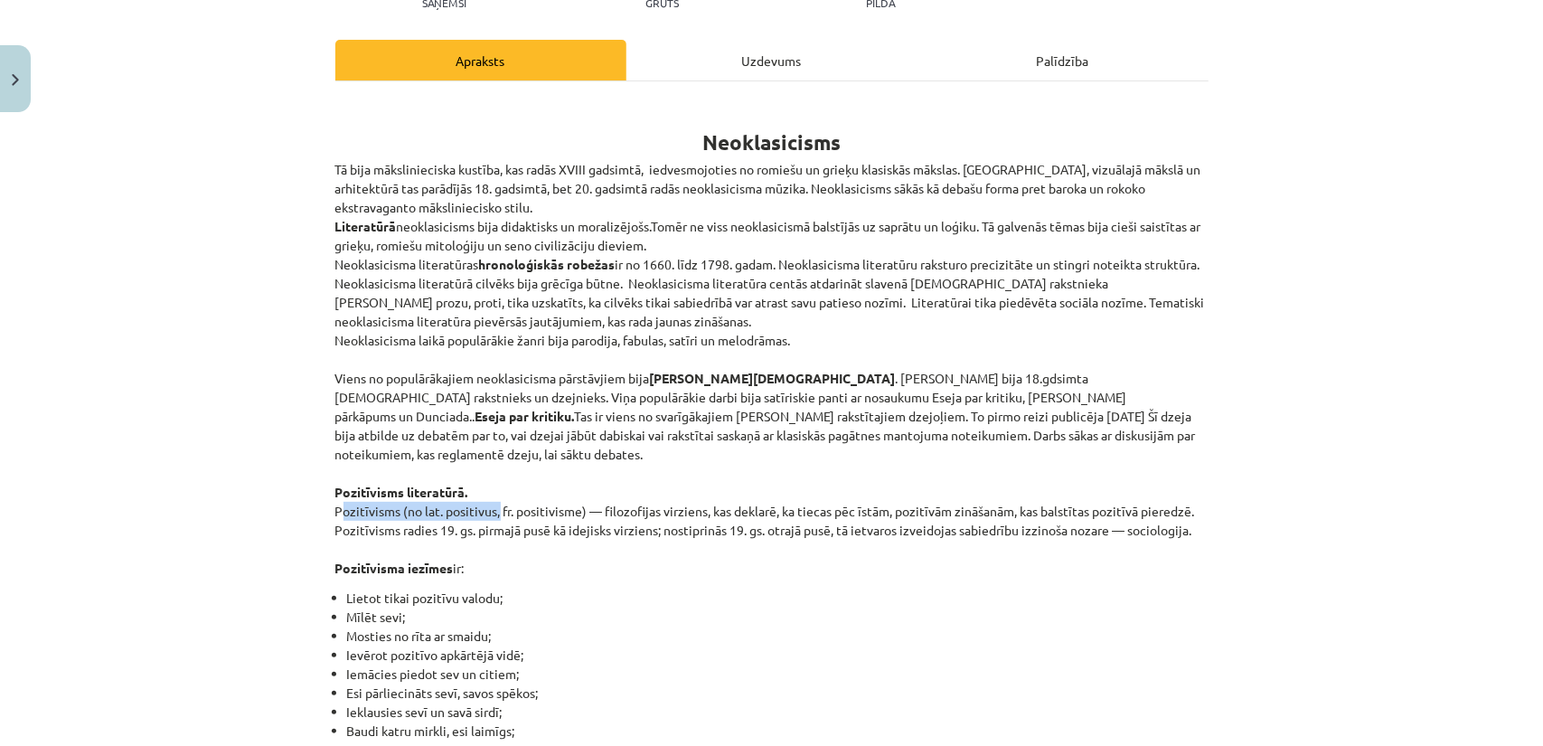
drag, startPoint x: 336, startPoint y: 493, endPoint x: 489, endPoint y: 491, distance: 152.8
click at [487, 491] on p "Tā bija mākslinieciska kustība, kas radās XVIII gadsimtā, iedvesmojoties no rom…" at bounding box center [771, 369] width 873 height 418
drag, startPoint x: 526, startPoint y: 494, endPoint x: 587, endPoint y: 495, distance: 61.5
click at [585, 495] on p "Tā bija mākslinieciska kustība, kas radās XVIII gadsimtā, iedvesmojoties no rom…" at bounding box center [771, 369] width 873 height 418
drag, startPoint x: 613, startPoint y: 497, endPoint x: 633, endPoint y: 496, distance: 19.9
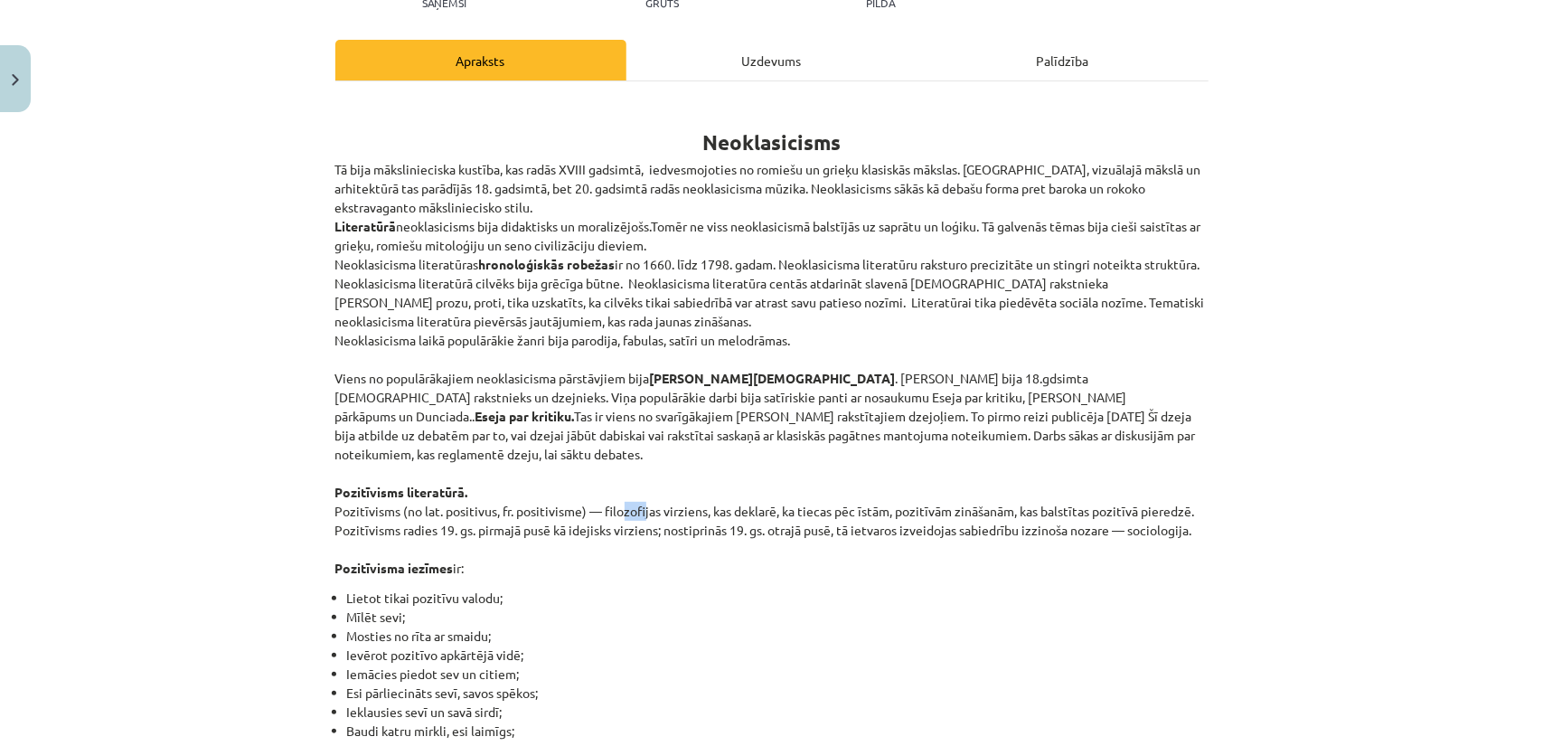
click at [633, 496] on p "Tā bija mākslinieciska kustība, kas radās XVIII gadsimtā, iedvesmojoties no rom…" at bounding box center [771, 369] width 873 height 418
click at [634, 493] on p "Tā bija mākslinieciska kustība, kas radās XVIII gadsimtā, iedvesmojoties no rom…" at bounding box center [771, 369] width 873 height 418
drag, startPoint x: 598, startPoint y: 493, endPoint x: 706, endPoint y: 496, distance: 107.6
click at [706, 496] on p "Tā bija mākslinieciska kustība, kas radās XVIII gadsimtā, iedvesmojoties no rom…" at bounding box center [771, 369] width 873 height 418
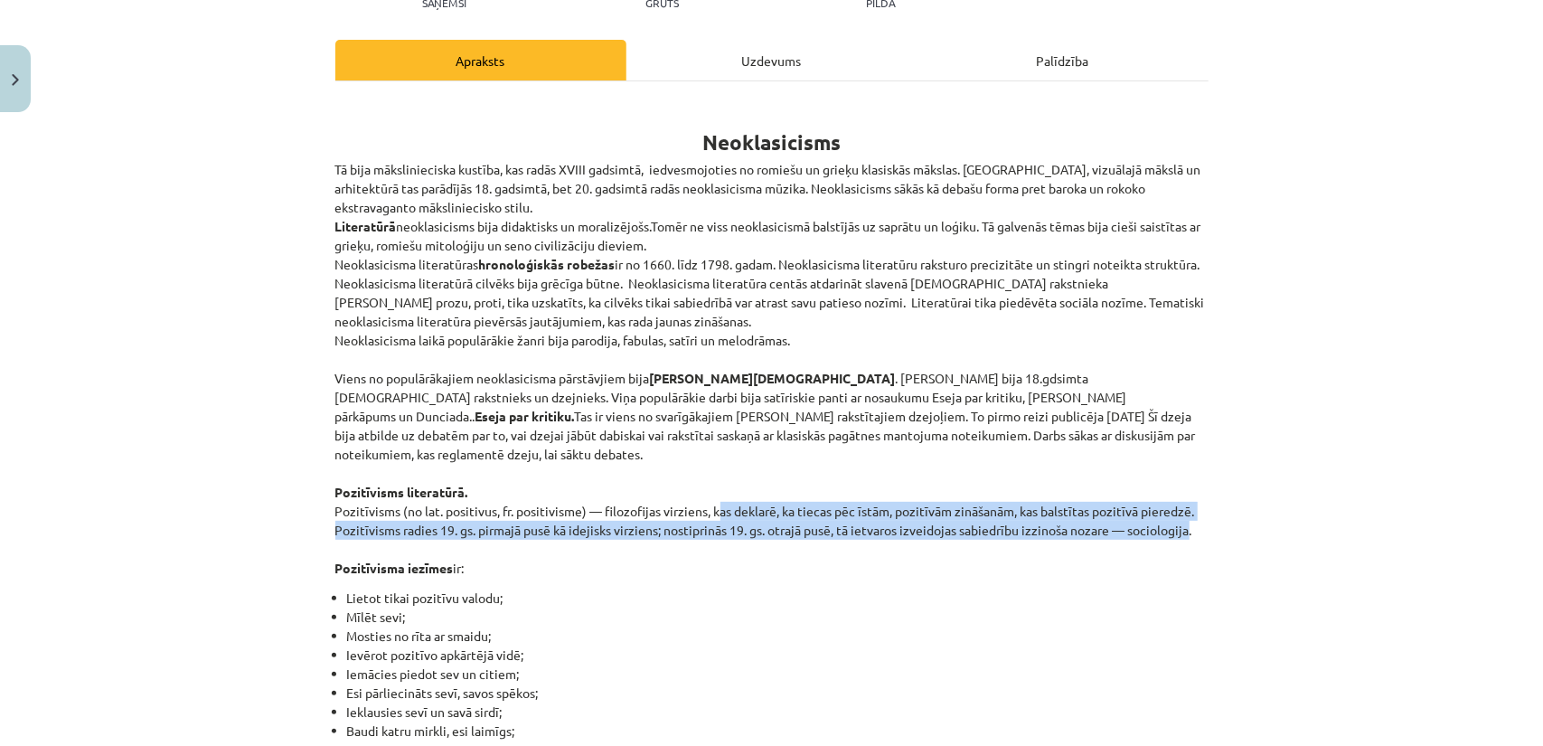
drag, startPoint x: 706, startPoint y: 493, endPoint x: 1184, endPoint y: 500, distance: 478.2
click at [1184, 500] on p "Tā bija mākslinieciska kustība, kas radās XVIII gadsimtā, iedvesmojoties no rom…" at bounding box center [771, 369] width 873 height 418
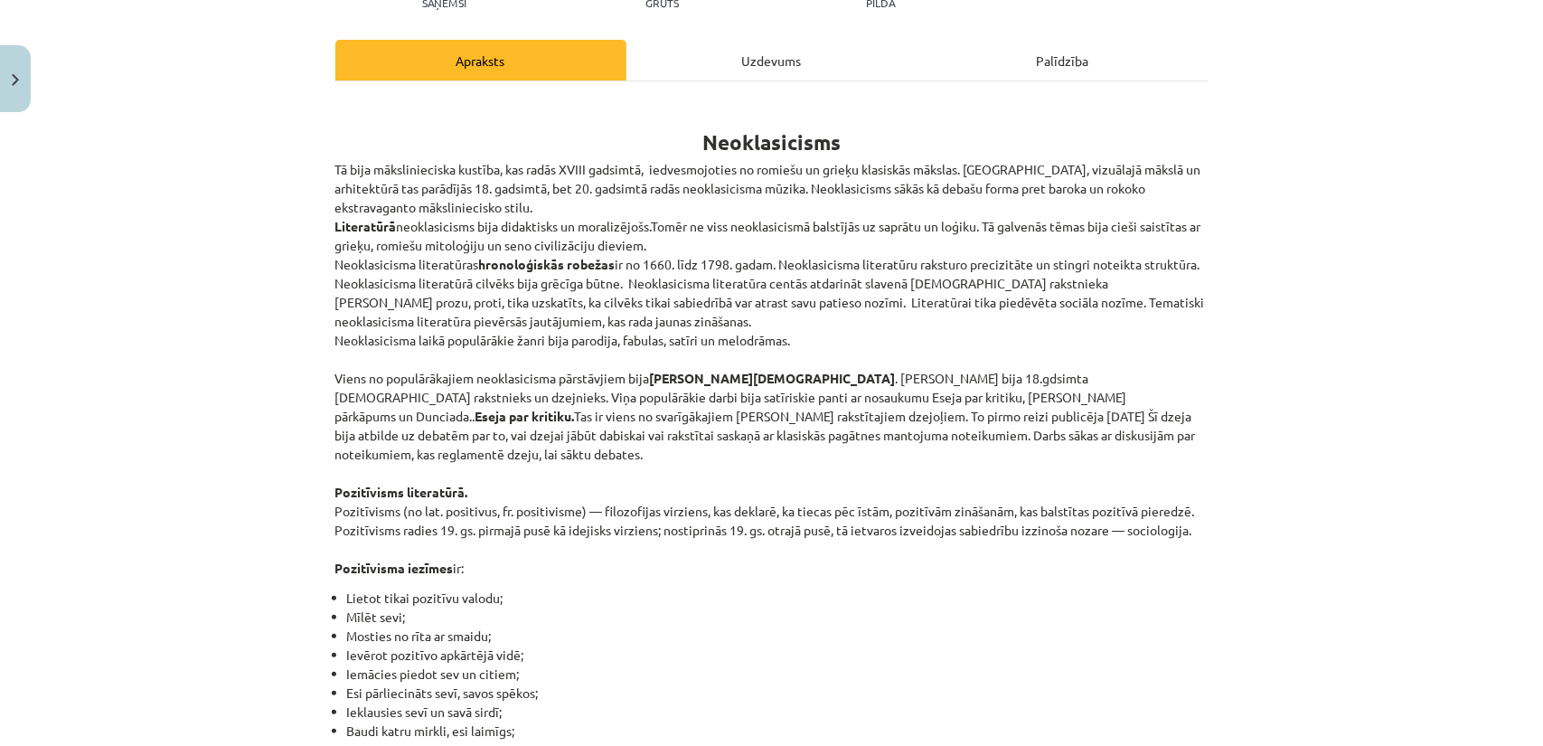
click at [739, 70] on div "Uzdevums" at bounding box center [771, 60] width 291 height 41
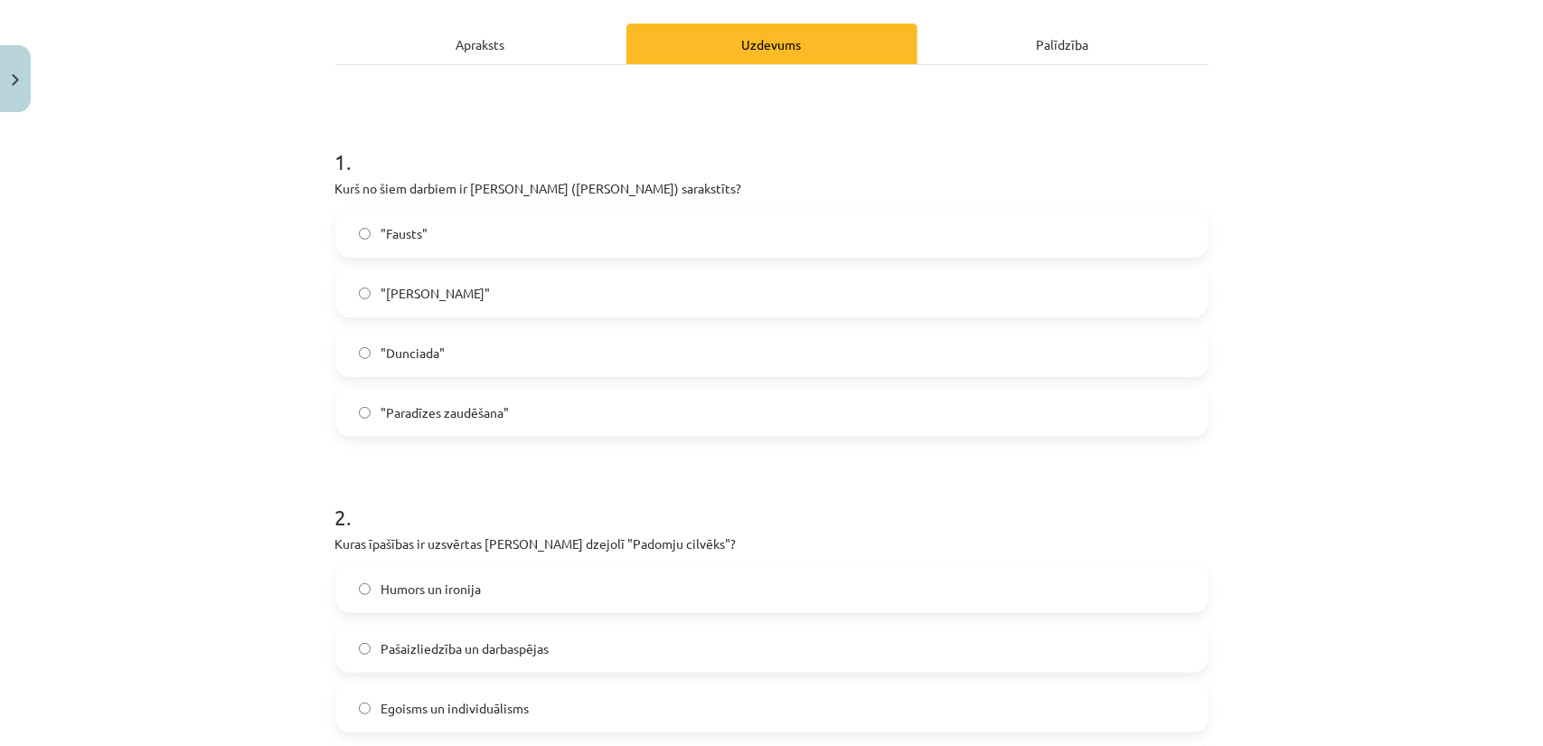
scroll to position [316, 0]
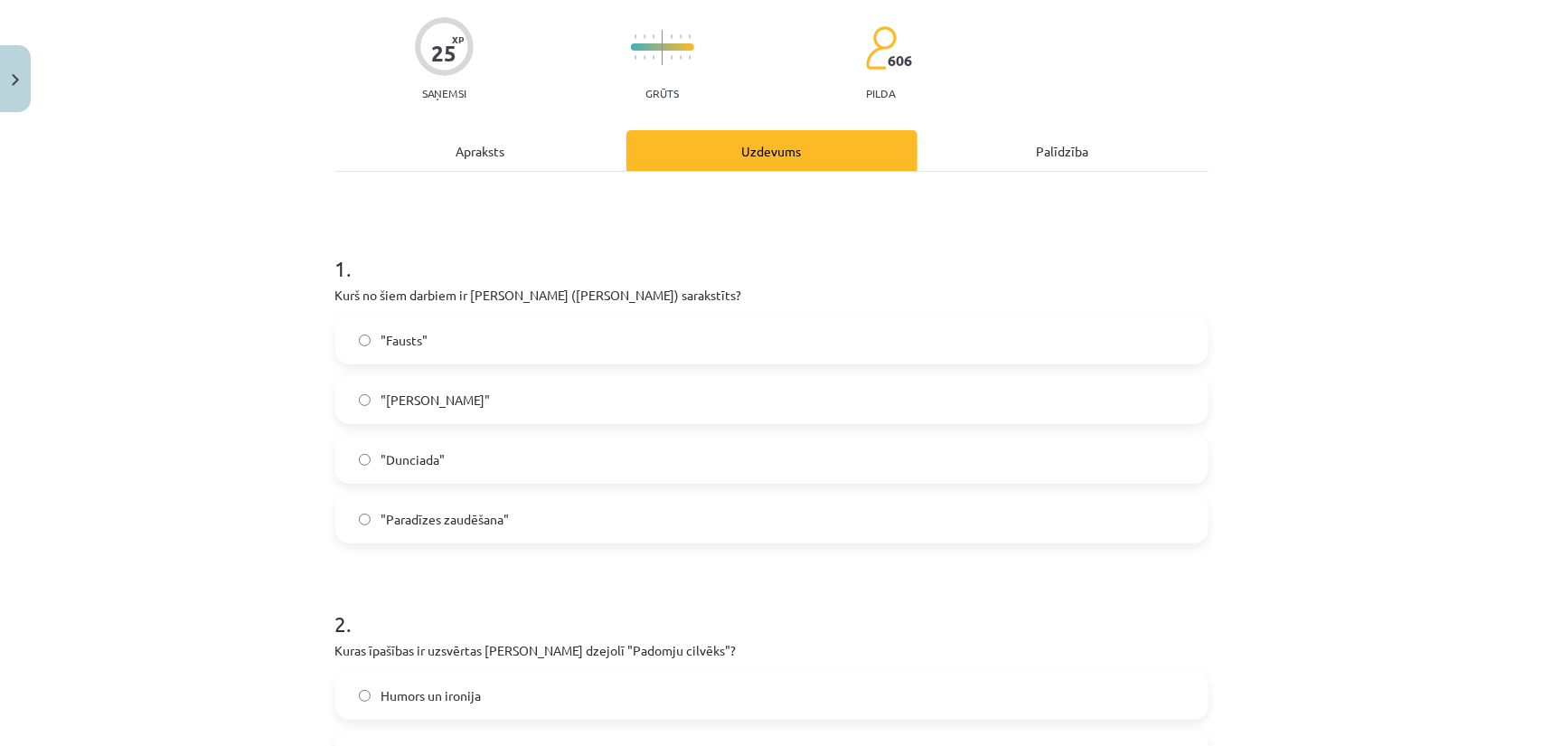
click at [456, 167] on div "Apraksts" at bounding box center [480, 150] width 291 height 41
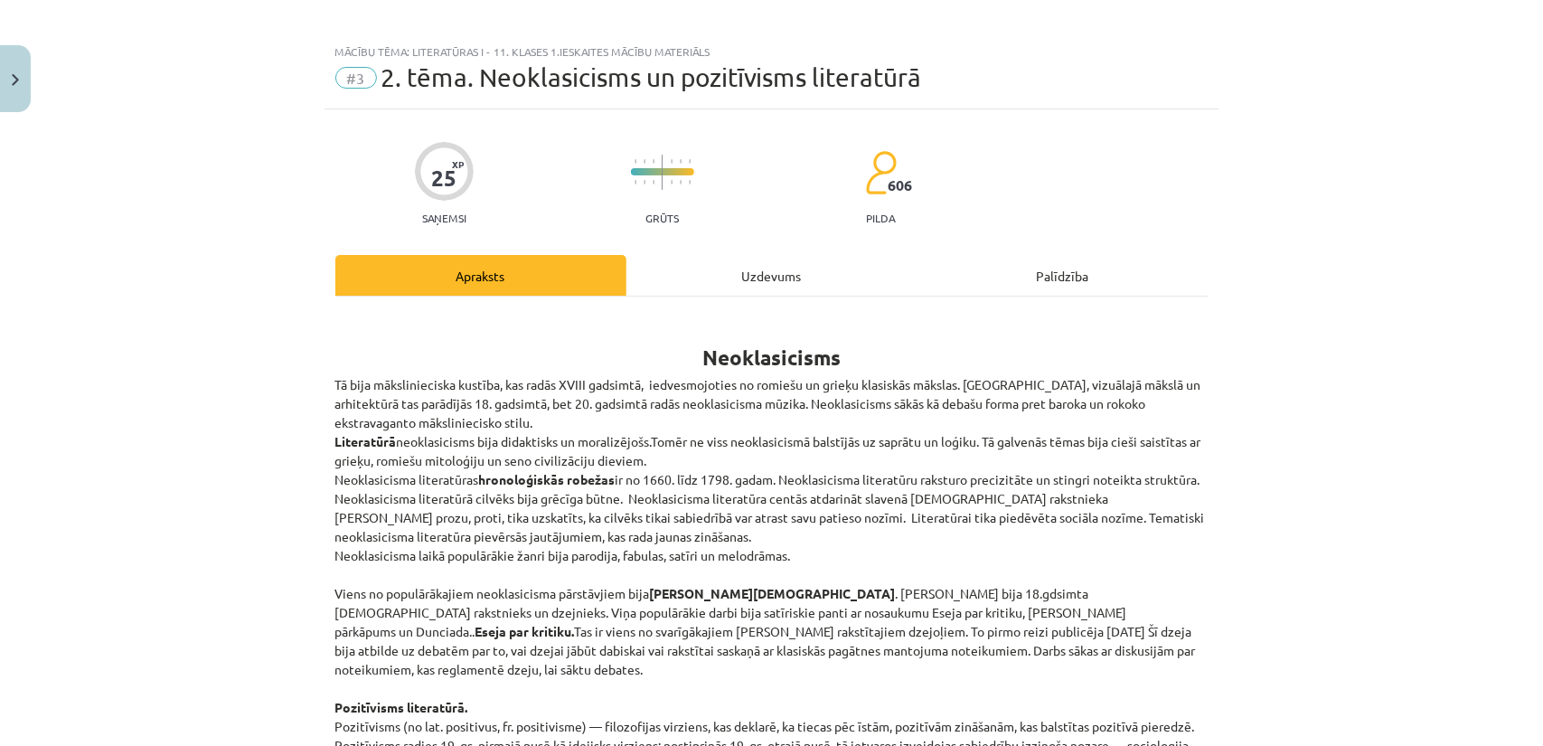
scroll to position [0, 0]
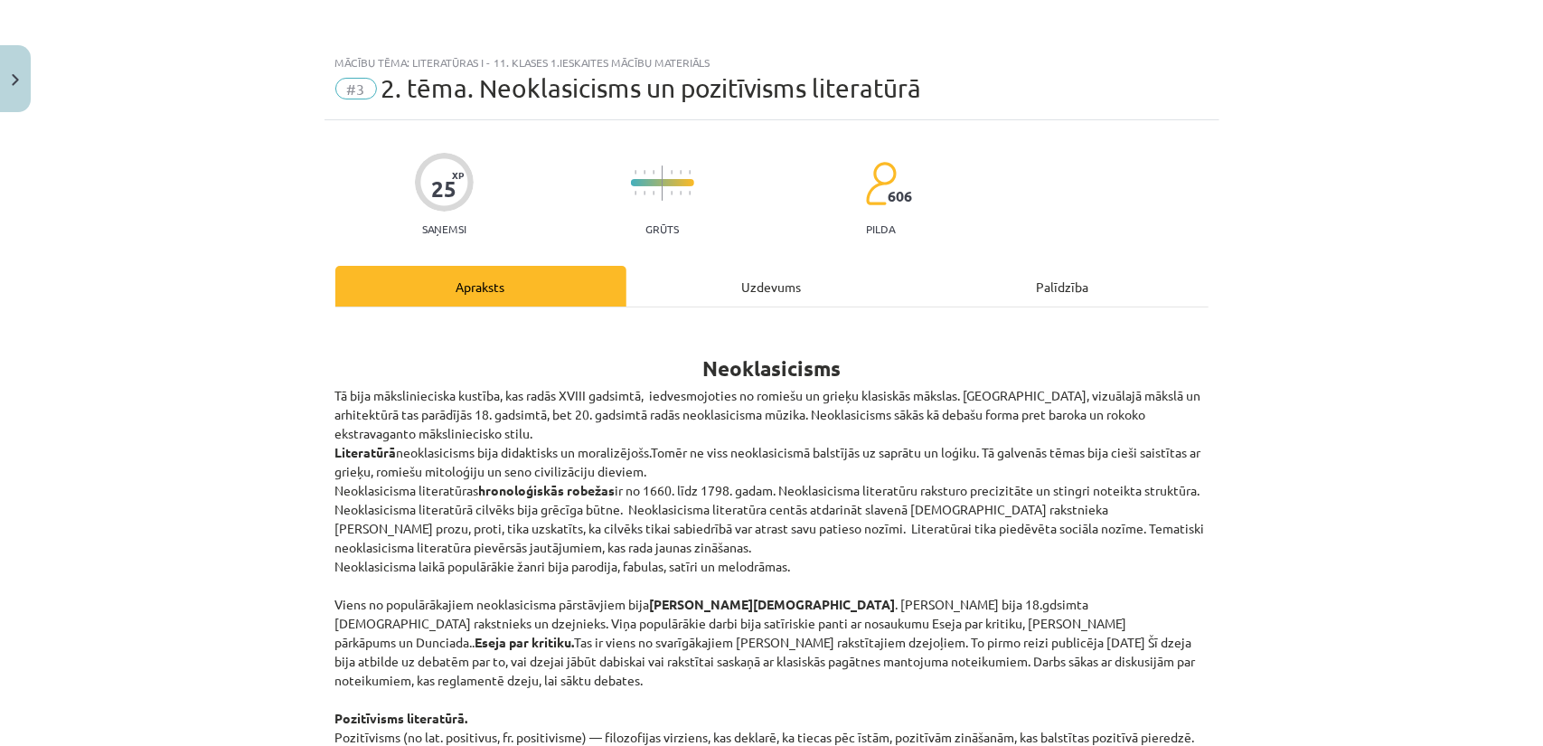
click at [689, 269] on div "Uzdevums" at bounding box center [771, 286] width 291 height 41
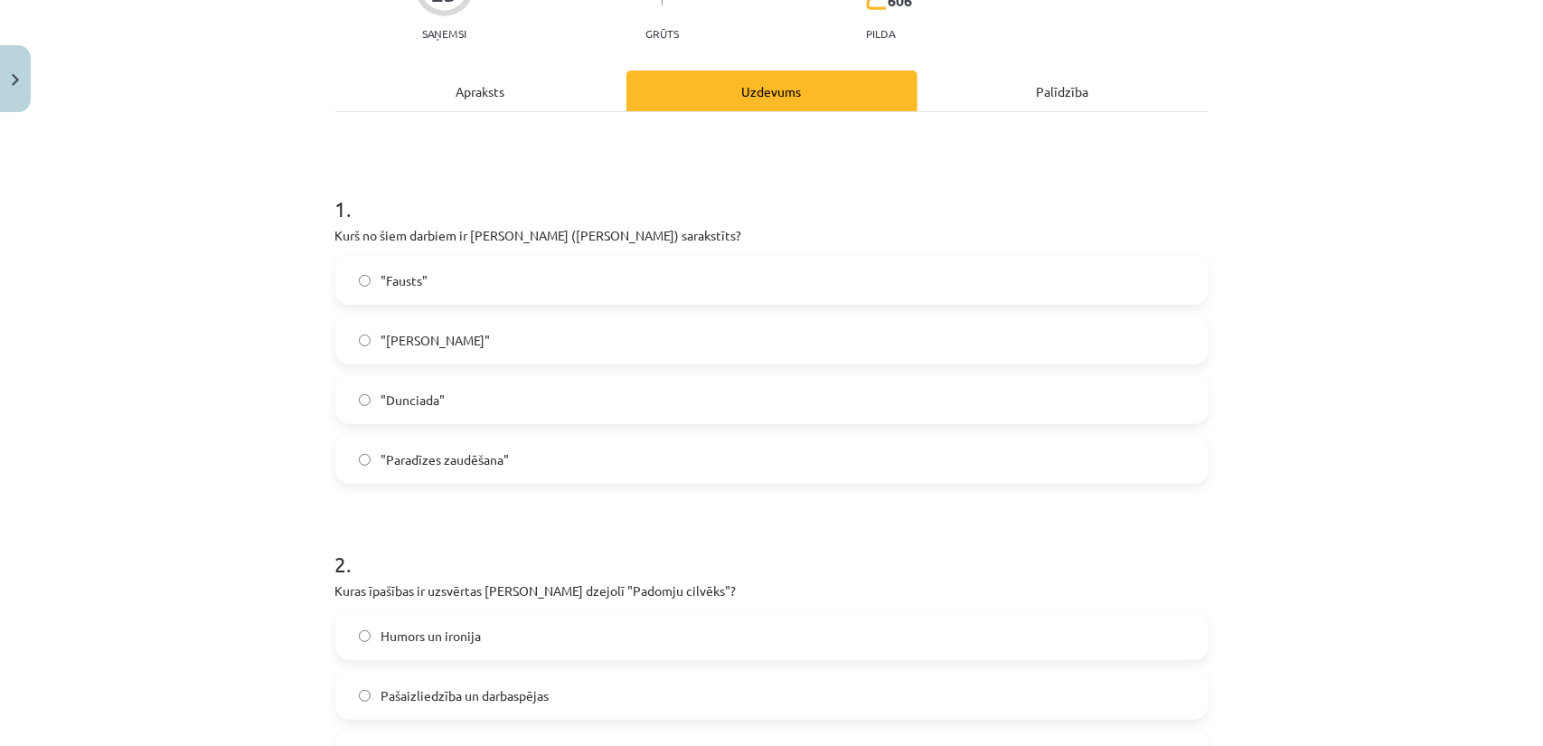
scroll to position [136, 0]
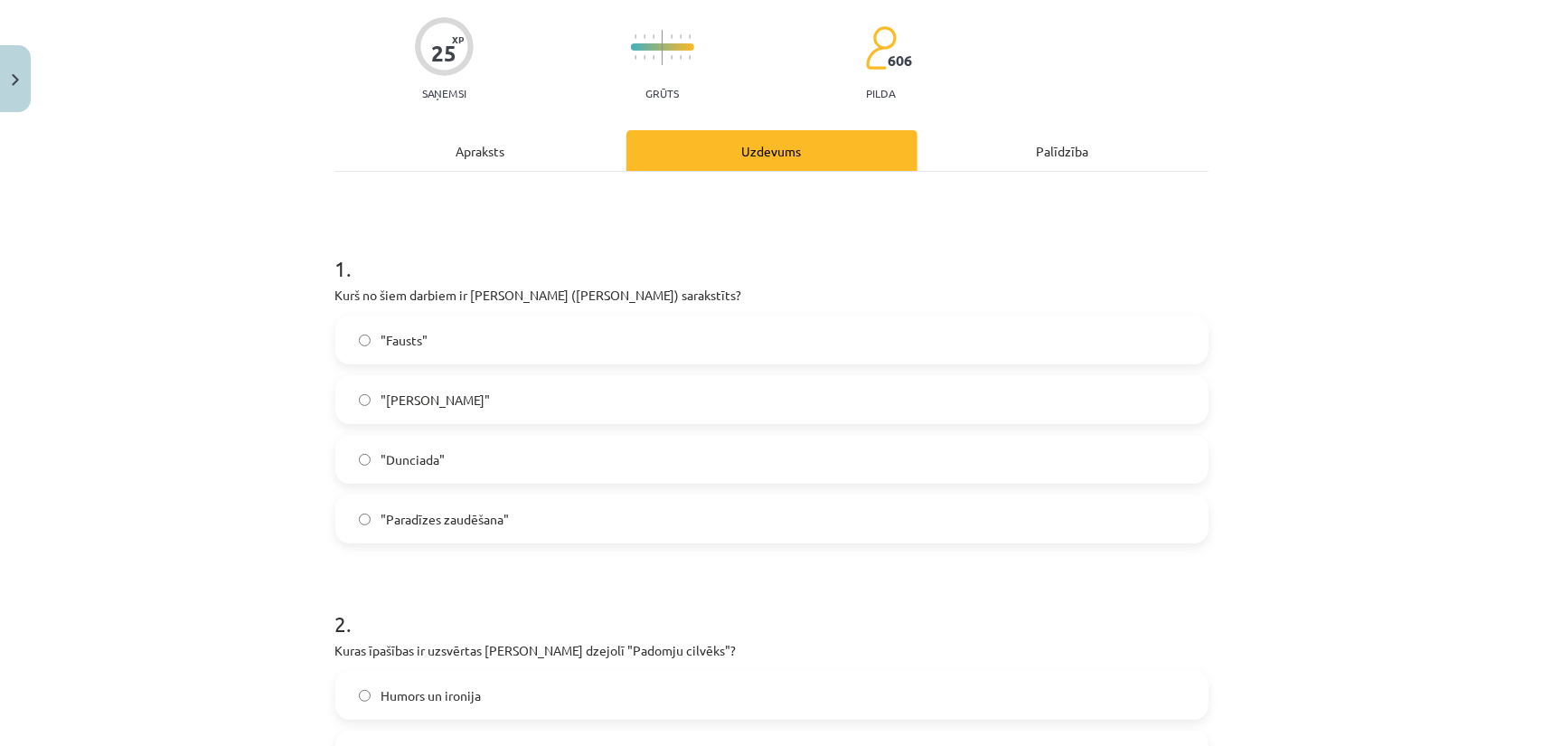
click at [441, 156] on div "Apraksts" at bounding box center [480, 150] width 291 height 41
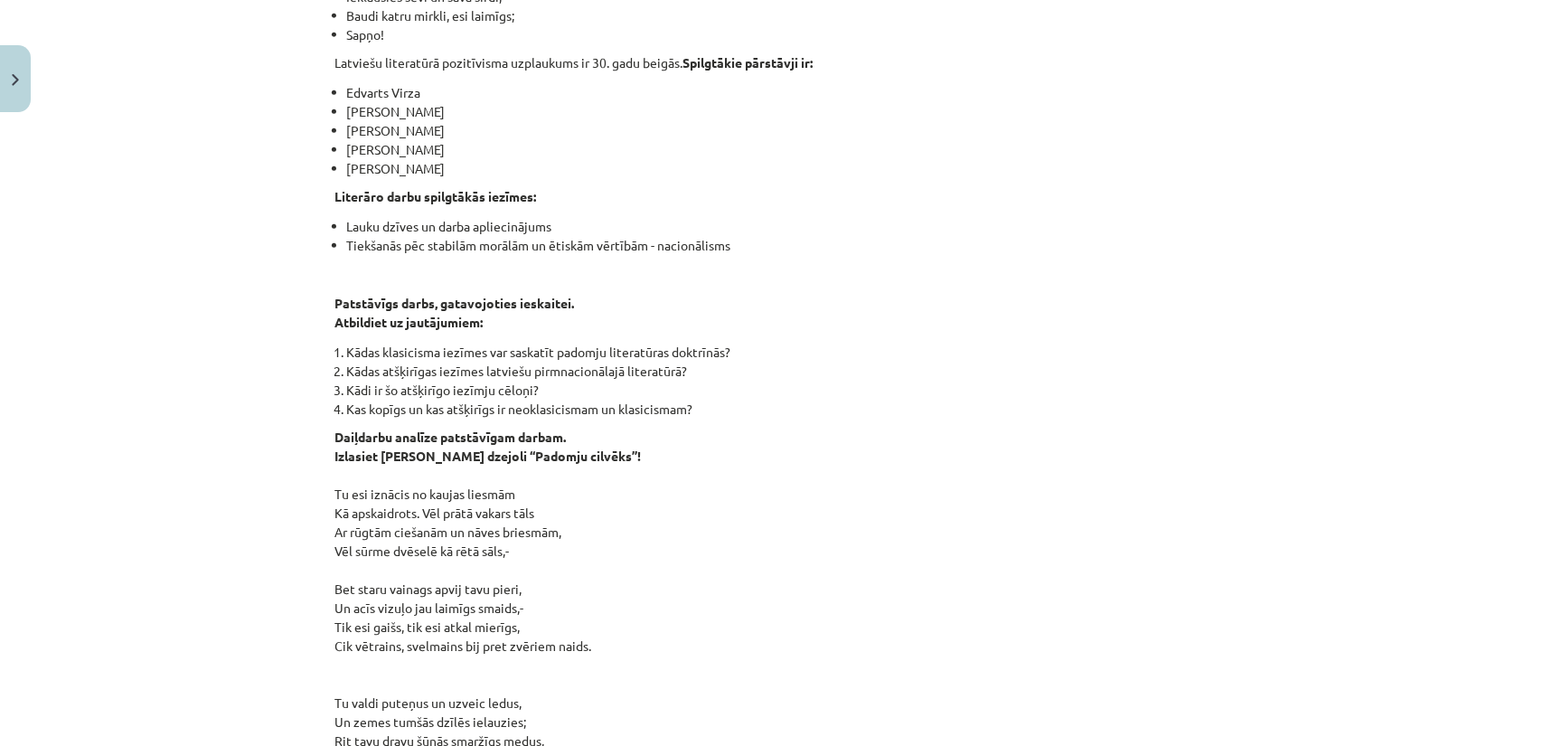
scroll to position [949, 0]
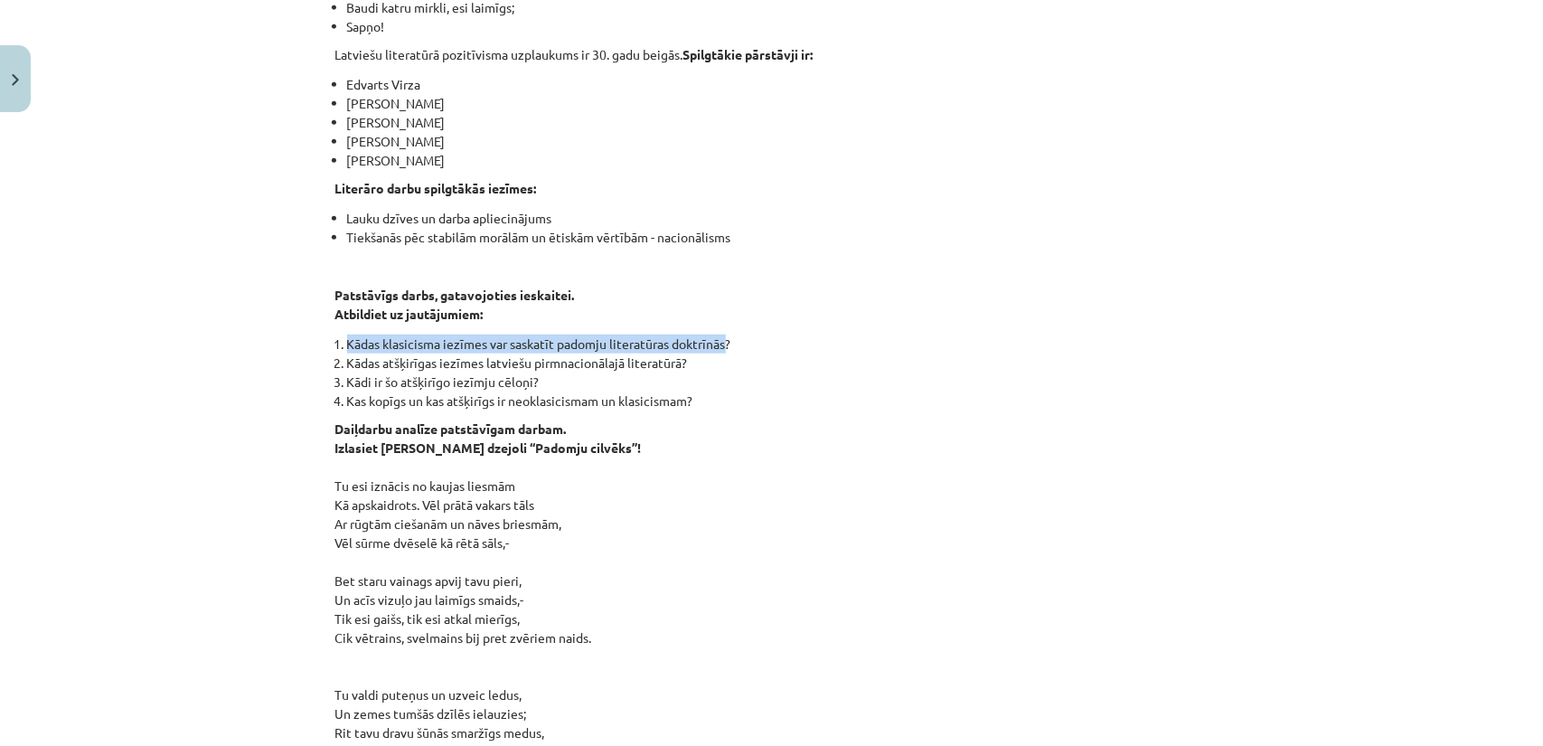
drag, startPoint x: 721, startPoint y: 328, endPoint x: 343, endPoint y: 324, distance: 377.8
click at [347, 334] on li "Kādas klasicisma iezīmes var saskatīt padomju literatūras doktrīnās?" at bounding box center [777, 343] width 861 height 19
copy li "Kādas klasicisma iezīmes var saskatīt padomju literatūras doktrīnās"
click at [159, 241] on div "Mācību tēma: Literatūras i - 11. klases 1.ieskaites mācību materiāls #3 2. tēma…" at bounding box center [771, 373] width 1543 height 746
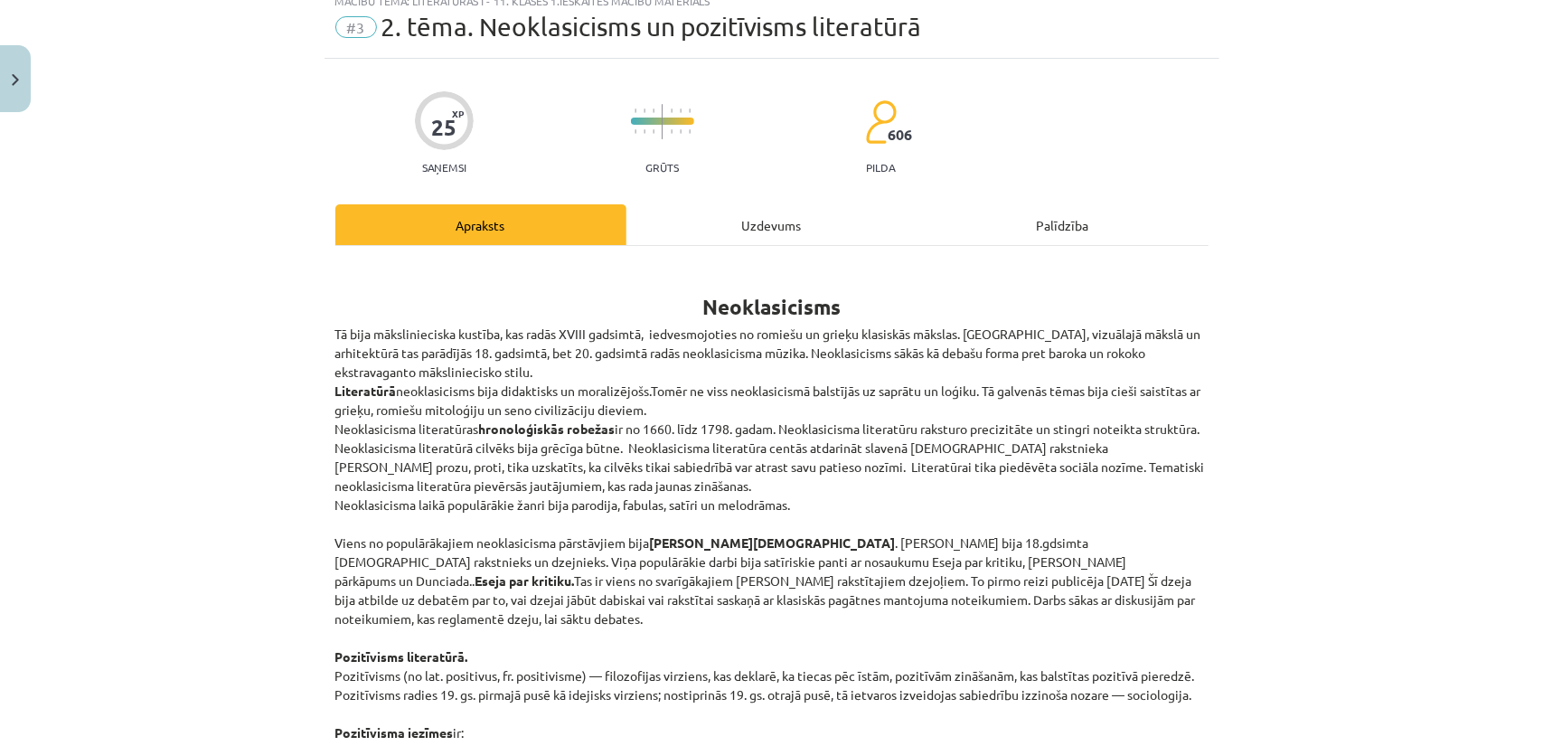
scroll to position [0, 0]
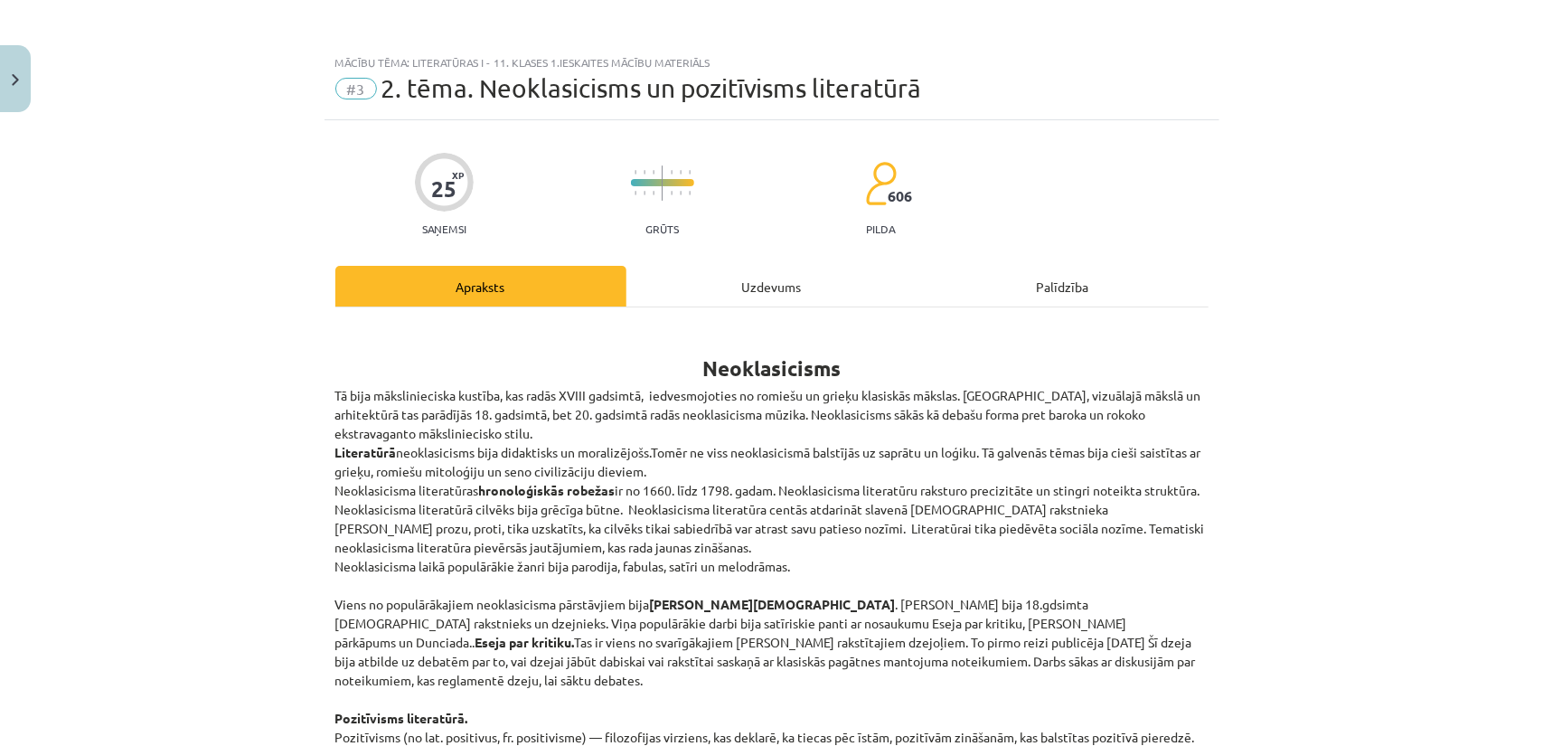
click at [713, 282] on div "Uzdevums" at bounding box center [771, 286] width 291 height 41
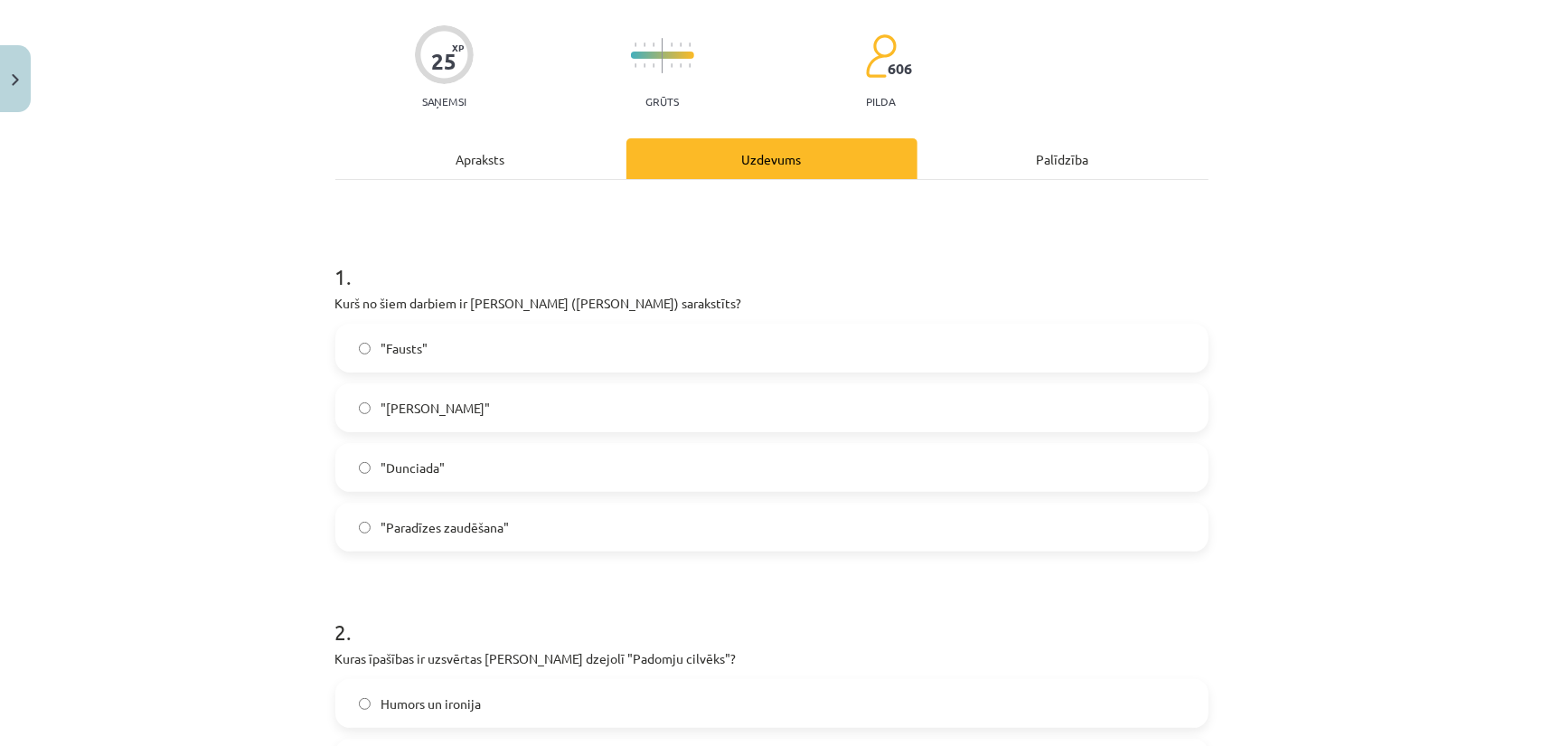
scroll to position [136, 0]
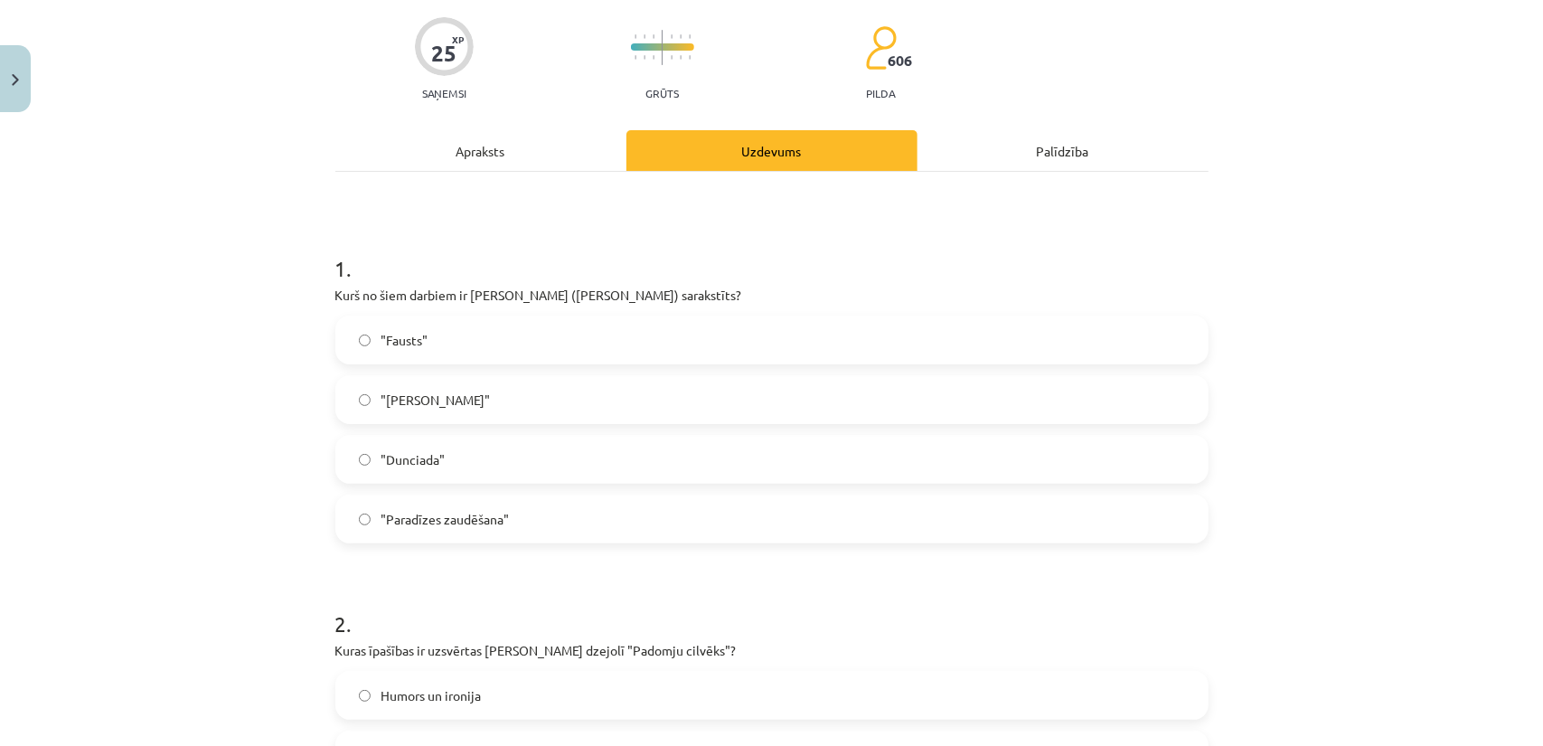
click at [473, 161] on div "Apraksts" at bounding box center [480, 150] width 291 height 41
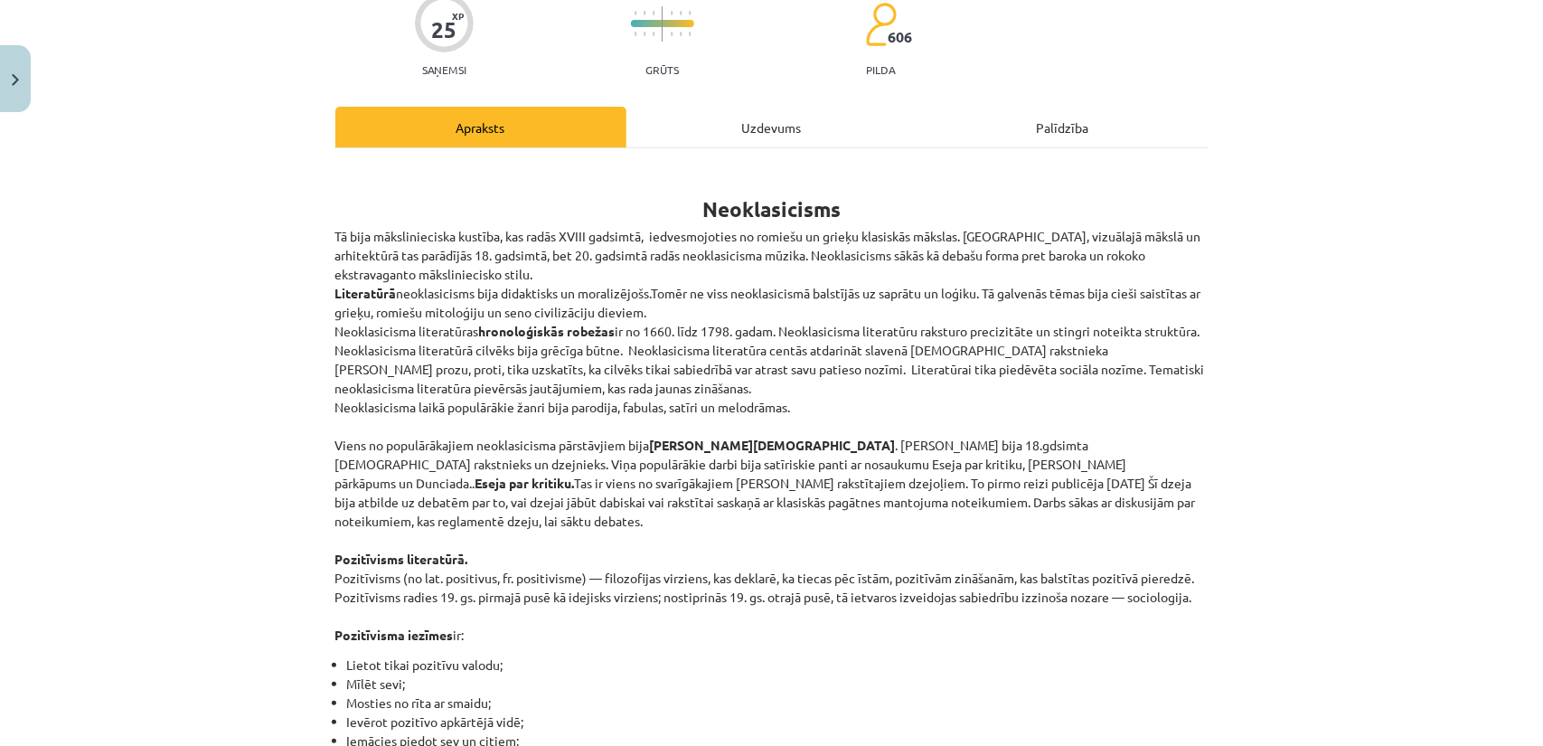
scroll to position [0, 0]
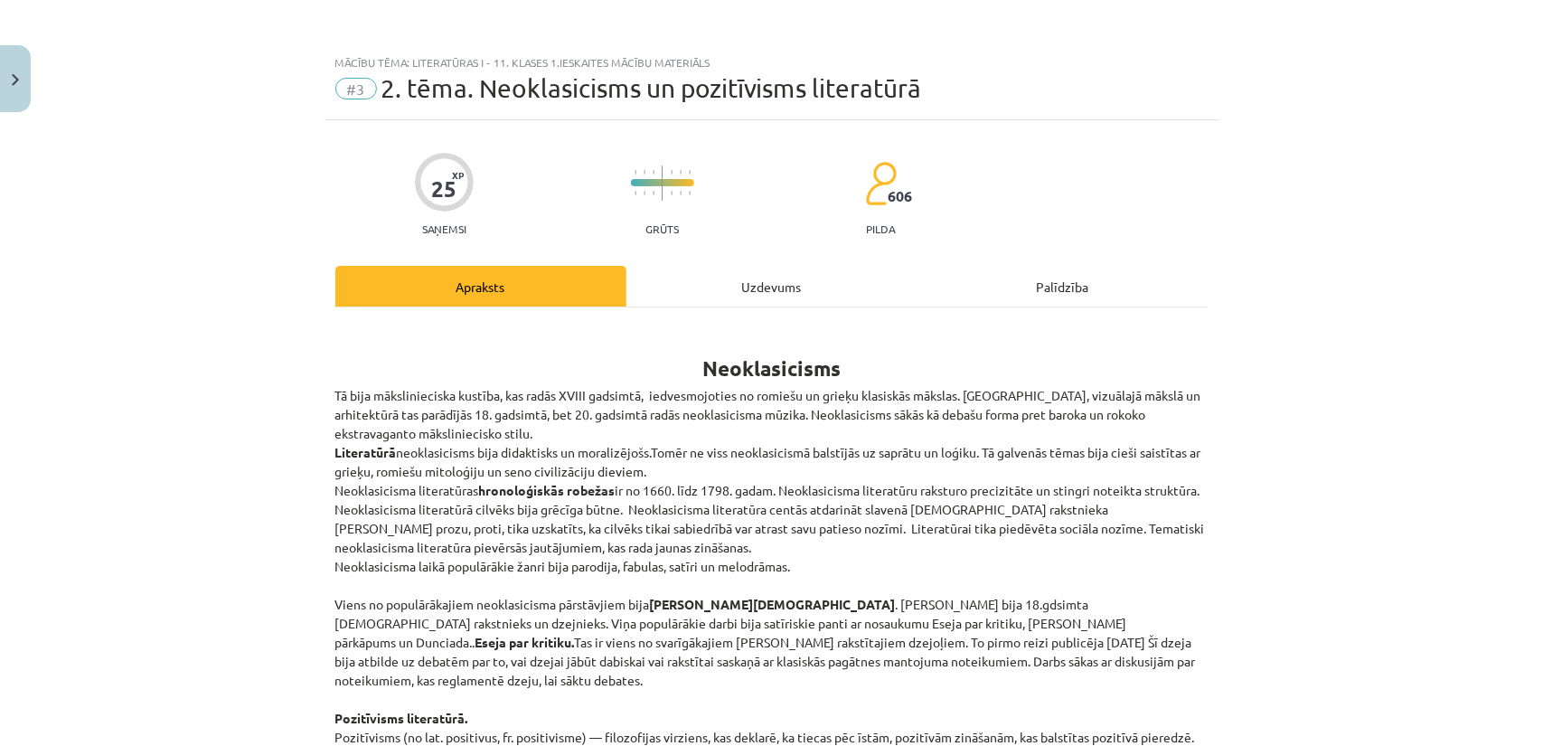
click at [680, 287] on div "Uzdevums" at bounding box center [771, 286] width 291 height 41
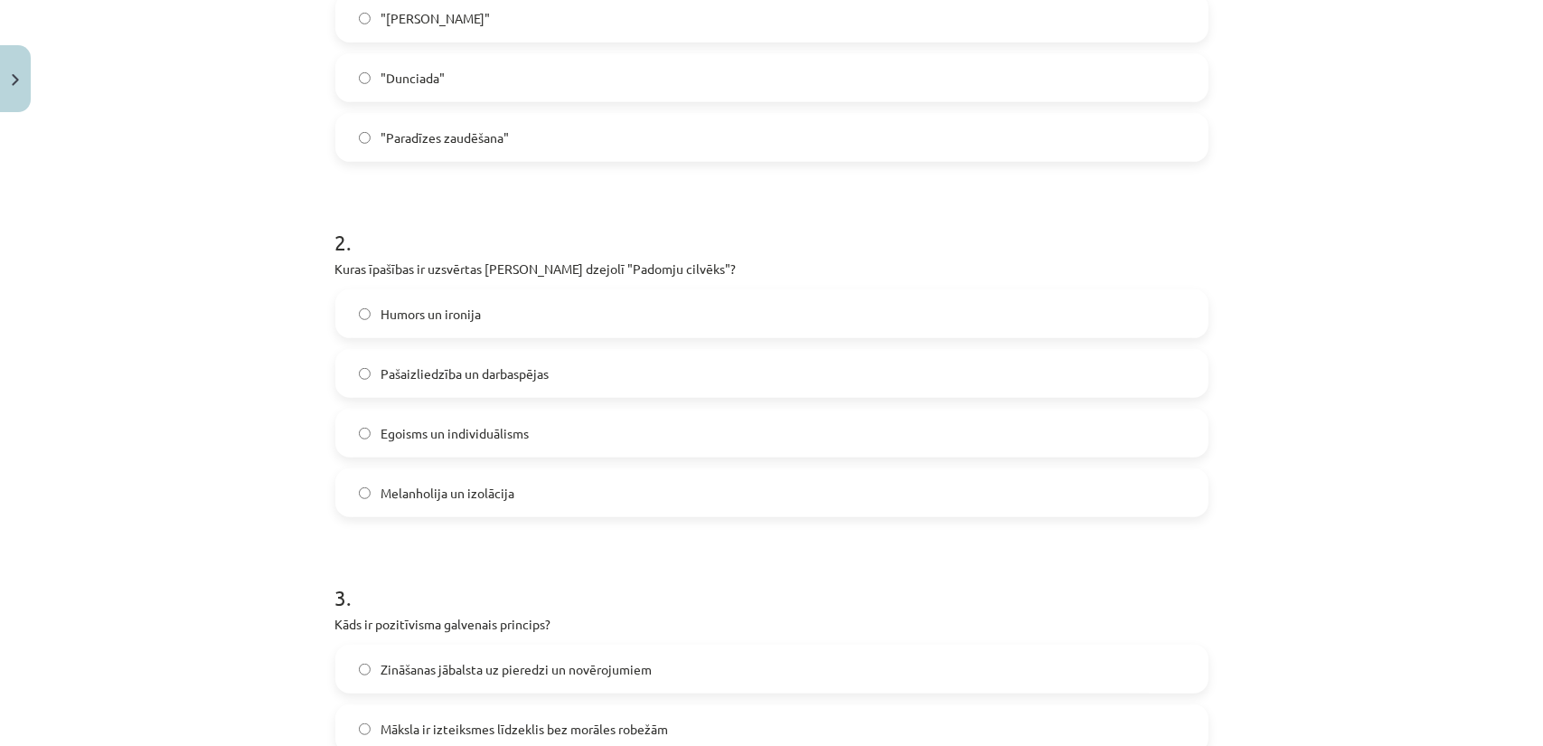
scroll to position [587, 0]
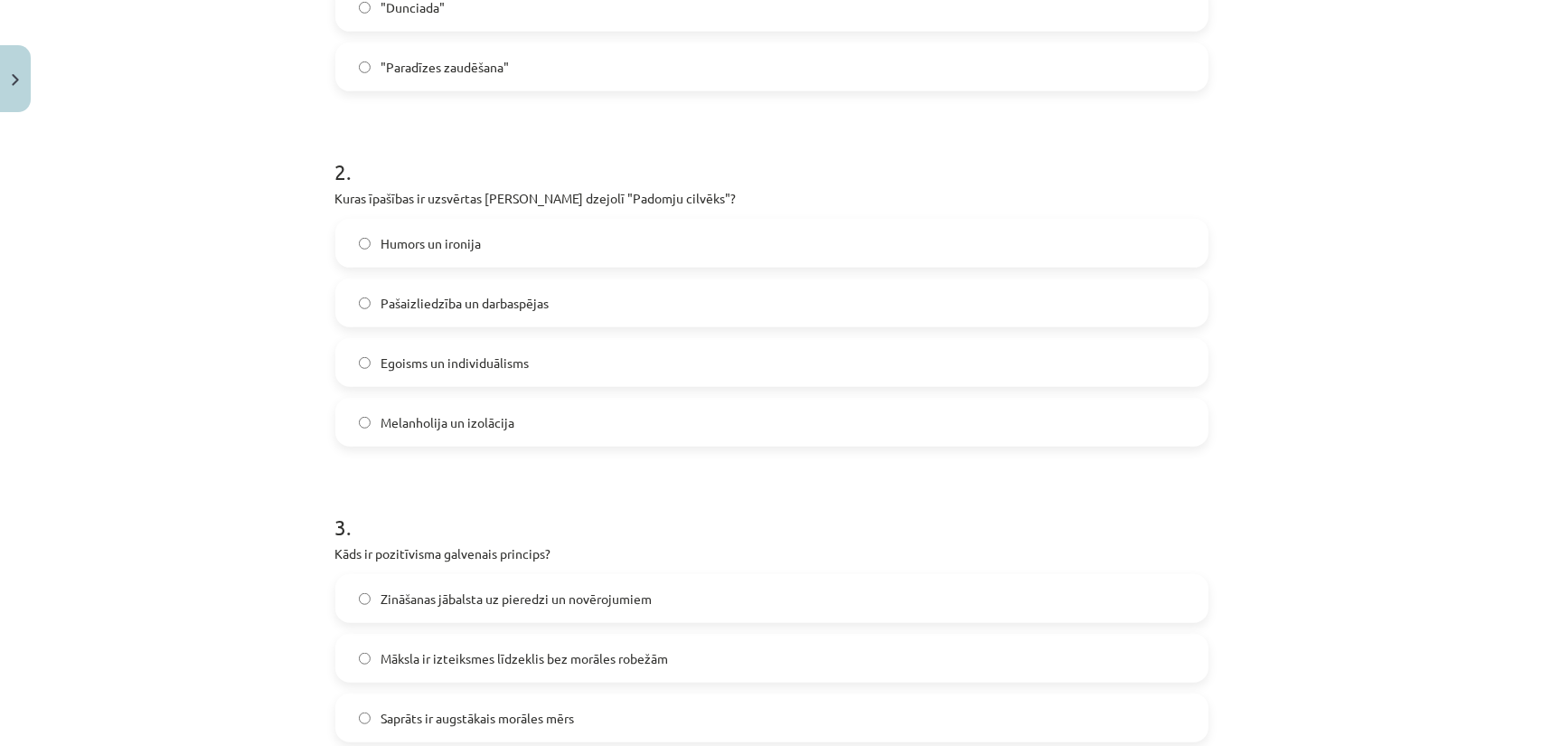
click at [397, 296] on span "Pašaizliedzība un darbaspējas" at bounding box center [465, 303] width 168 height 19
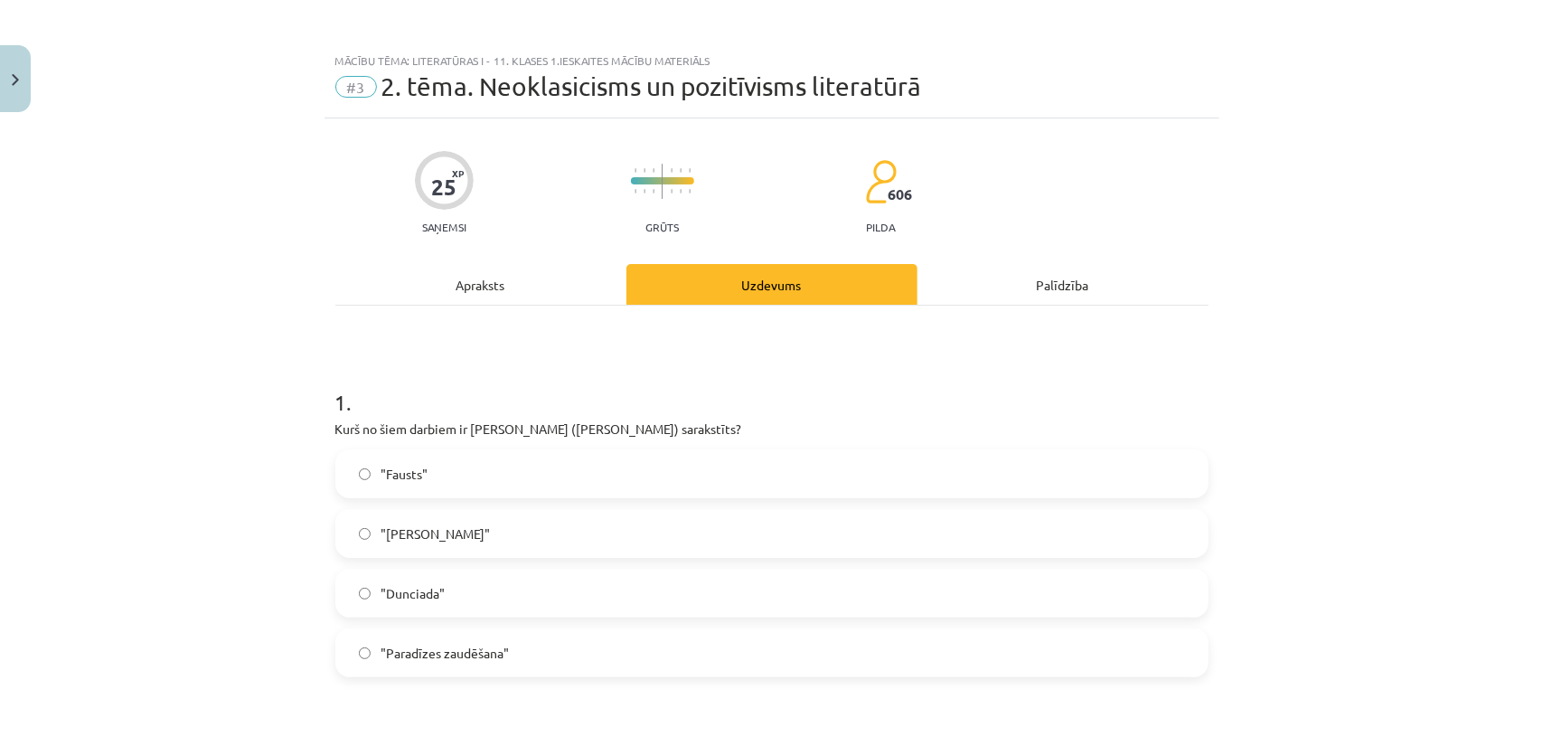
scroll to position [0, 0]
click at [465, 288] on div "Apraksts" at bounding box center [480, 286] width 291 height 41
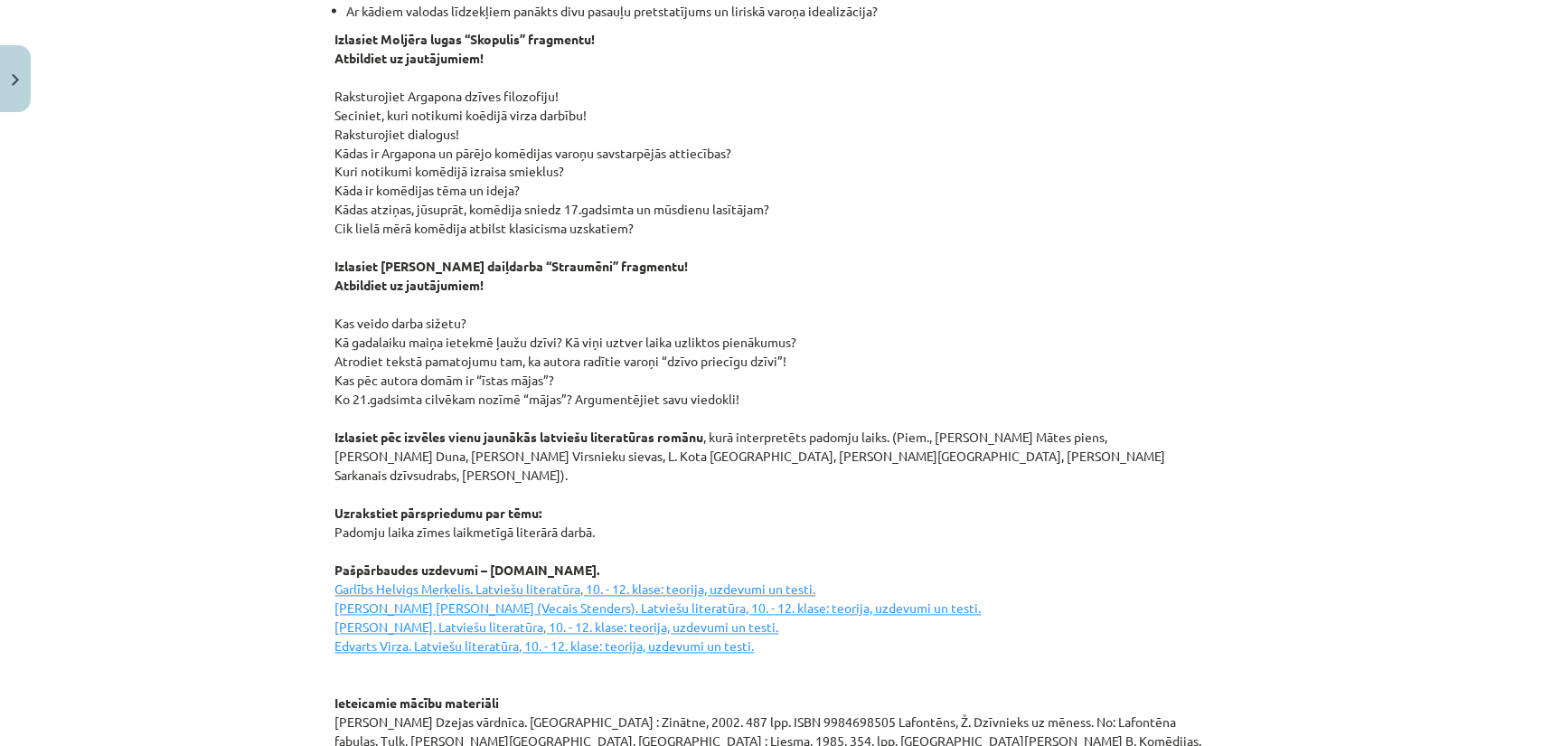
scroll to position [2214, 0]
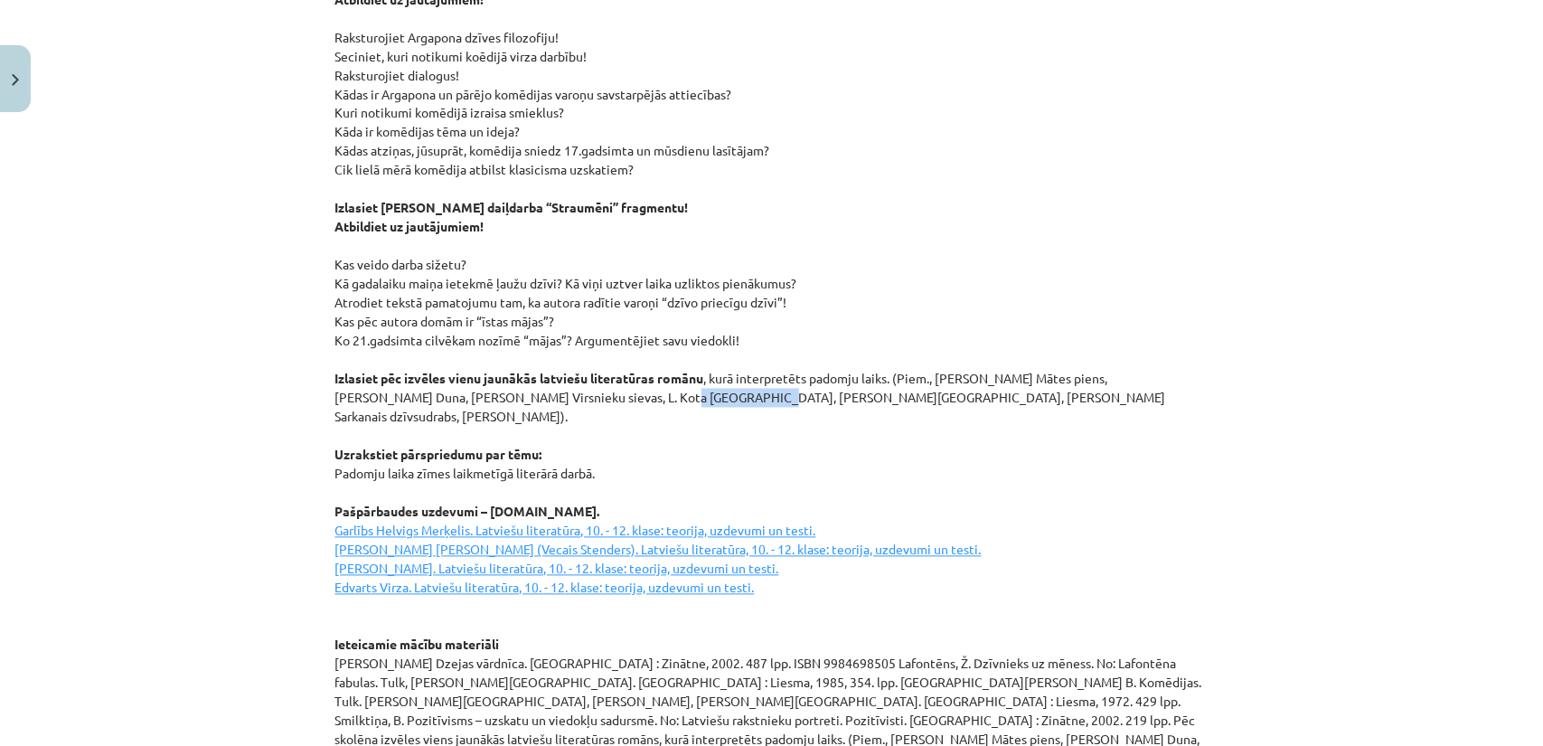
drag, startPoint x: 568, startPoint y: 382, endPoint x: 646, endPoint y: 383, distance: 78.6
click at [646, 383] on p "Izlasiet Moljēra lugas “Skopulis” fragmentu! Atbildiet uz jautājumiem! Raksturo…" at bounding box center [771, 379] width 873 height 816
copy p "K. Ulberga Tur"
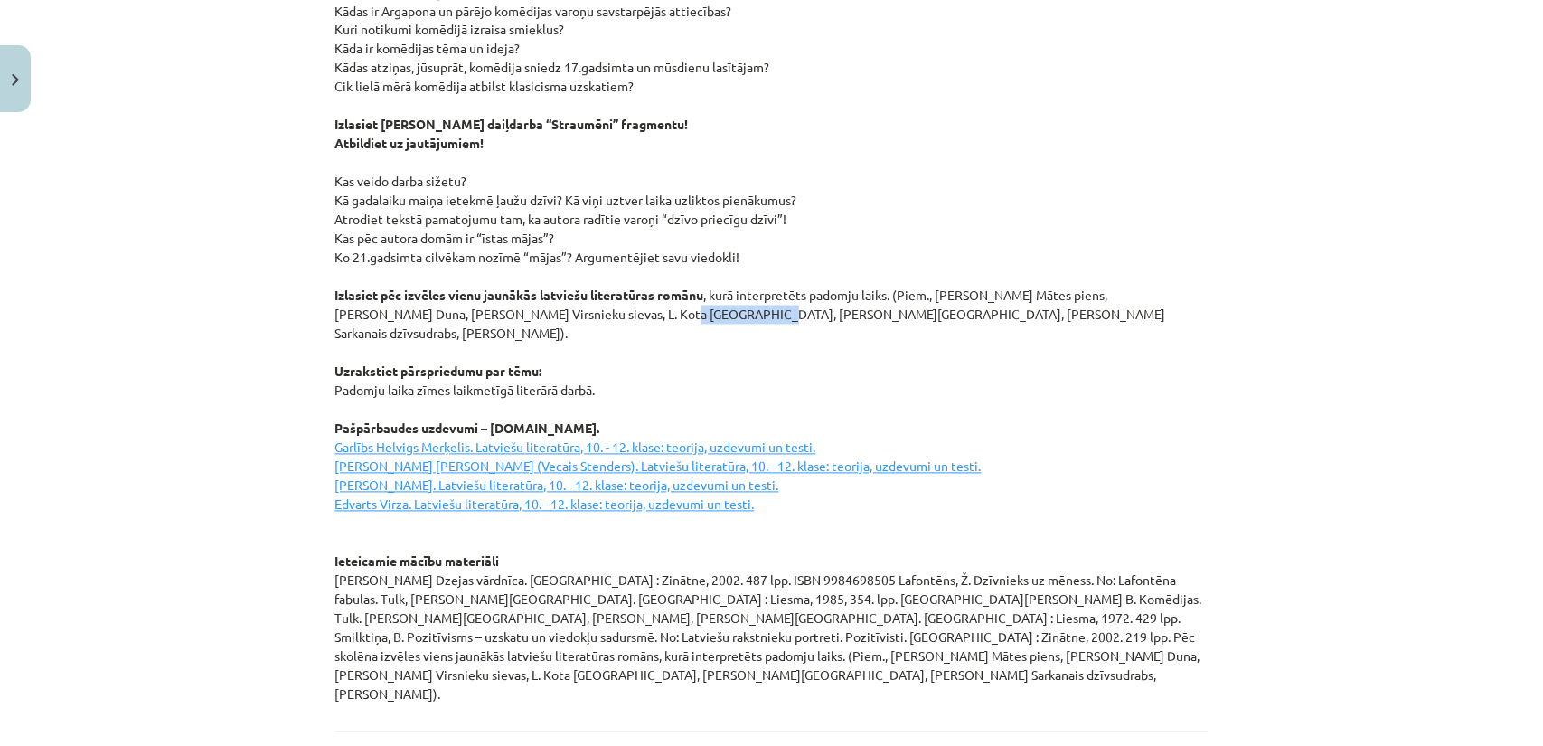
scroll to position [2305, 0]
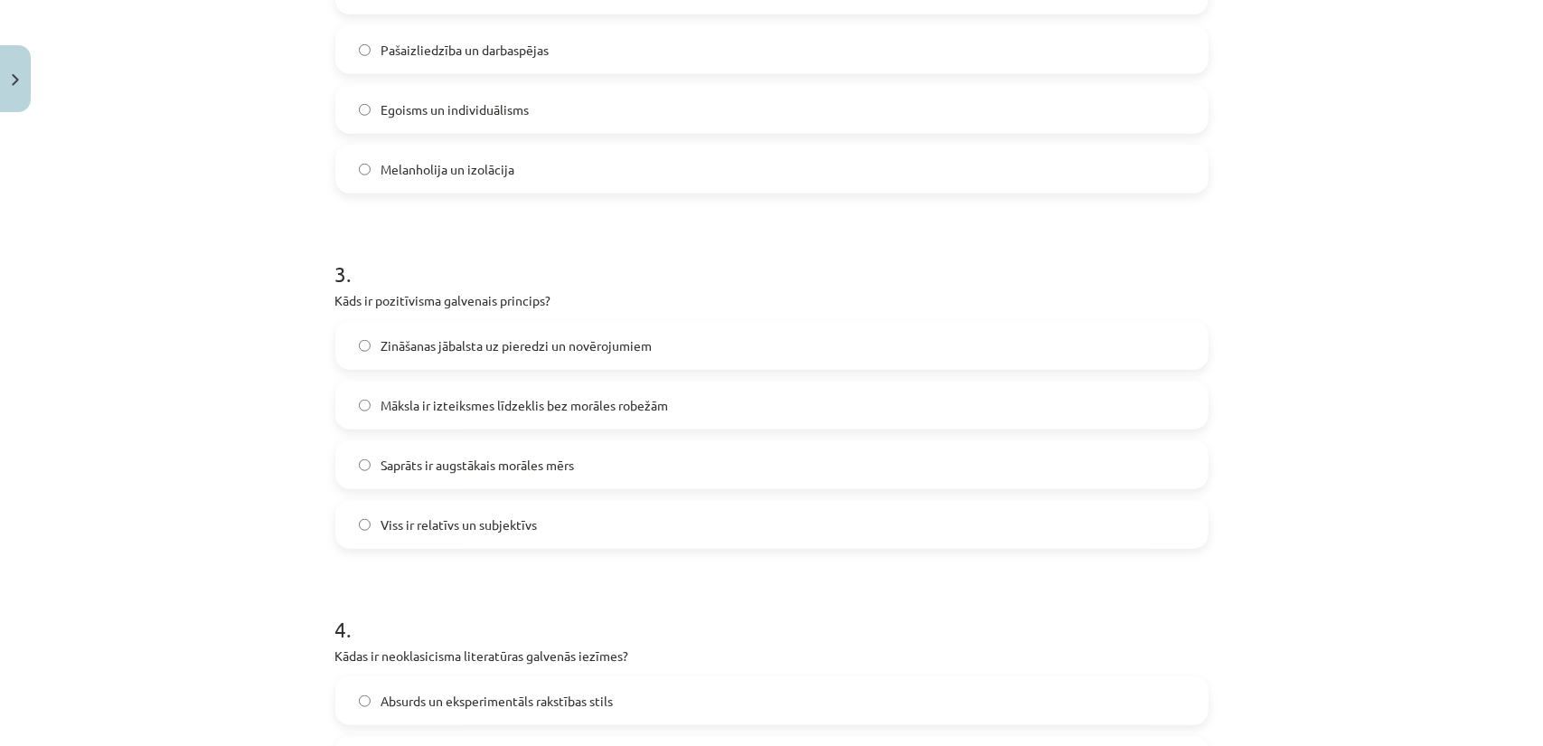
scroll to position [859, 0]
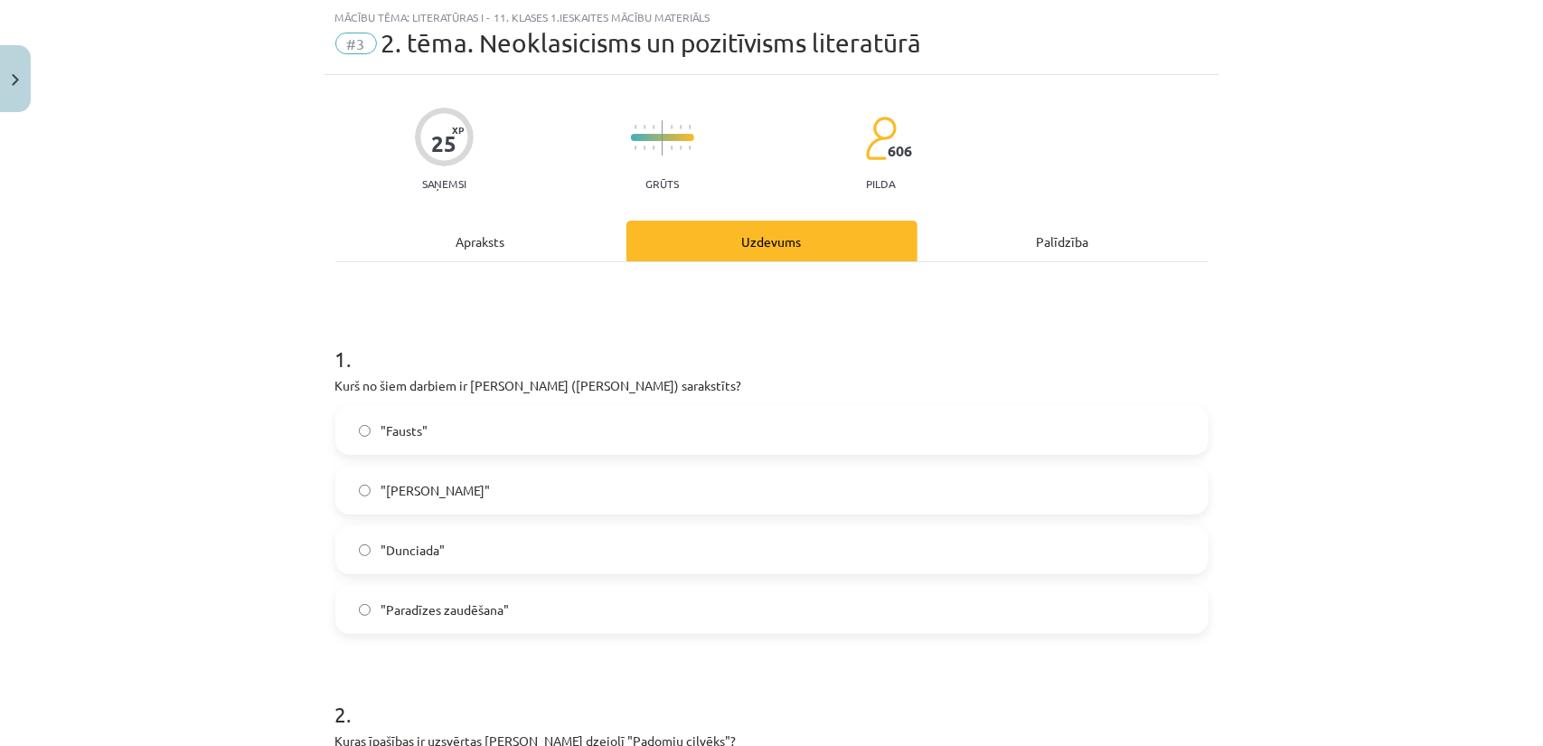
click at [475, 240] on div "Apraksts" at bounding box center [480, 241] width 291 height 41
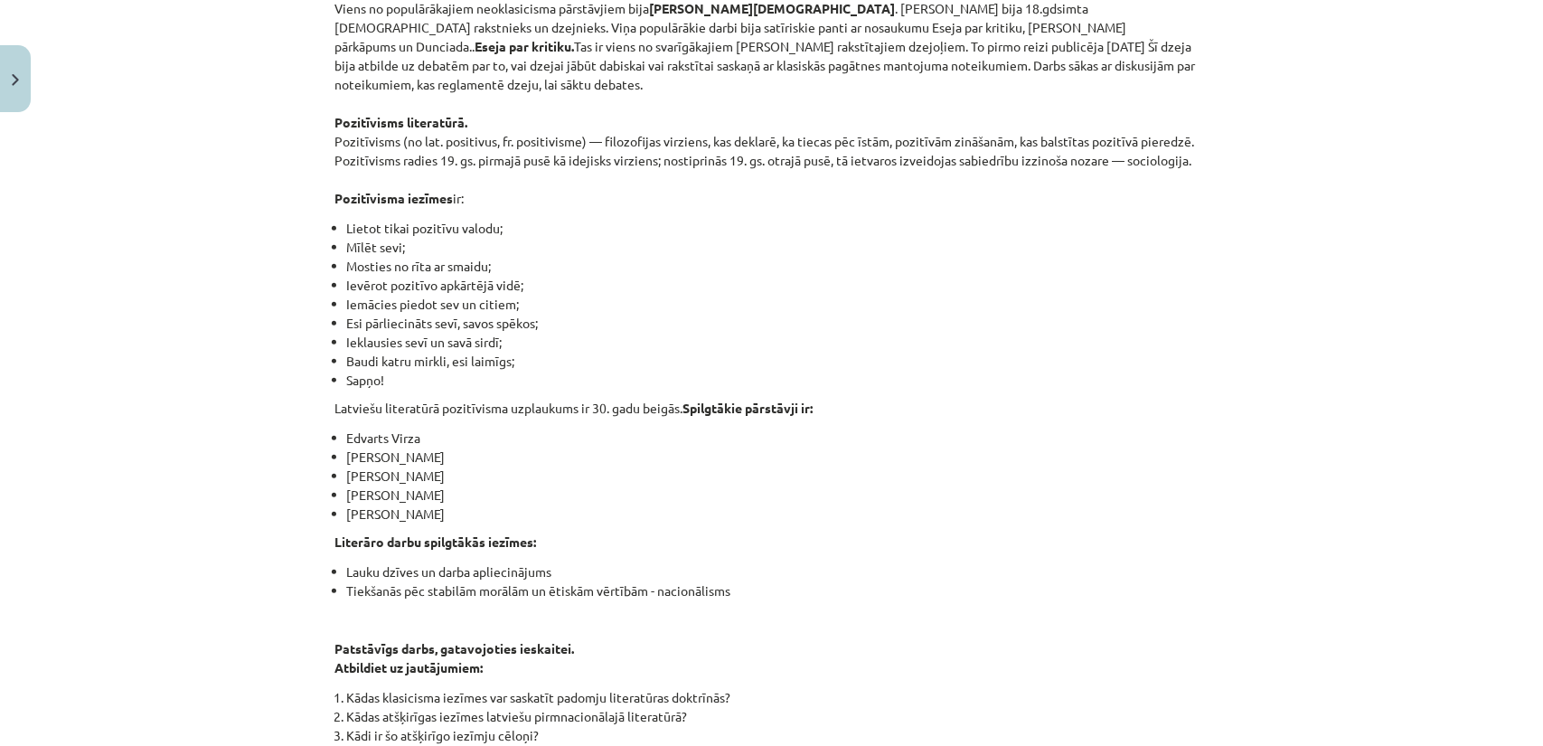
scroll to position [587, 0]
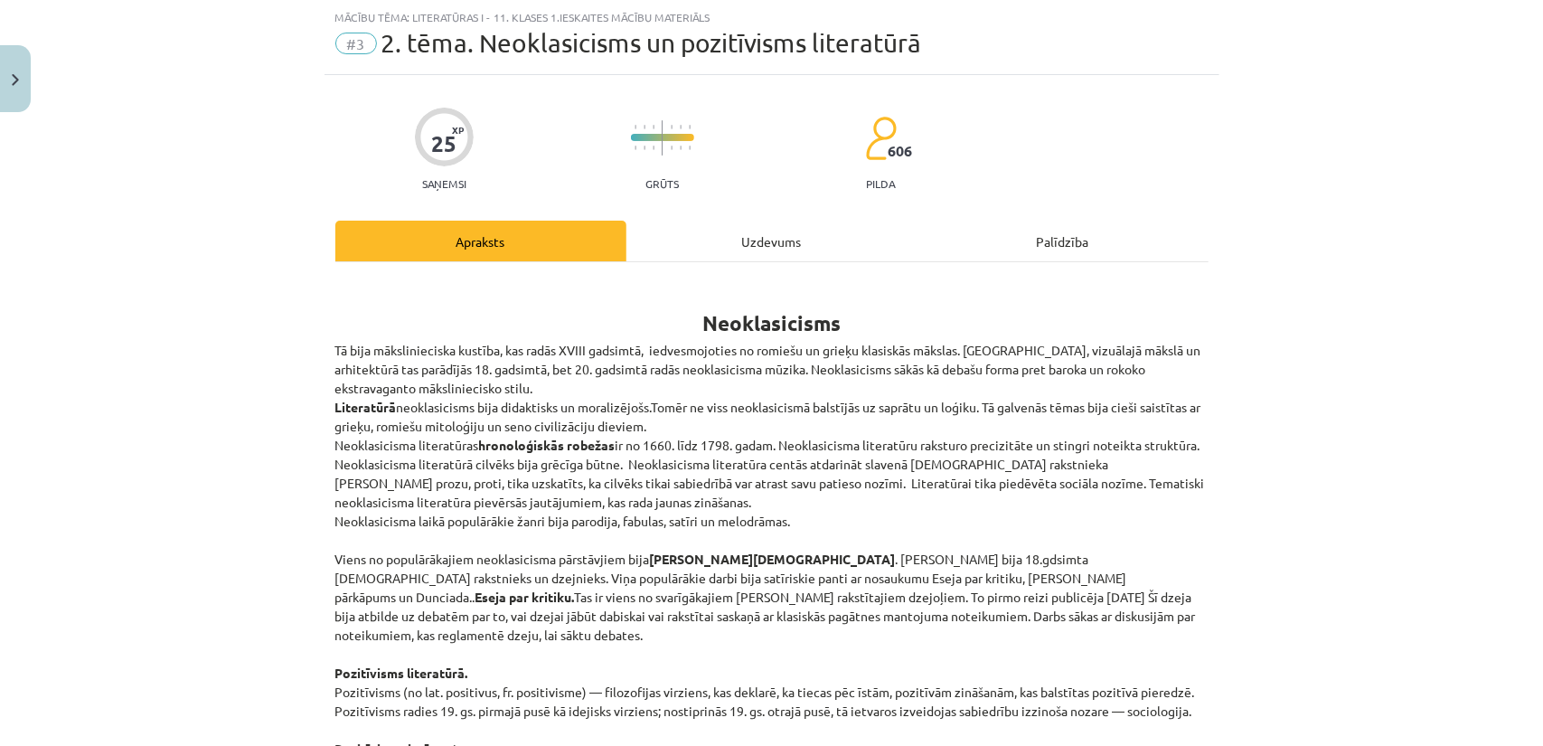
click at [707, 249] on div "Uzdevums" at bounding box center [771, 241] width 291 height 41
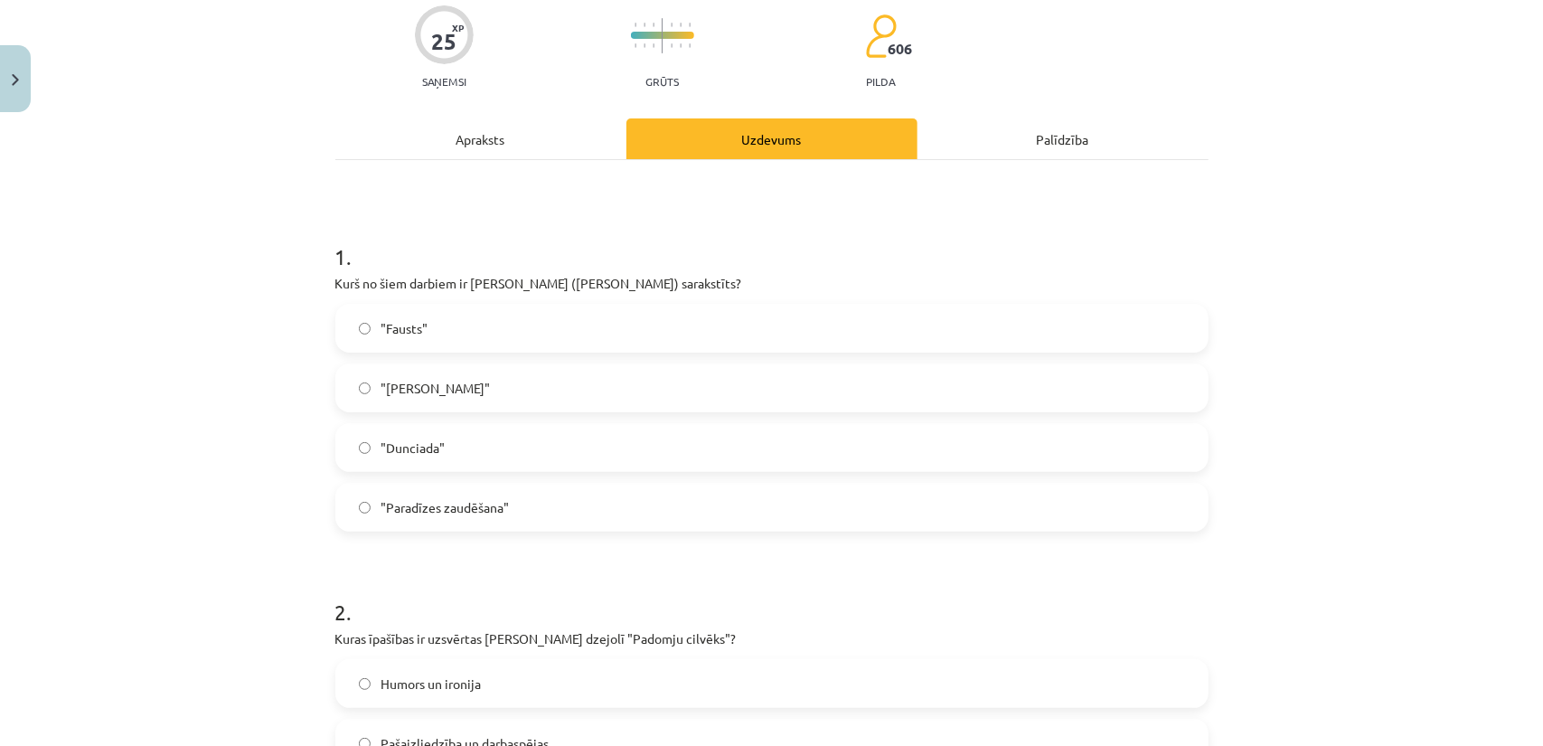
scroll to position [0, 0]
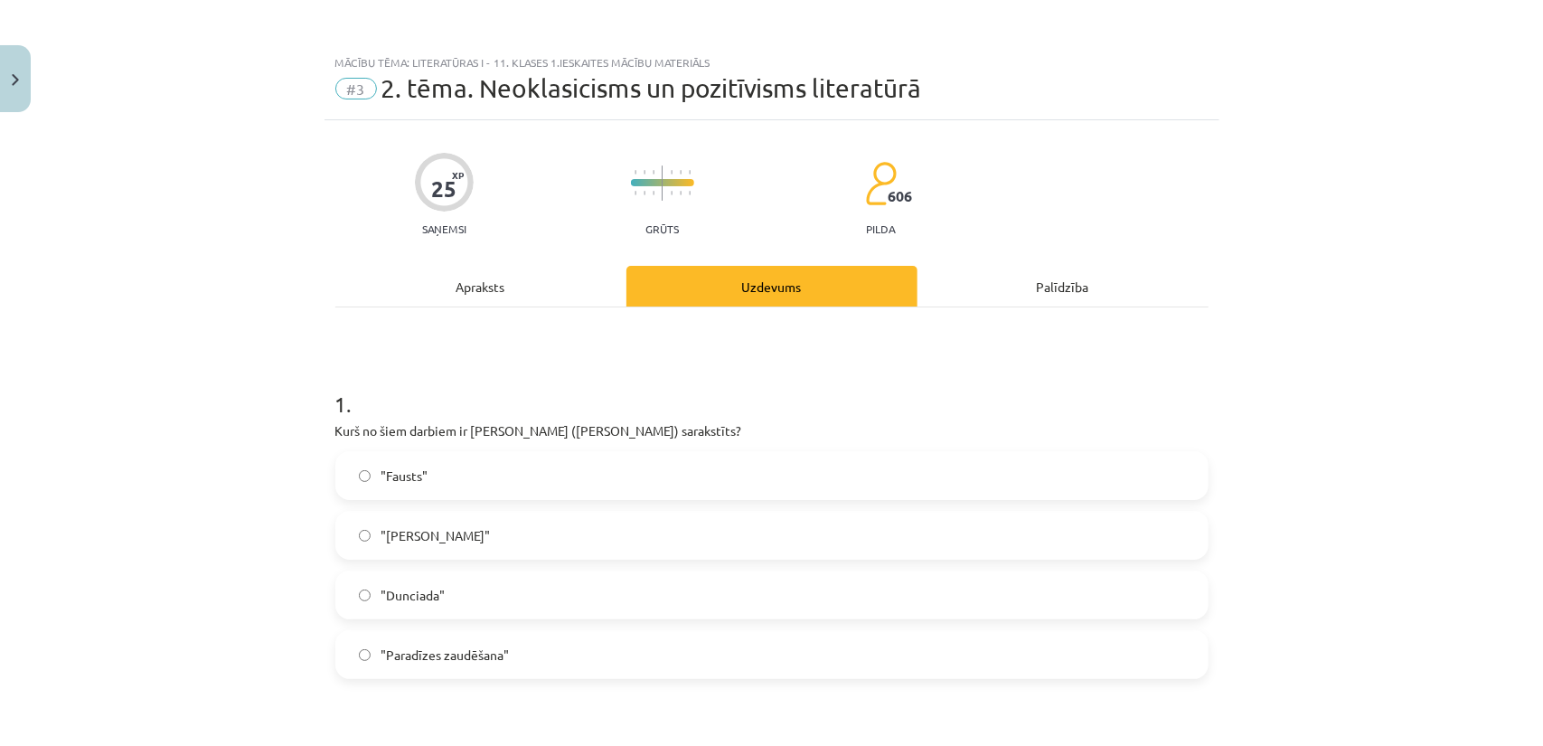
click at [510, 289] on div "Apraksts" at bounding box center [480, 286] width 291 height 41
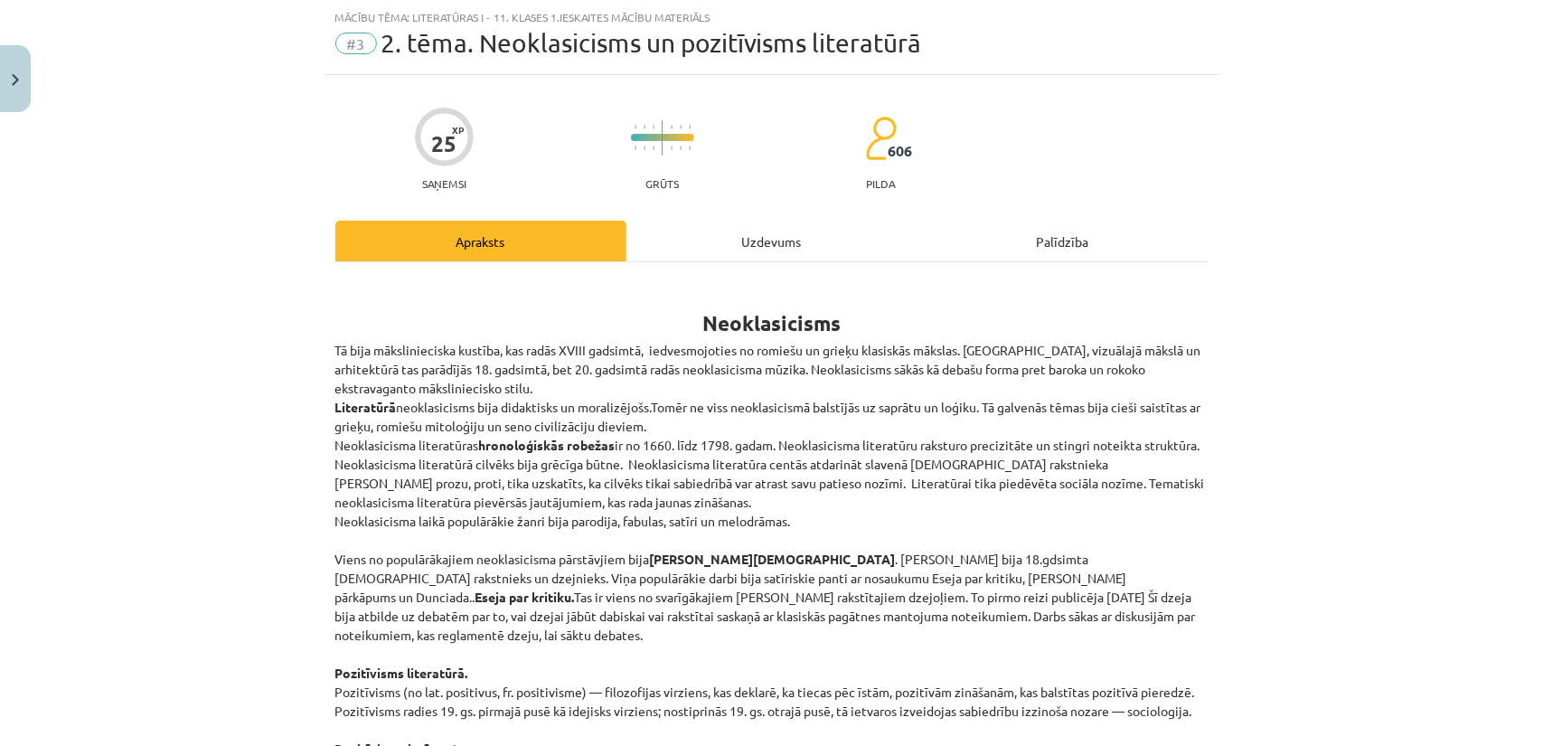
click at [728, 238] on div "Uzdevums" at bounding box center [771, 241] width 291 height 41
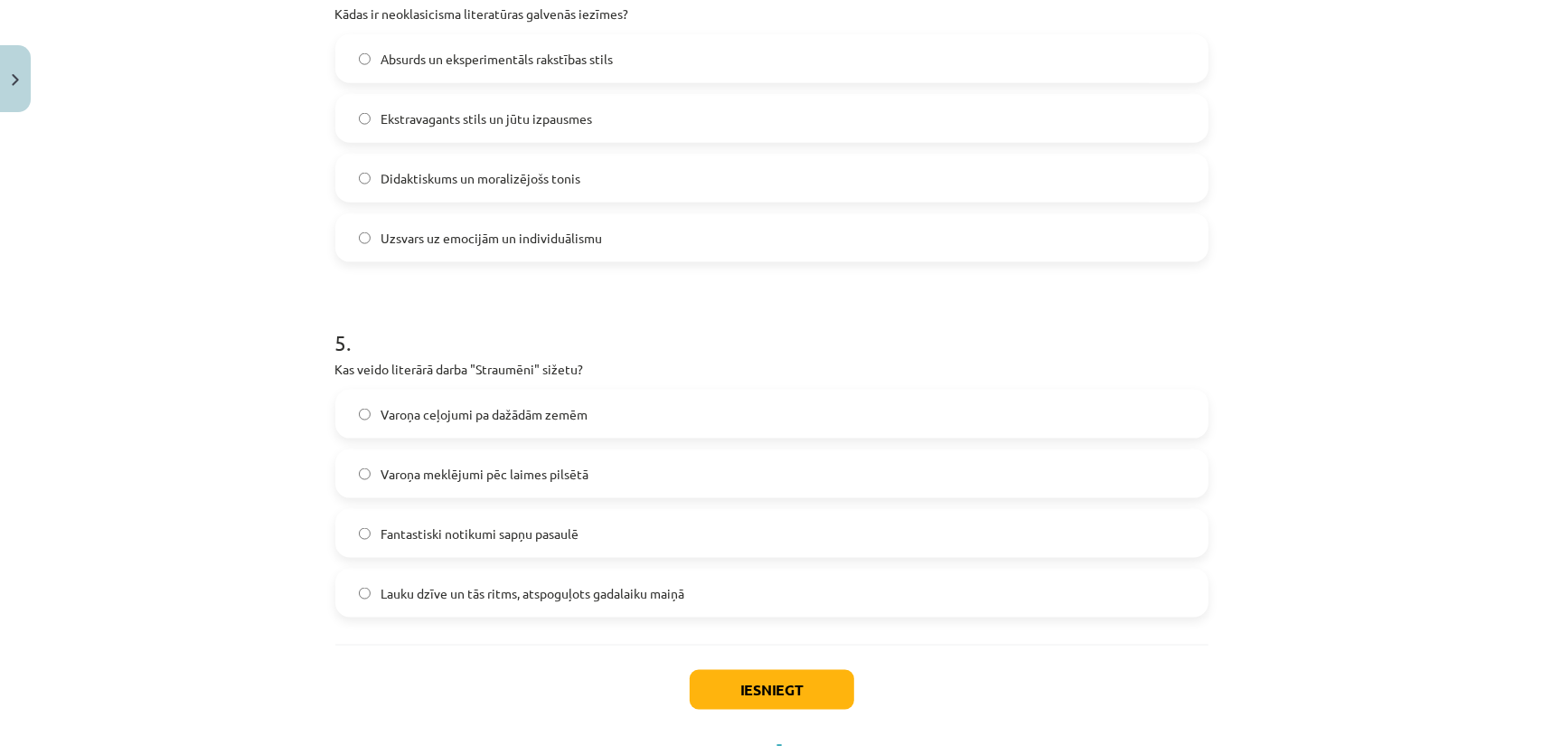
scroll to position [1491, 0]
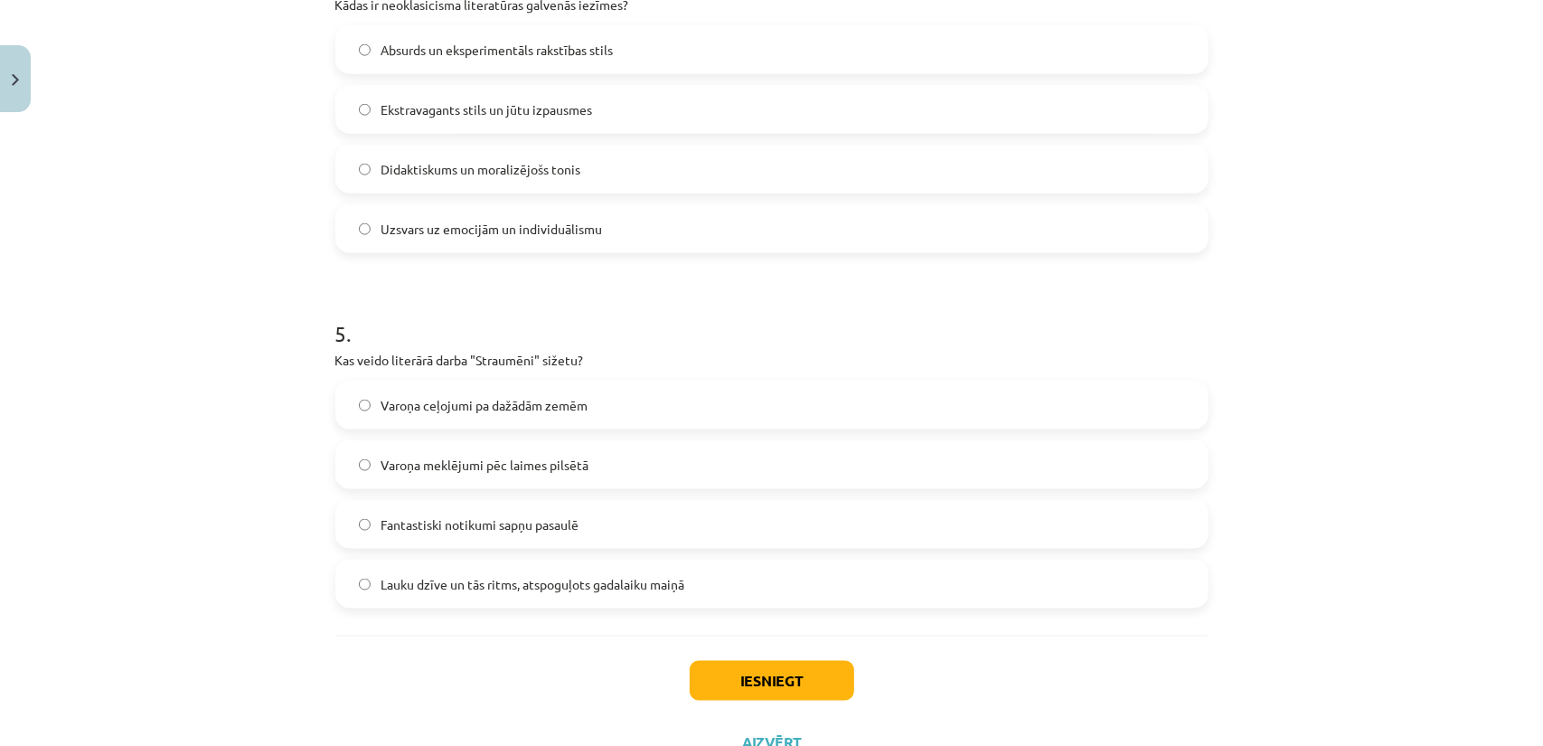
click at [393, 575] on span "Lauku dzīve un tās ritms, atspoguļots gadalaiku maiņā" at bounding box center [533, 584] width 304 height 19
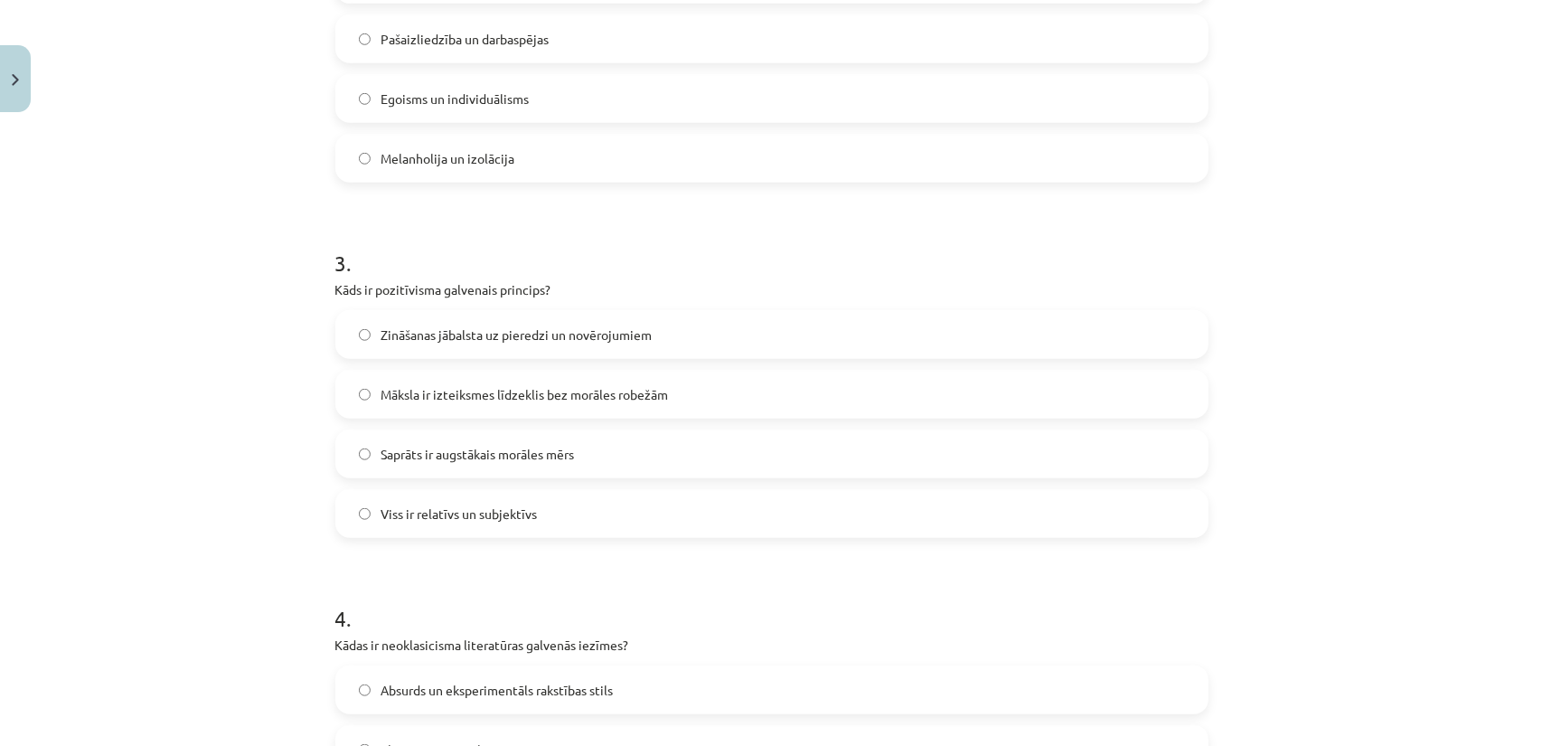
scroll to position [859, 0]
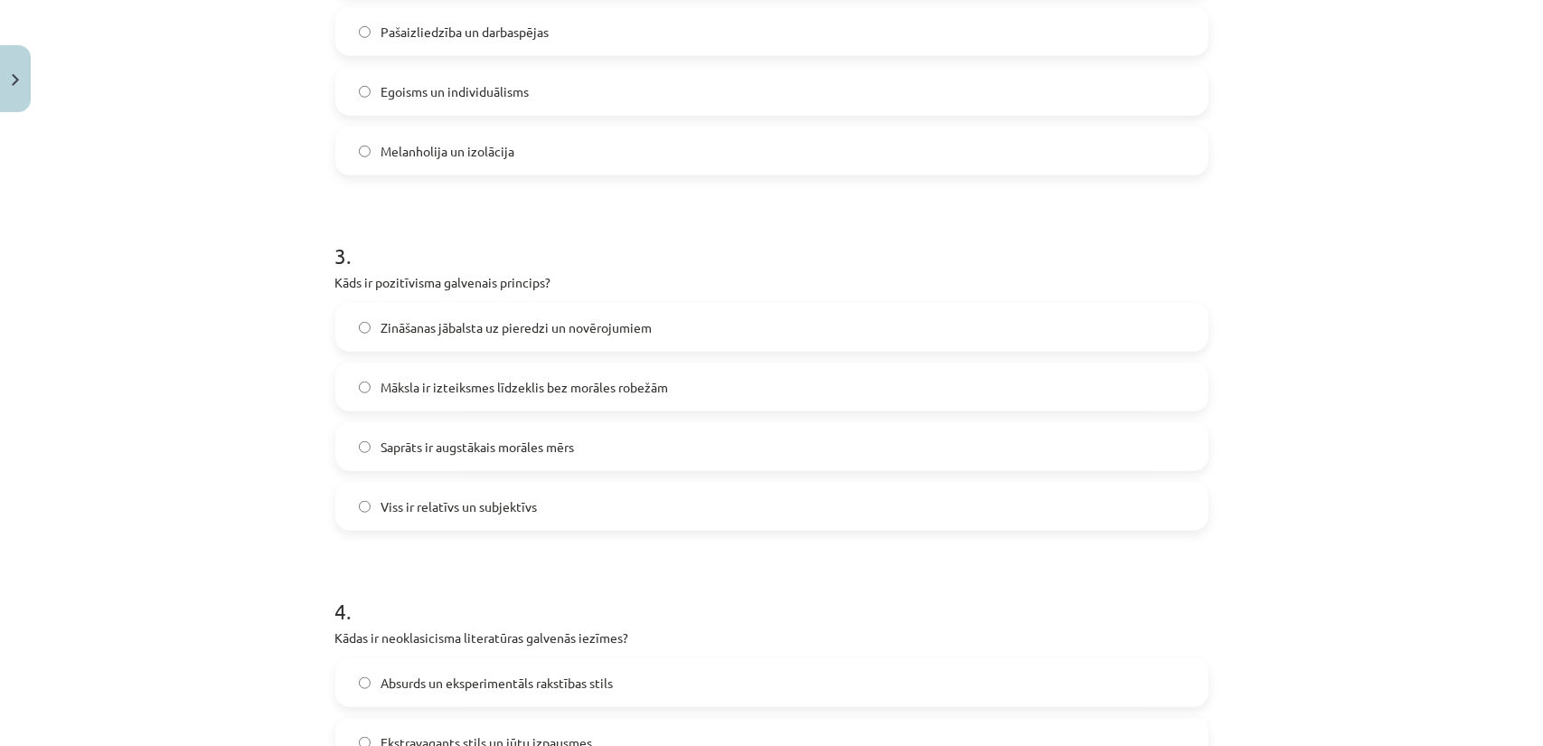
click at [390, 336] on label "Zināšanas jābalsta uz pieredzi un novērojumiem" at bounding box center [771, 327] width 869 height 45
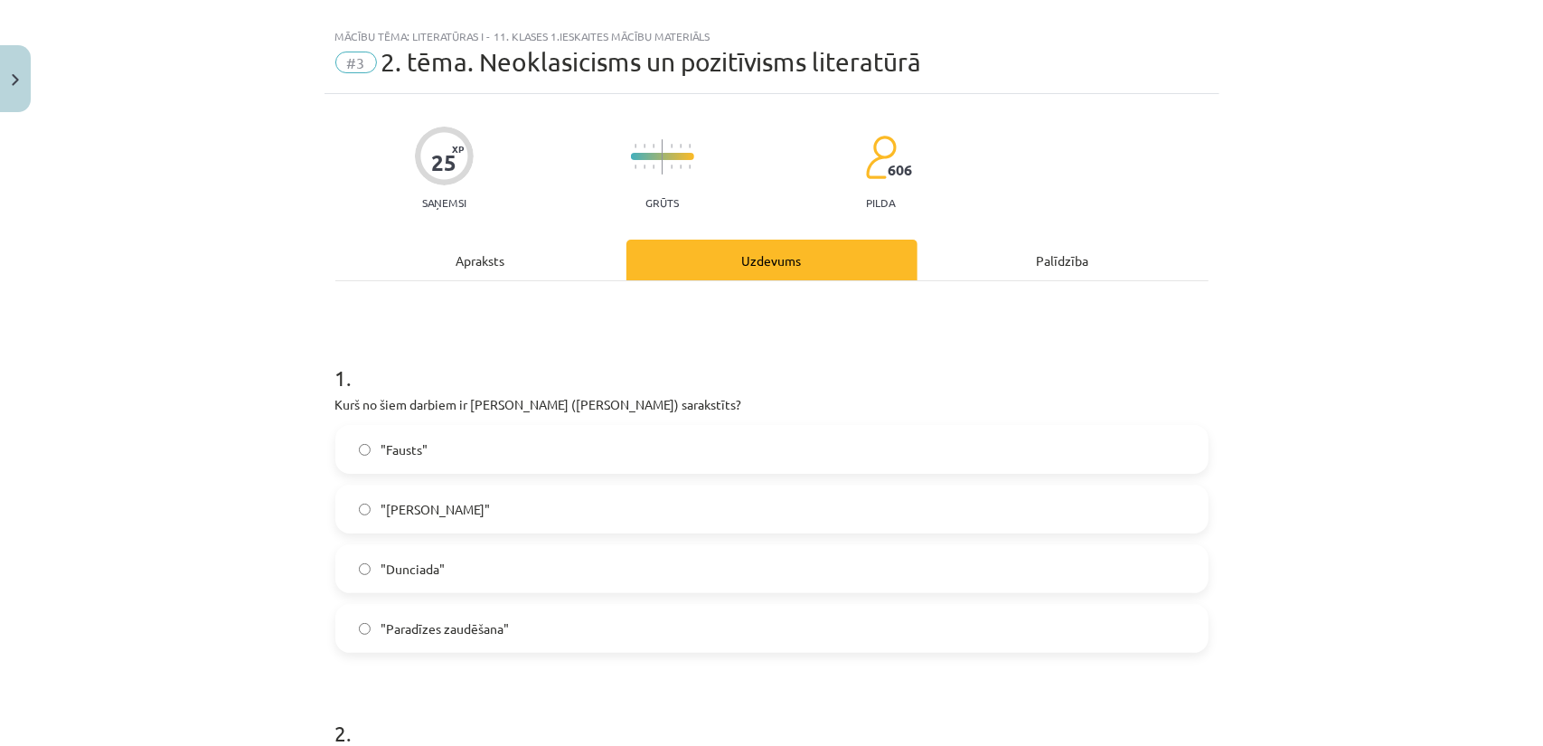
scroll to position [0, 0]
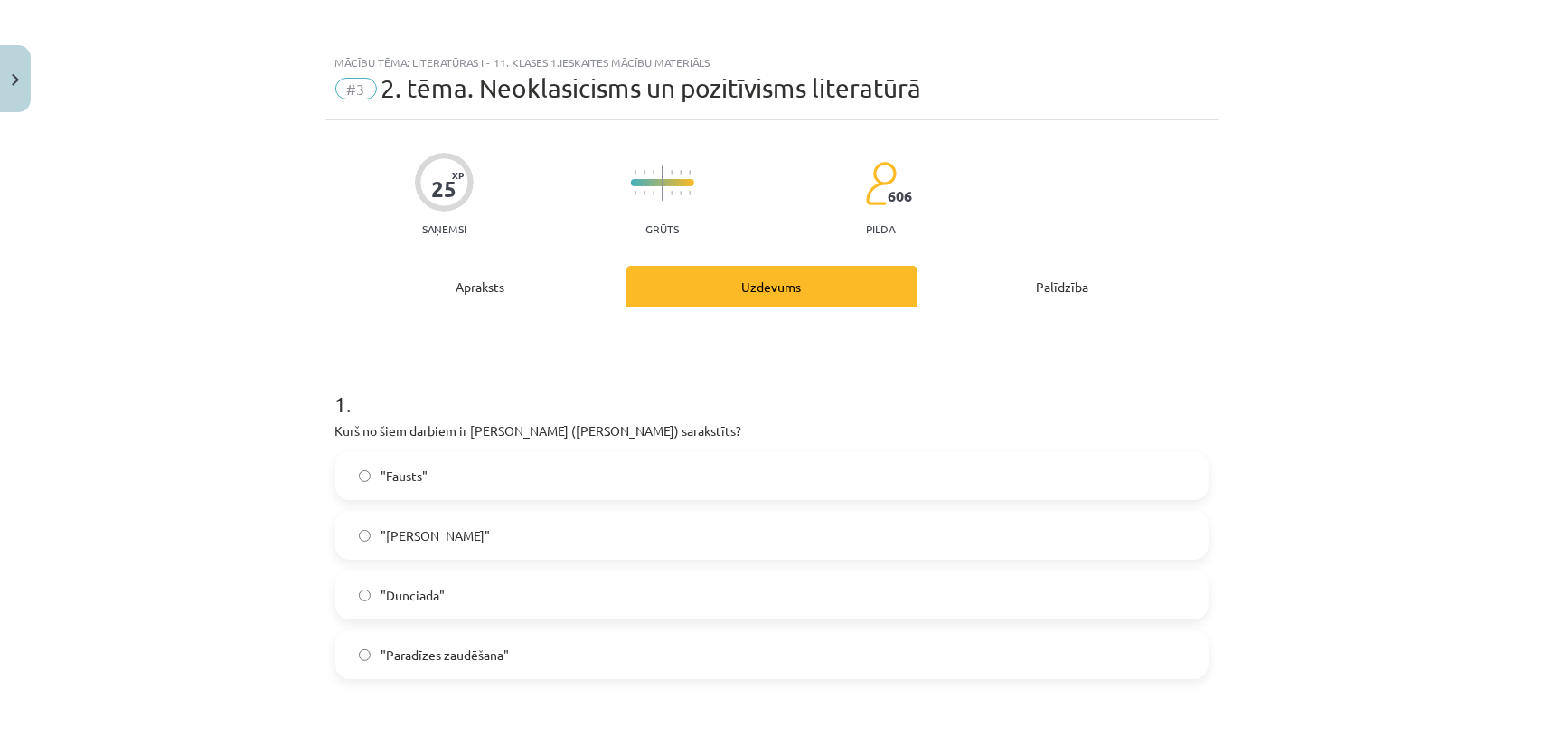
click at [501, 296] on div "Apraksts" at bounding box center [480, 286] width 291 height 41
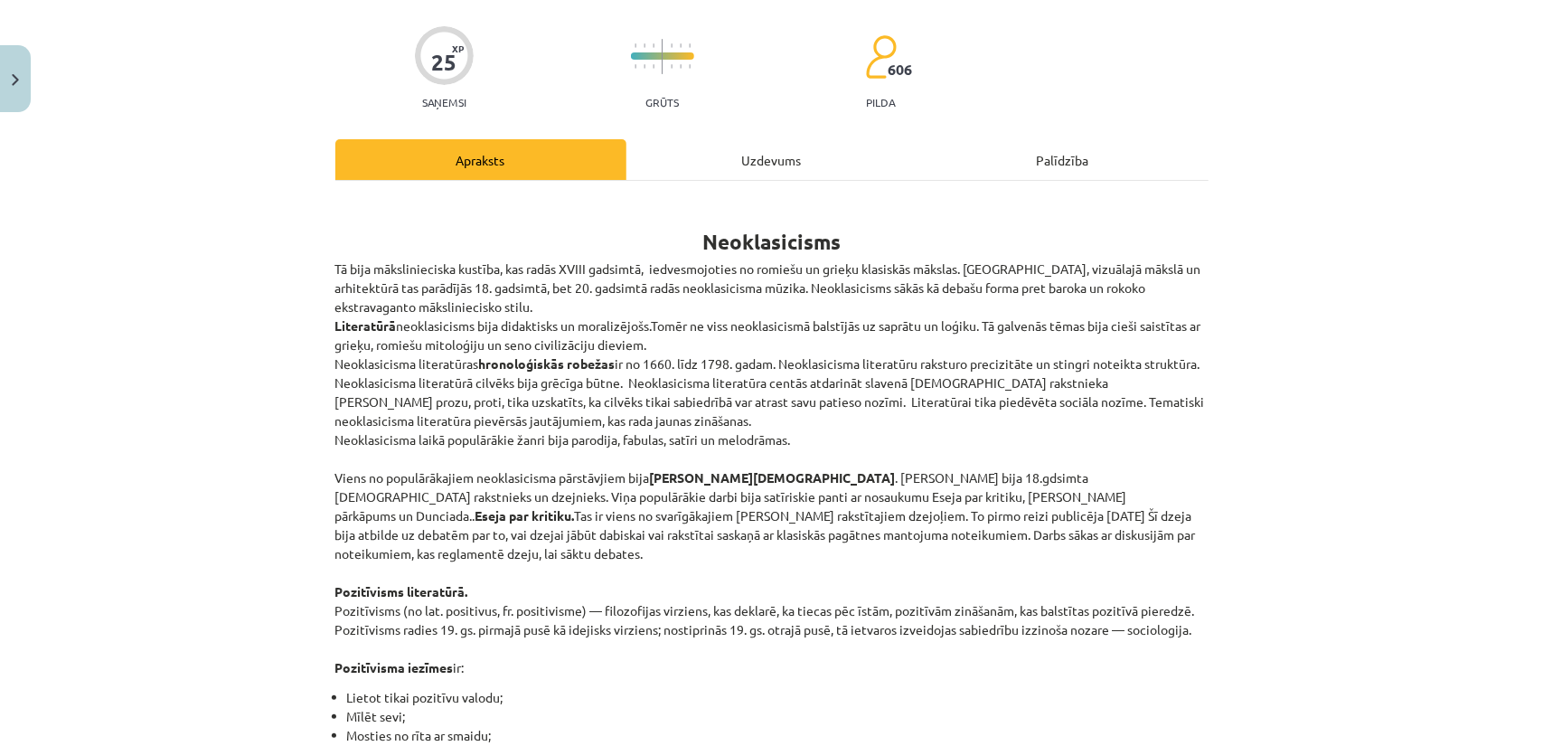
scroll to position [136, 0]
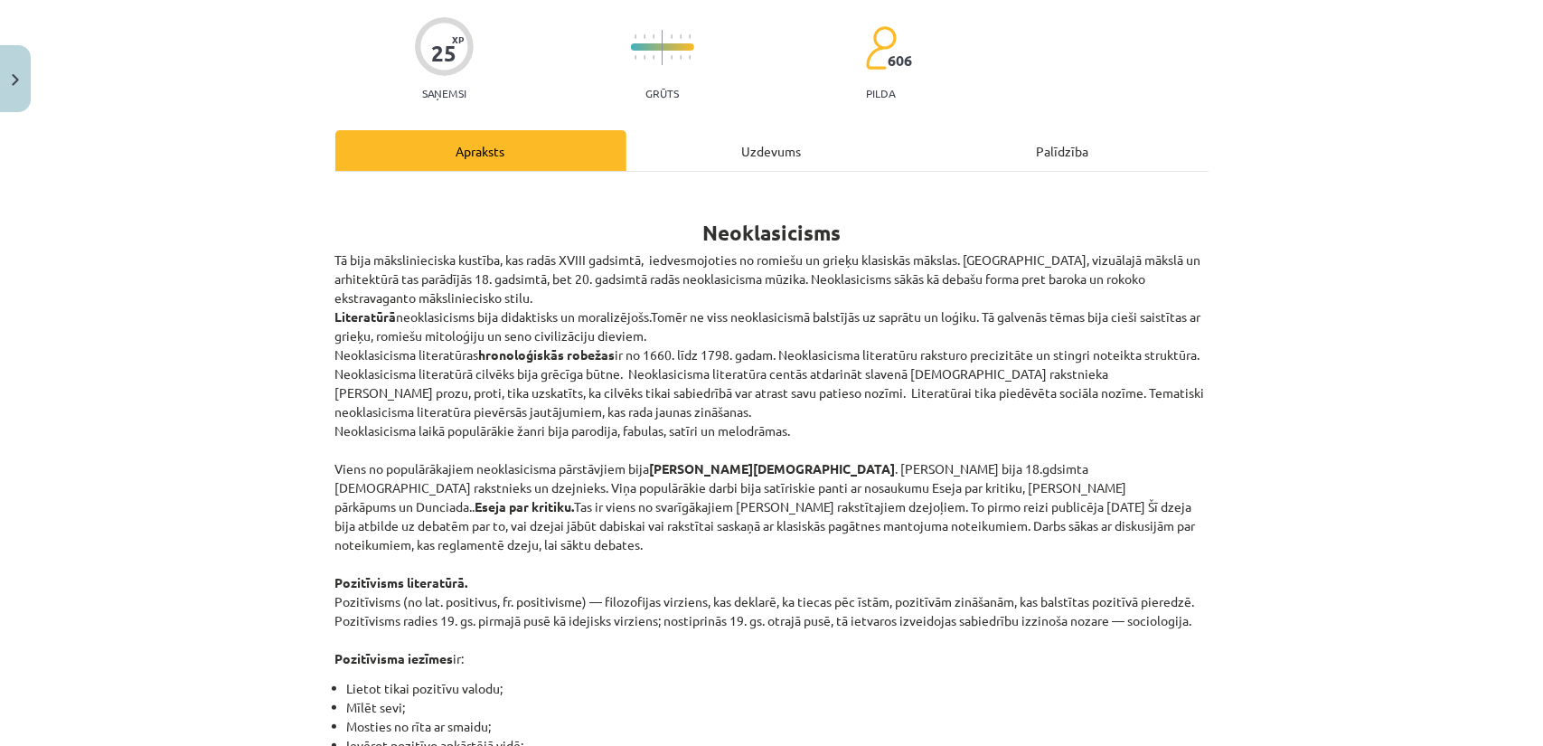
click at [773, 162] on div "Uzdevums" at bounding box center [771, 150] width 291 height 41
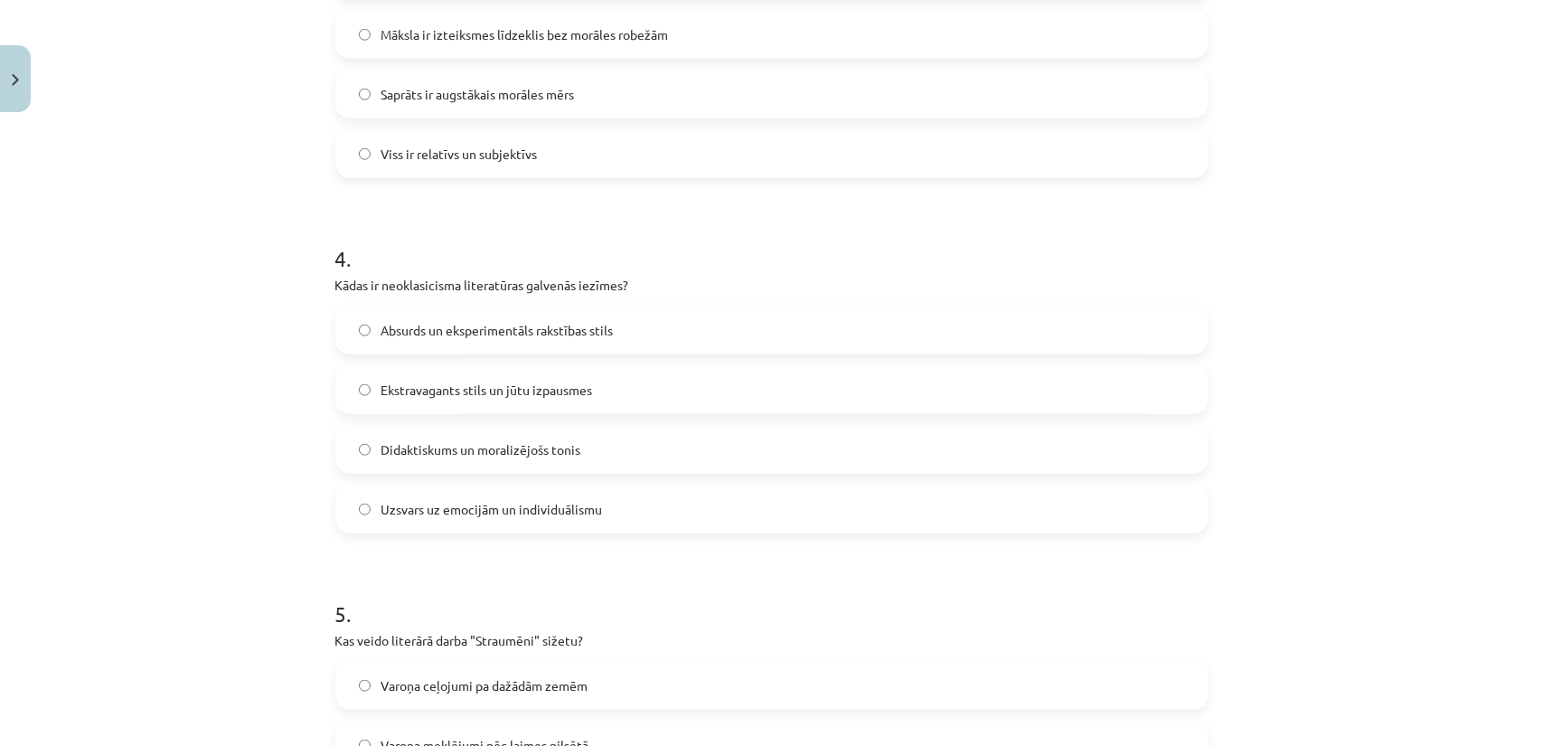
scroll to position [1220, 0]
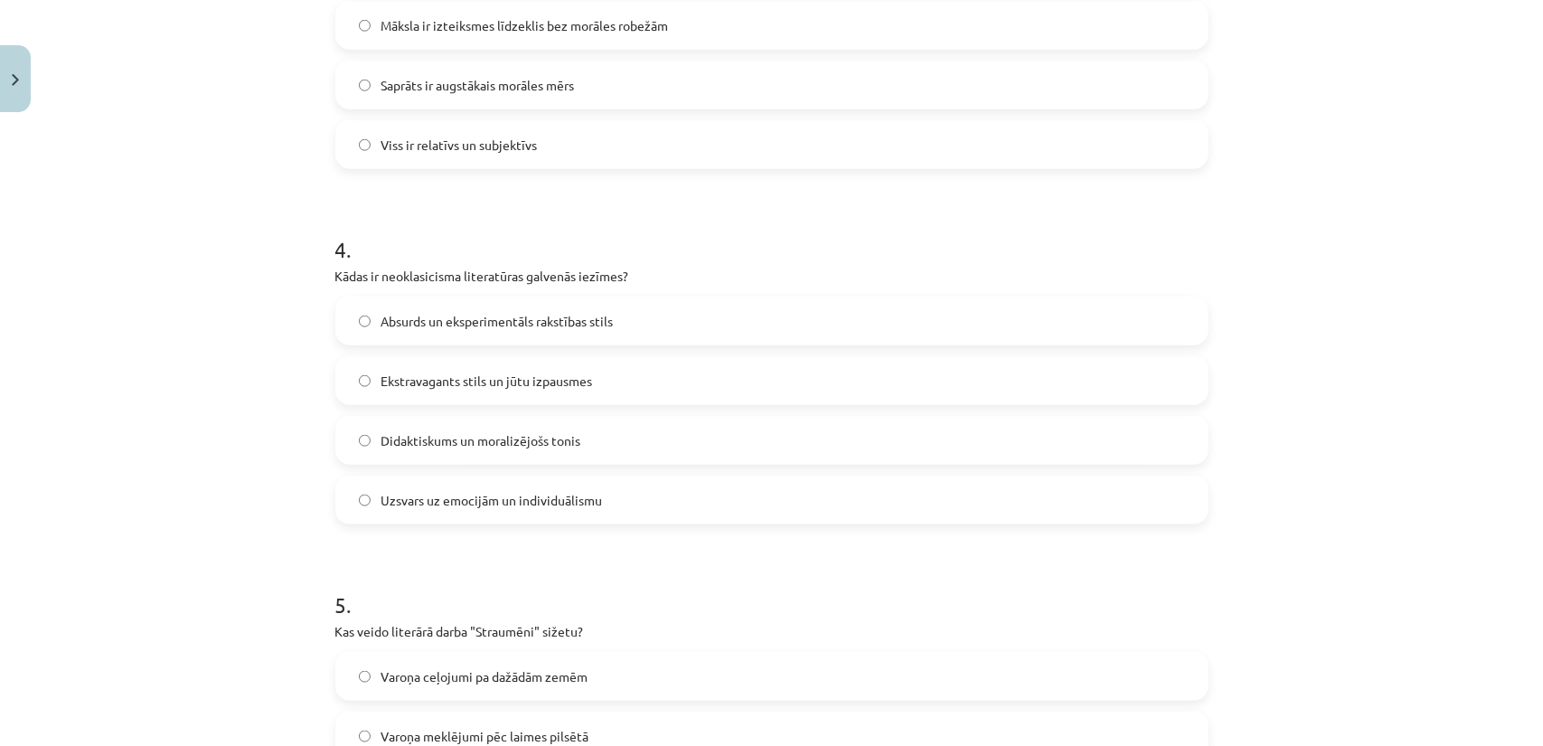
click at [663, 433] on label "Didaktiskums un moralizējošs tonis" at bounding box center [771, 440] width 869 height 45
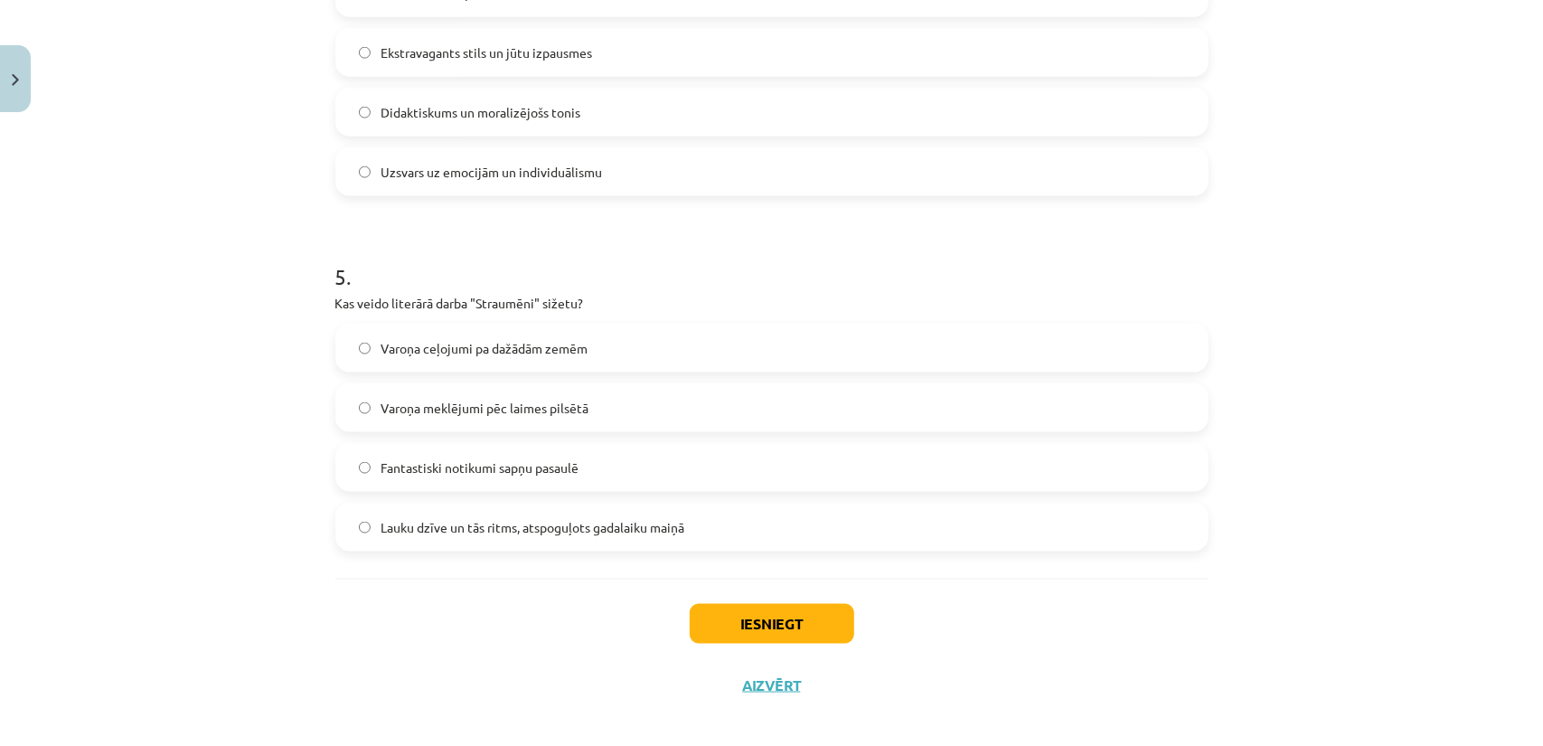
scroll to position [1562, 0]
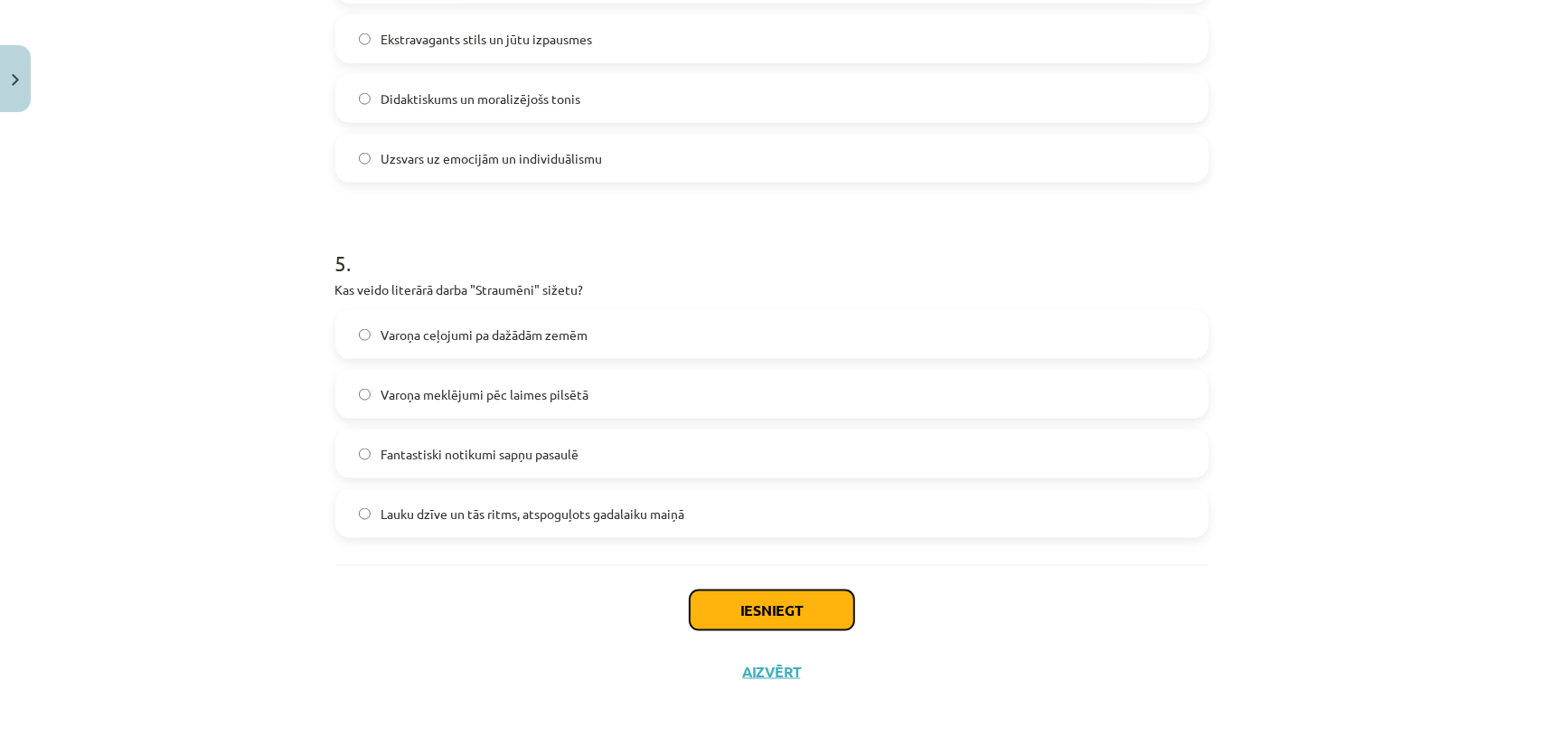
click at [703, 596] on button "Iesniegt" at bounding box center [772, 610] width 164 height 40
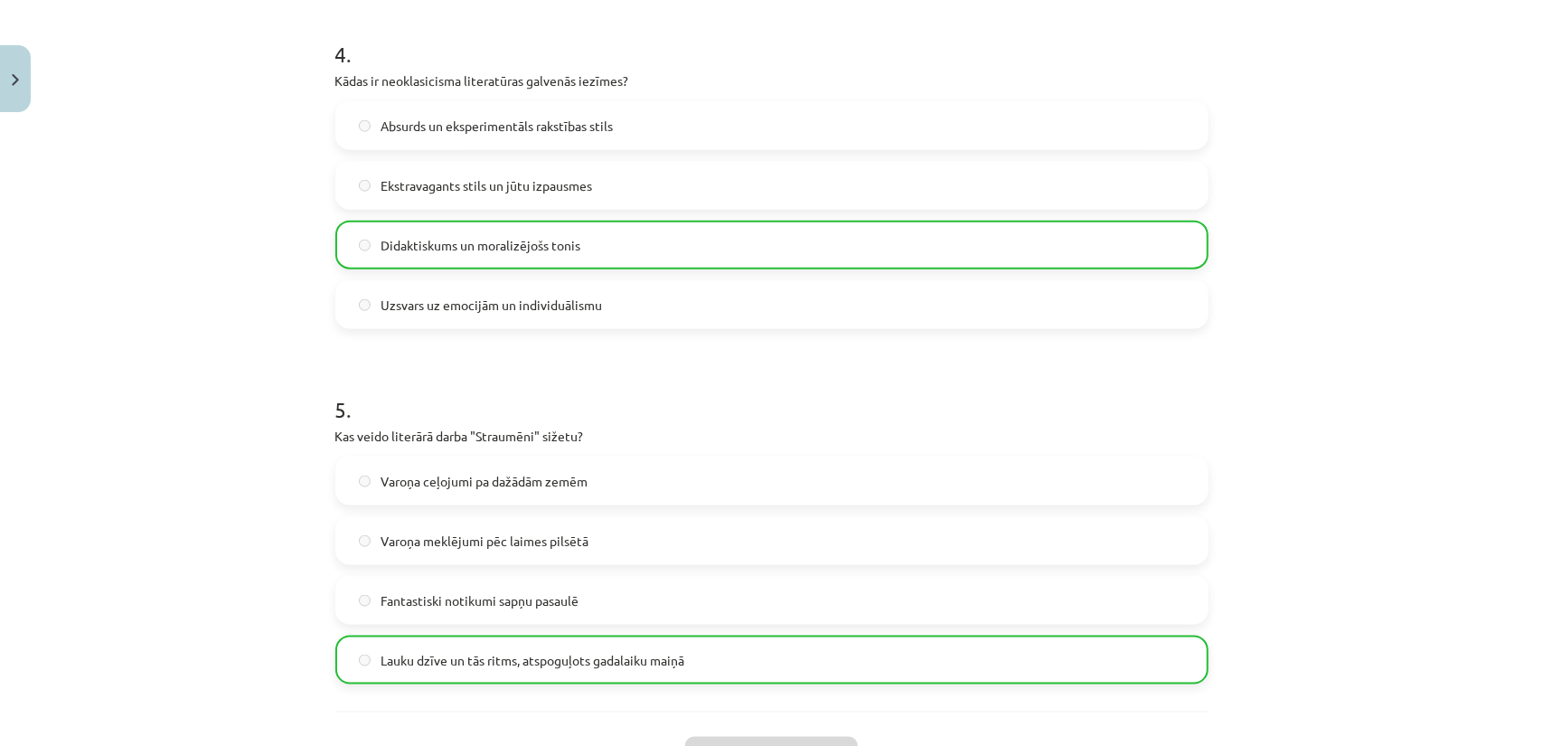
scroll to position [1619, 0]
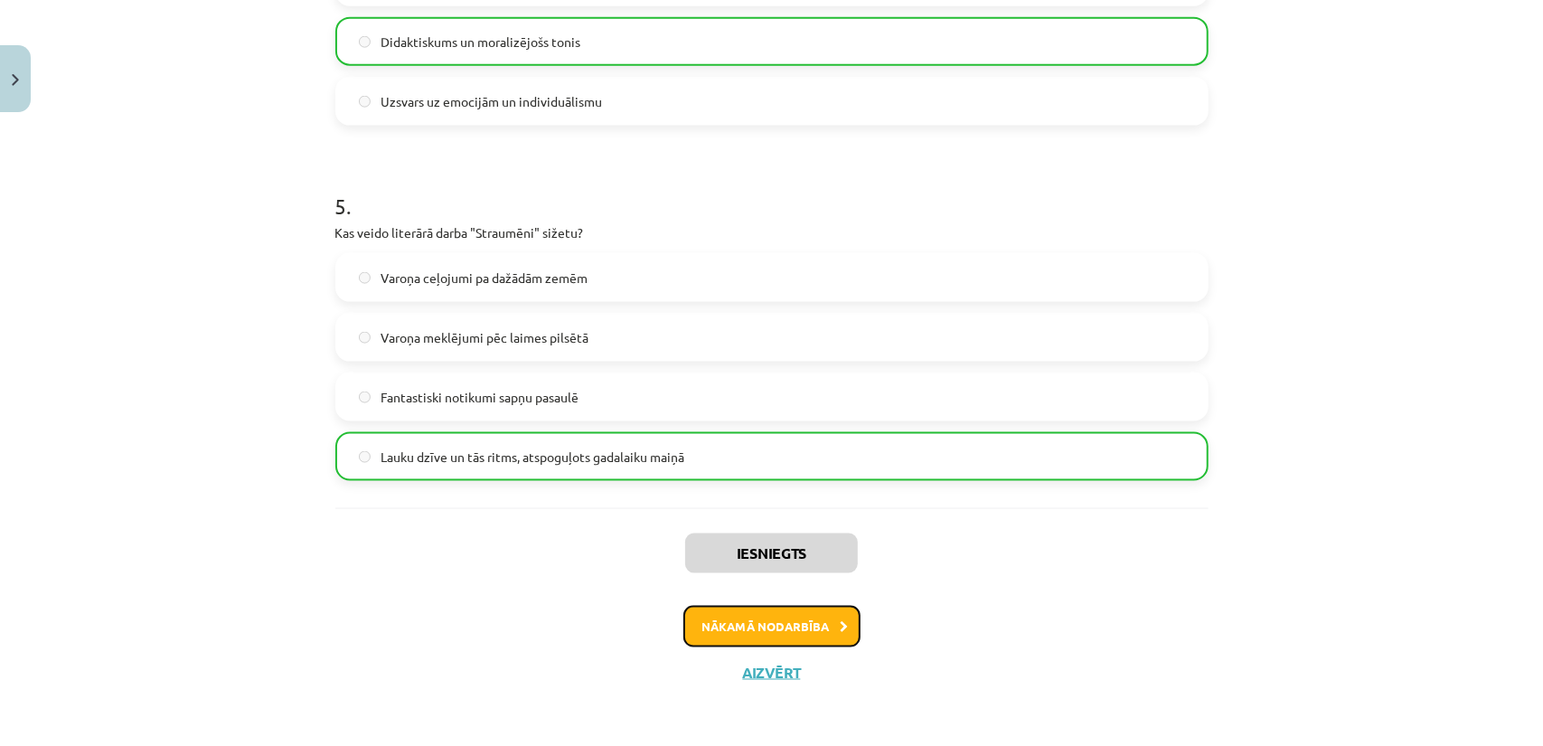
click at [750, 625] on button "Nākamā nodarbība" at bounding box center [771, 627] width 177 height 42
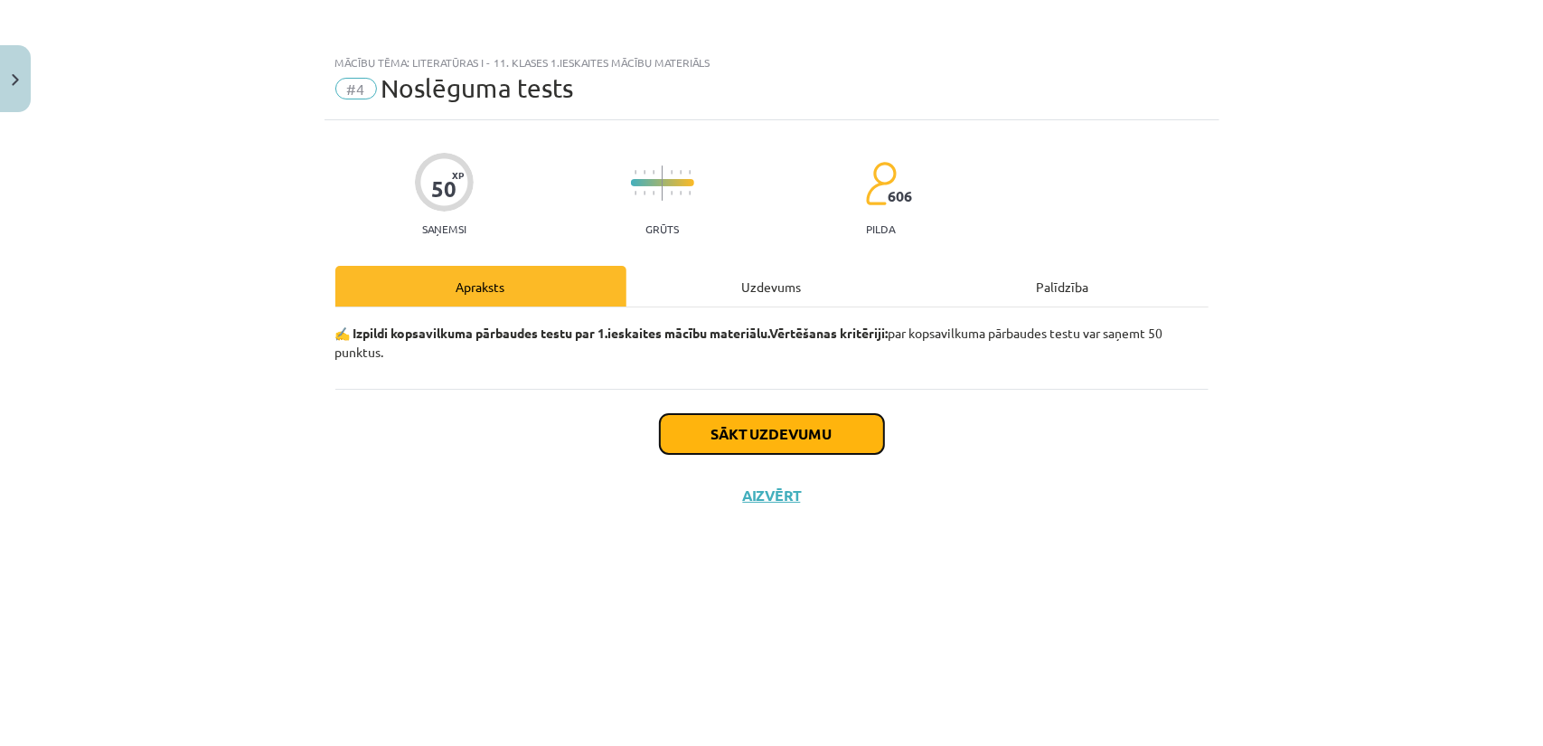
click at [721, 431] on button "Sākt uzdevumu" at bounding box center [772, 434] width 224 height 40
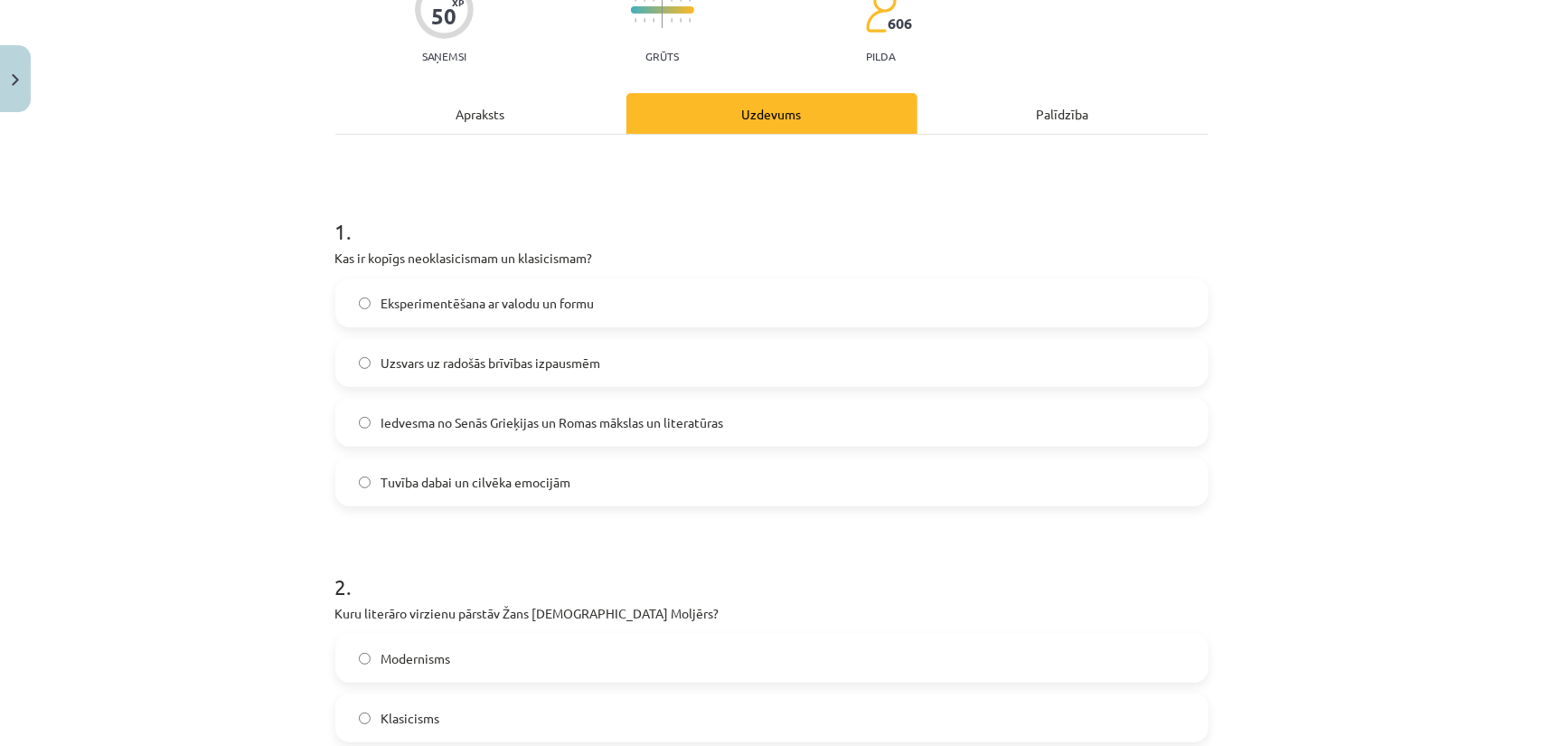
scroll to position [181, 0]
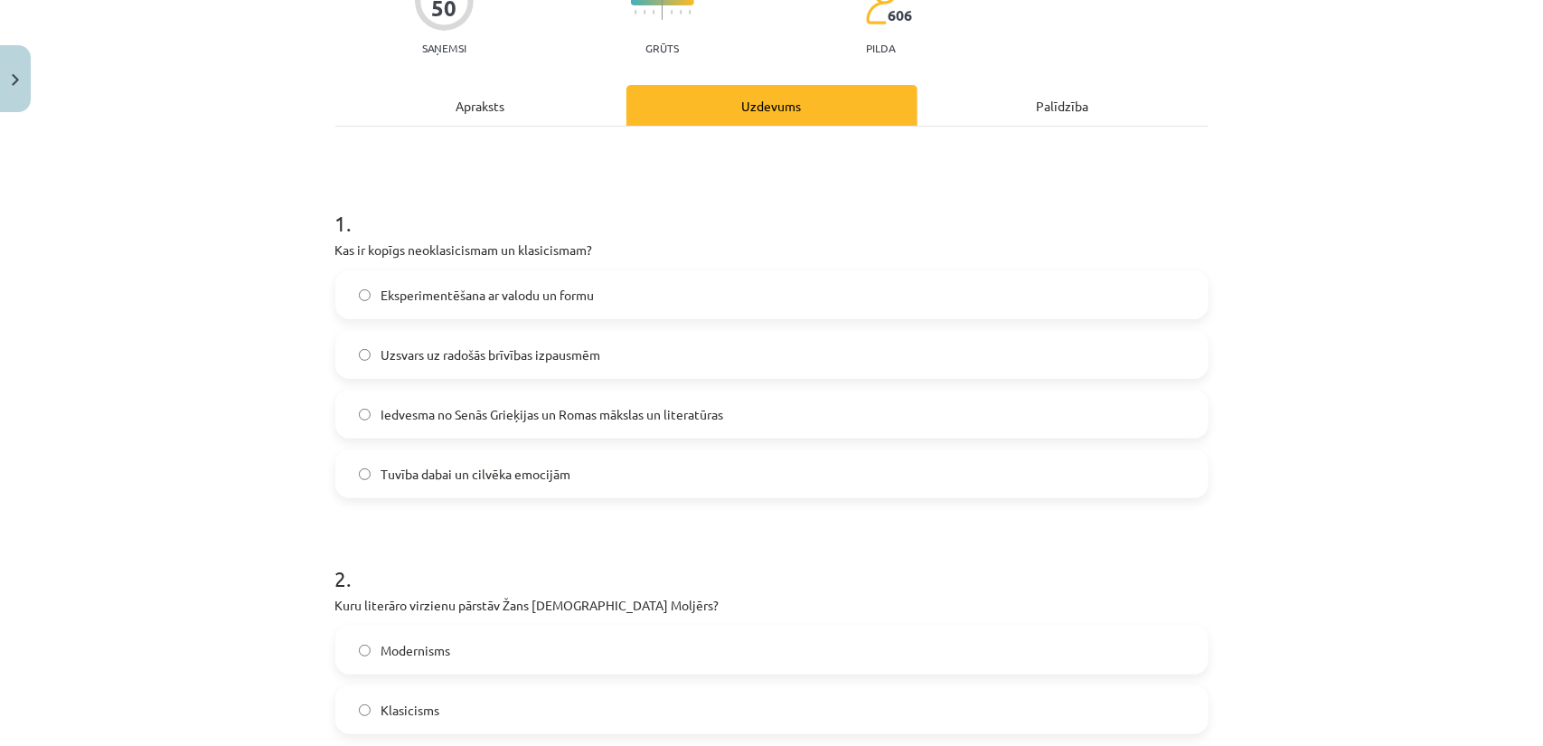
click at [410, 409] on span "Iedvesma no Senās Grieķijas un Romas mākslas un literatūras" at bounding box center [552, 414] width 343 height 19
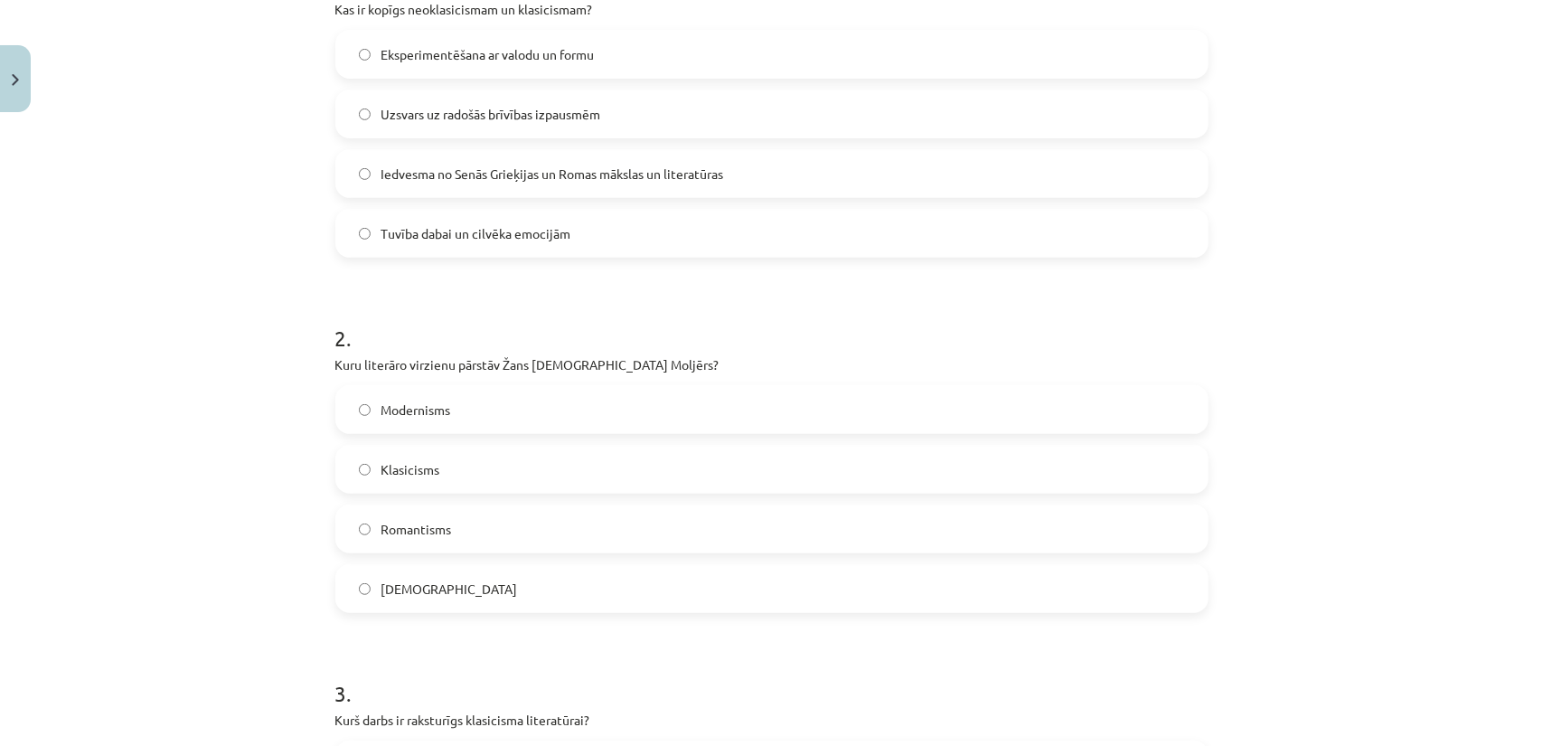
scroll to position [452, 0]
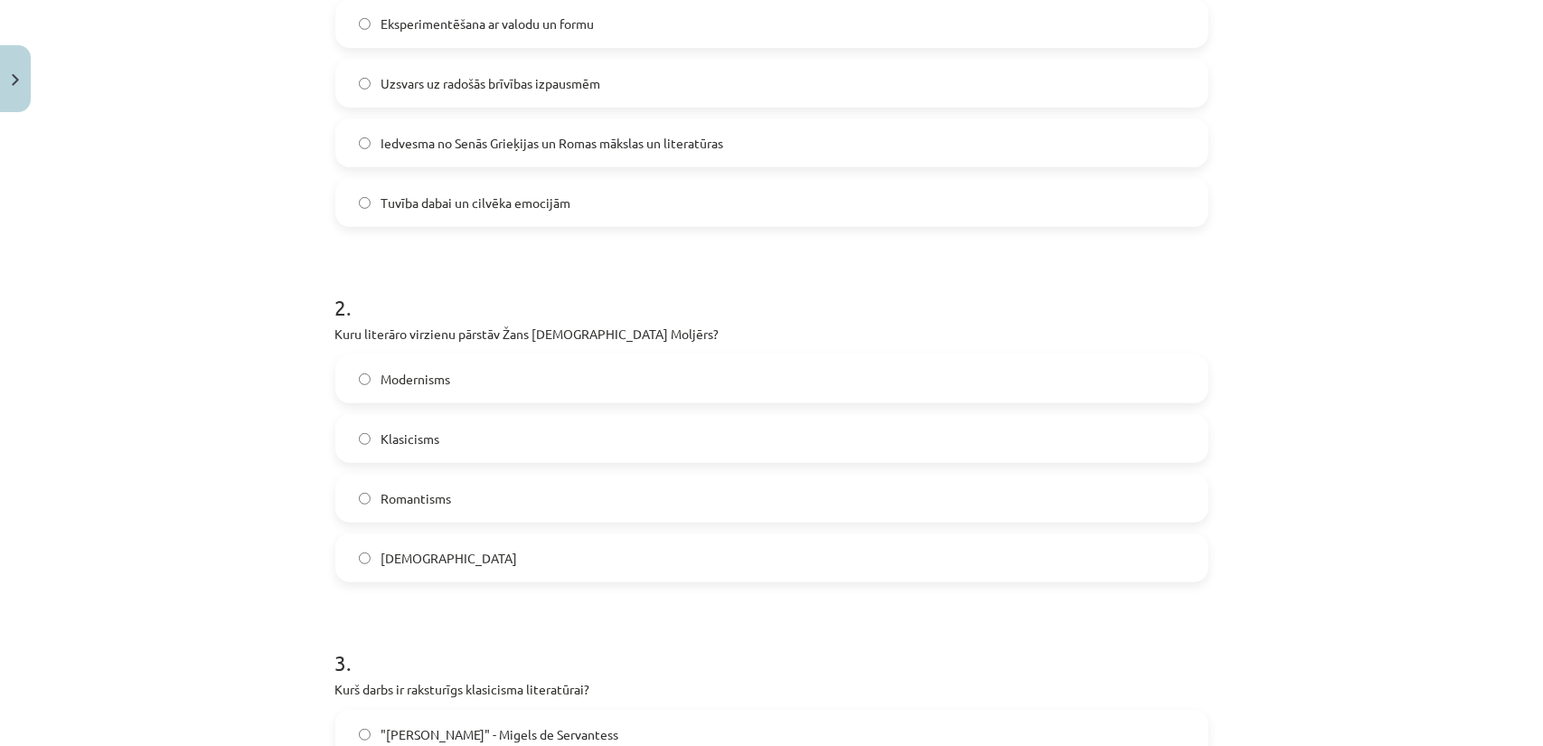
click at [414, 433] on span "Klasicisms" at bounding box center [410, 438] width 59 height 19
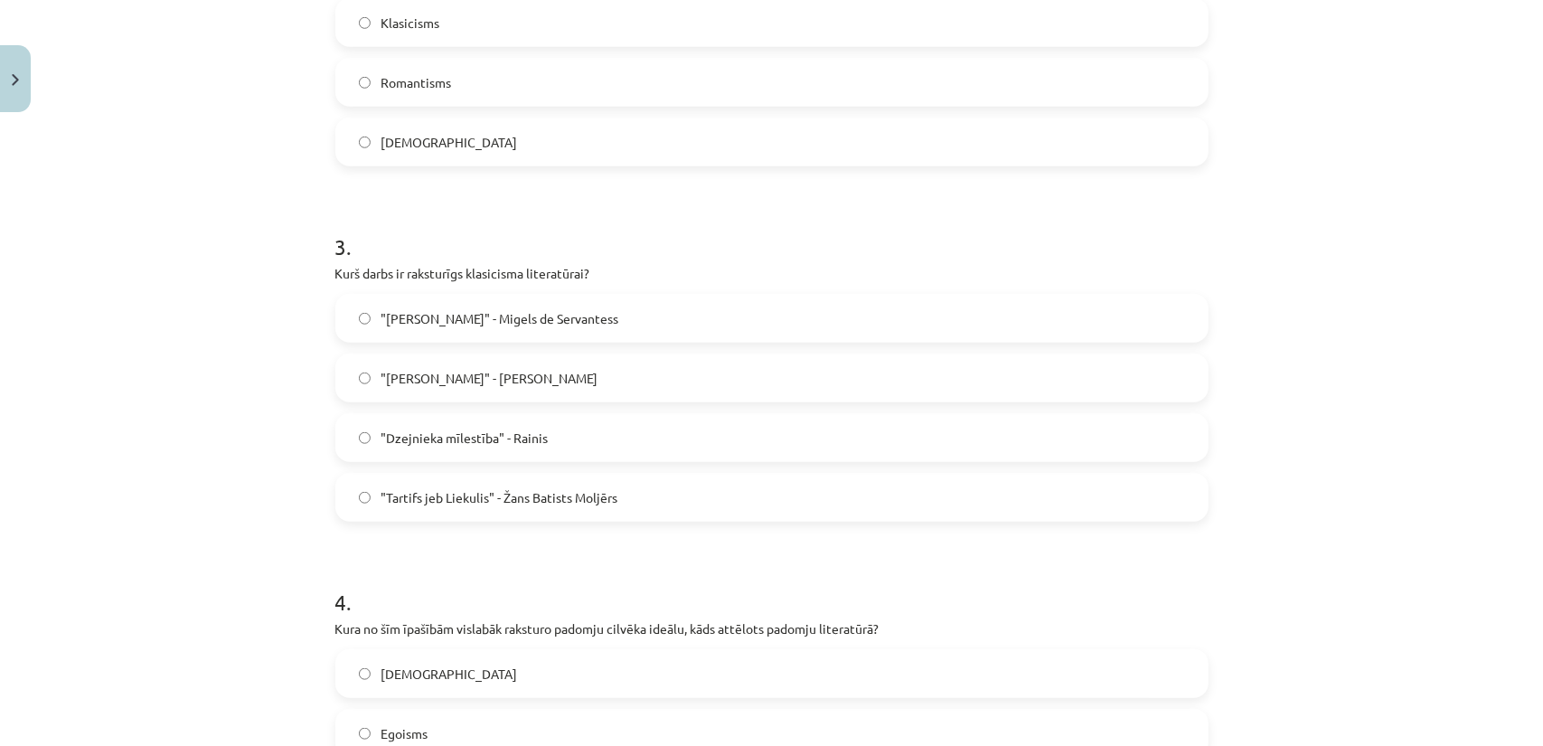
scroll to position [904, 0]
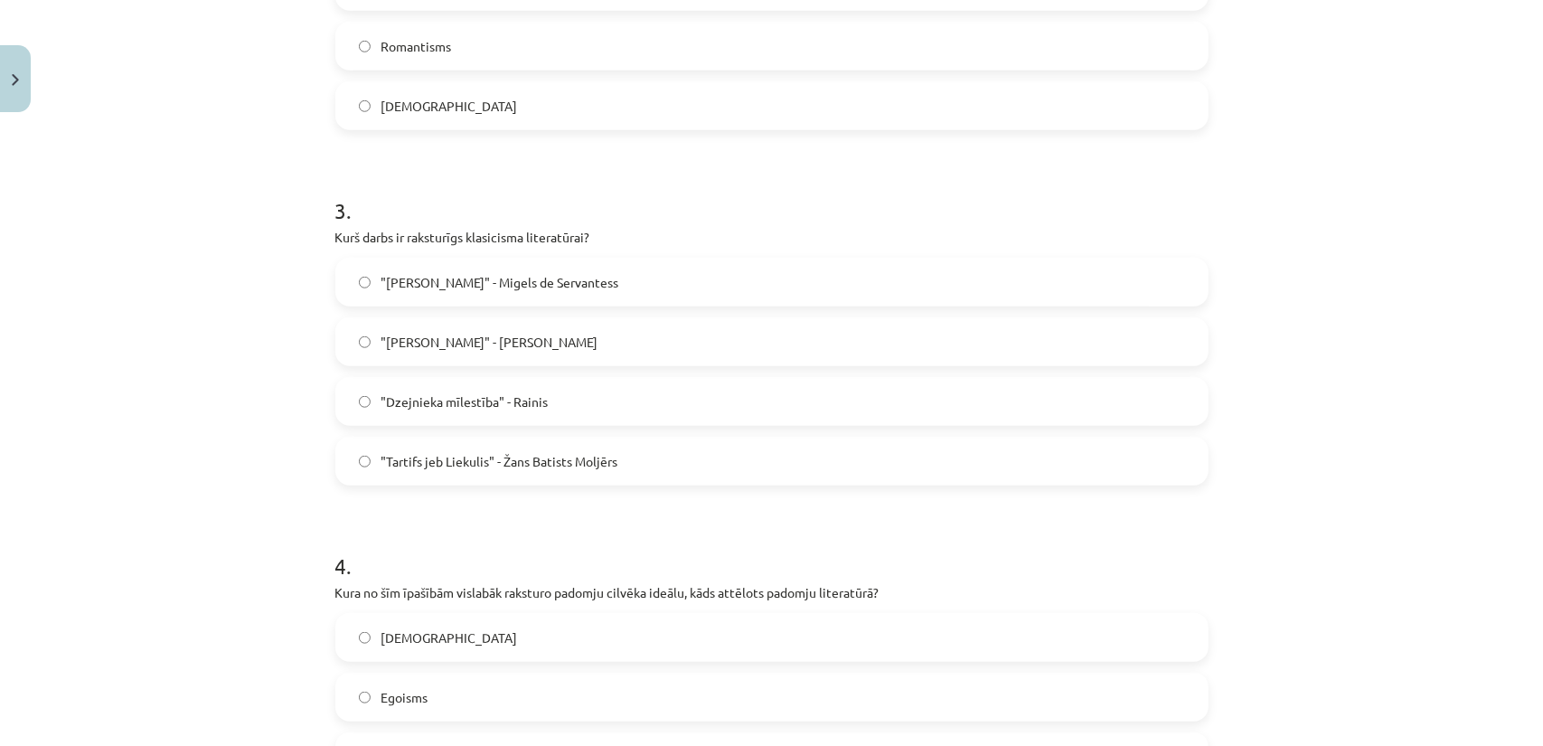
click at [381, 456] on span ""Tartifs jeb Liekulis" - Žans Batists Moljērs" at bounding box center [499, 461] width 237 height 19
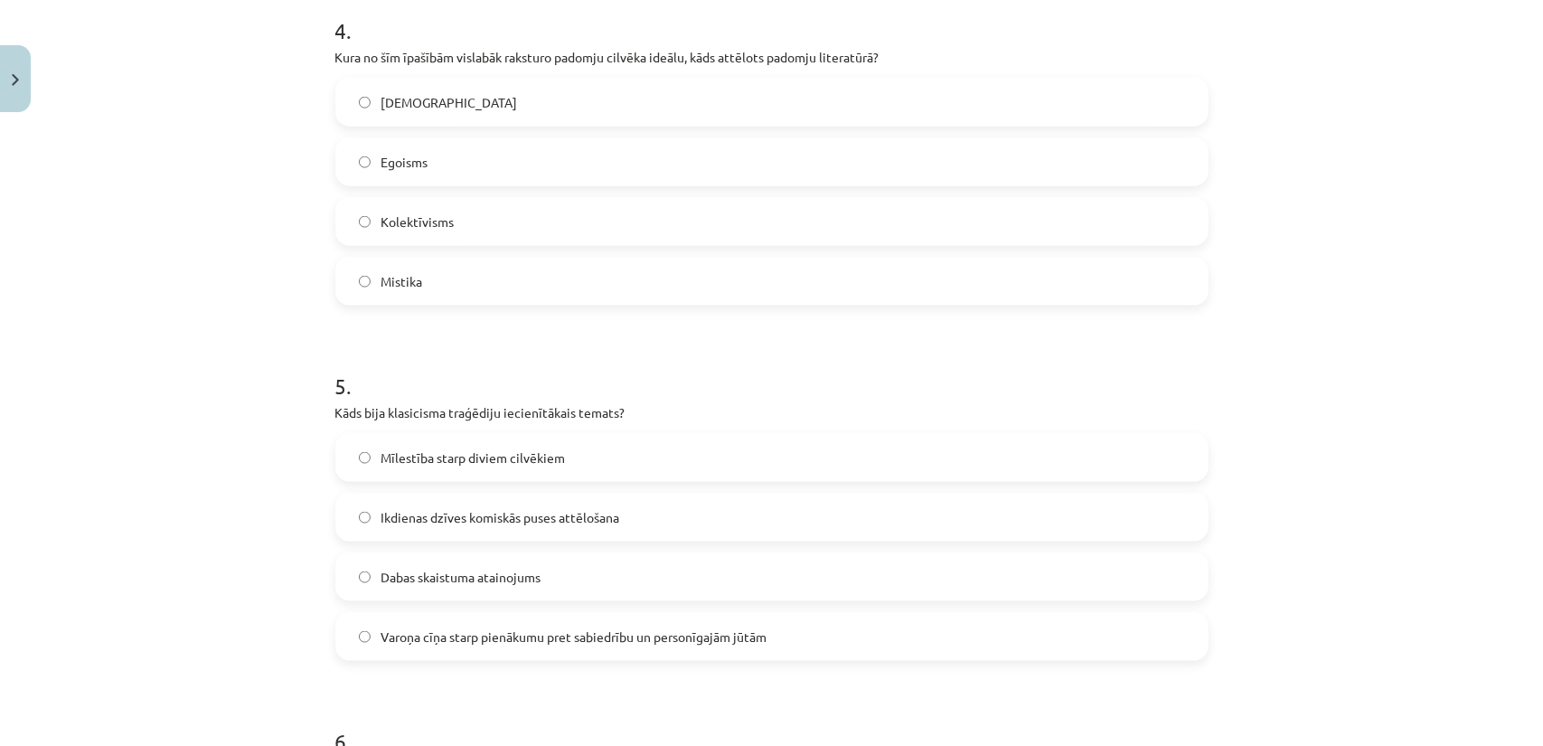
scroll to position [1446, 0]
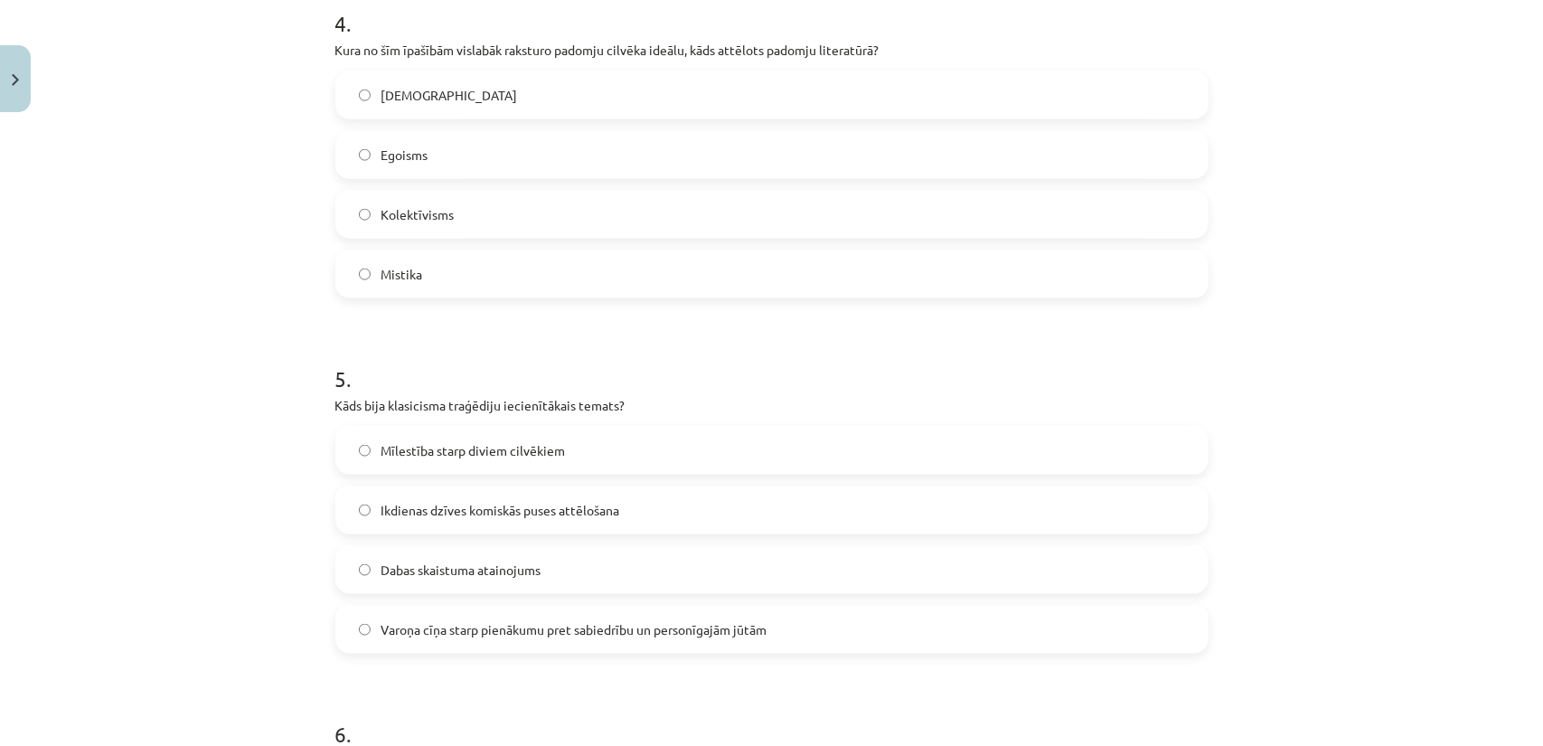
click at [418, 220] on span "Kolektīvisms" at bounding box center [417, 214] width 73 height 19
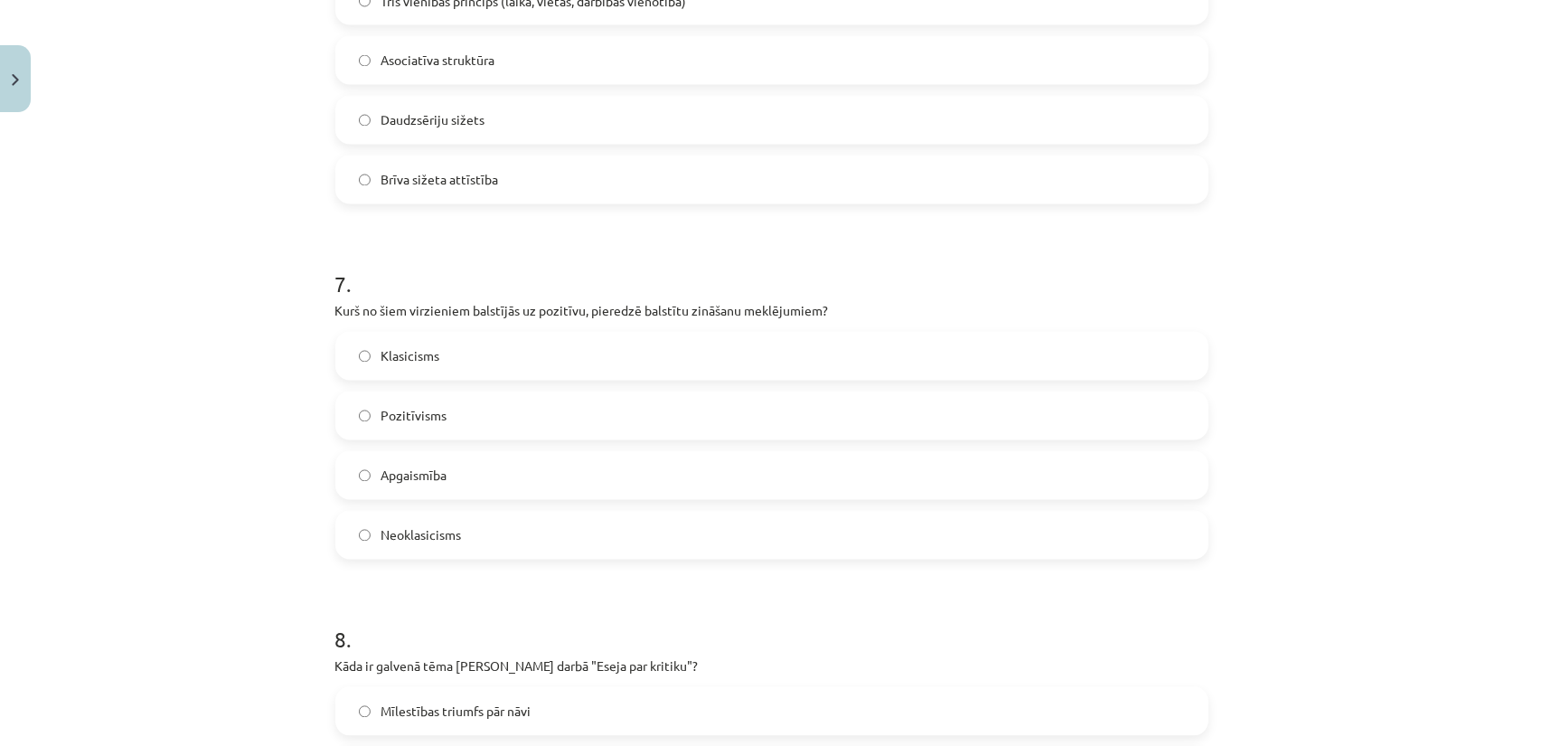
scroll to position [2260, 0]
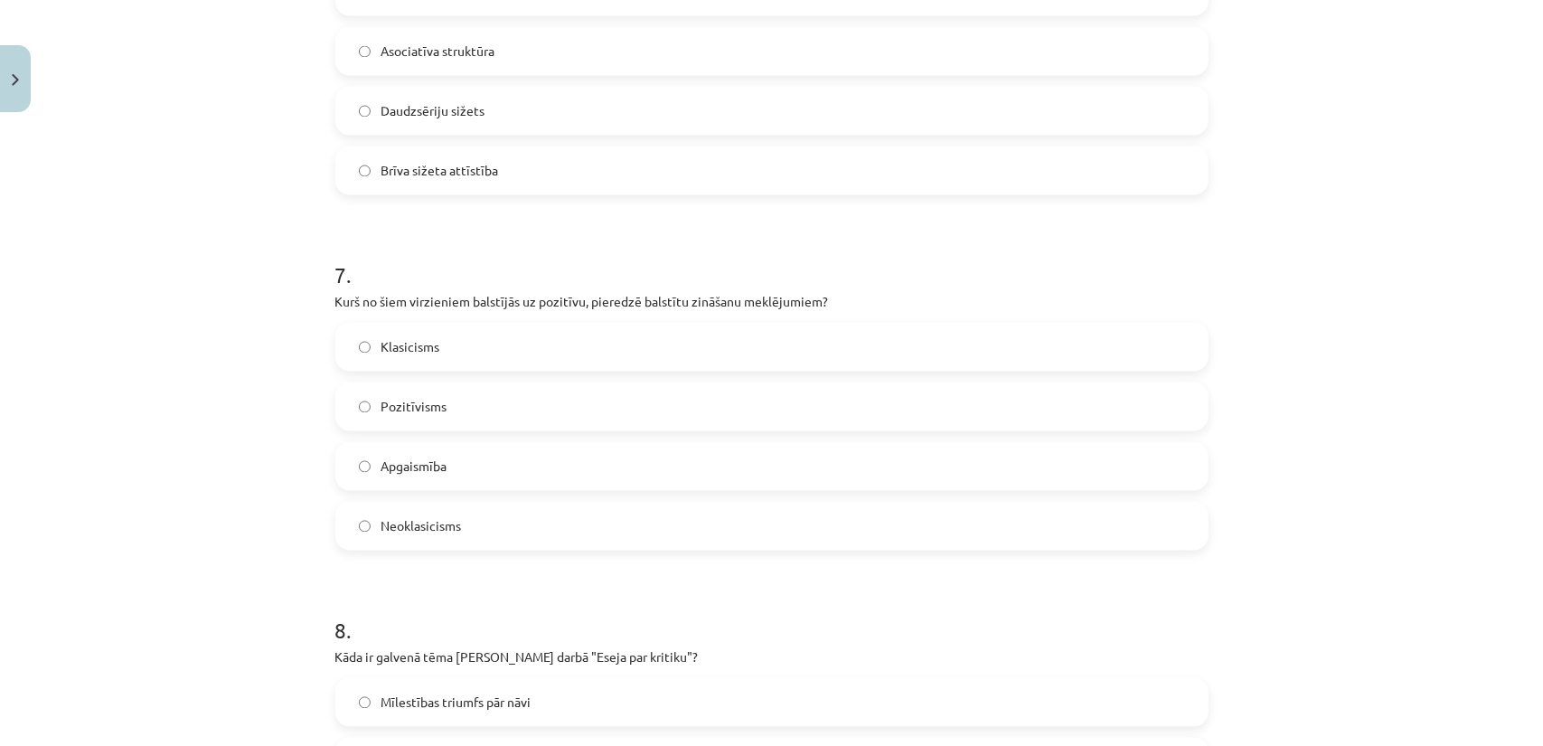
click at [404, 411] on span "Pozitīvisms" at bounding box center [414, 407] width 66 height 19
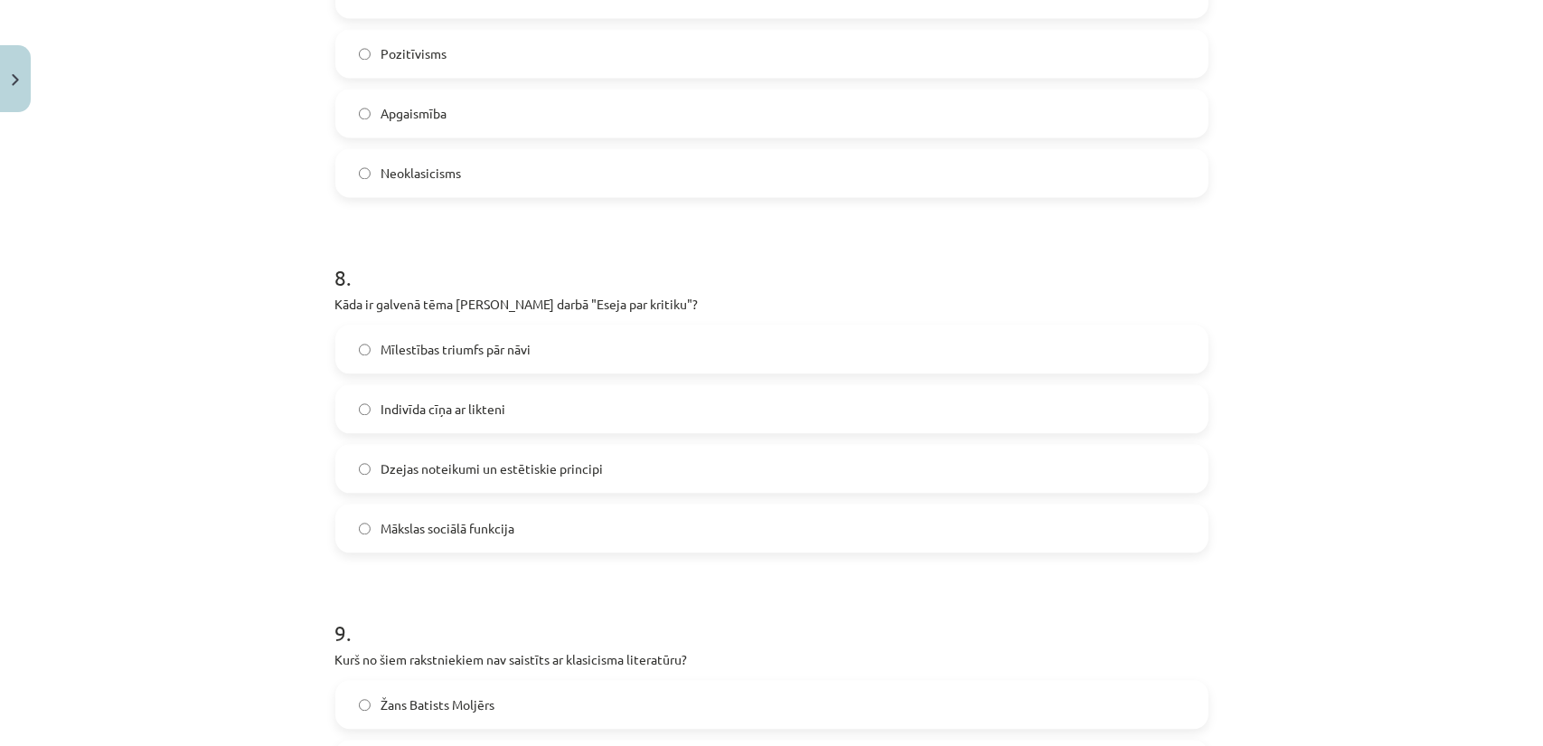
scroll to position [2621, 0]
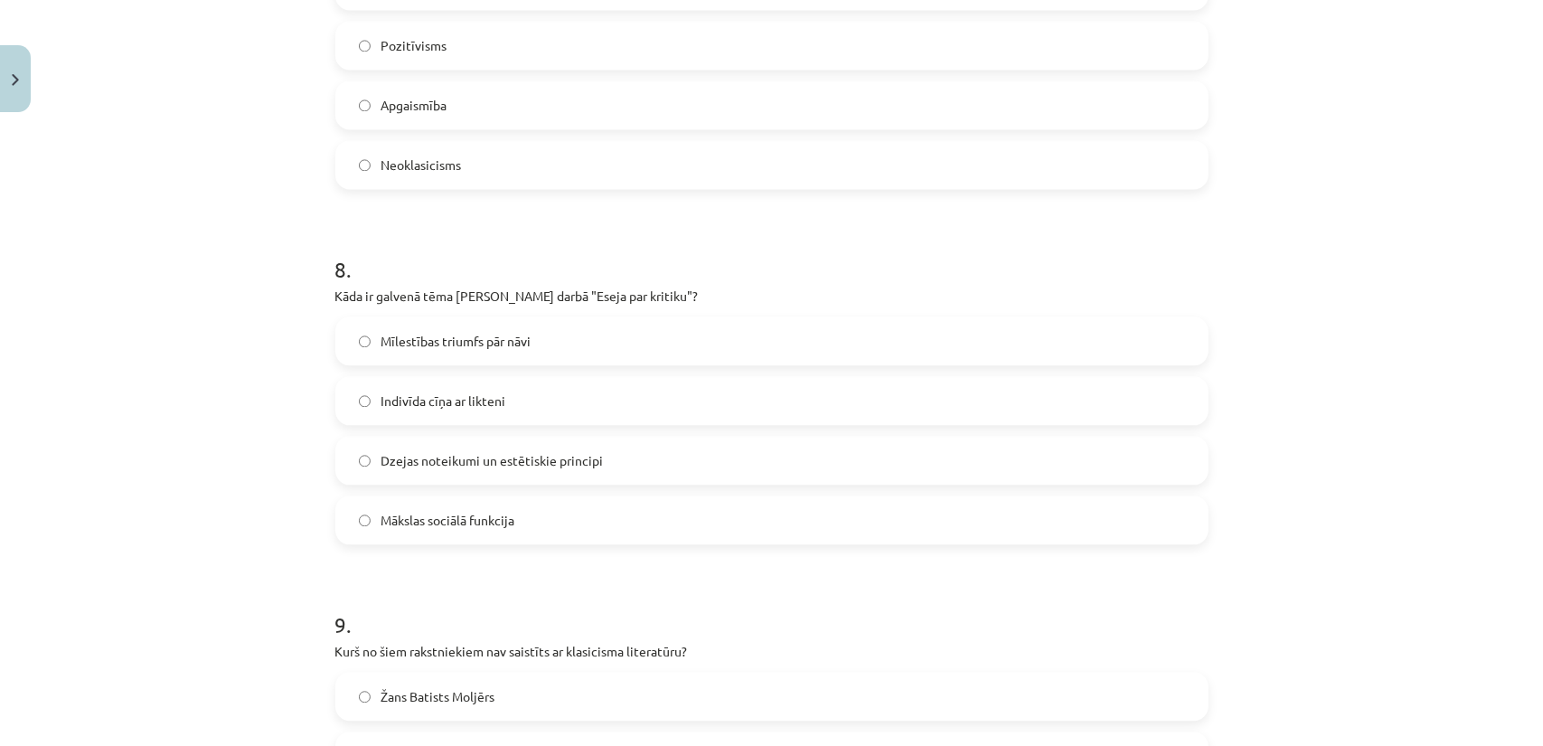
click at [416, 456] on span "Dzejas noteikumi un estētiskie principi" at bounding box center [492, 460] width 222 height 19
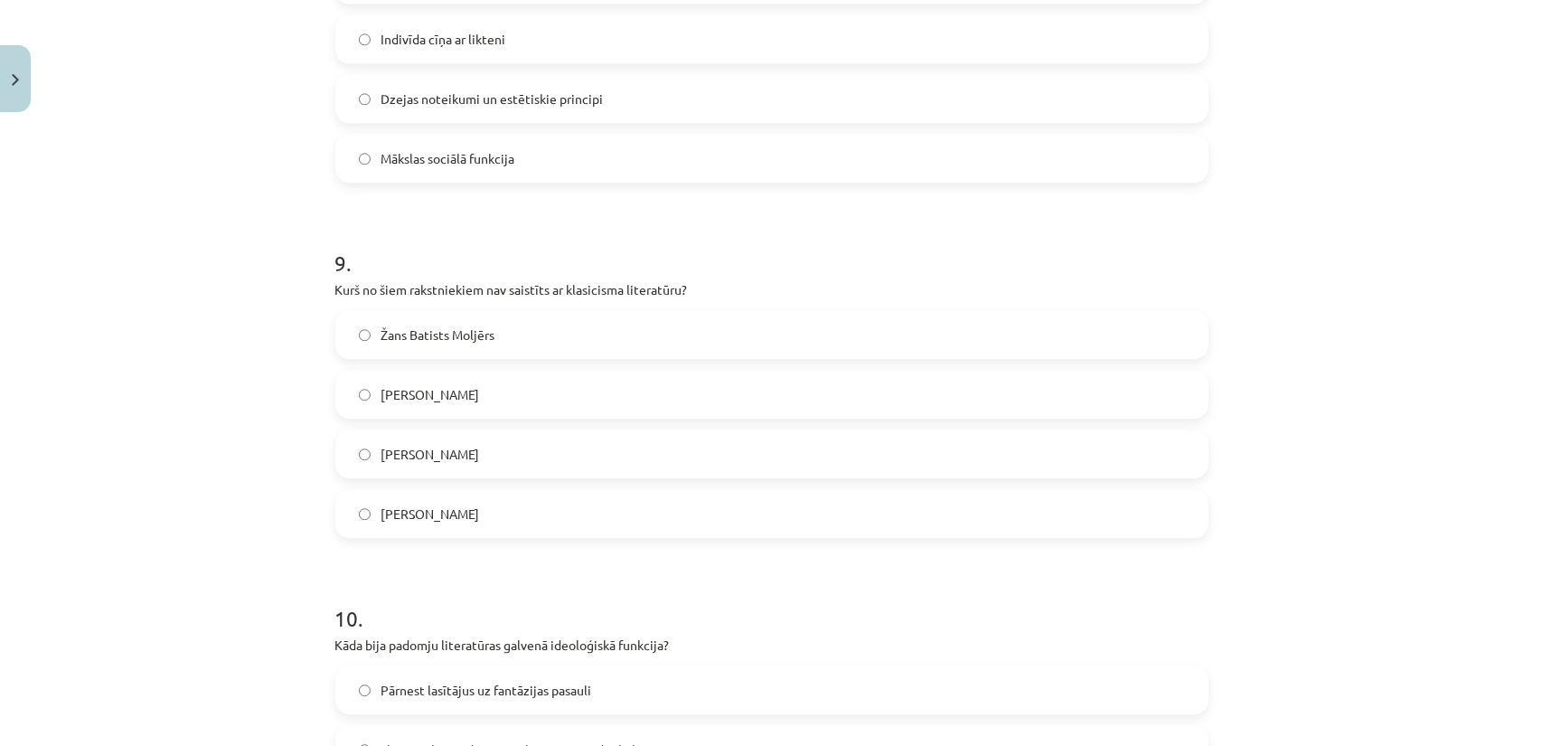
click at [372, 386] on label "Vilis Lācis" at bounding box center [771, 393] width 869 height 45
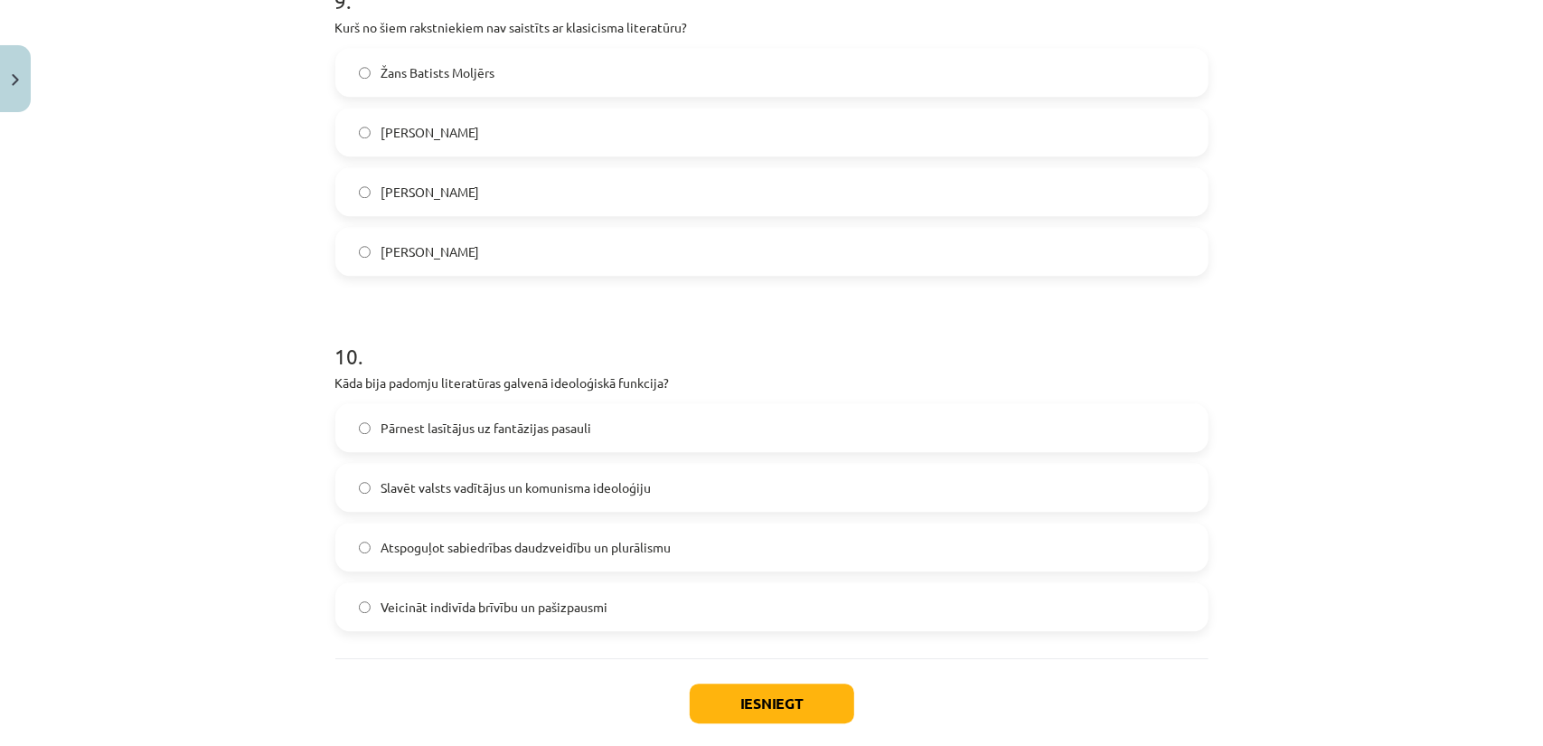
scroll to position [3254, 0]
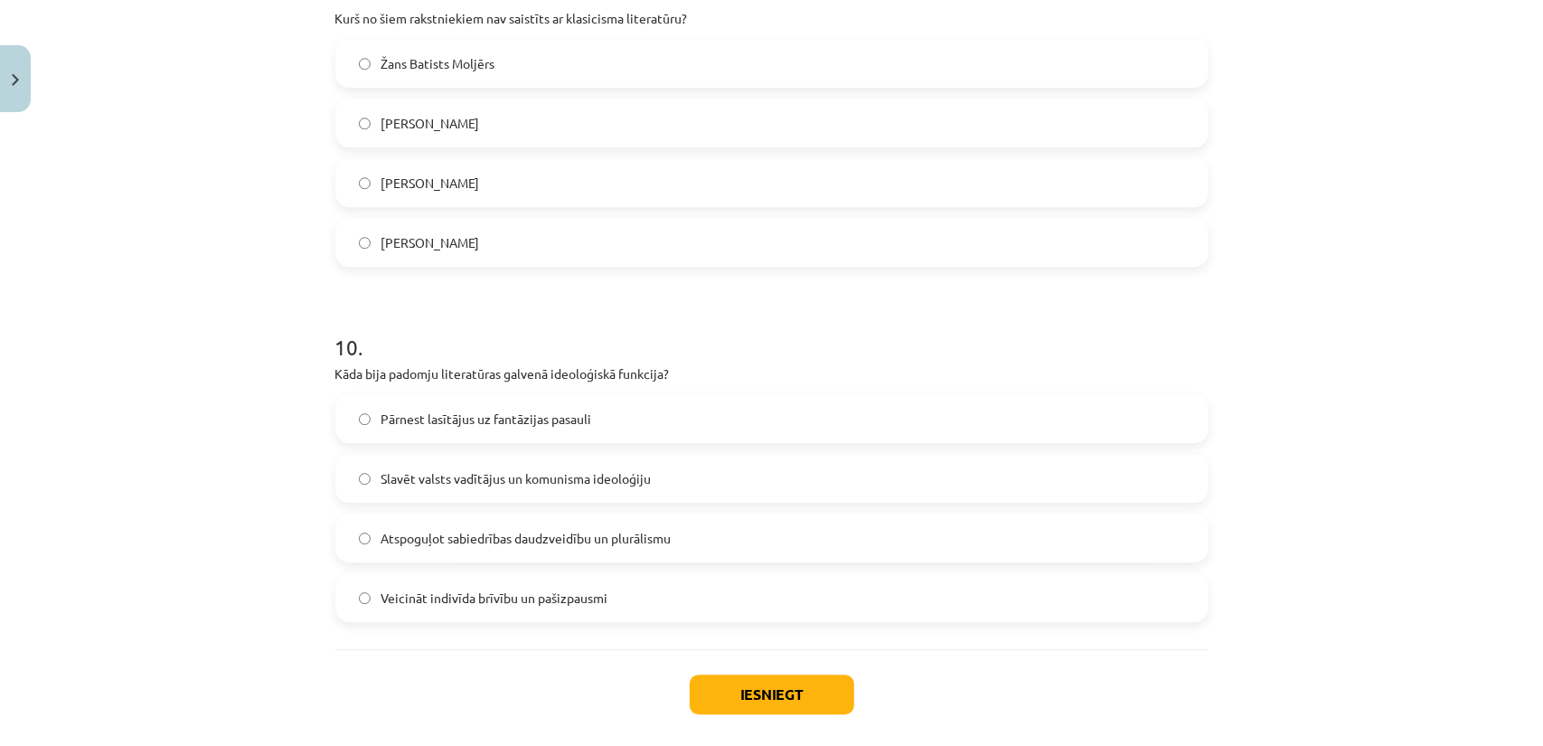
click at [436, 550] on label "Atspoguļot sabiedrības daudzveidību un plurālismu" at bounding box center [771, 537] width 869 height 45
click at [406, 588] on span "Veicināt indivīda brīvību un pašizpausmi" at bounding box center [494, 597] width 227 height 19
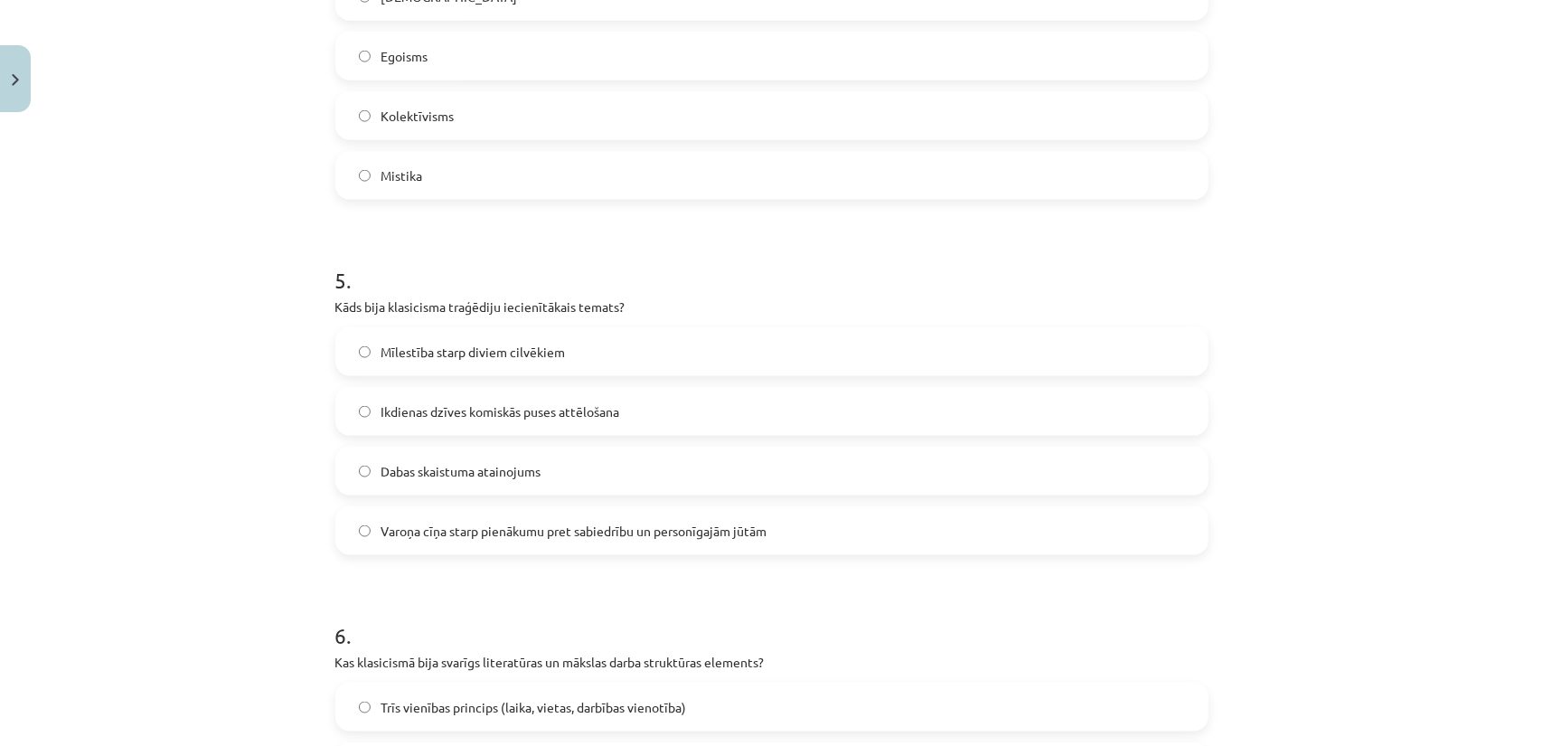
scroll to position [1537, 0]
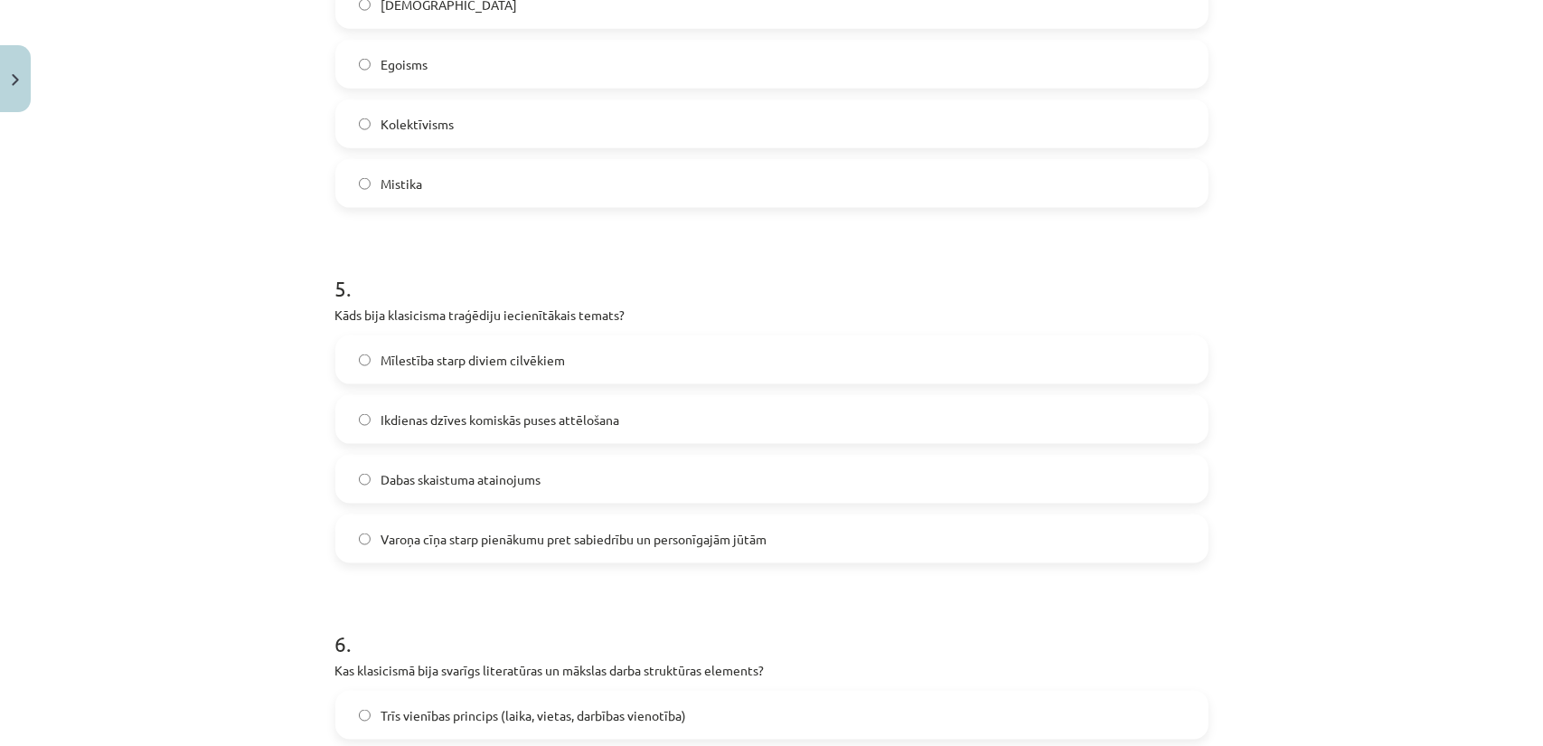
click at [438, 418] on span "Ikdienas dzīves komiskās puses attēlošana" at bounding box center [500, 419] width 239 height 19
click at [500, 546] on span "Varoņa cīņa starp pienākumu pret sabiedrību un personīgajām jūtām" at bounding box center [574, 539] width 386 height 19
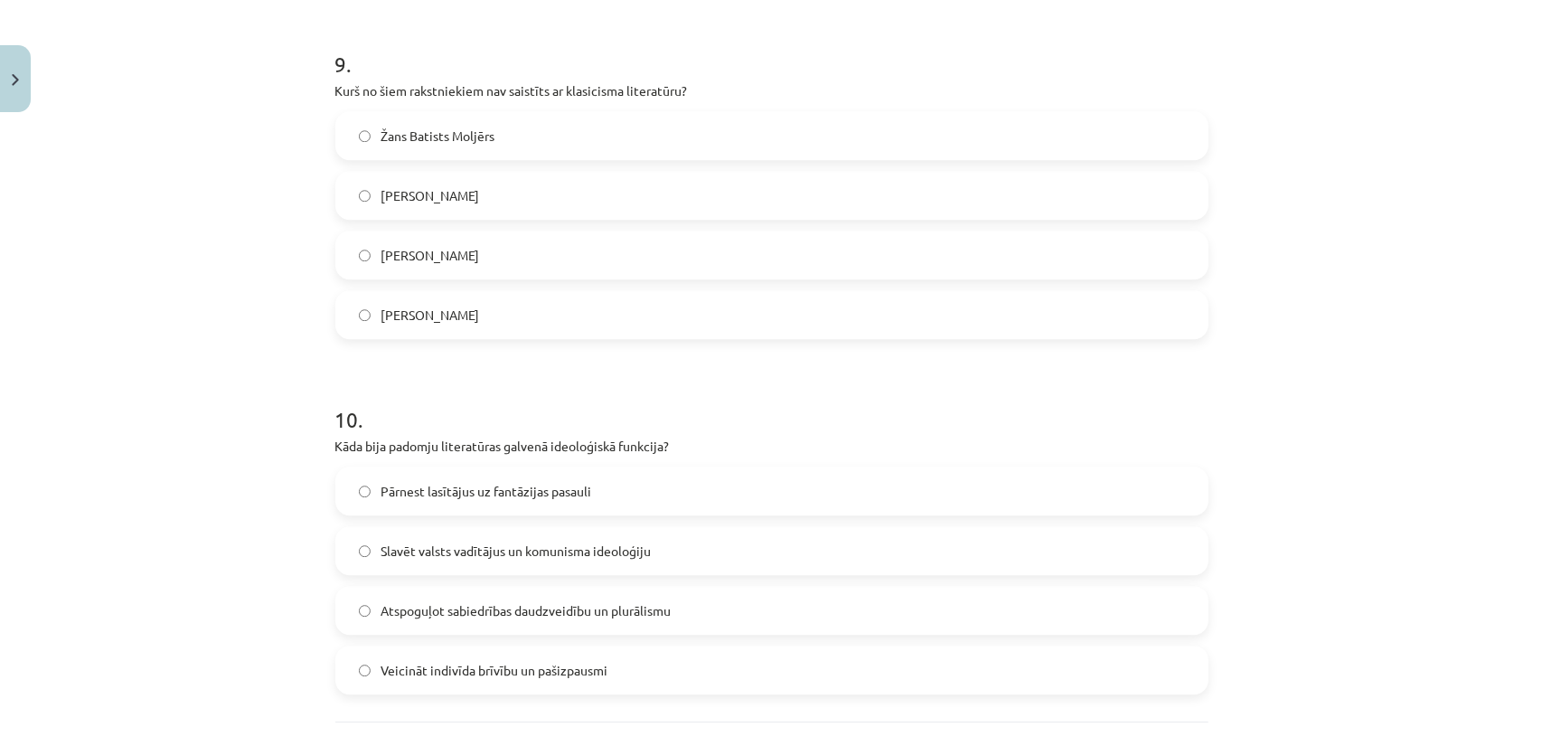
scroll to position [3254, 0]
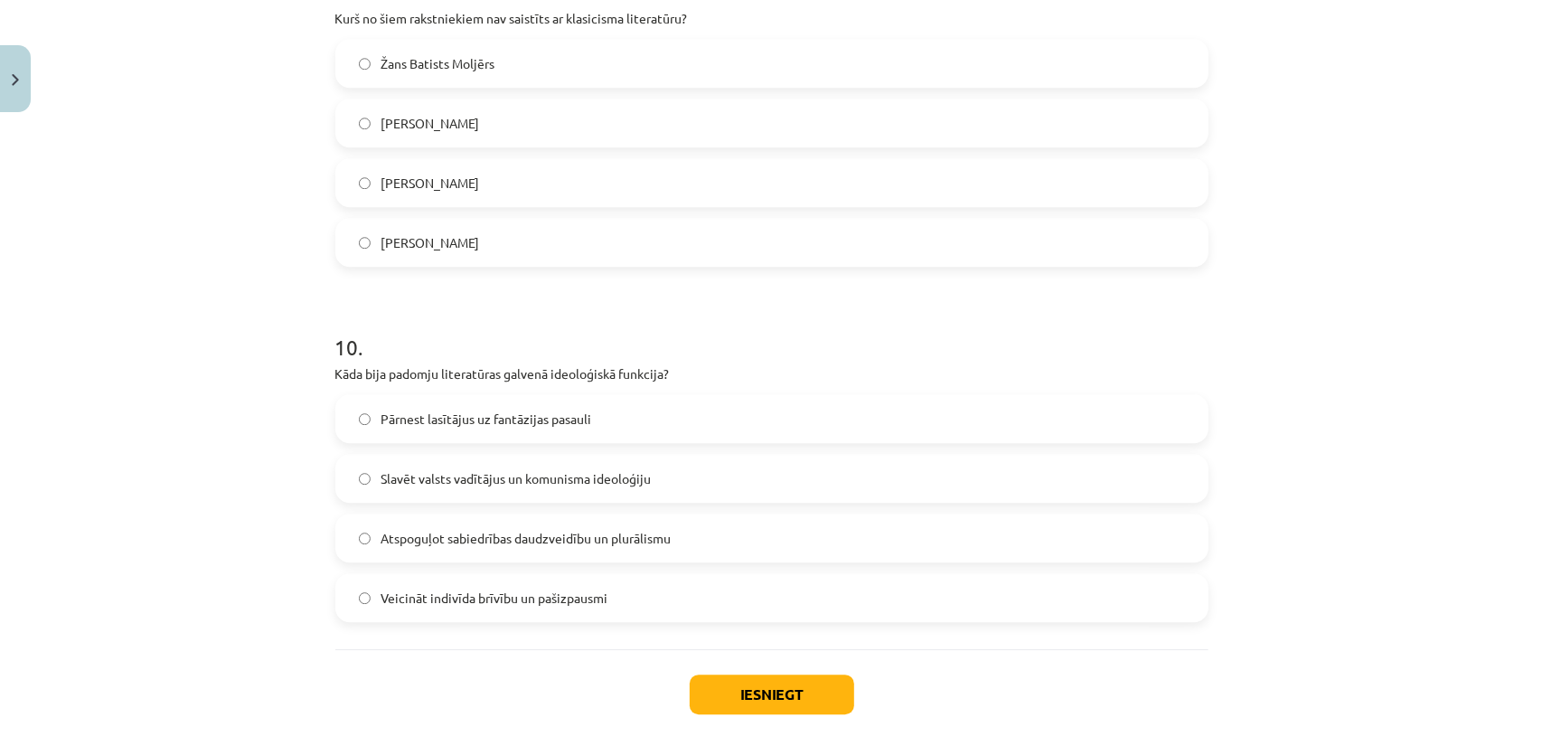
click at [409, 484] on span "Slavēt valsts vadītājus un komunisma ideoloģiju" at bounding box center [516, 478] width 270 height 19
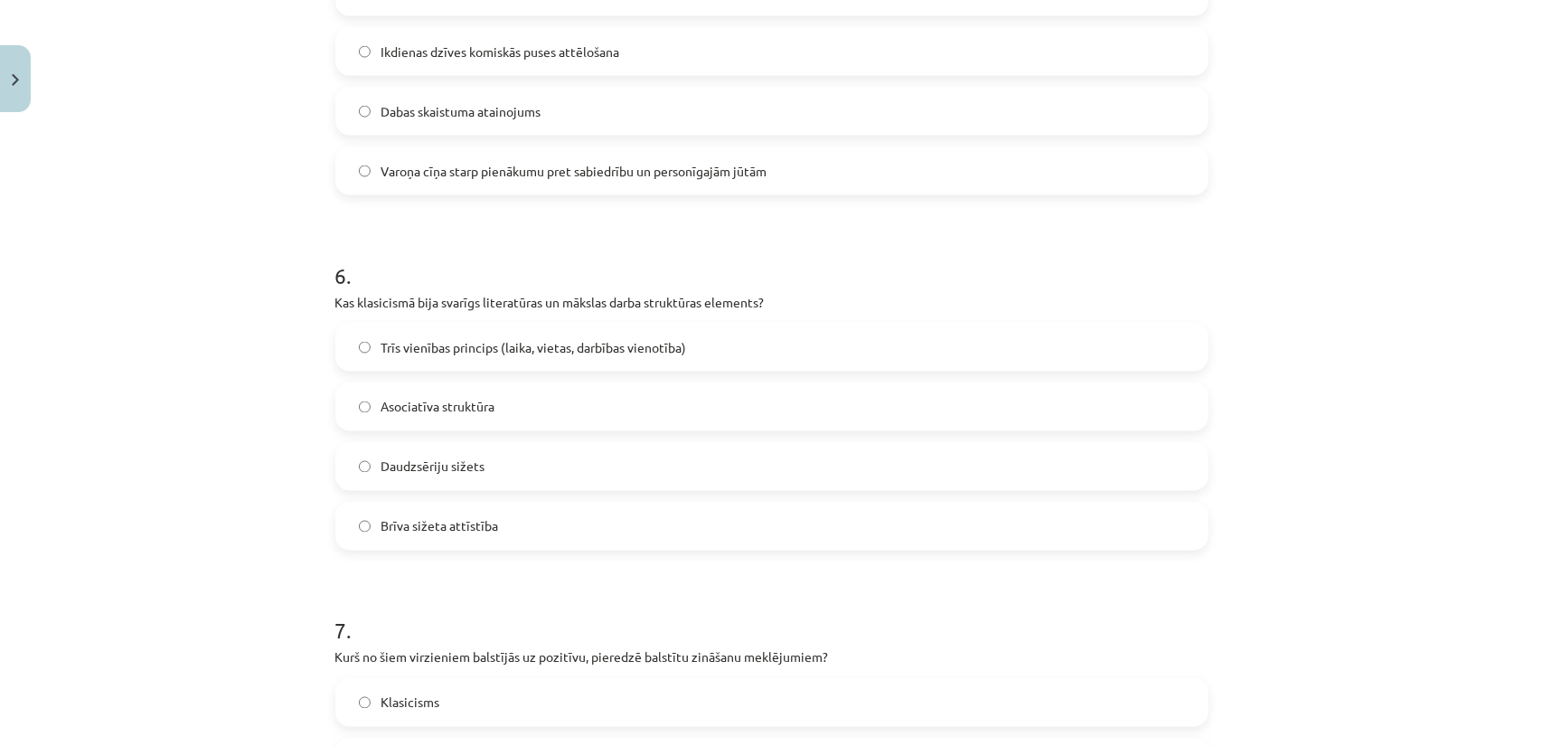
scroll to position [1898, 0]
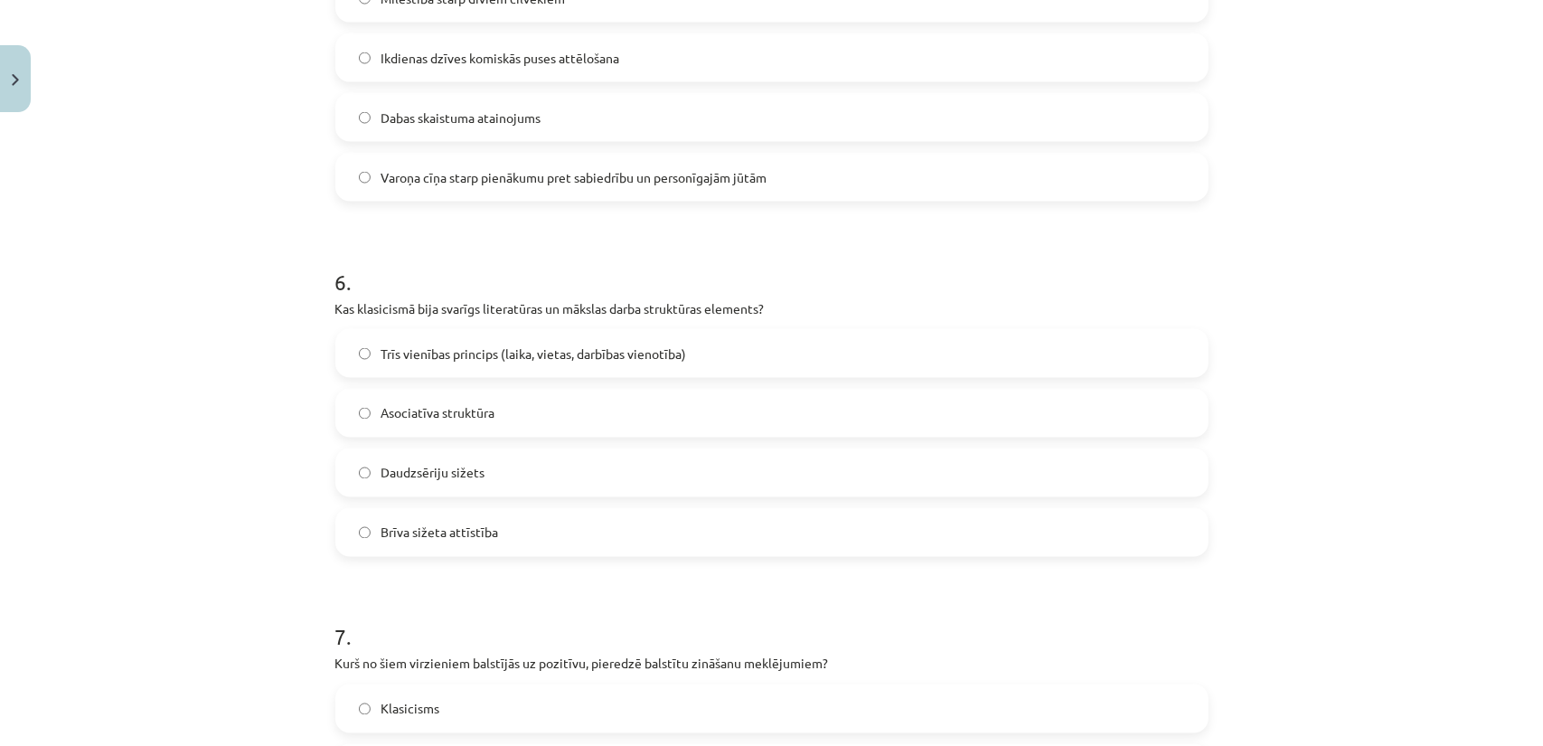
click at [454, 344] on span "Trīs vienības princips (laika, vietas, darbības vienotība)" at bounding box center [533, 353] width 305 height 19
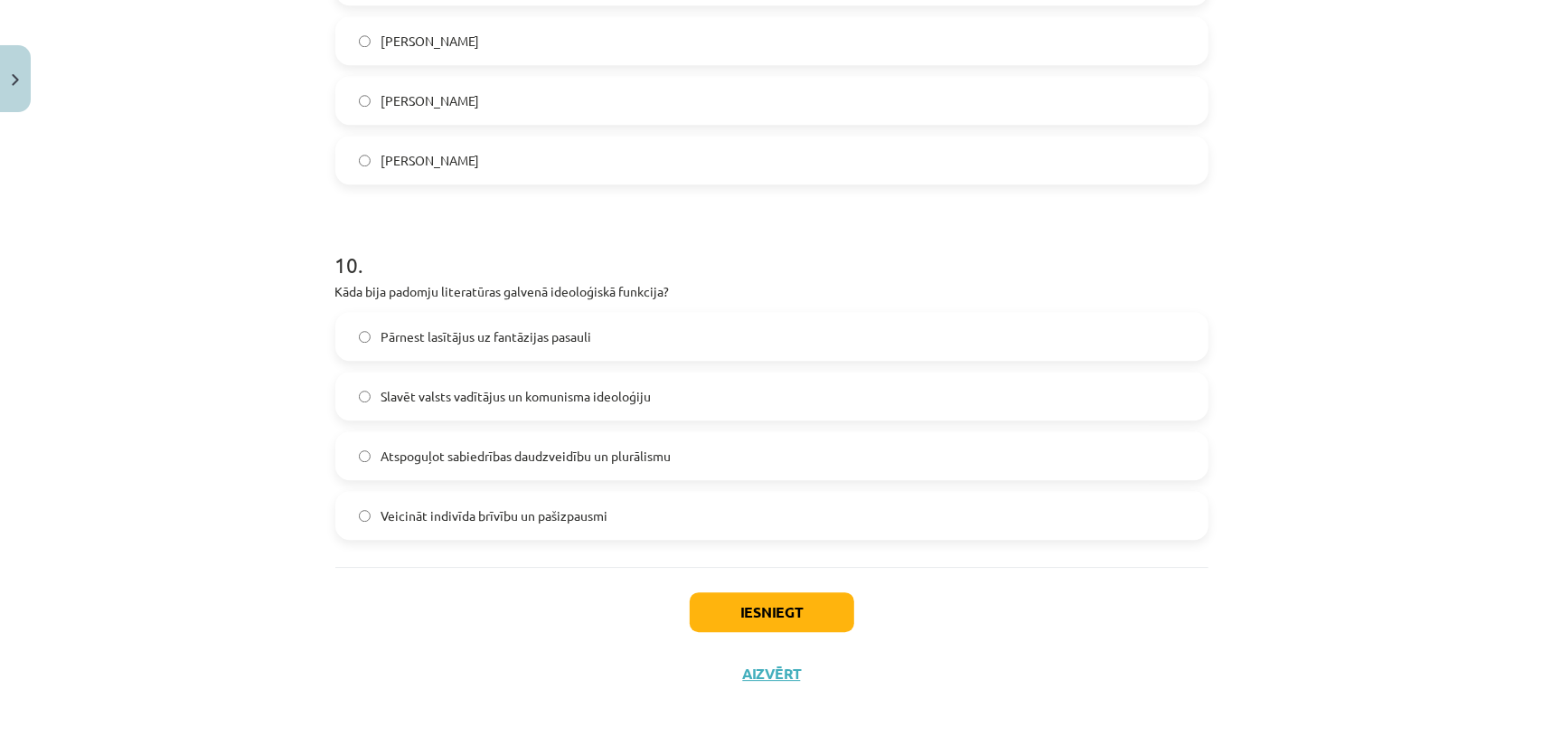
scroll to position [3339, 0]
click at [754, 606] on button "Iesniegt" at bounding box center [772, 609] width 164 height 40
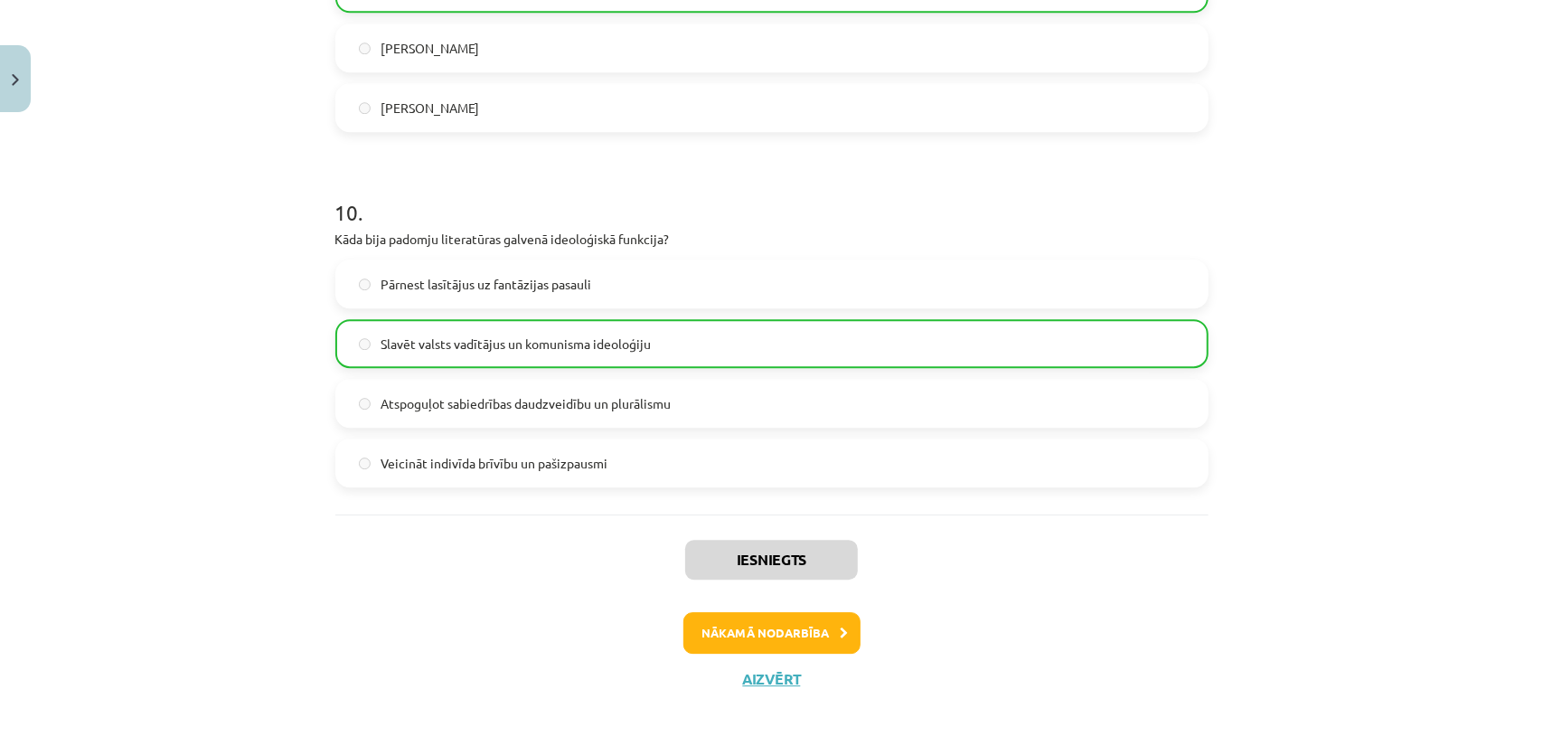
scroll to position [3395, 0]
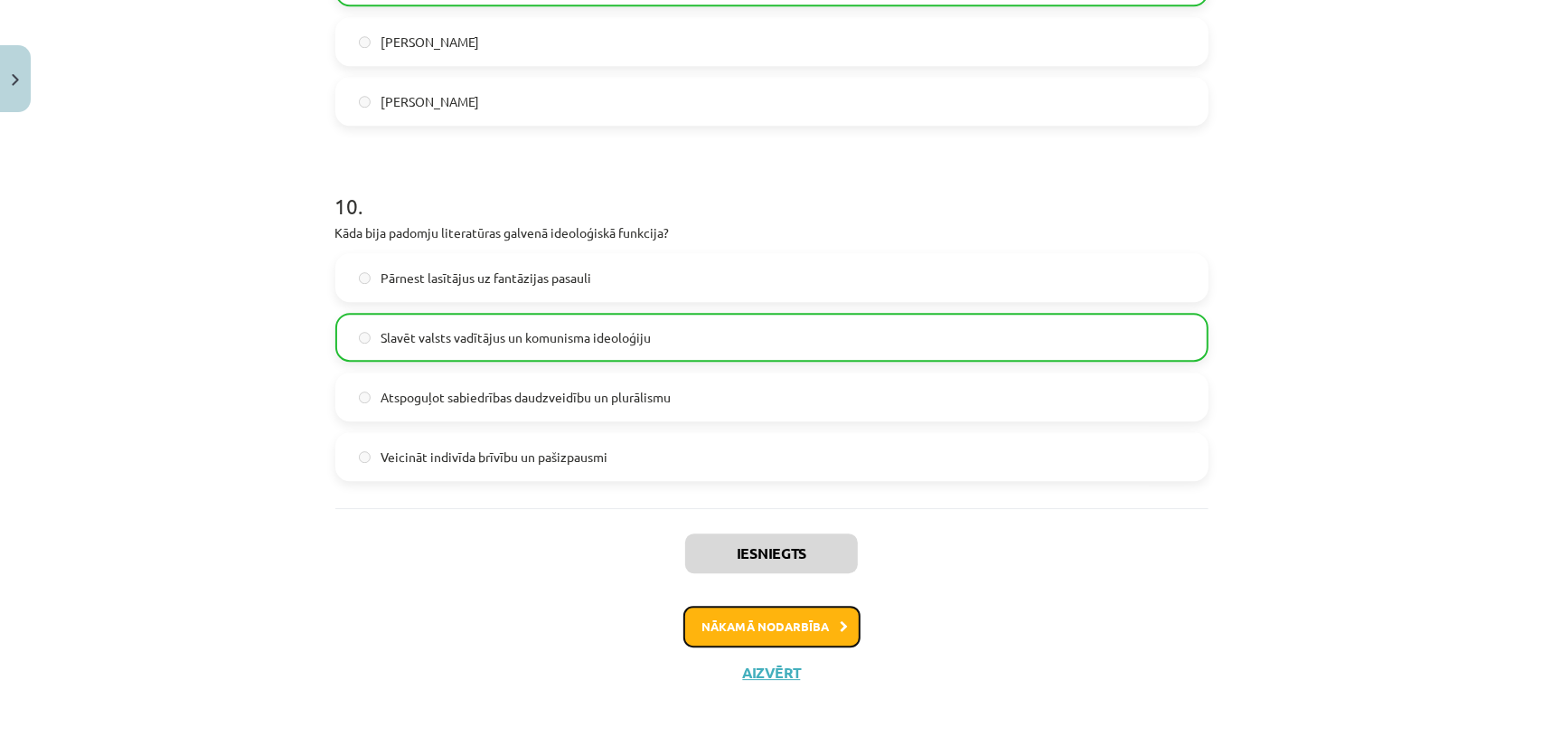
click at [802, 614] on button "Nākamā nodarbība" at bounding box center [771, 627] width 177 height 42
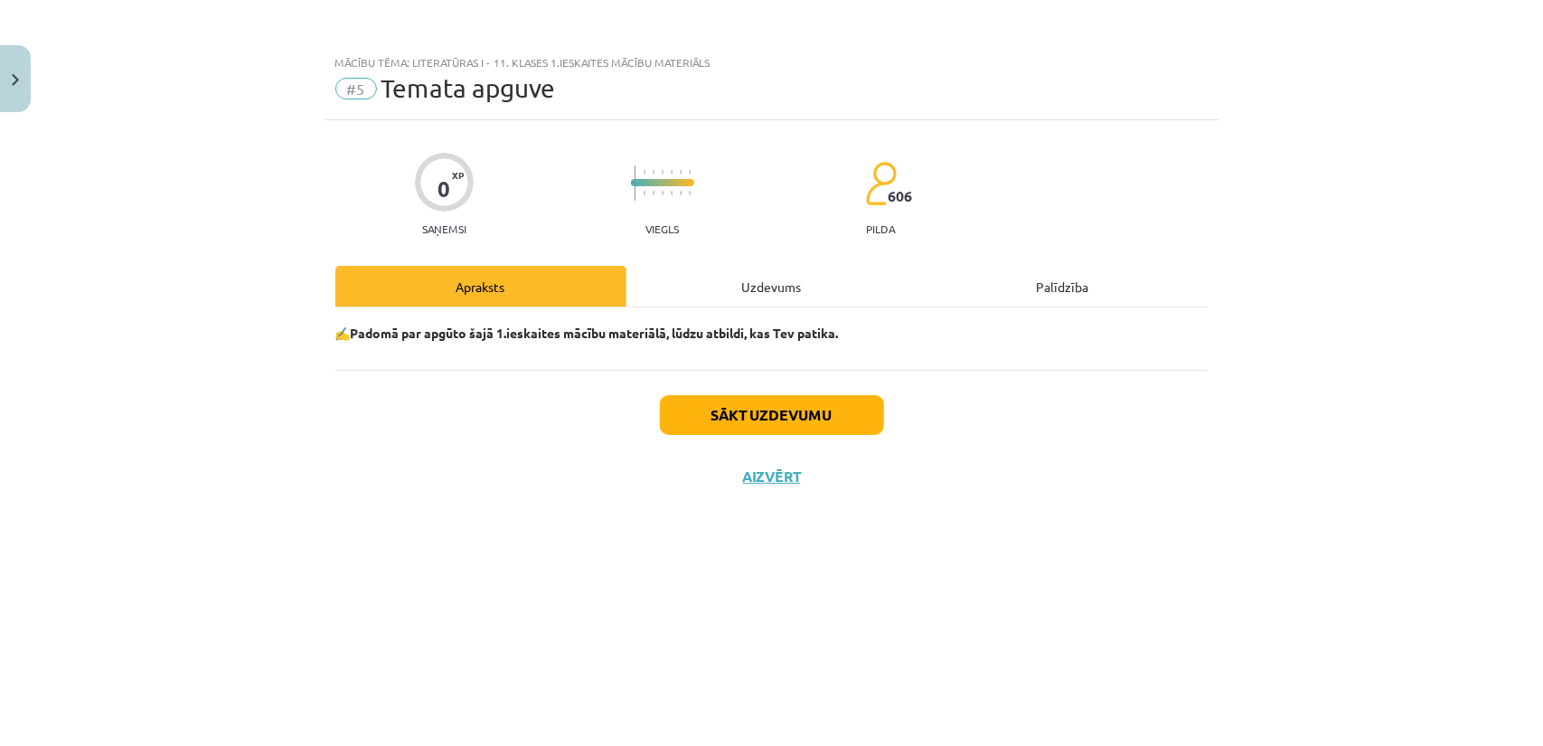
scroll to position [0, 0]
click at [776, 413] on button "Sākt uzdevumu" at bounding box center [772, 415] width 224 height 40
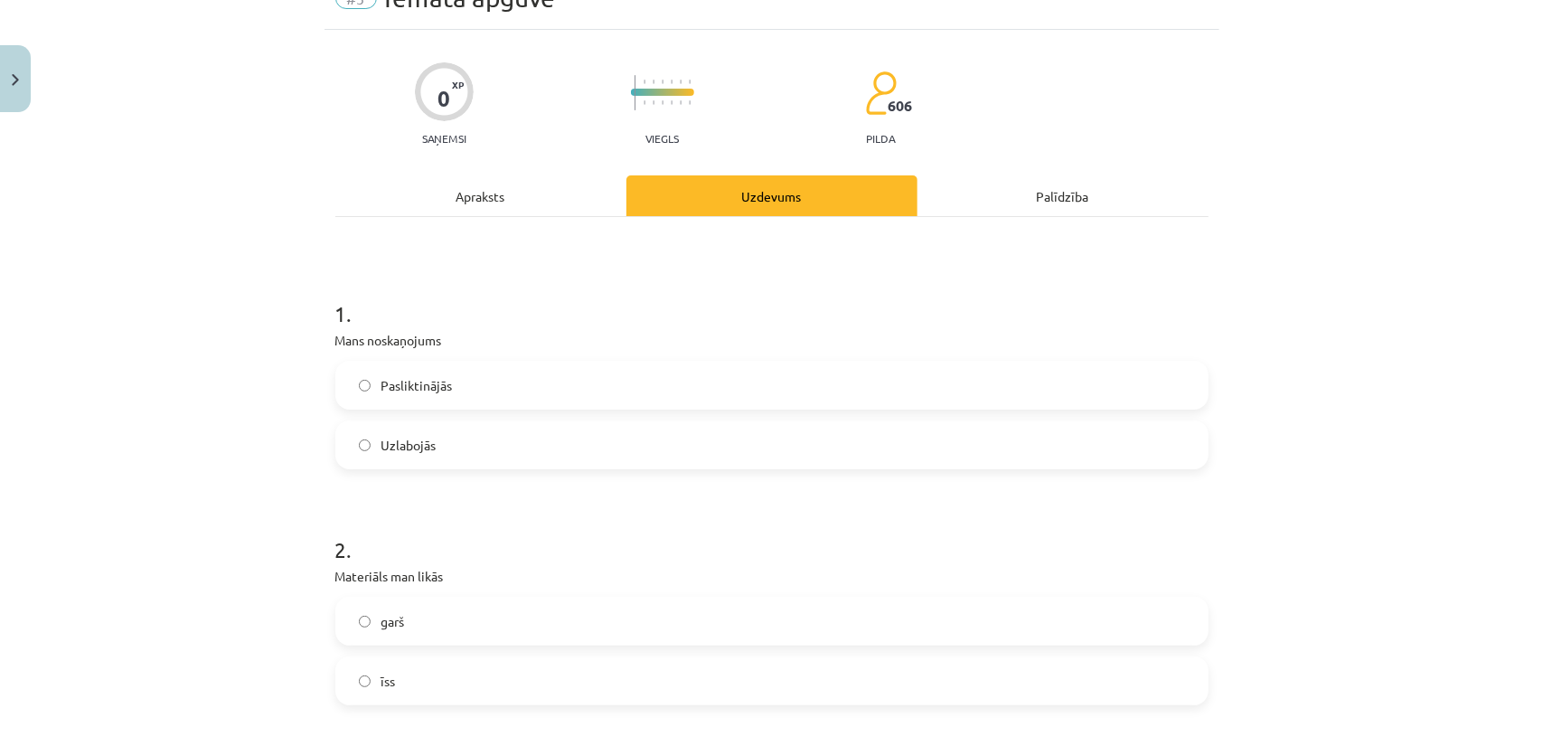
click at [533, 451] on label "Uzlabojās" at bounding box center [771, 444] width 869 height 45
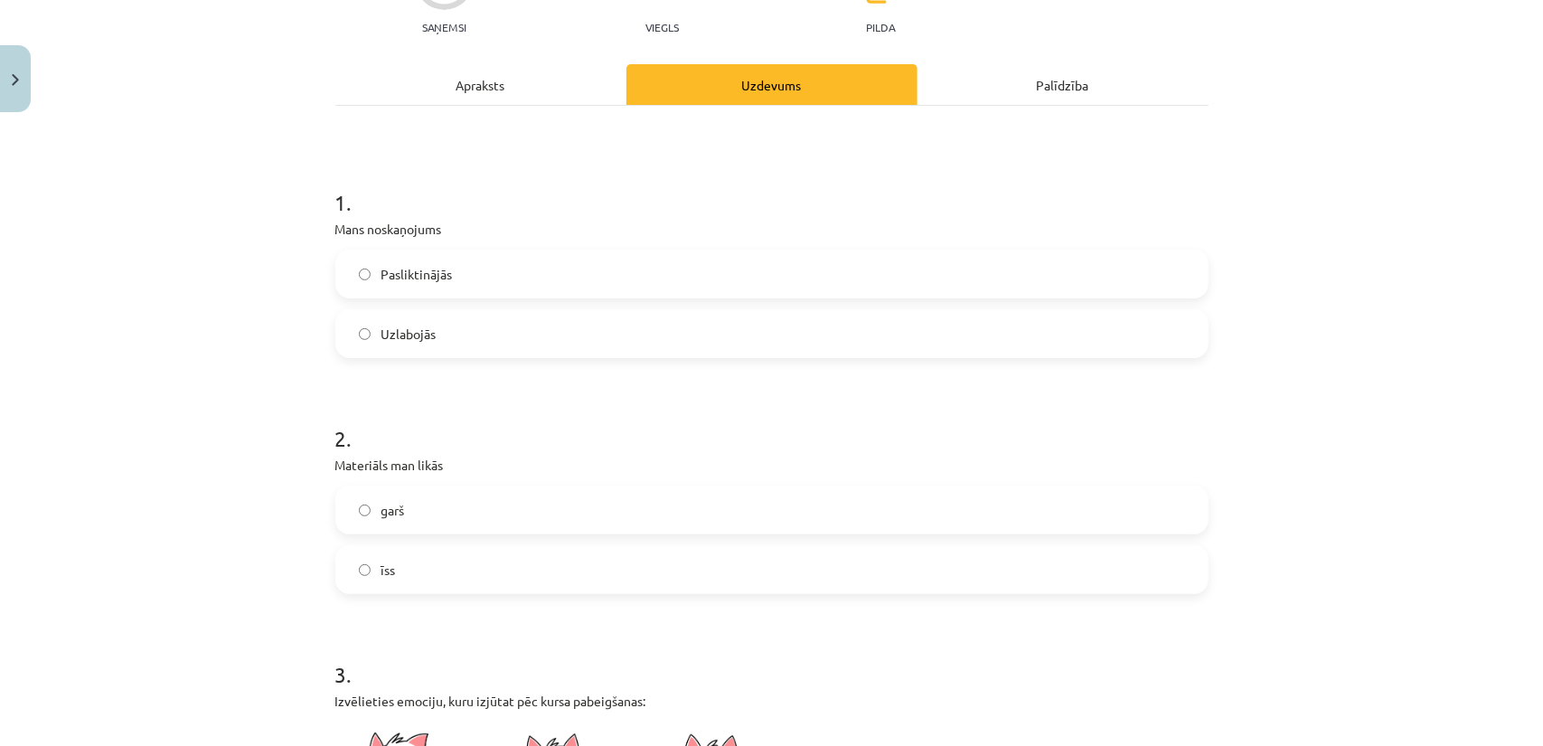
scroll to position [271, 0]
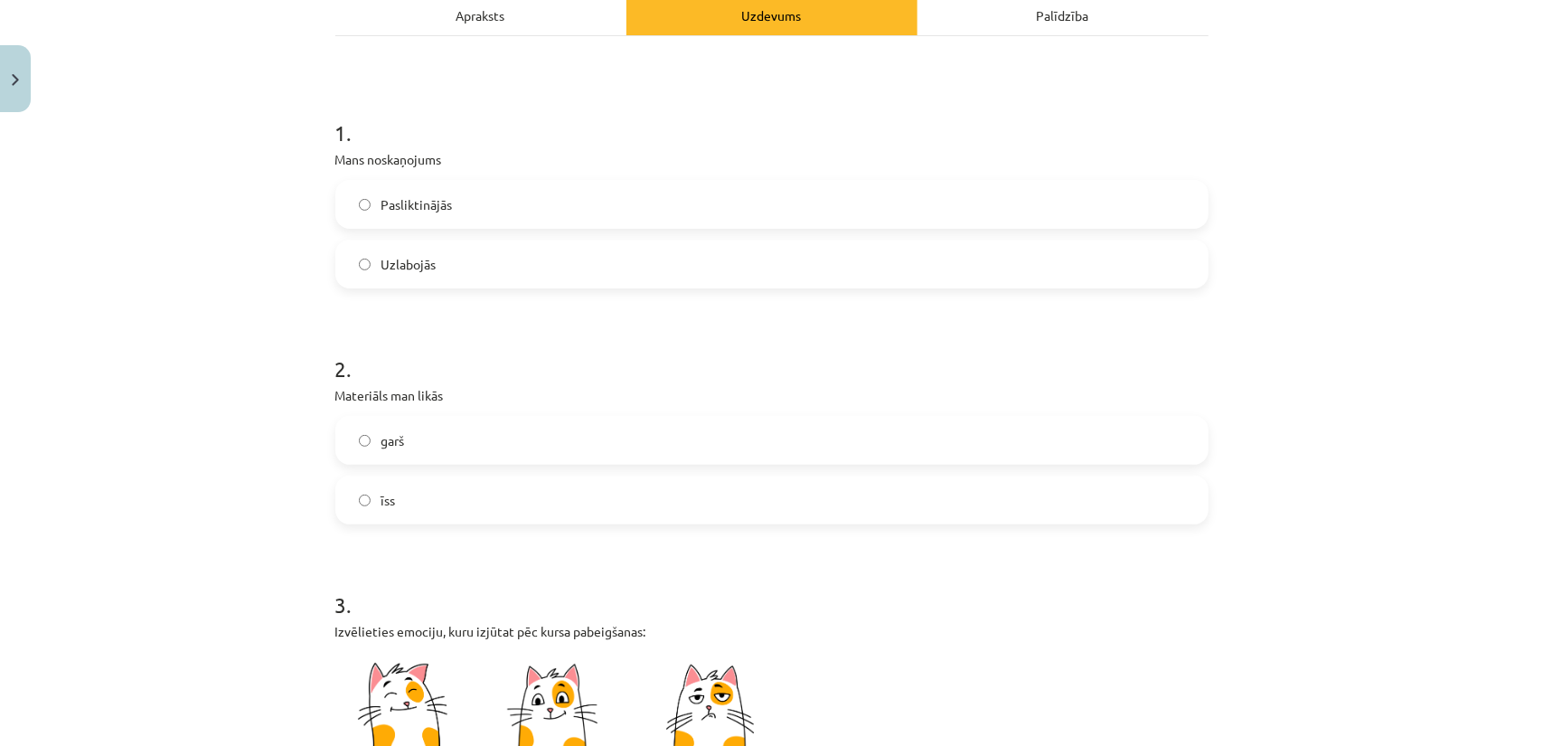
click at [498, 491] on label "īss" at bounding box center [771, 499] width 869 height 45
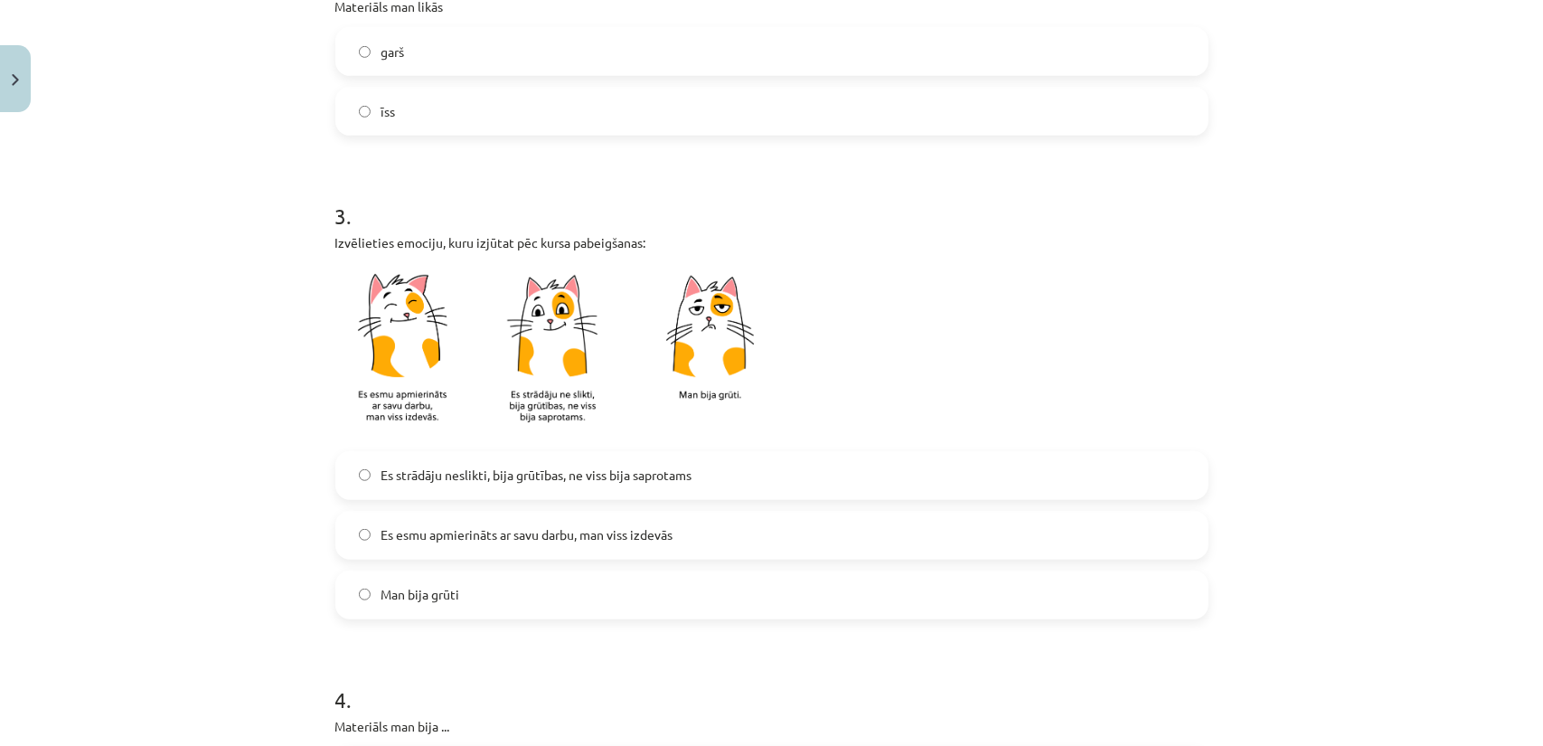
scroll to position [723, 0]
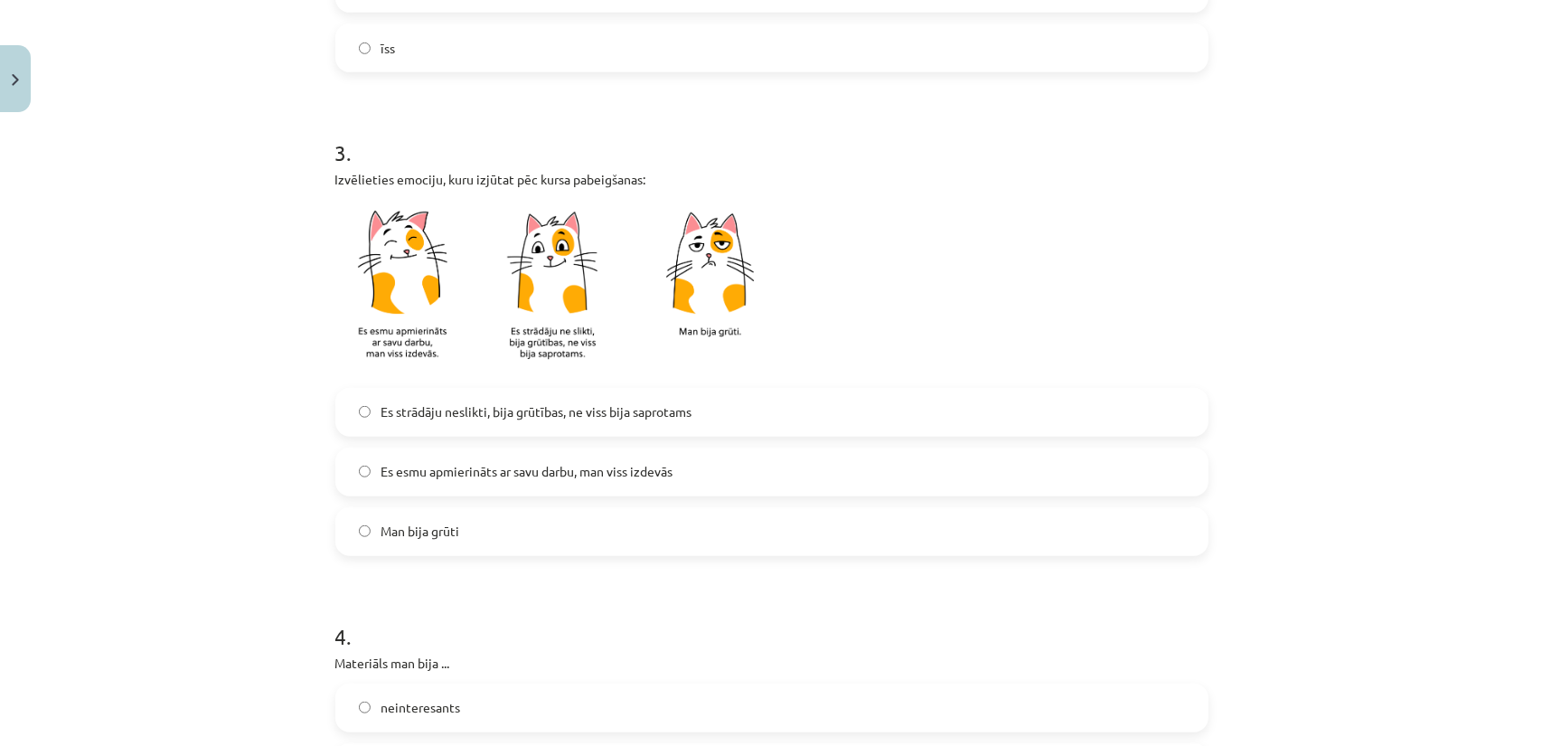
click at [485, 428] on label "Es strādāju neslikti, bija grūtības, ne viss bija saprotams" at bounding box center [771, 412] width 869 height 45
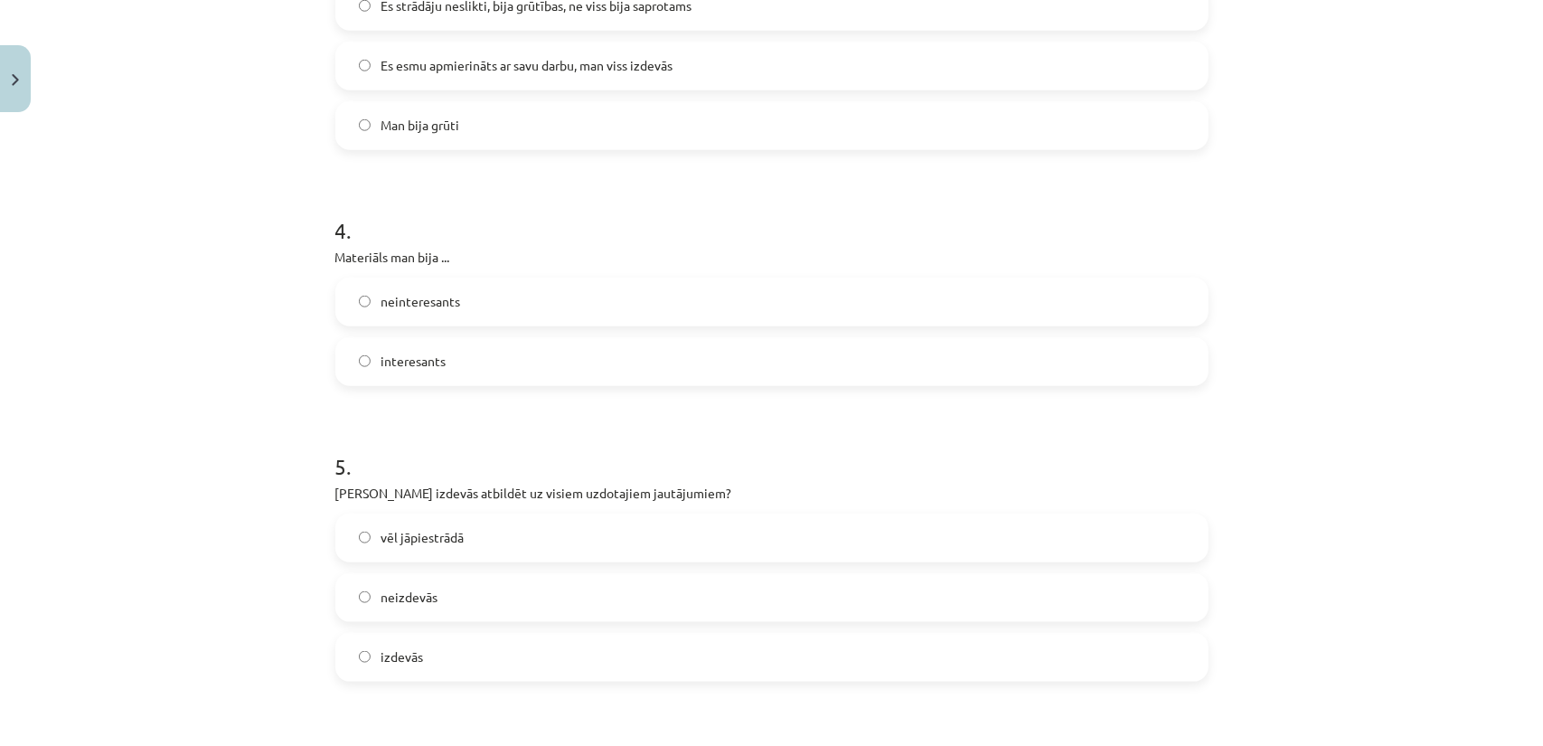
scroll to position [1175, 0]
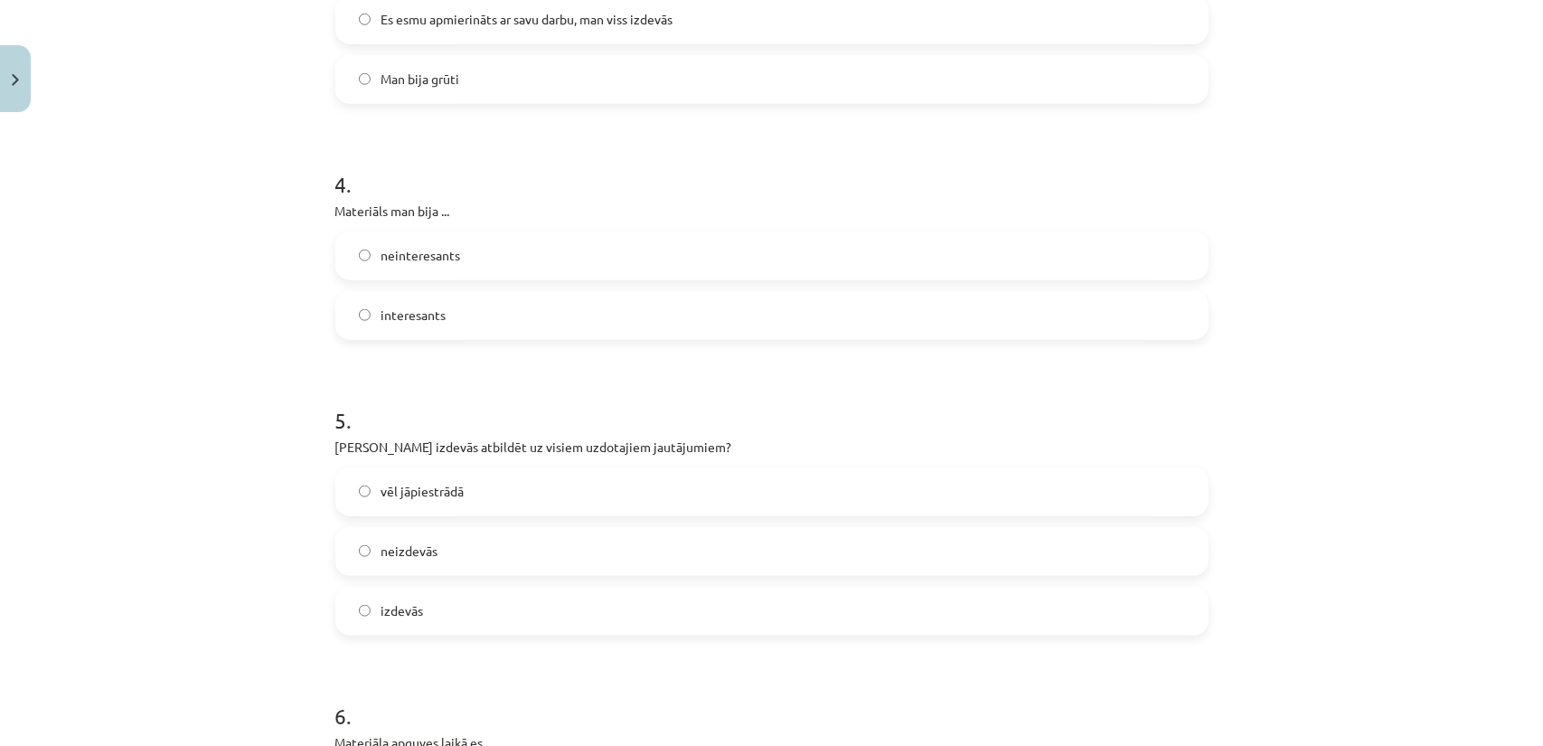
click at [466, 330] on label "interesants" at bounding box center [771, 315] width 869 height 45
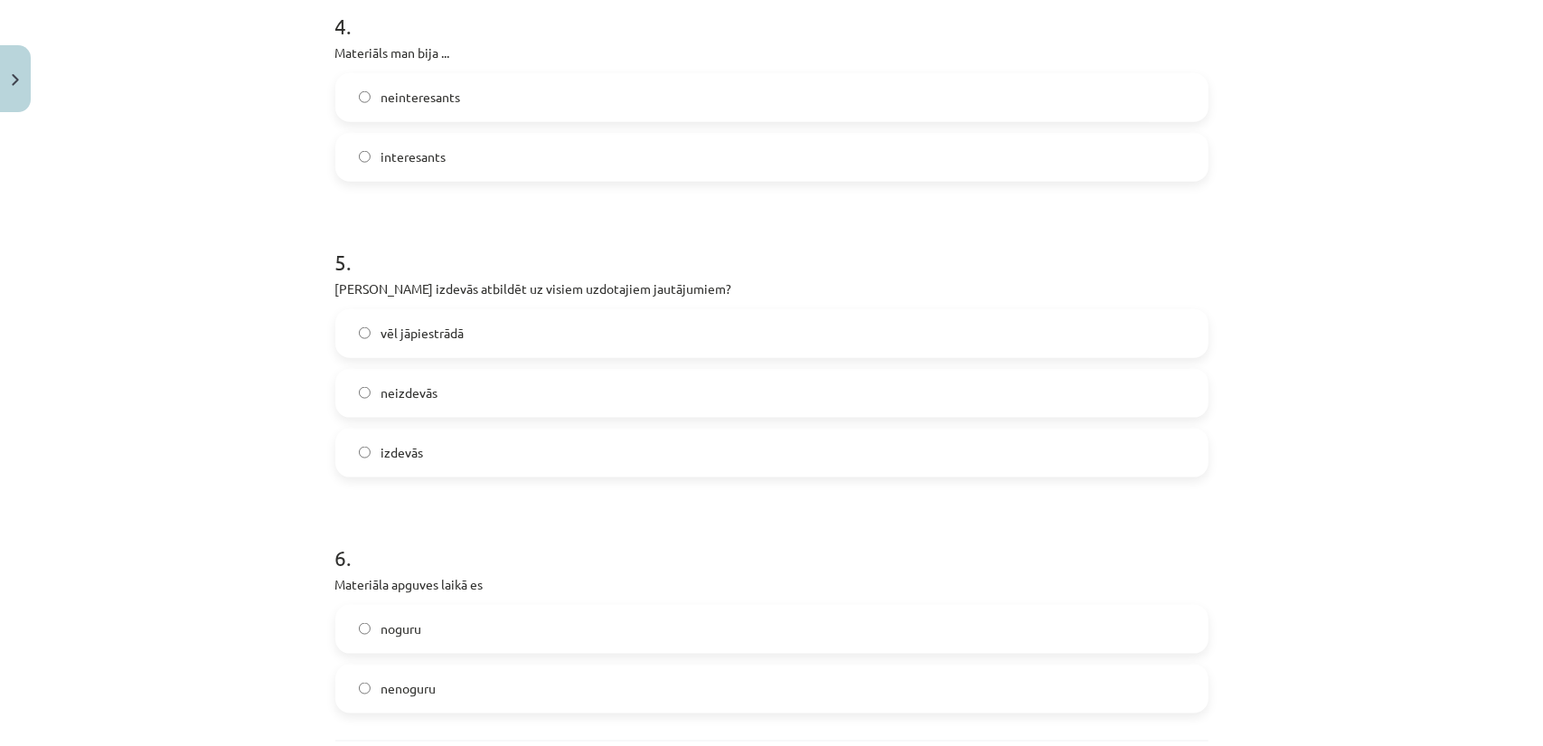
scroll to position [1356, 0]
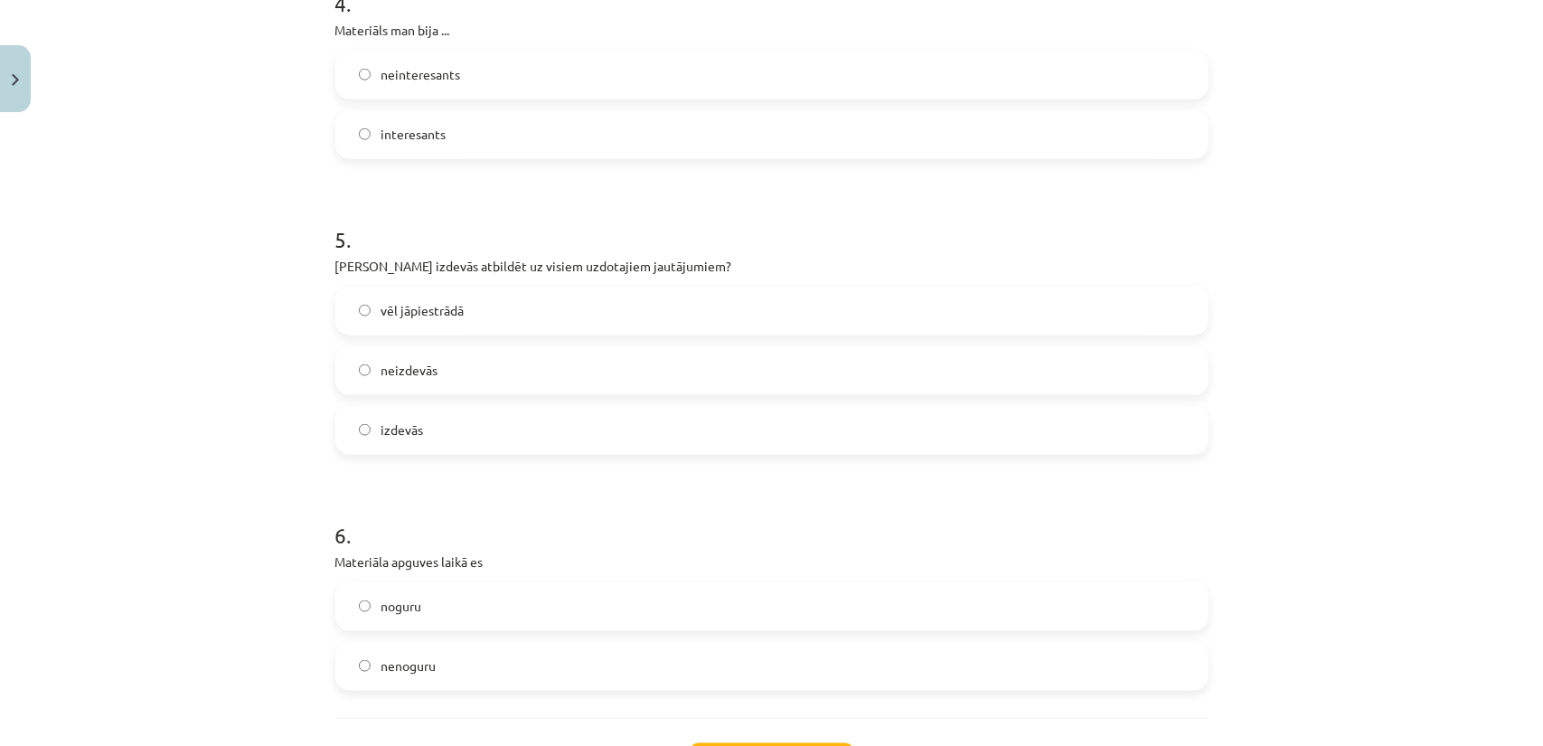
click at [443, 316] on span "vēl jāpiestrādā" at bounding box center [422, 310] width 83 height 19
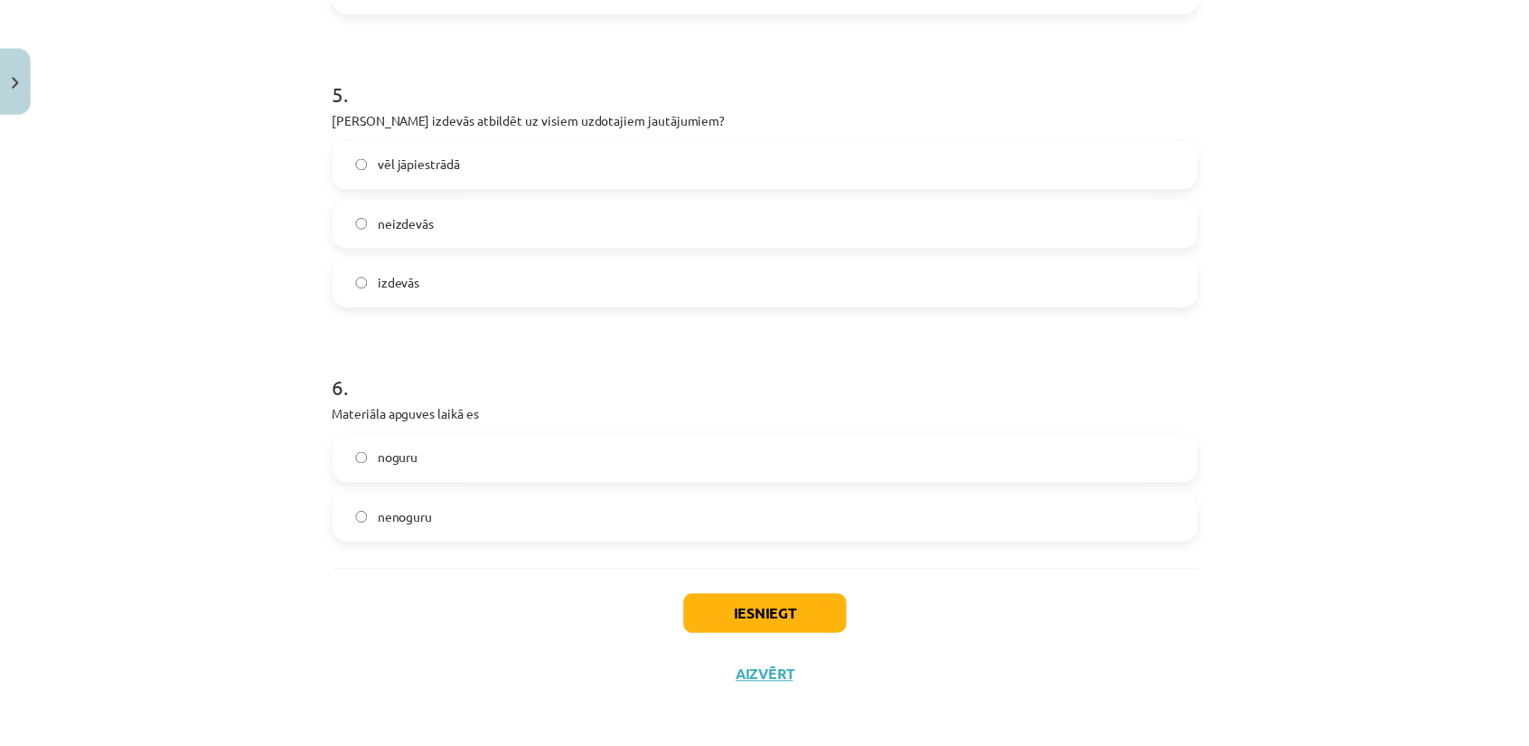
scroll to position [1509, 0]
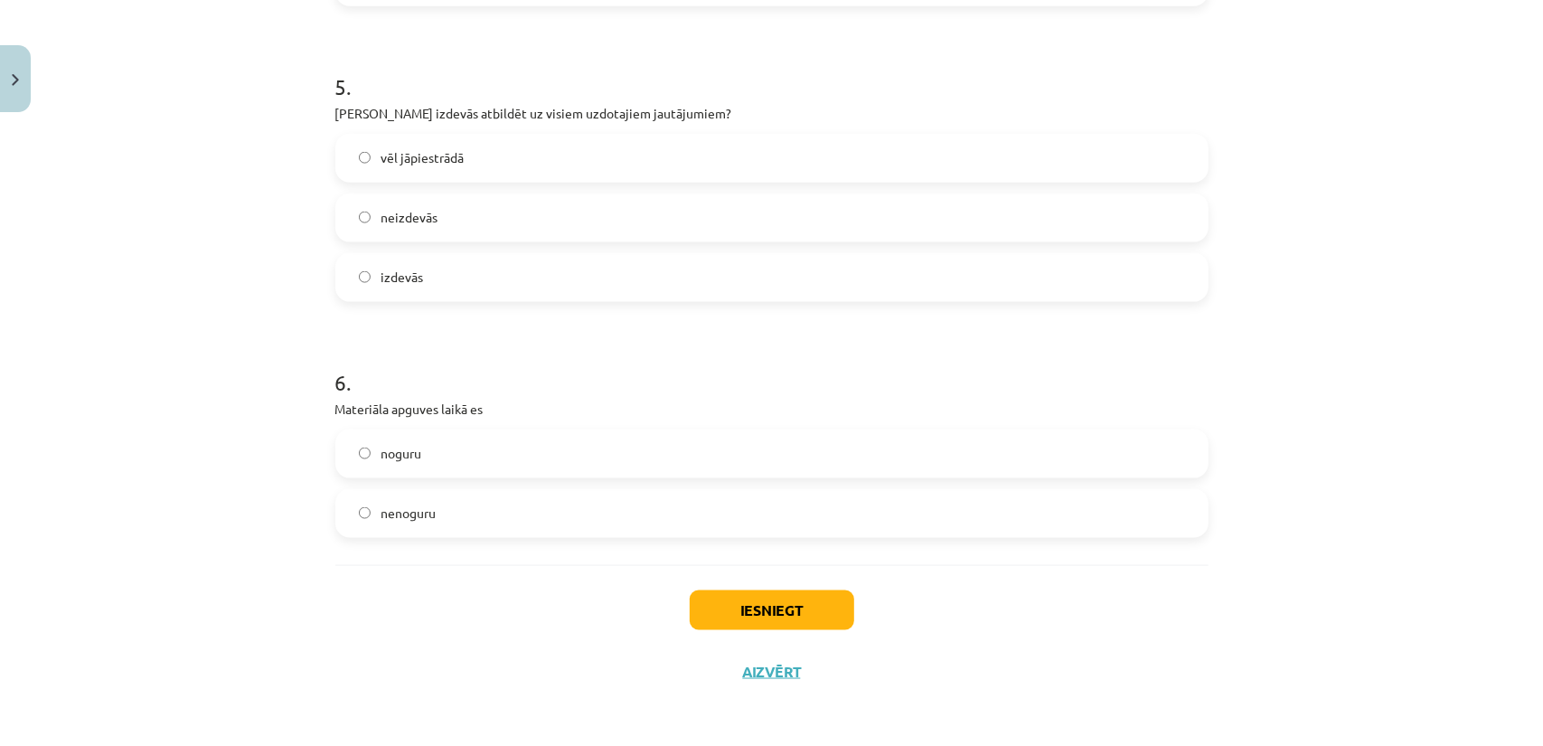
click at [461, 512] on label "nenoguru" at bounding box center [771, 513] width 869 height 45
click at [732, 608] on button "Iesniegt" at bounding box center [772, 610] width 164 height 40
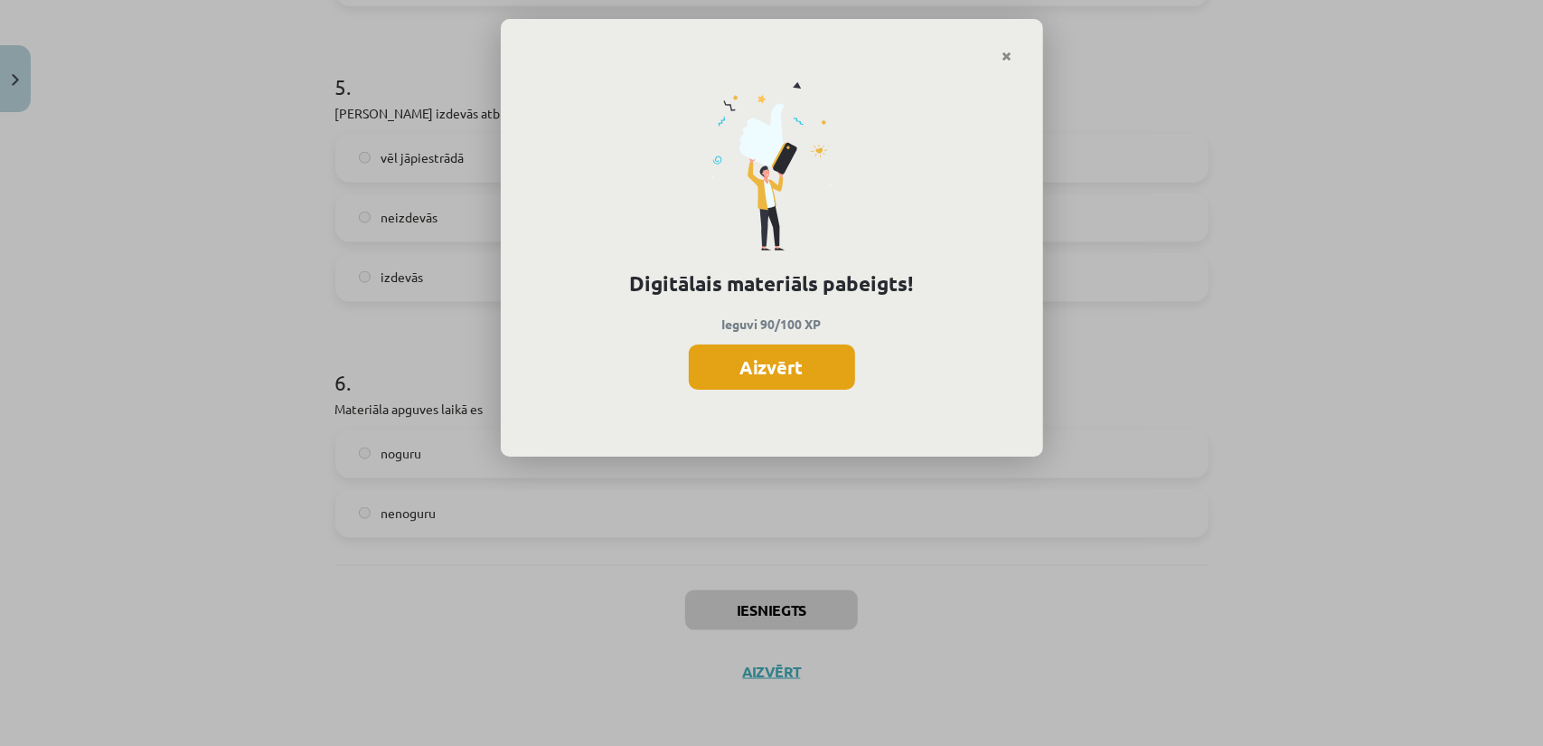
click at [756, 357] on button "Aizvērt" at bounding box center [772, 366] width 166 height 45
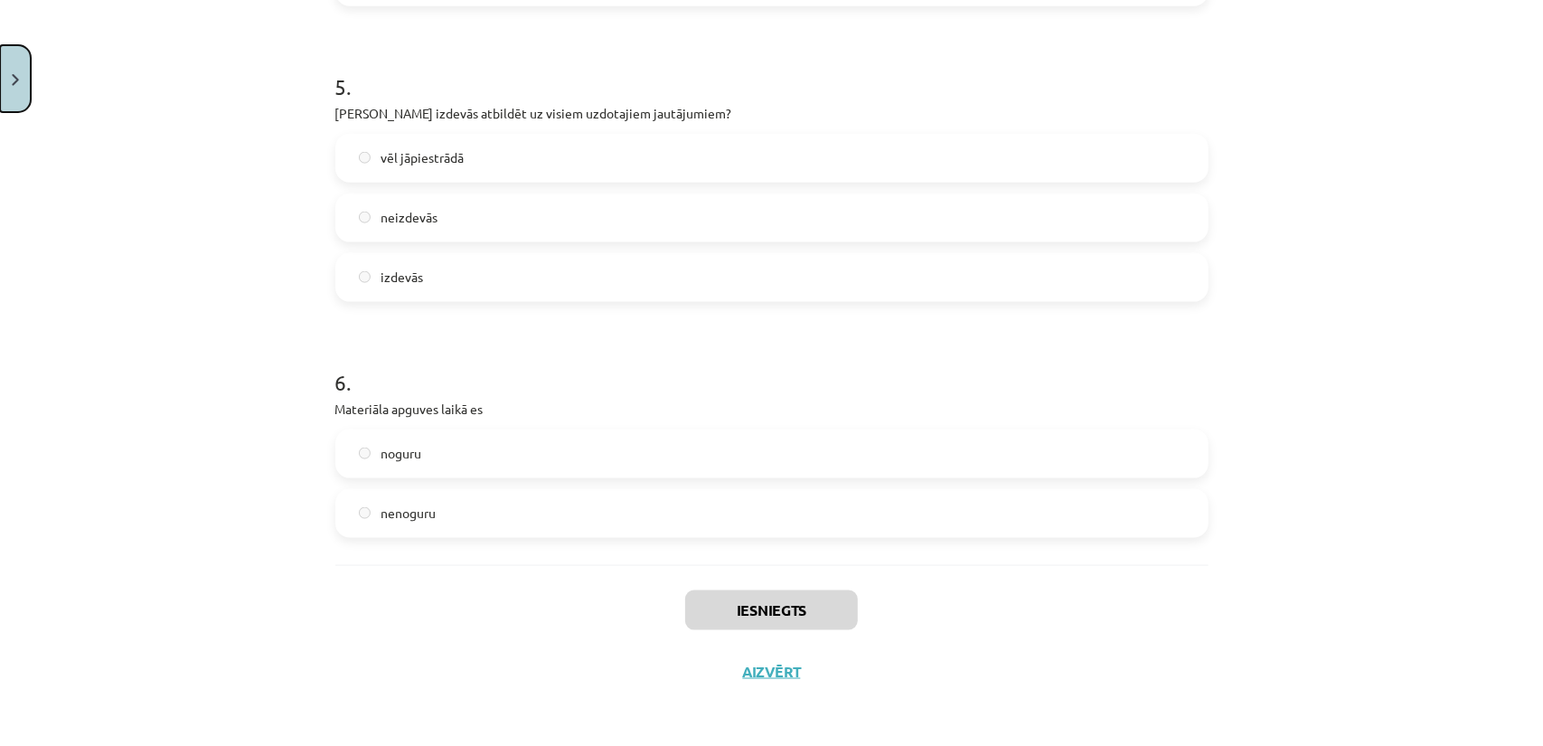
click at [6, 68] on button "Close" at bounding box center [15, 78] width 31 height 67
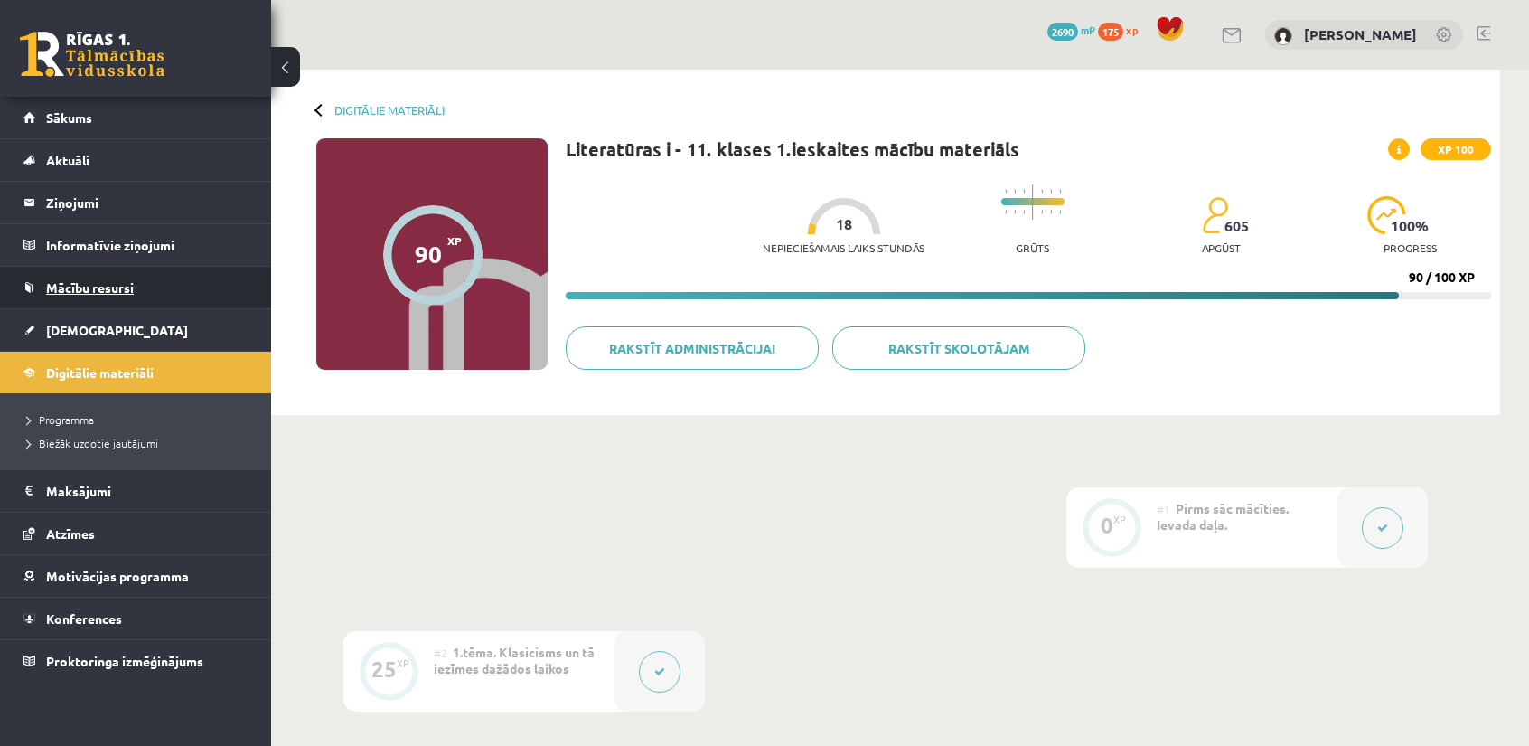
click at [137, 272] on link "Mācību resursi" at bounding box center [135, 288] width 225 height 42
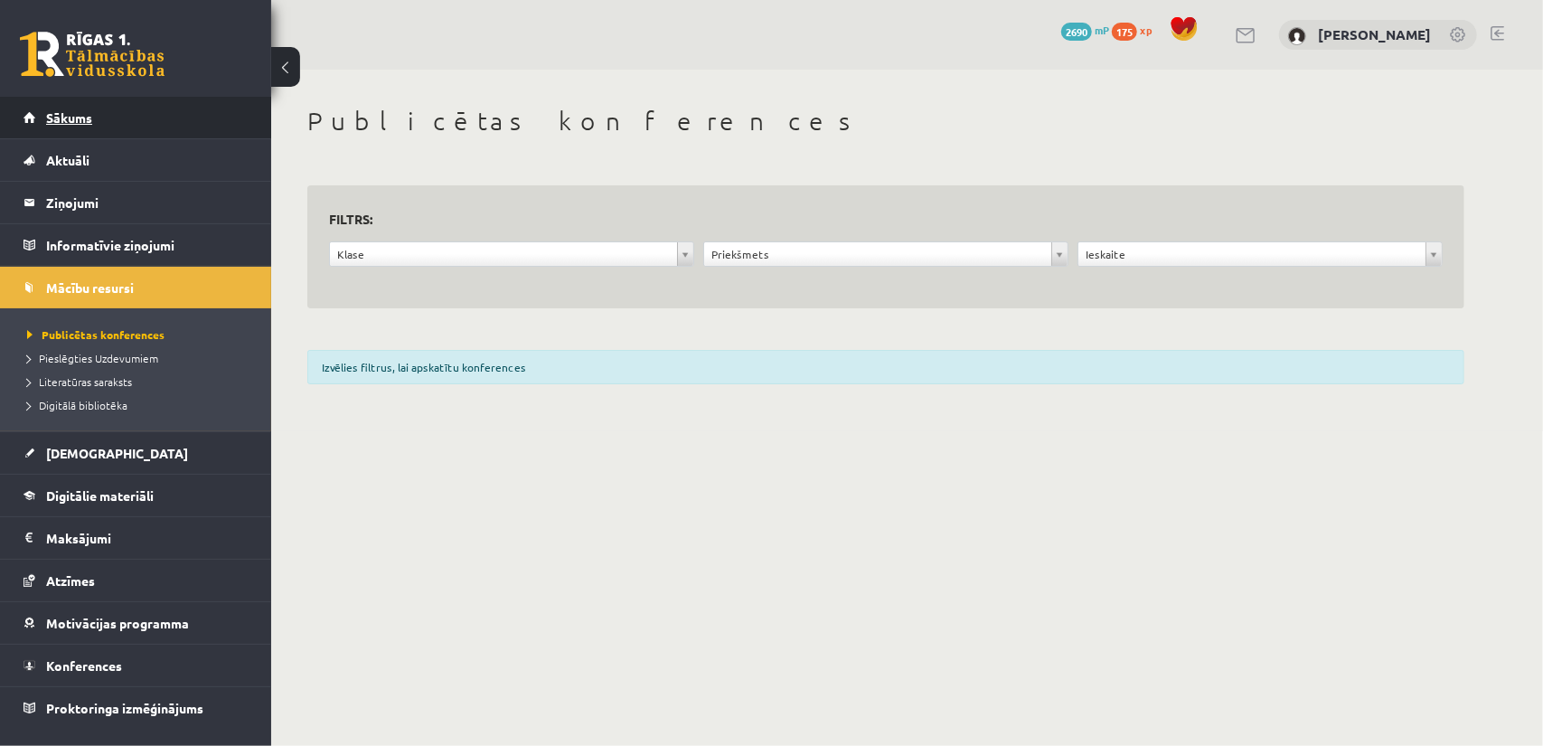
click at [92, 129] on link "Sākums" at bounding box center [135, 118] width 225 height 42
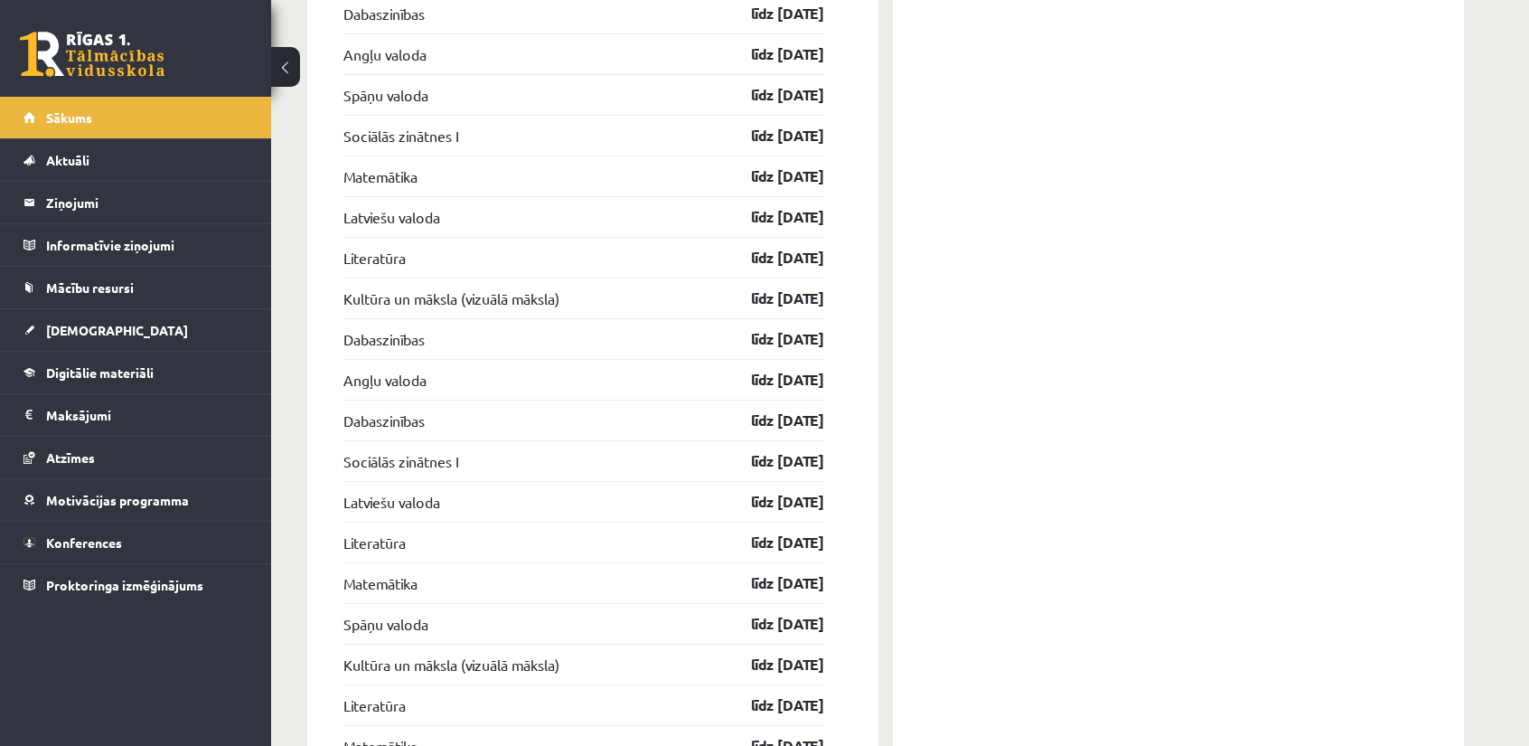
scroll to position [2496, 0]
